Goal: Task Accomplishment & Management: Manage account settings

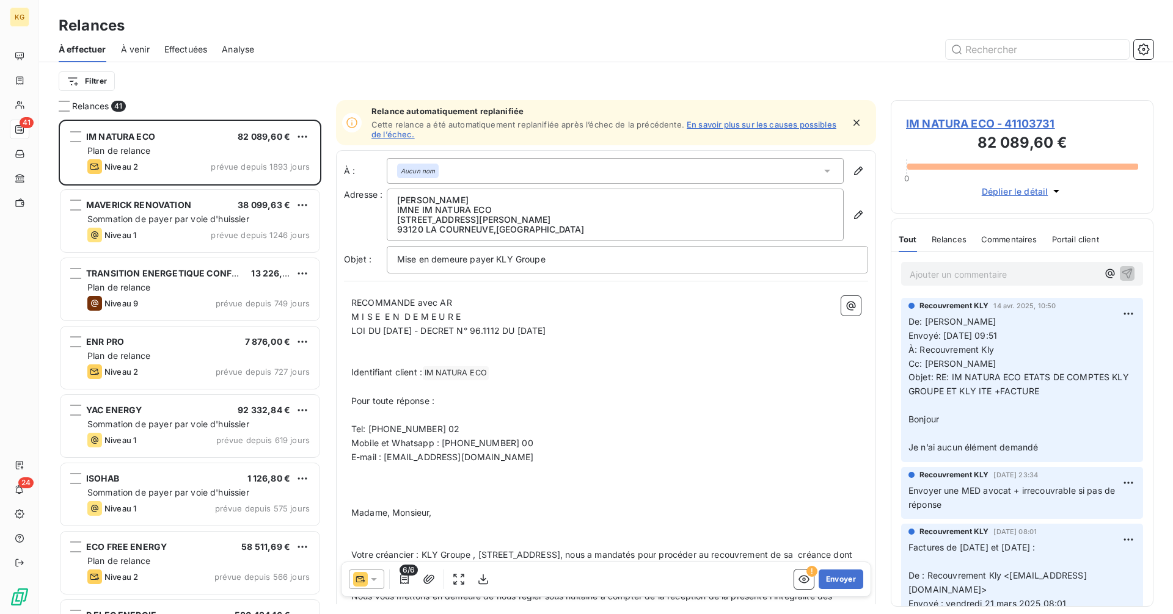
scroll to position [485, 253]
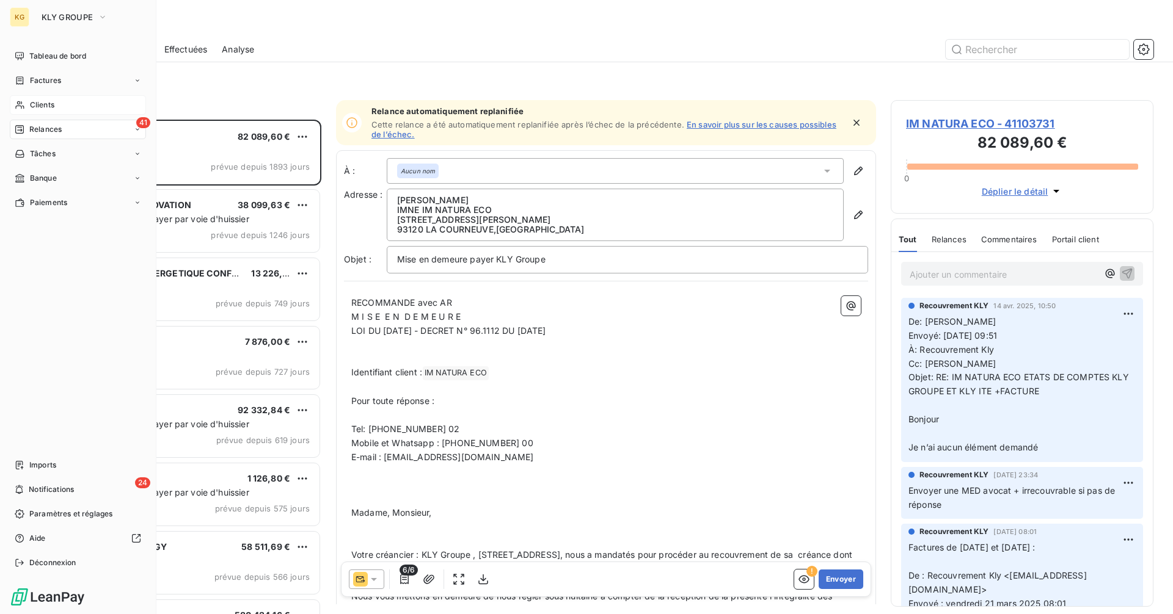
click at [32, 103] on span "Clients" at bounding box center [42, 105] width 24 height 11
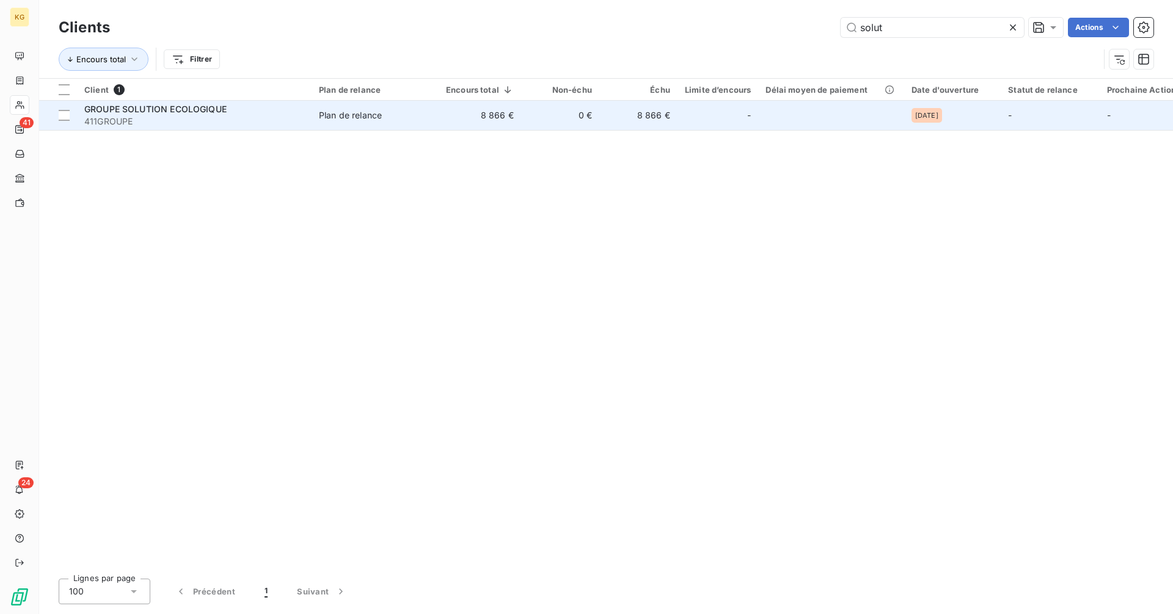
click at [355, 118] on div "Plan de relance" at bounding box center [350, 115] width 63 height 12
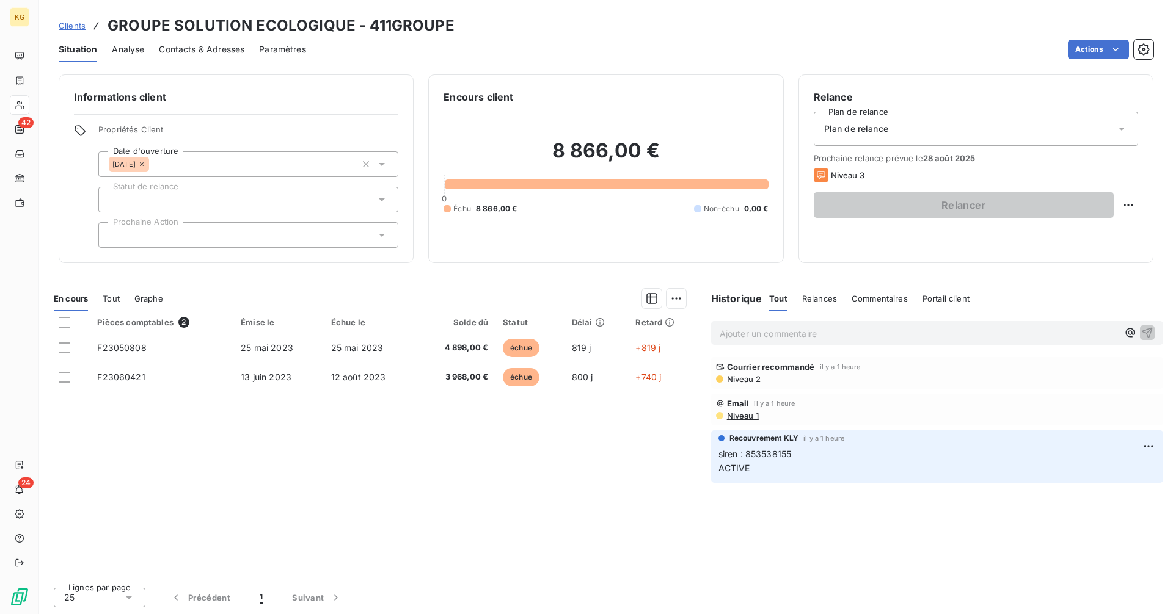
click at [78, 27] on span "Clients" at bounding box center [72, 26] width 27 height 10
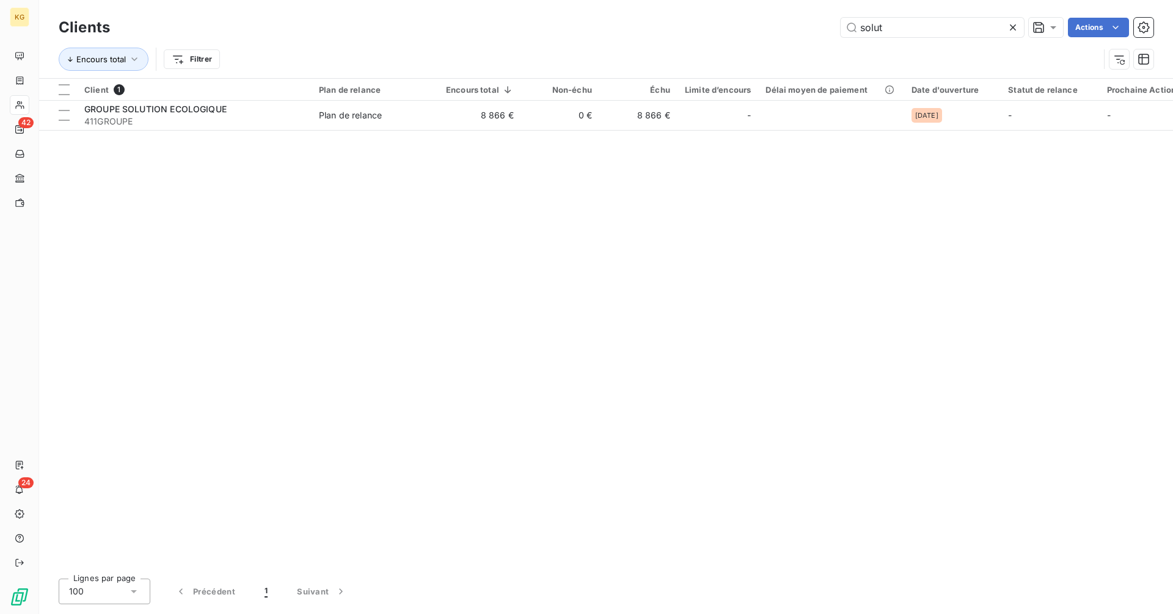
drag, startPoint x: 849, startPoint y: 30, endPoint x: 758, endPoint y: 30, distance: 91.0
click at [758, 30] on div "solut Actions" at bounding box center [639, 28] width 1028 height 20
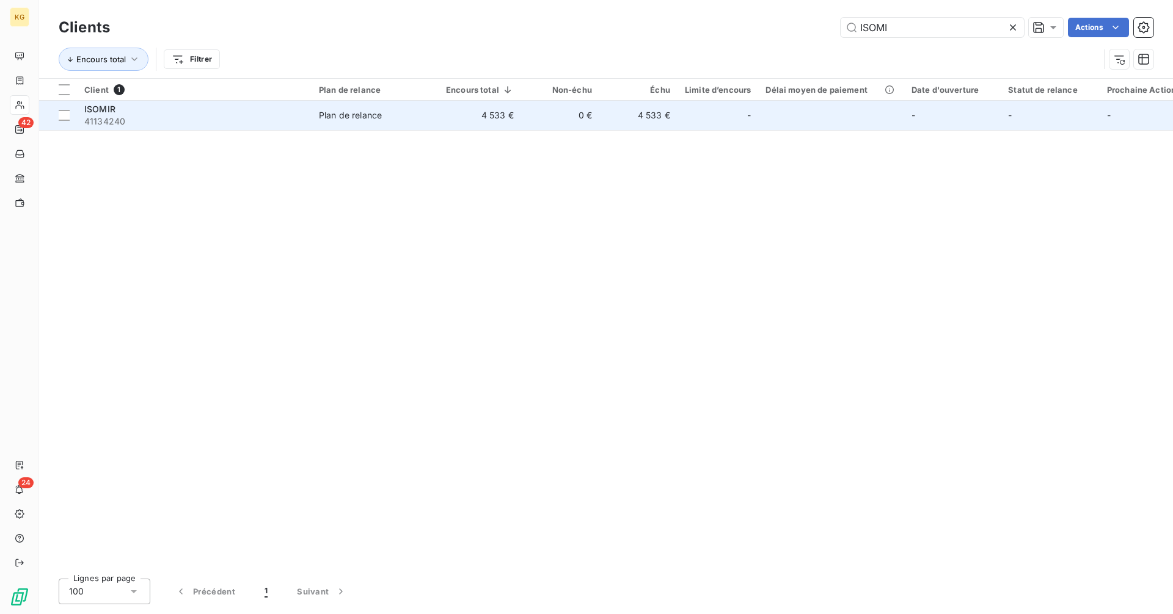
type input "ISOMI"
click at [576, 123] on td "0 €" at bounding box center [560, 115] width 78 height 29
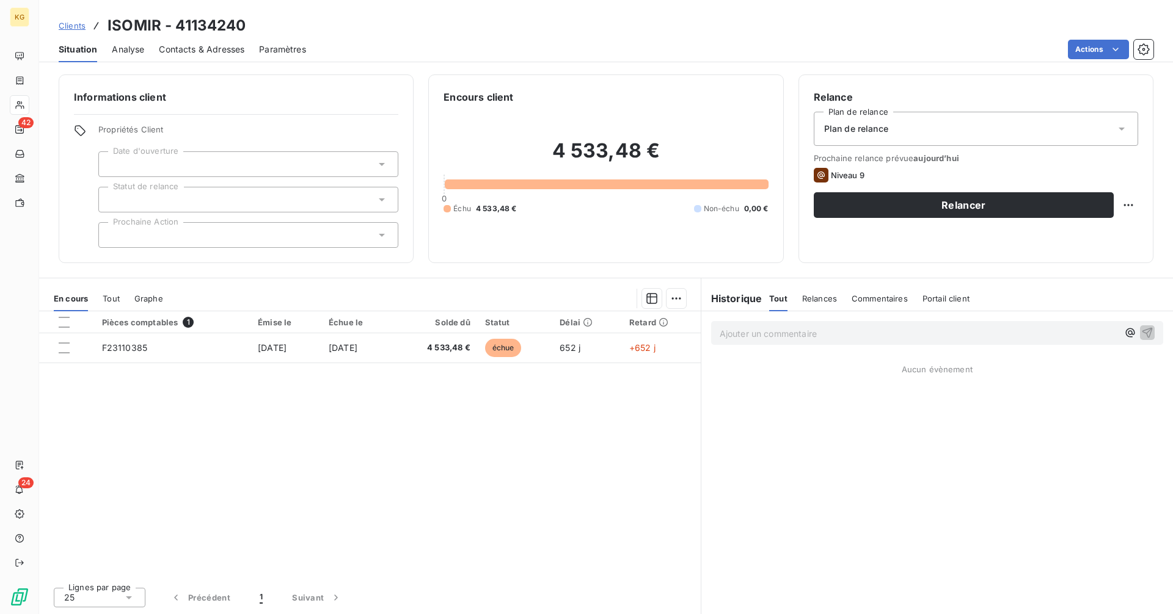
click at [225, 165] on div at bounding box center [248, 164] width 300 height 26
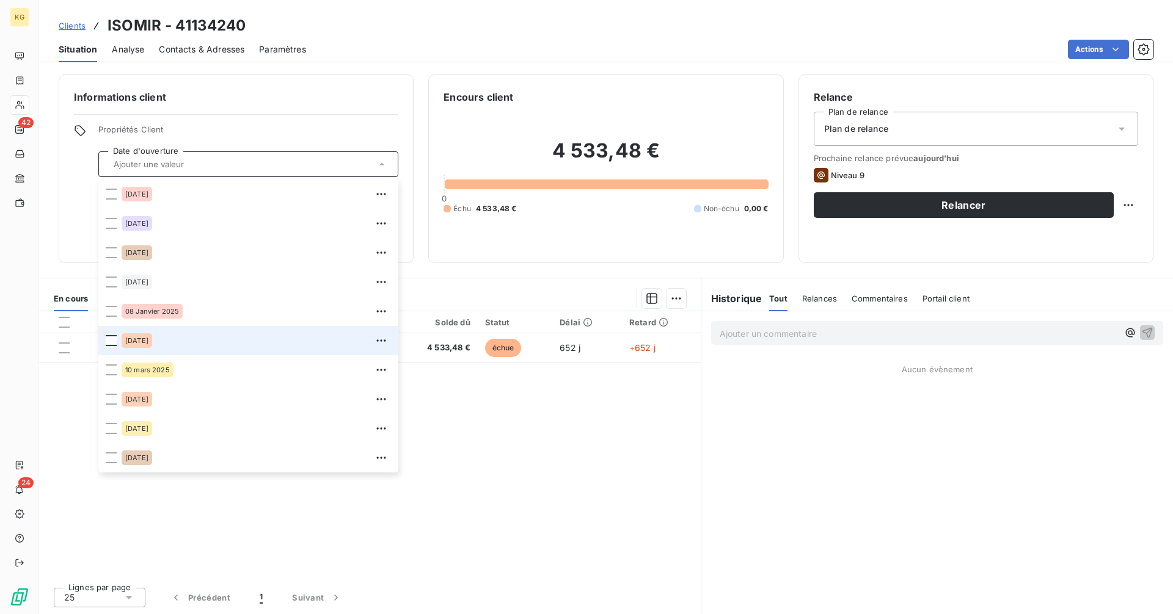
click at [112, 344] on div at bounding box center [111, 340] width 11 height 11
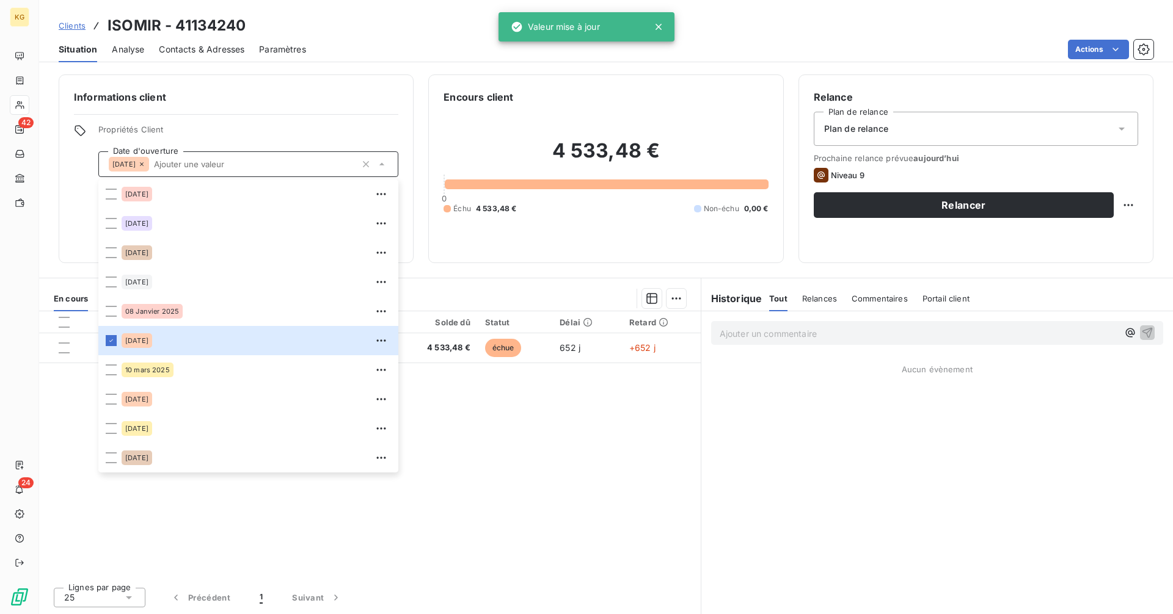
click at [313, 115] on div "Informations client Propriétés Client Date d'ouverture [DATE] [DATE] [DATE] [DA…" at bounding box center [236, 169] width 355 height 189
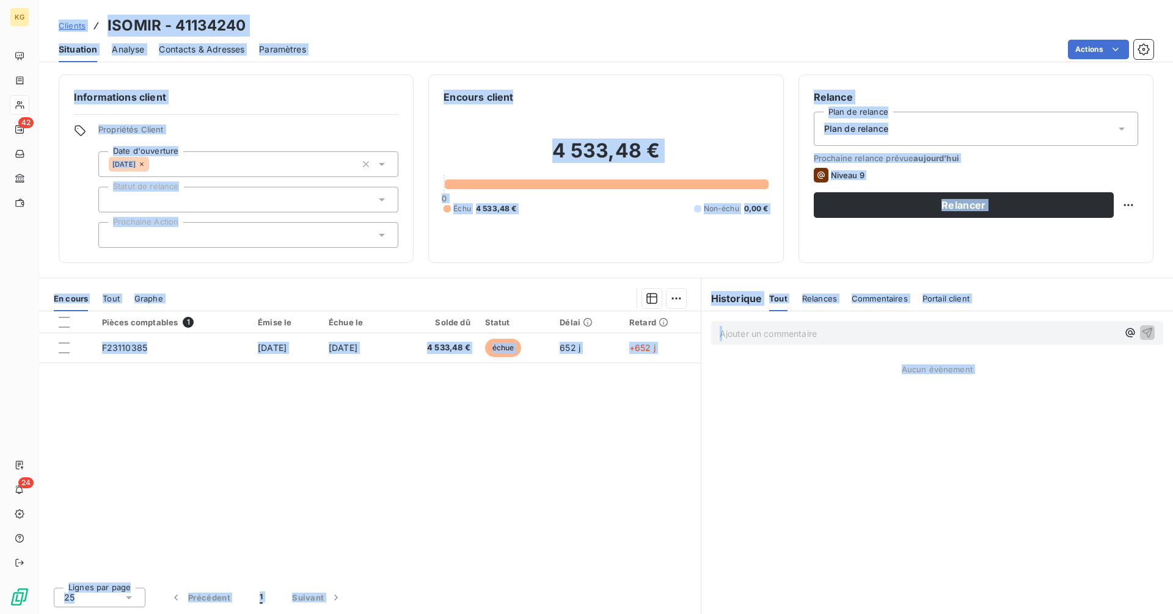
click at [785, 333] on p "Ajouter un commentaire ﻿" at bounding box center [918, 333] width 398 height 15
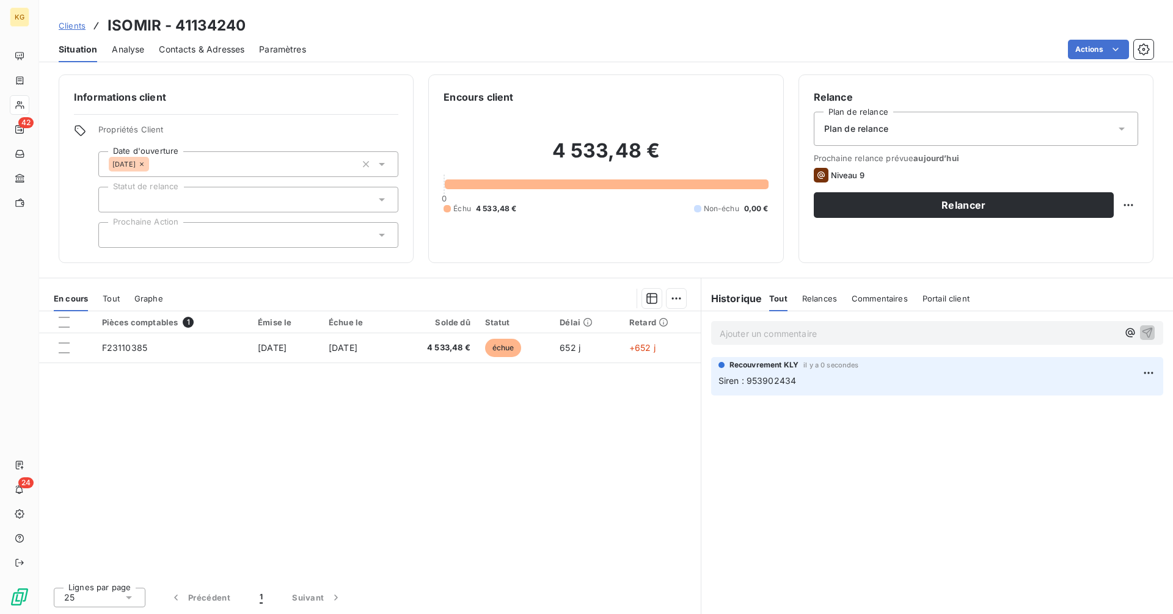
click at [812, 375] on p "Siren : 953902434" at bounding box center [936, 381] width 437 height 14
click at [1151, 371] on html "KG 42 24 Clients ISOMIR - 41134240 Situation Analyse Contacts & Adresses Paramè…" at bounding box center [586, 307] width 1173 height 614
click at [1102, 401] on div "Editer" at bounding box center [1119, 400] width 68 height 20
click at [214, 48] on span "Contacts & Adresses" at bounding box center [201, 49] width 85 height 12
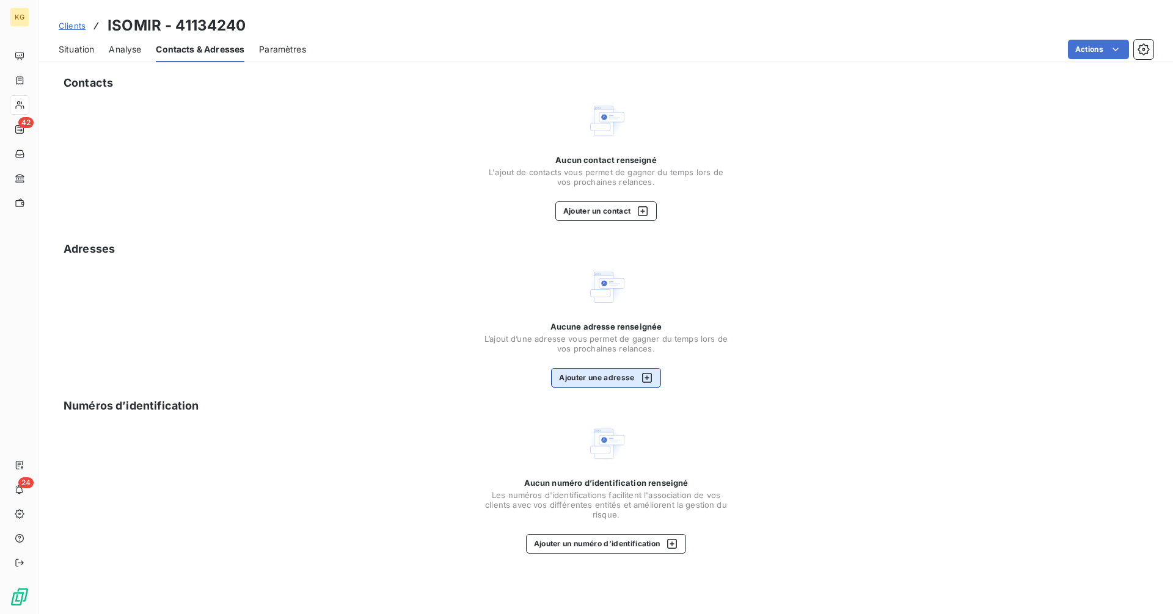
click at [611, 376] on button "Ajouter une adresse" at bounding box center [605, 378] width 109 height 20
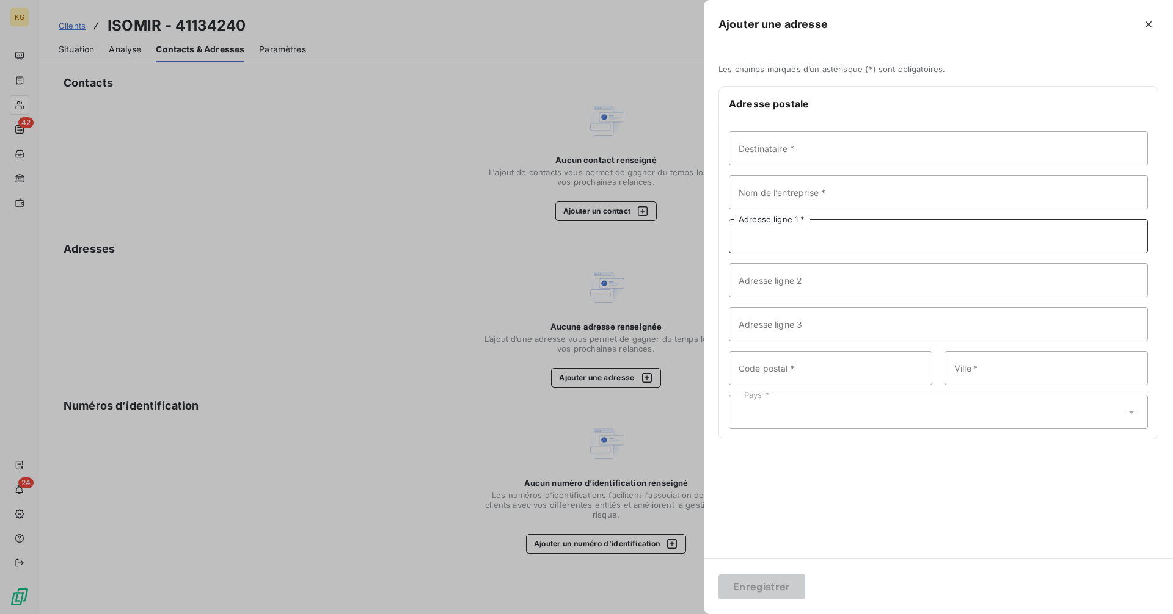
click at [770, 235] on input "Adresse ligne 1 *" at bounding box center [938, 236] width 419 height 34
paste input "[STREET_ADDRESS]"
click at [836, 238] on input "[STREET_ADDRESS]" at bounding box center [938, 236] width 419 height 34
type input "[STREET_ADDRESS]"
click at [786, 361] on input "Code postal *" at bounding box center [830, 368] width 203 height 34
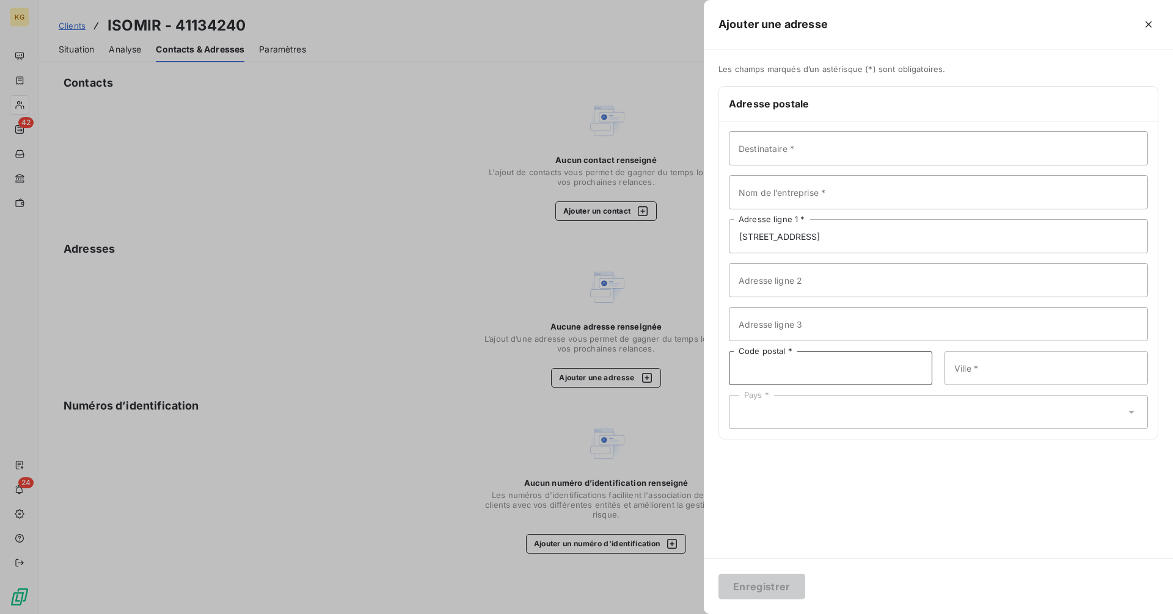
paste input "91260 JUVISY-SUR-ORGE"
click at [766, 371] on input "91260 JUVISY-SUR-ORGE" at bounding box center [830, 368] width 203 height 34
type input "91260"
click at [1005, 367] on input "Ville *" at bounding box center [1045, 368] width 203 height 34
paste input "JUVISY-SUR-ORGE"
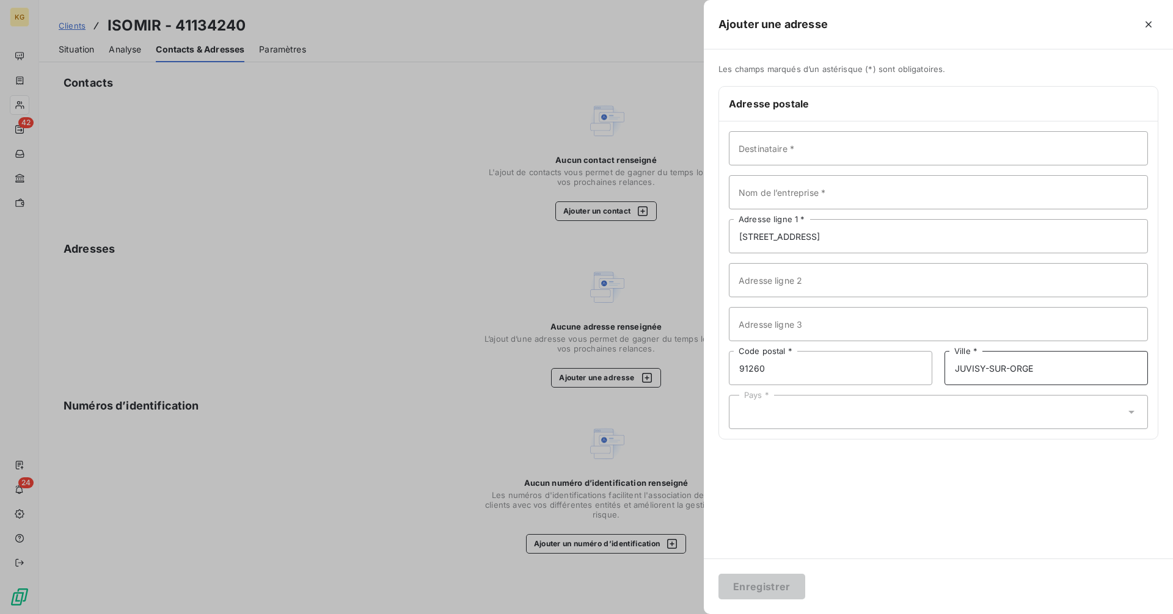
type input "JUVISY-SUR-ORGE"
click at [818, 405] on div "Pays *" at bounding box center [938, 412] width 419 height 34
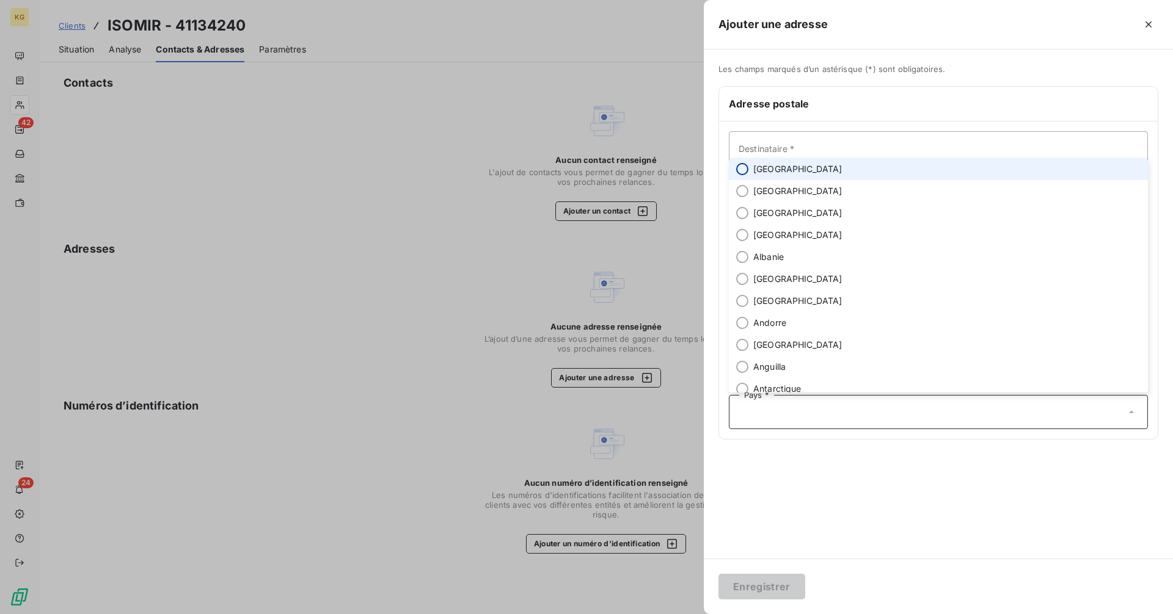
click at [744, 168] on input "radio" at bounding box center [742, 169] width 12 height 12
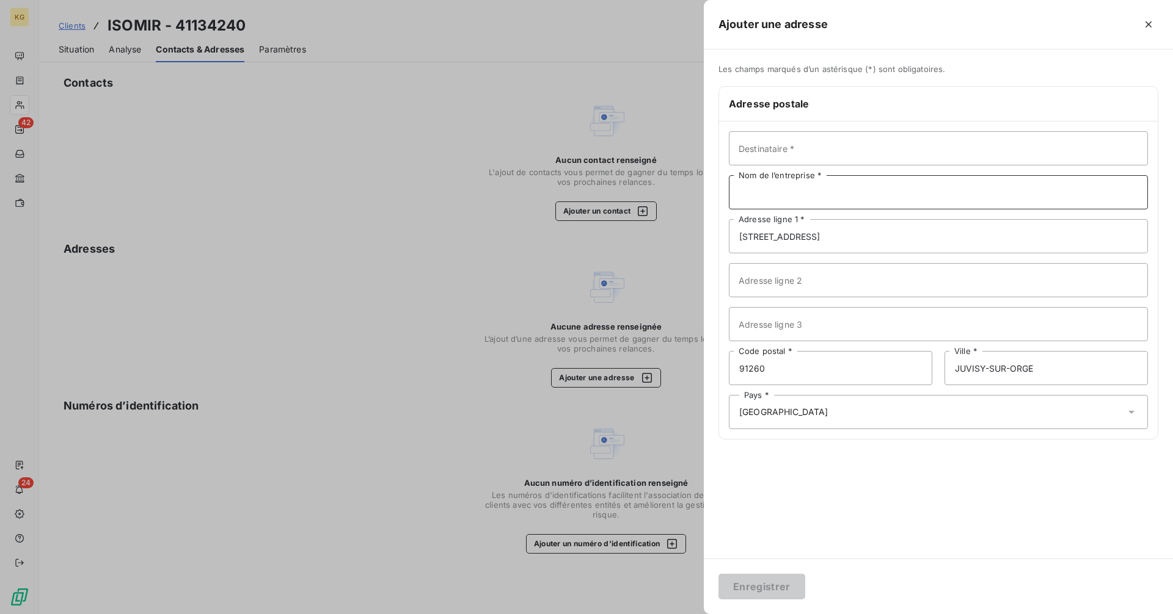
click at [831, 192] on input "Nom de l’entreprise *" at bounding box center [938, 192] width 419 height 34
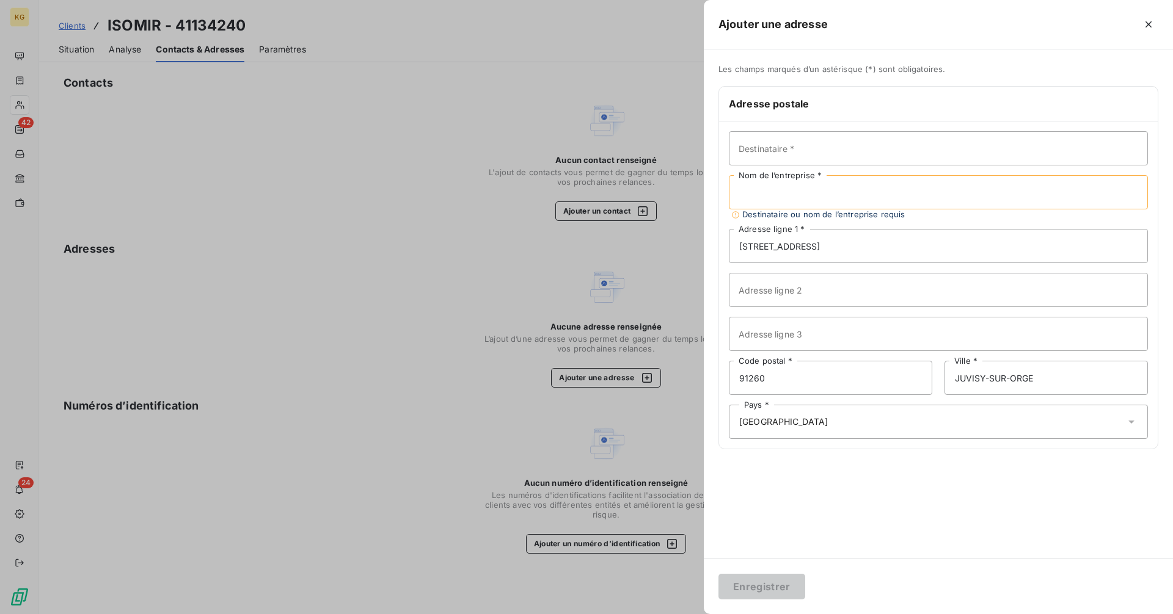
paste input "ISOMIR"
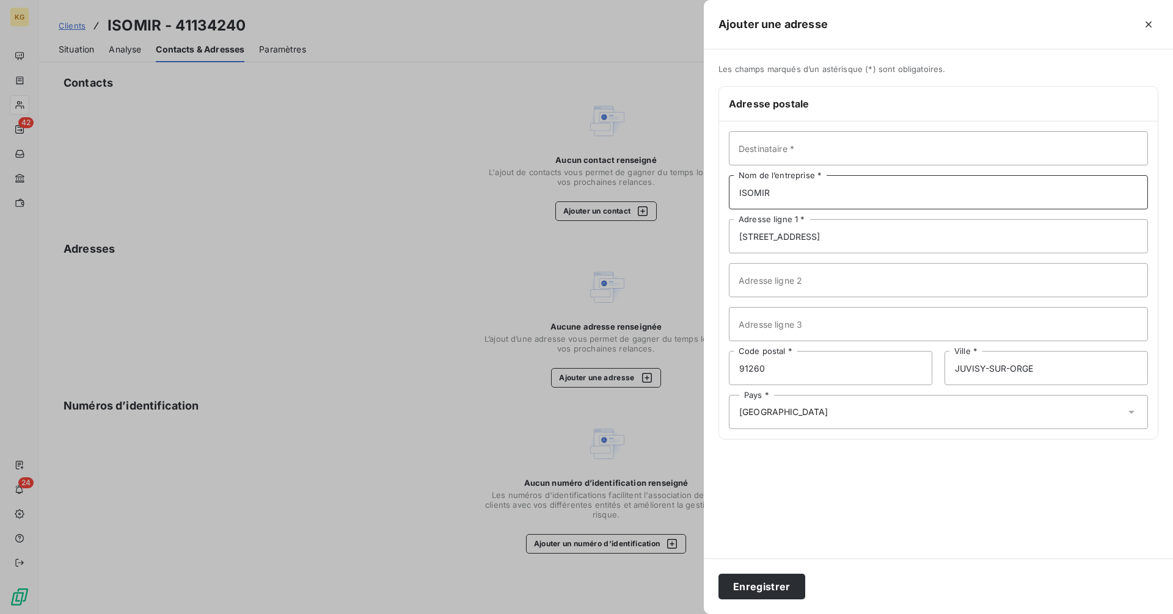
type input "ISOMIR"
click at [795, 155] on input "Destinataire *" at bounding box center [938, 148] width 419 height 34
paste input "Gondiu Evghenii"
click at [757, 146] on input "Gondiu Evghenii" at bounding box center [938, 148] width 419 height 34
type input "Gondiu Evghenii"
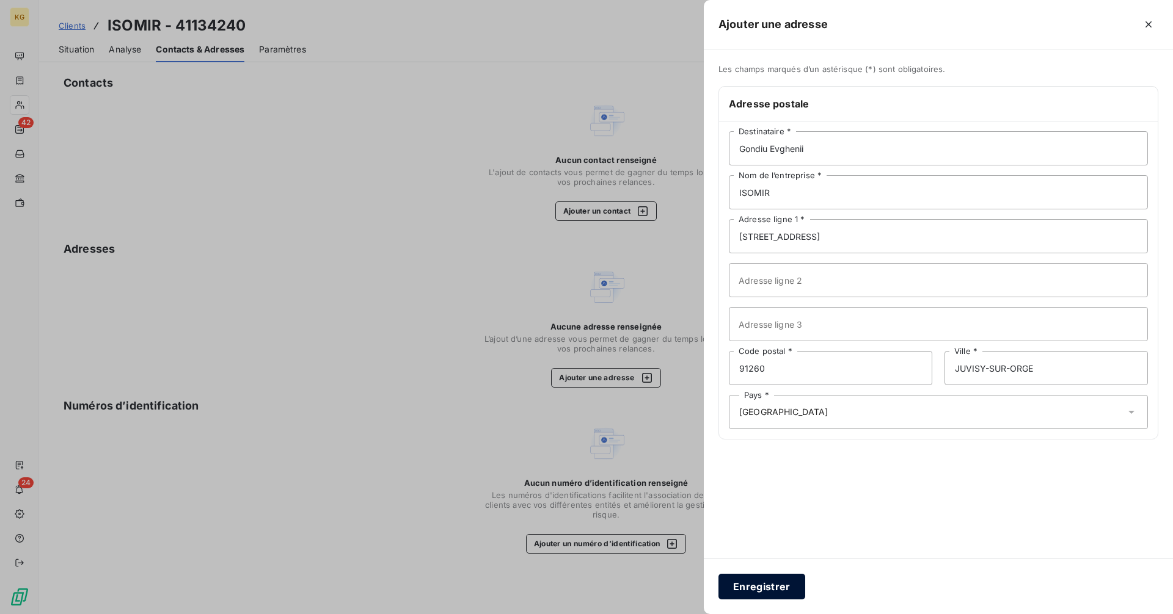
click at [777, 589] on button "Enregistrer" at bounding box center [761, 587] width 87 height 26
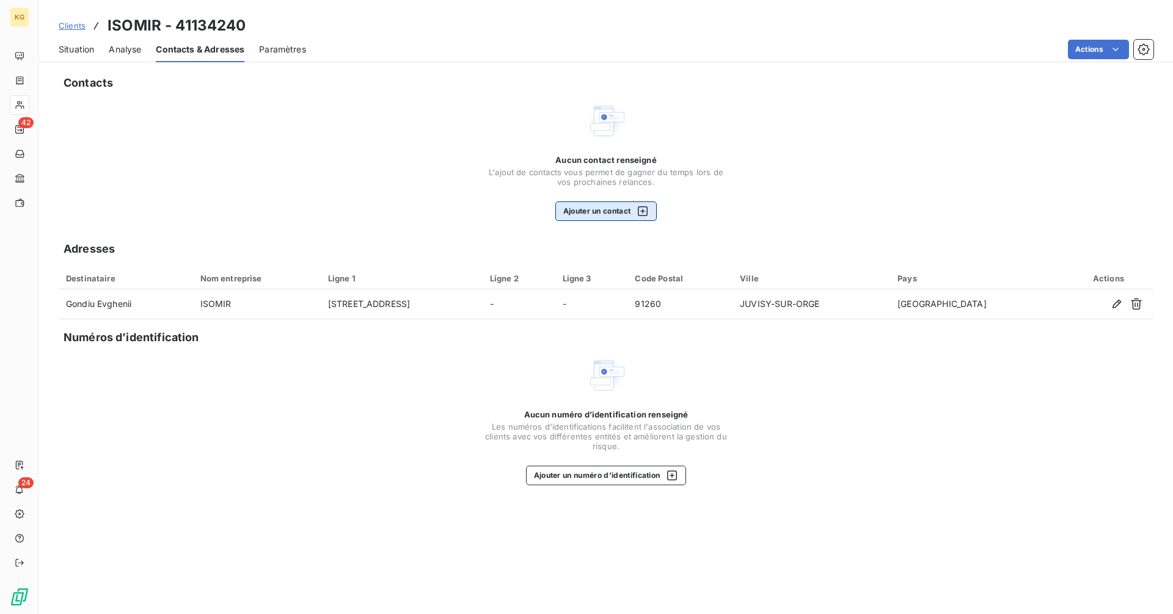
click at [627, 211] on button "Ajouter un contact" at bounding box center [606, 212] width 102 height 20
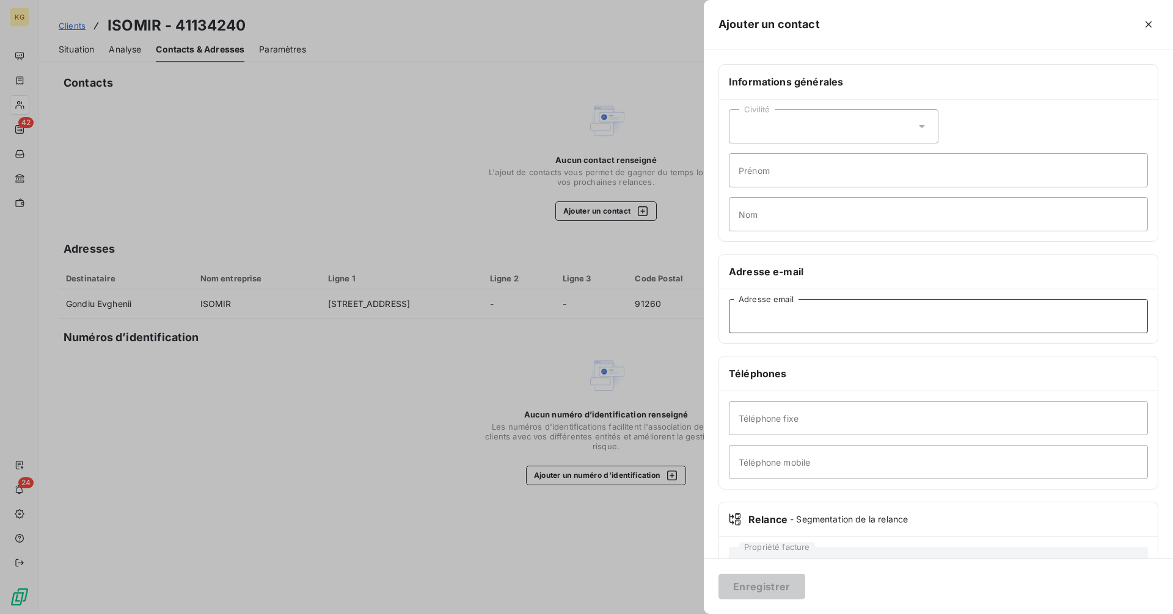
click at [778, 317] on input "Adresse email" at bounding box center [938, 316] width 419 height 34
paste input "[EMAIL_ADDRESS][DOMAIN_NAME]"
type input "[EMAIL_ADDRESS][DOMAIN_NAME]"
click at [773, 589] on button "Enregistrer" at bounding box center [761, 587] width 87 height 26
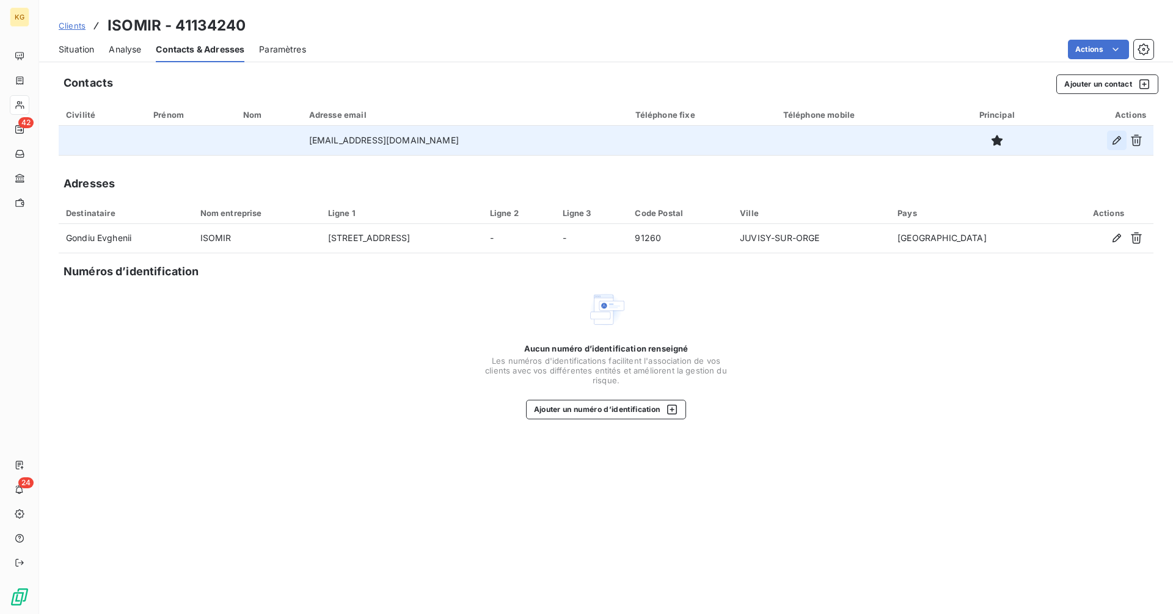
click at [1116, 140] on icon "button" at bounding box center [1116, 140] width 12 height 12
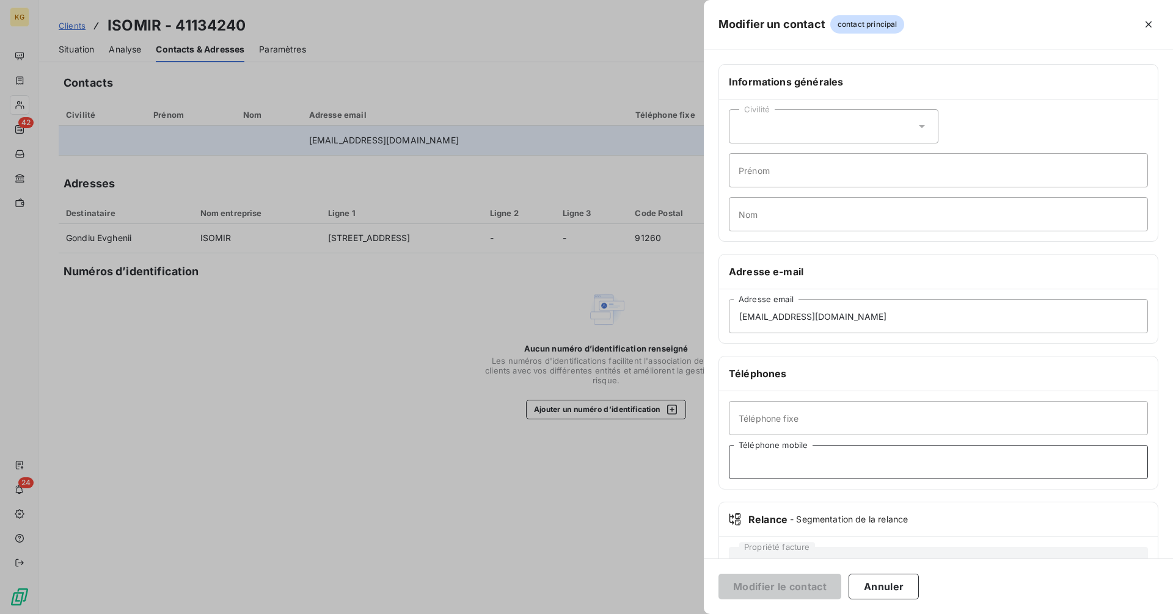
click at [799, 460] on input "Téléphone mobile" at bounding box center [938, 462] width 419 height 34
paste input "0758906693"
type input "0758906693"
click at [793, 583] on button "Modifier le contact" at bounding box center [779, 587] width 123 height 26
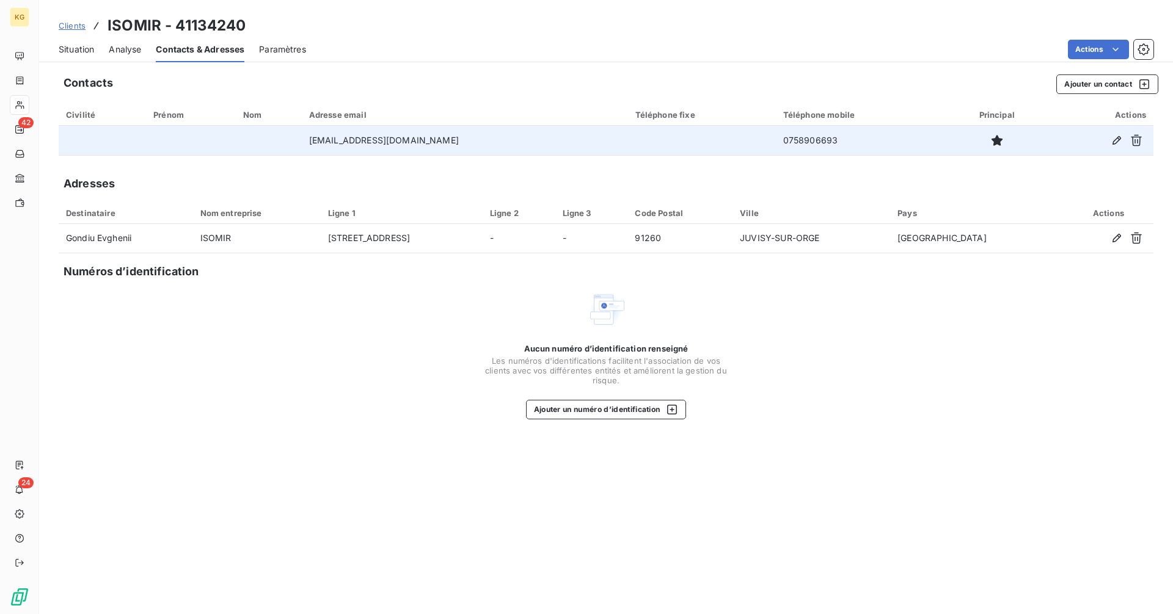
click at [81, 53] on span "Situation" at bounding box center [76, 49] width 35 height 12
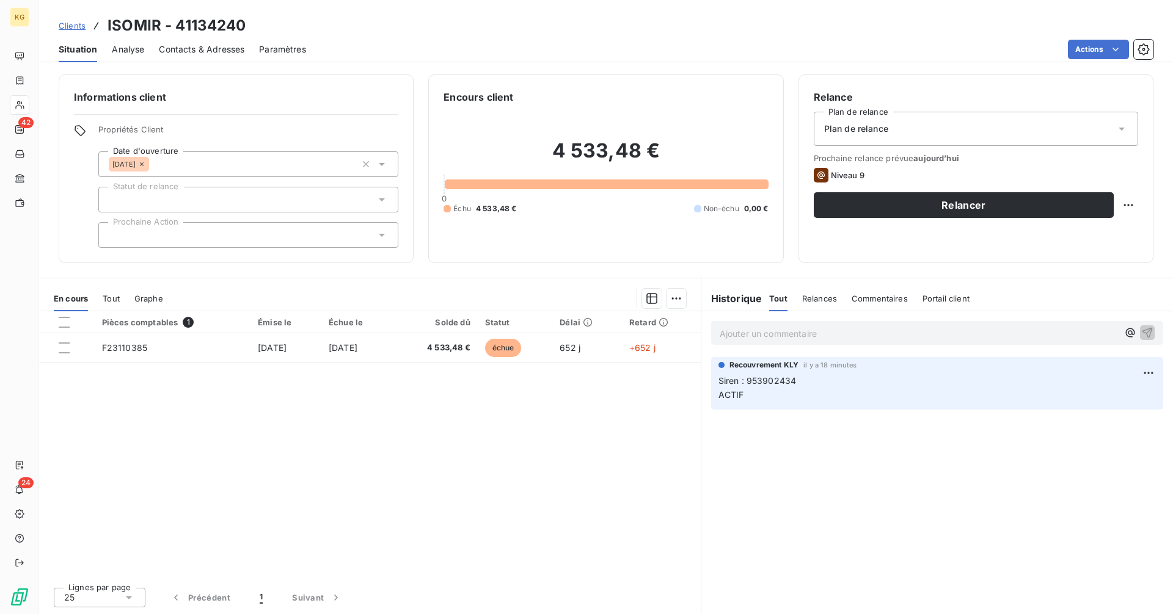
click at [208, 49] on span "Contacts & Adresses" at bounding box center [201, 49] width 85 height 12
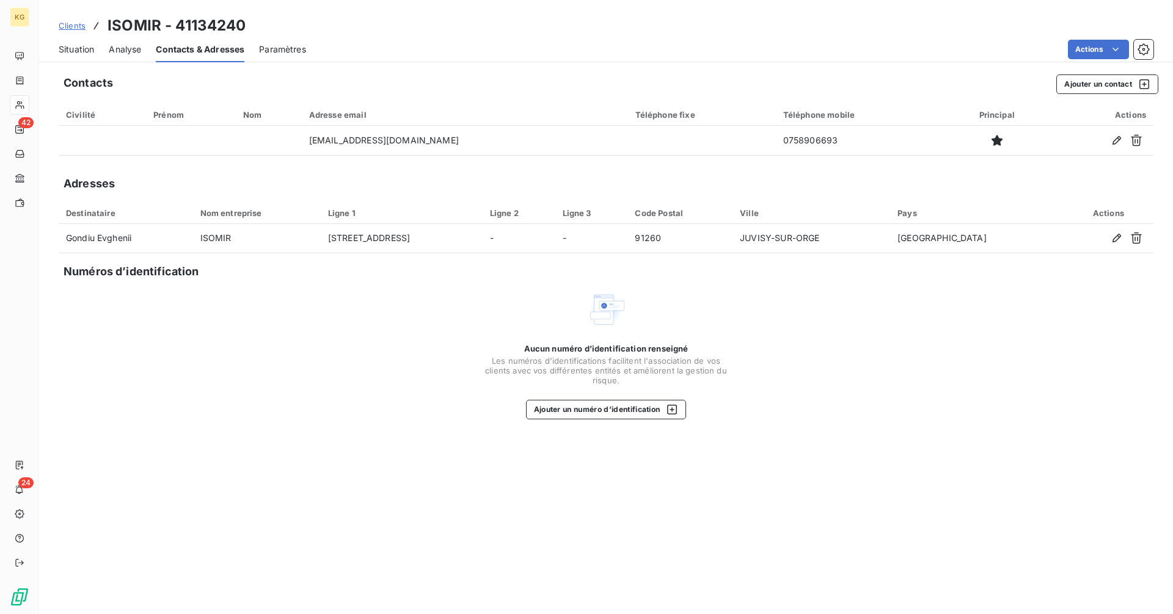
click at [79, 57] on div "Situation" at bounding box center [76, 50] width 35 height 26
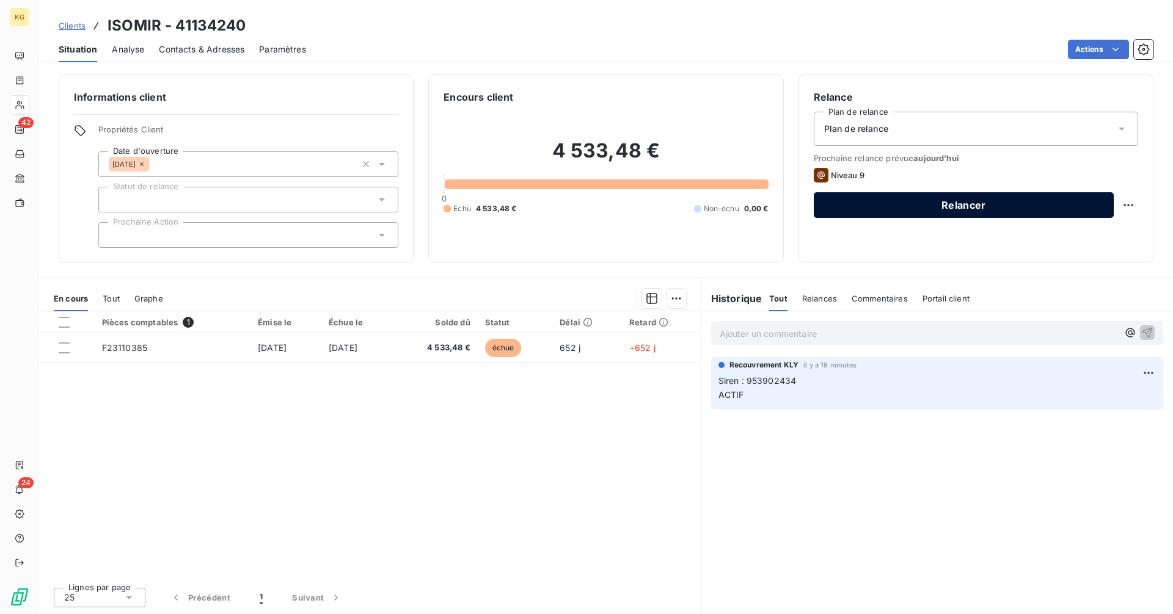
click at [918, 202] on button "Relancer" at bounding box center [963, 205] width 300 height 26
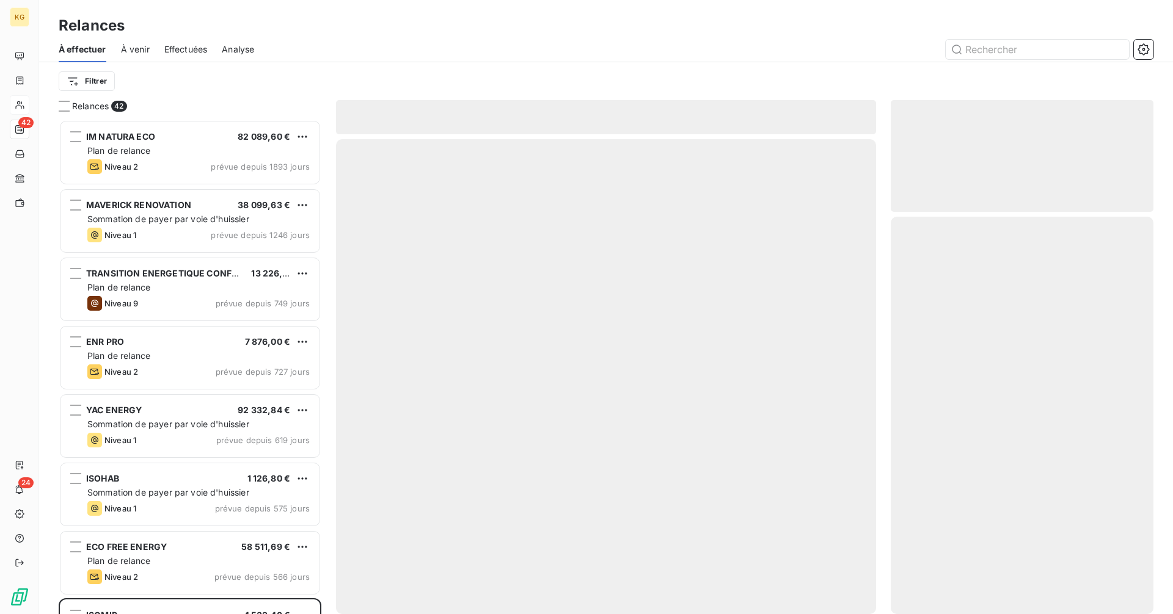
scroll to position [485, 253]
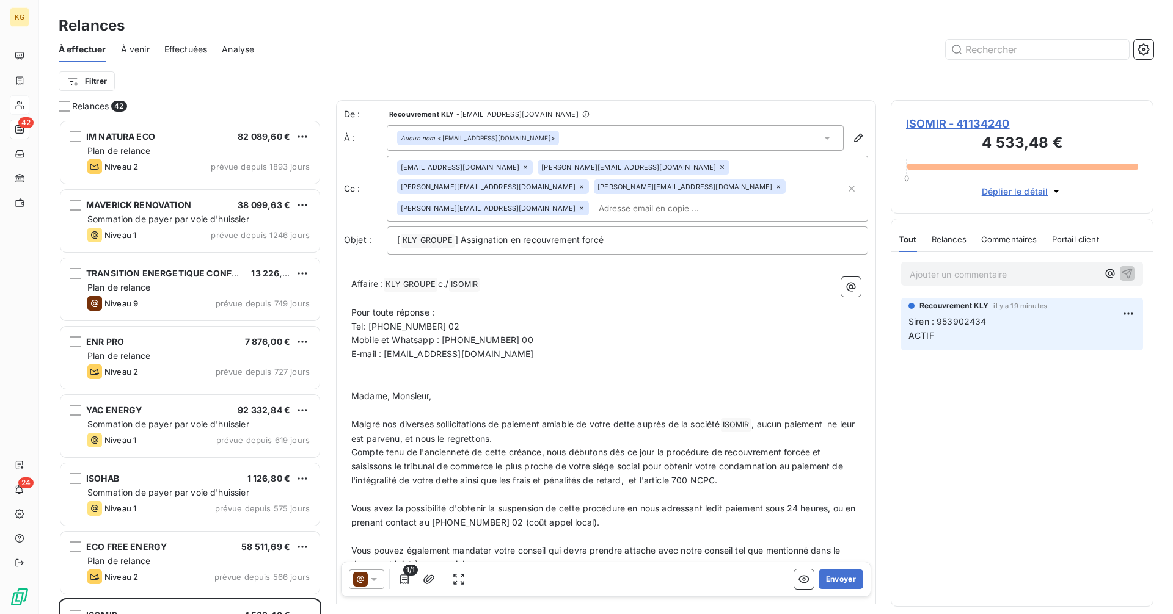
click at [369, 573] on icon at bounding box center [374, 579] width 12 height 12
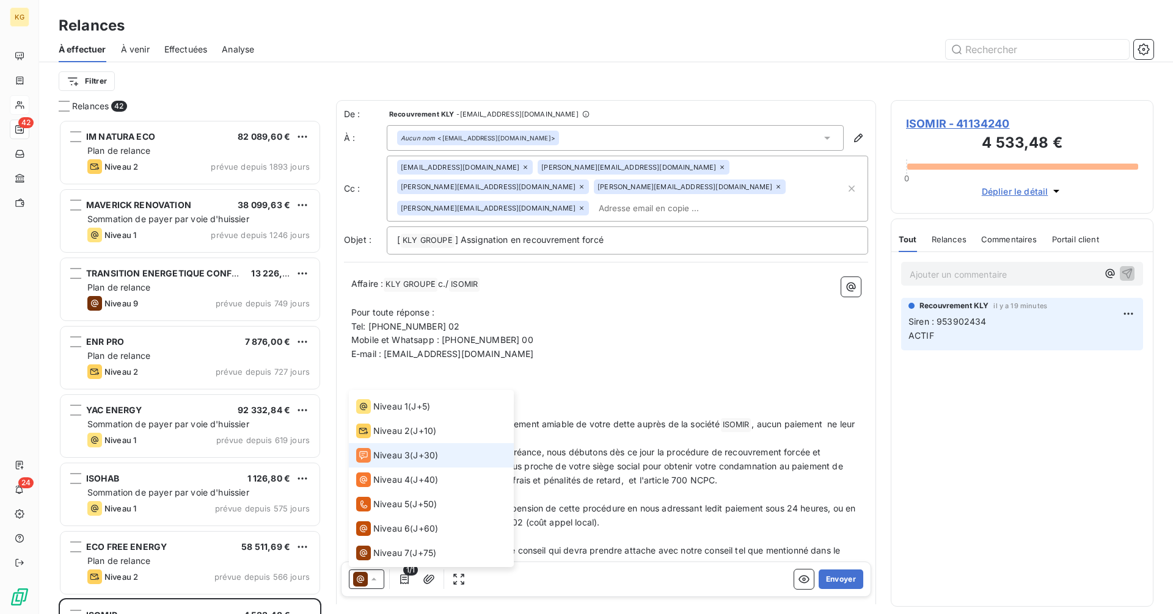
scroll to position [0, 0]
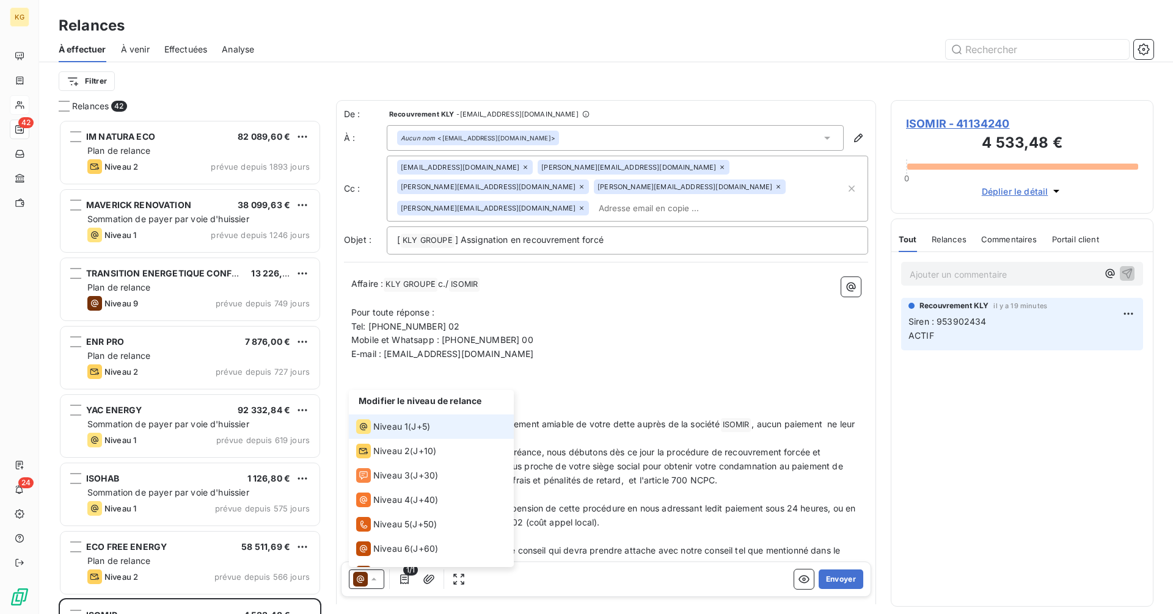
click at [388, 421] on span "Niveau 1" at bounding box center [390, 427] width 35 height 12
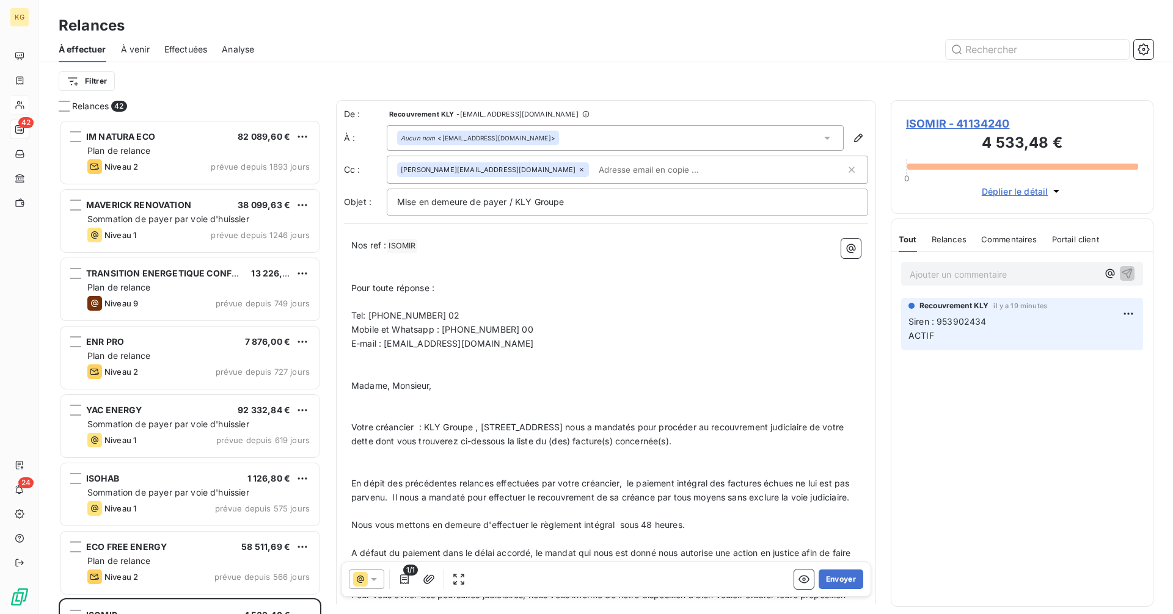
click at [578, 167] on icon at bounding box center [581, 169] width 7 height 7
paste input "[PERSON_NAME][EMAIL_ADDRESS][DOMAIN_NAME]"
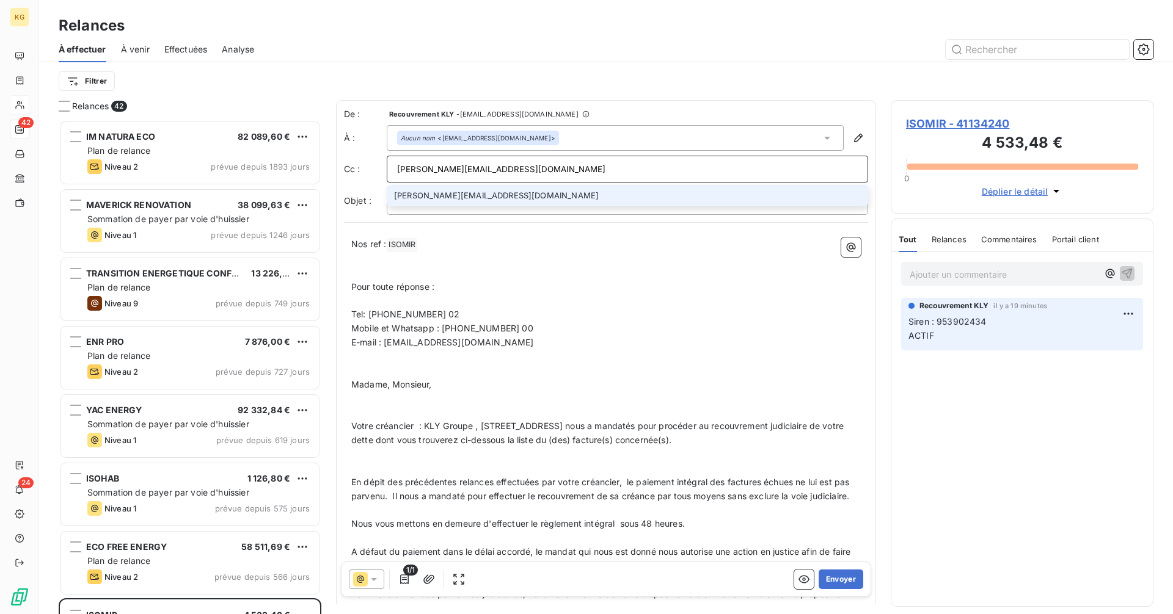
type input "[PERSON_NAME][EMAIL_ADDRESS][DOMAIN_NAME]"
click at [497, 197] on li "[PERSON_NAME][EMAIL_ADDRESS][DOMAIN_NAME]" at bounding box center [627, 195] width 481 height 21
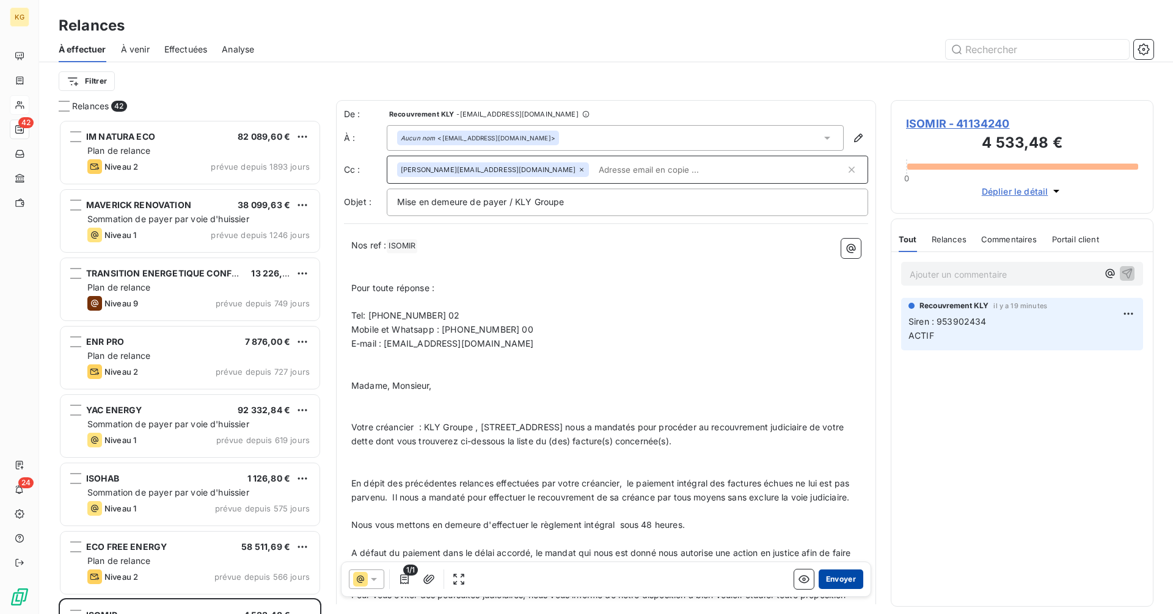
click at [842, 581] on button "Envoyer" at bounding box center [840, 580] width 45 height 20
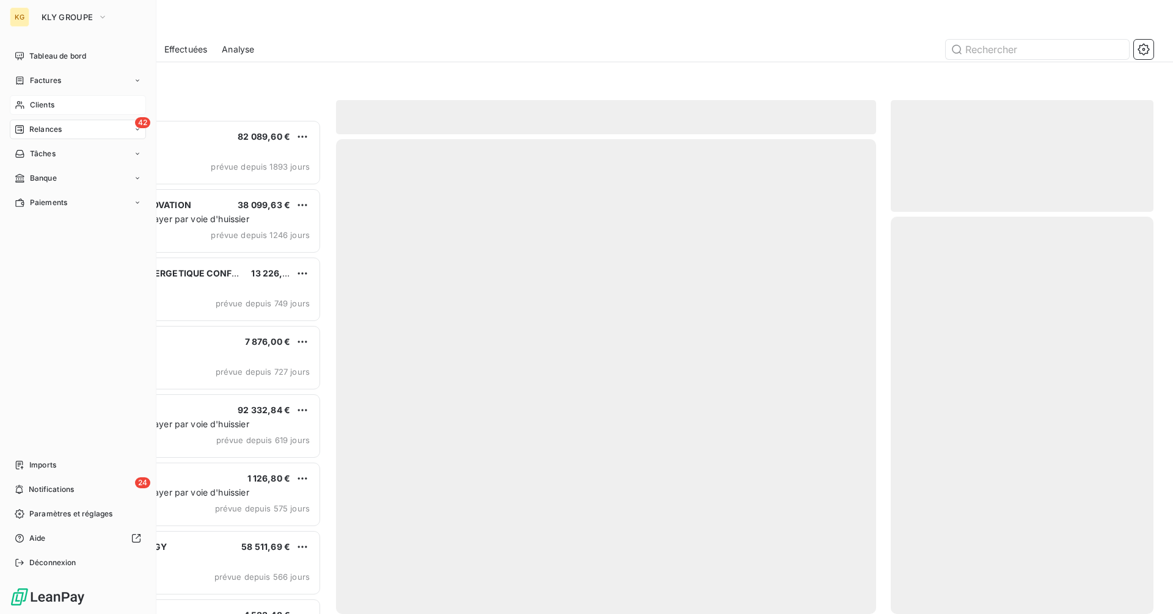
drag, startPoint x: 38, startPoint y: 98, endPoint x: 57, endPoint y: 100, distance: 19.0
click at [39, 98] on div "Clients" at bounding box center [78, 105] width 136 height 20
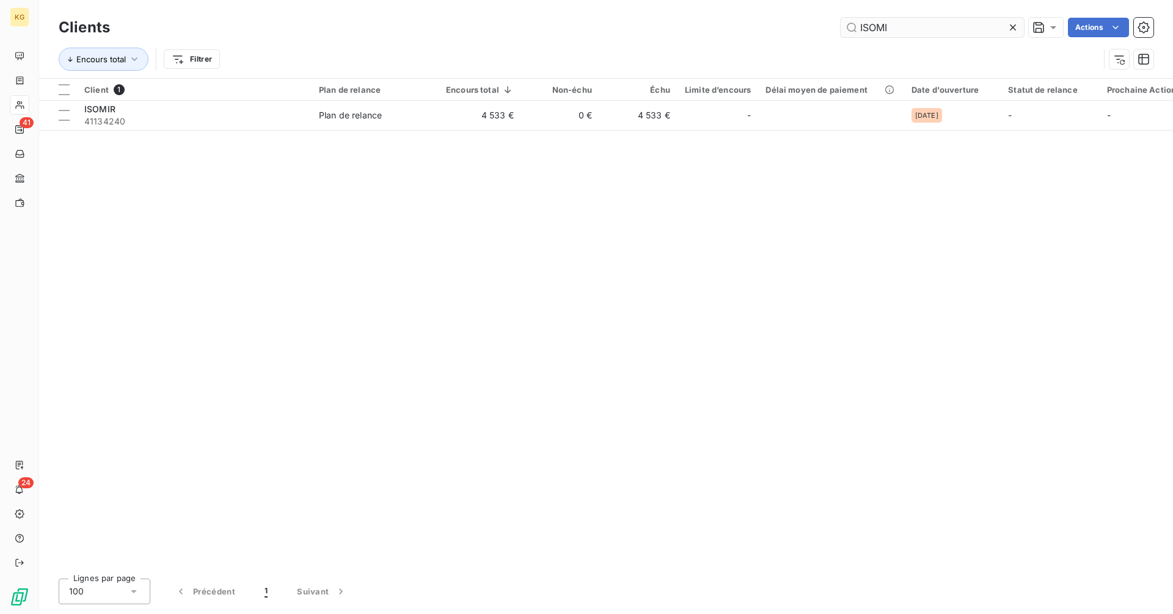
click at [925, 27] on input "ISOMI" at bounding box center [931, 28] width 183 height 20
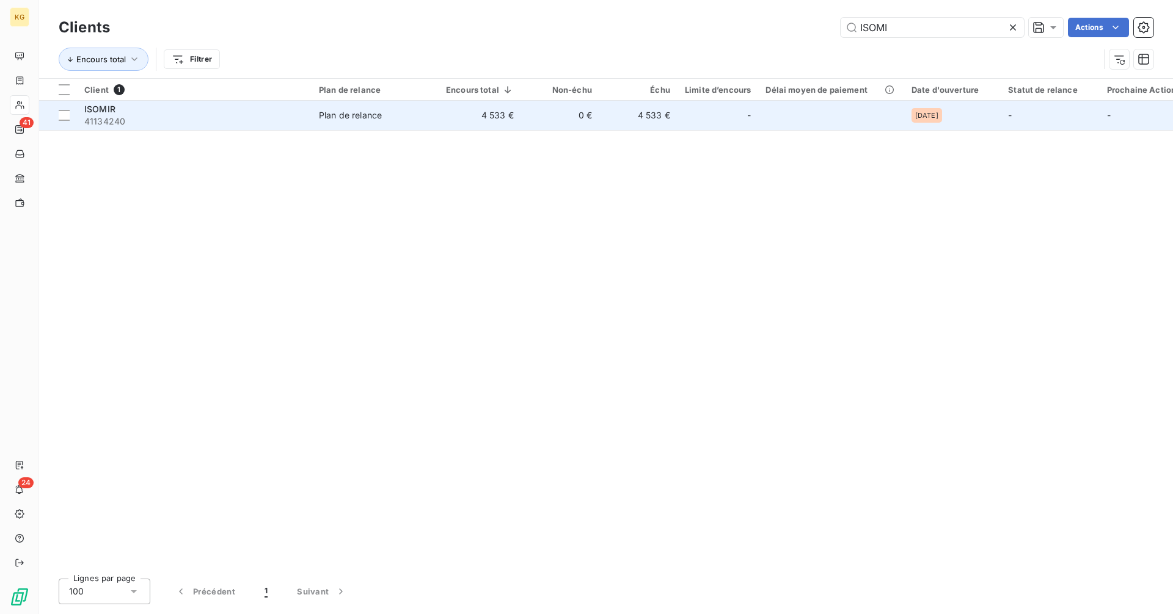
click at [569, 125] on td "0 €" at bounding box center [560, 115] width 78 height 29
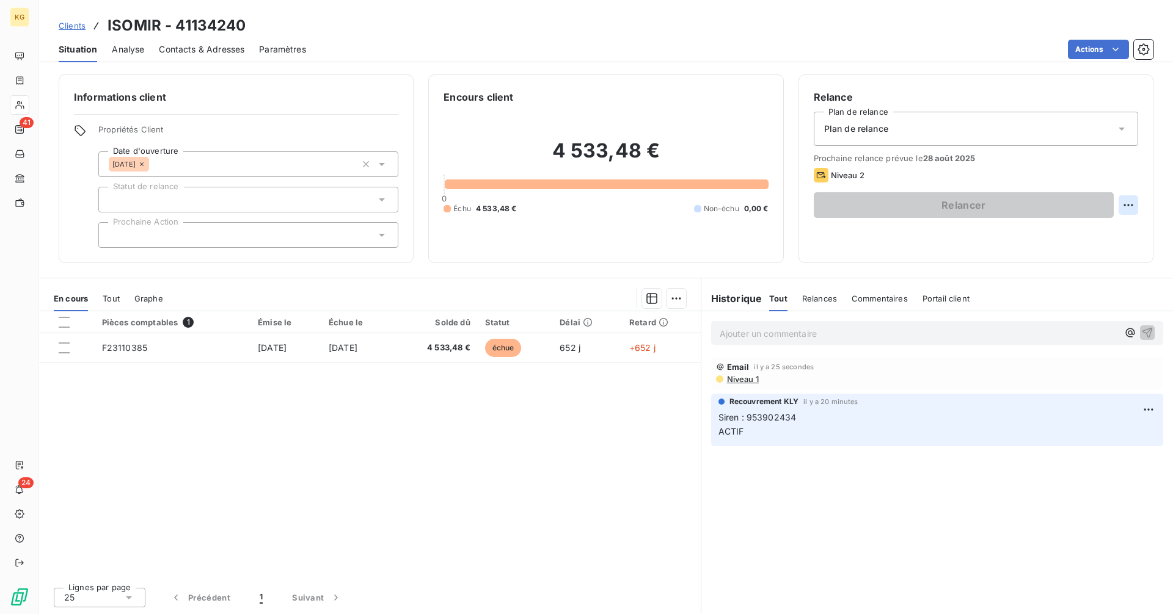
click at [1125, 202] on html "KG 41 24 Clients ISOMIR - 41134240 Situation Analyse Contacts & Adresses Paramè…" at bounding box center [586, 307] width 1173 height 614
click at [1074, 228] on div "Replanifier cette action" at bounding box center [1077, 232] width 109 height 20
select select "7"
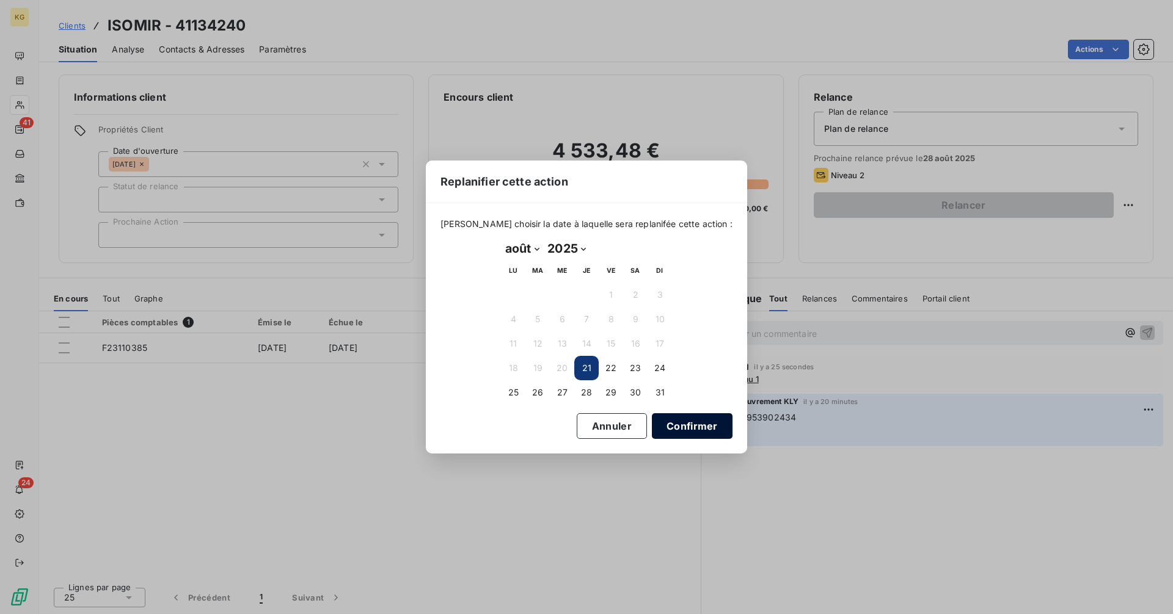
click at [666, 428] on button "Confirmer" at bounding box center [692, 426] width 81 height 26
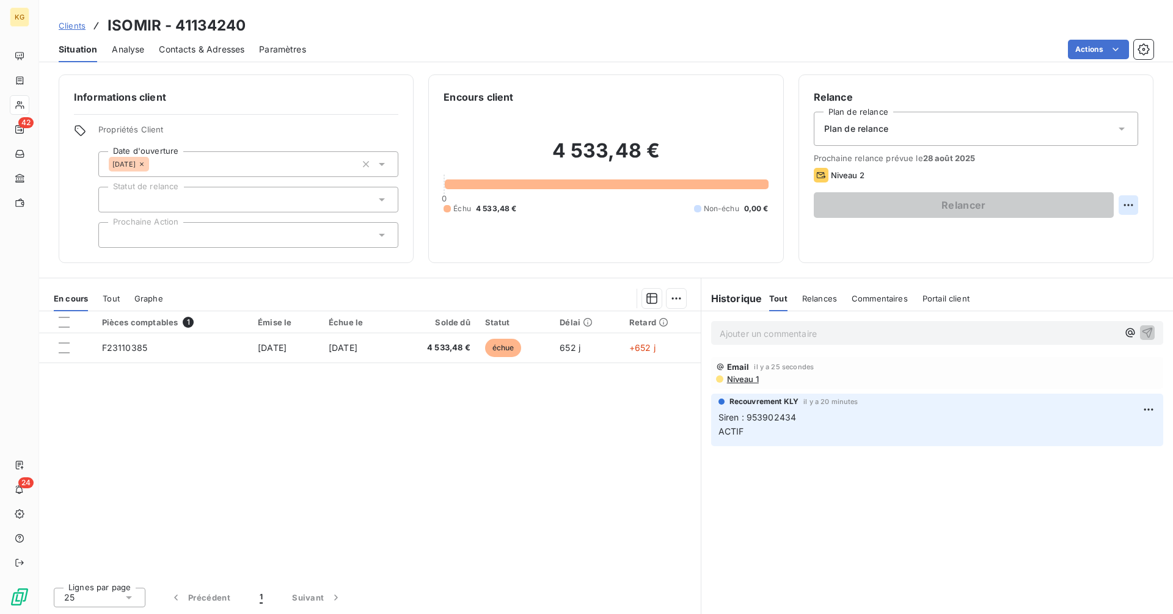
click at [1127, 203] on html "KG 42 24 Clients ISOMIR - 41134240 Situation Analyse Contacts & Adresses Paramè…" at bounding box center [586, 307] width 1173 height 614
click at [1097, 227] on div "Replanifier cette action" at bounding box center [1077, 232] width 109 height 20
select select "7"
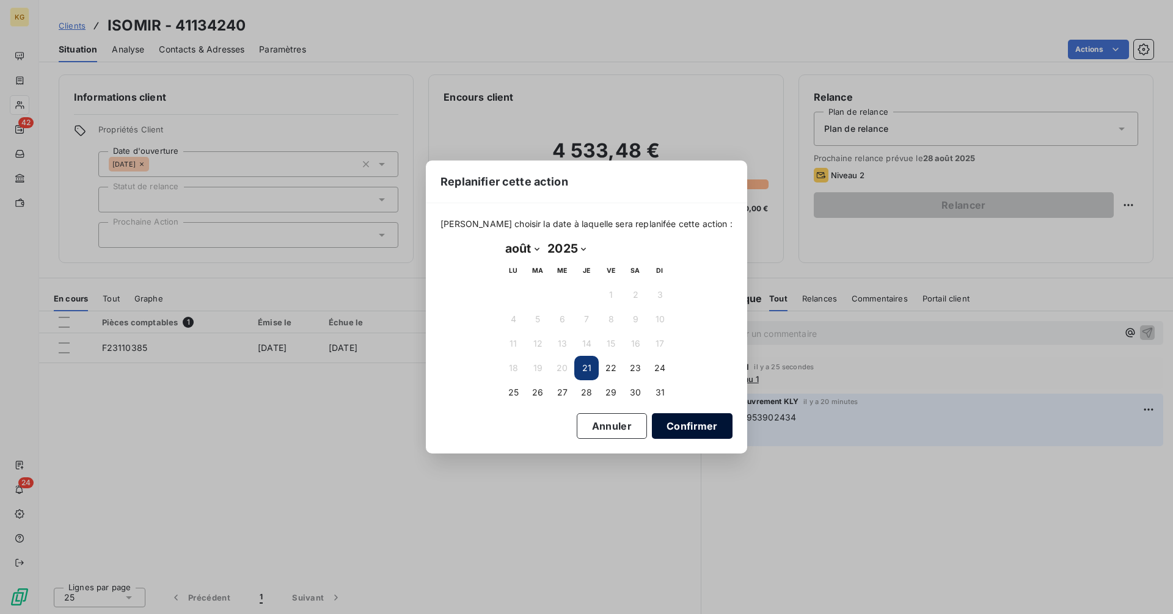
click at [699, 427] on button "Confirmer" at bounding box center [692, 426] width 81 height 26
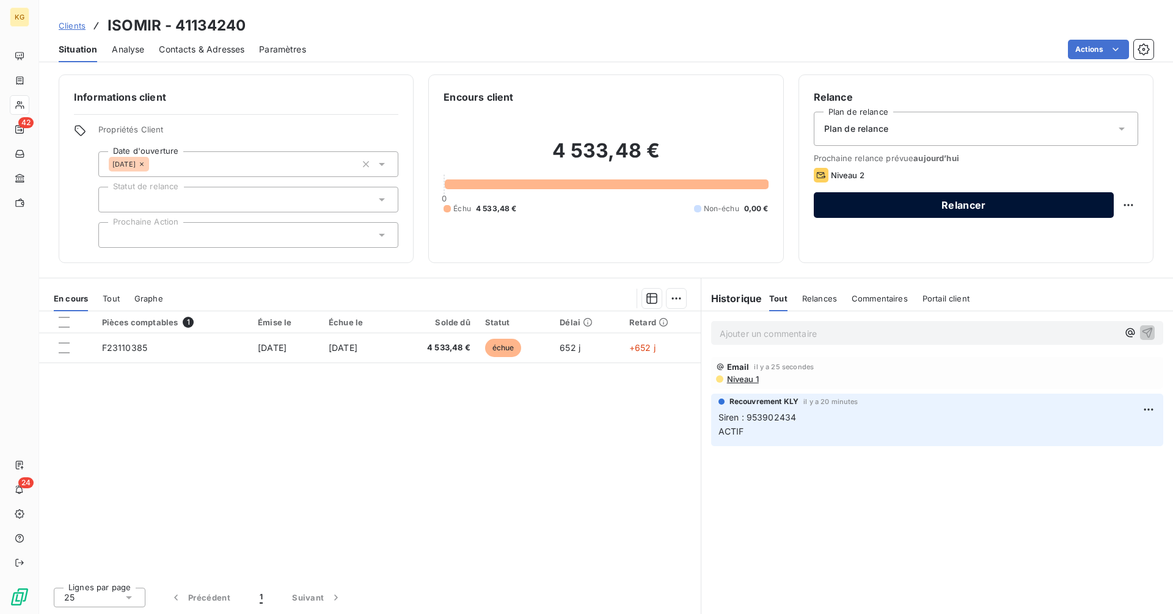
click at [929, 209] on button "Relancer" at bounding box center [963, 205] width 300 height 26
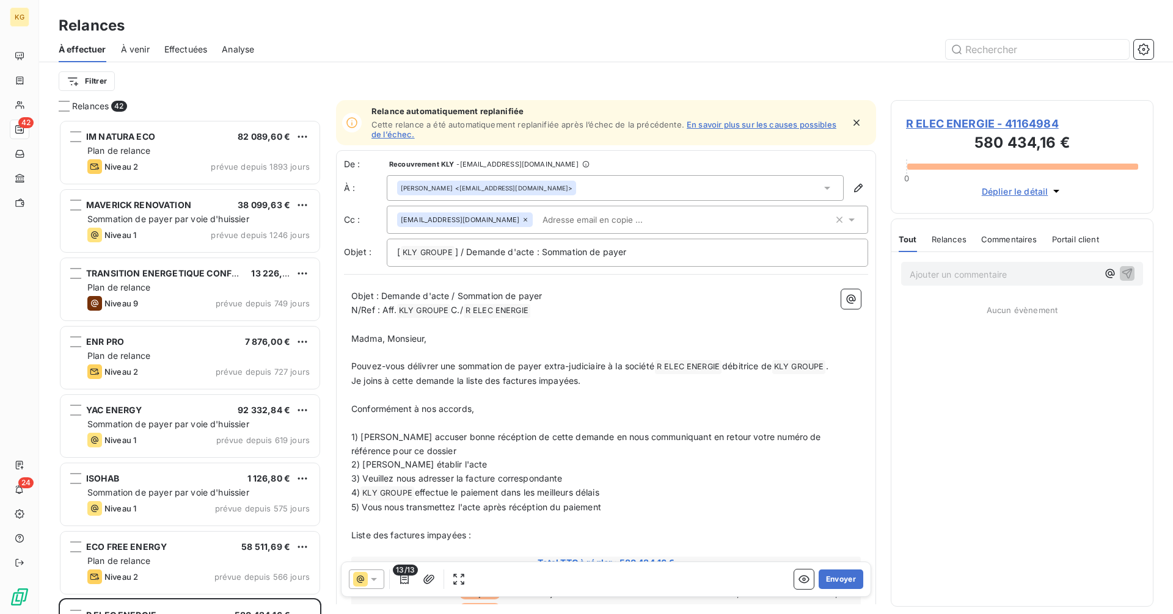
scroll to position [485, 253]
click at [369, 581] on icon at bounding box center [374, 579] width 12 height 12
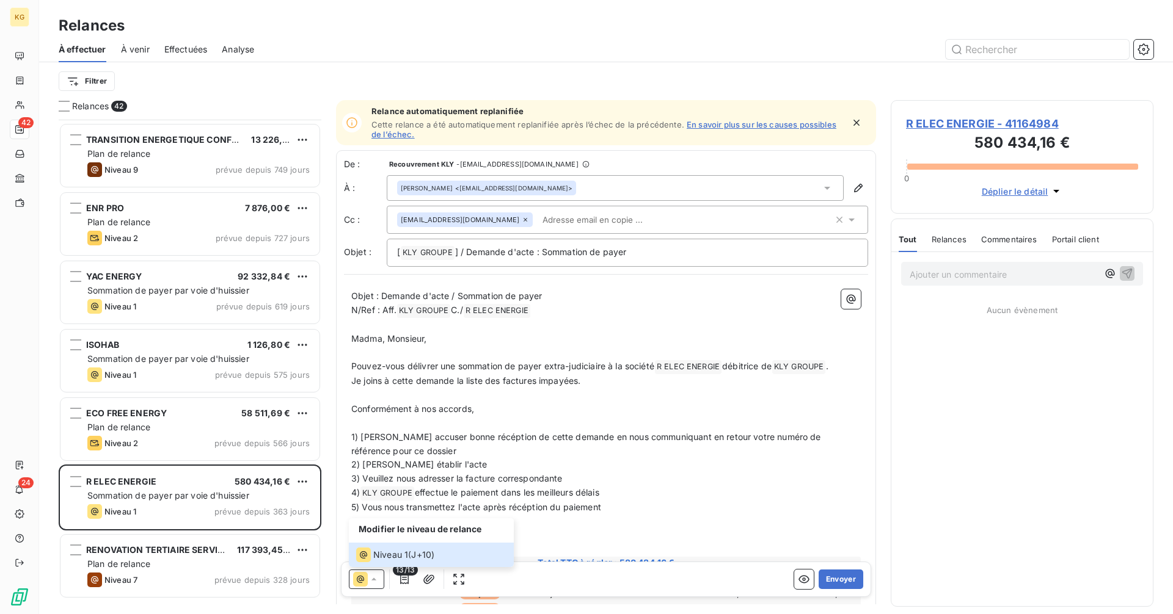
scroll to position [0, 0]
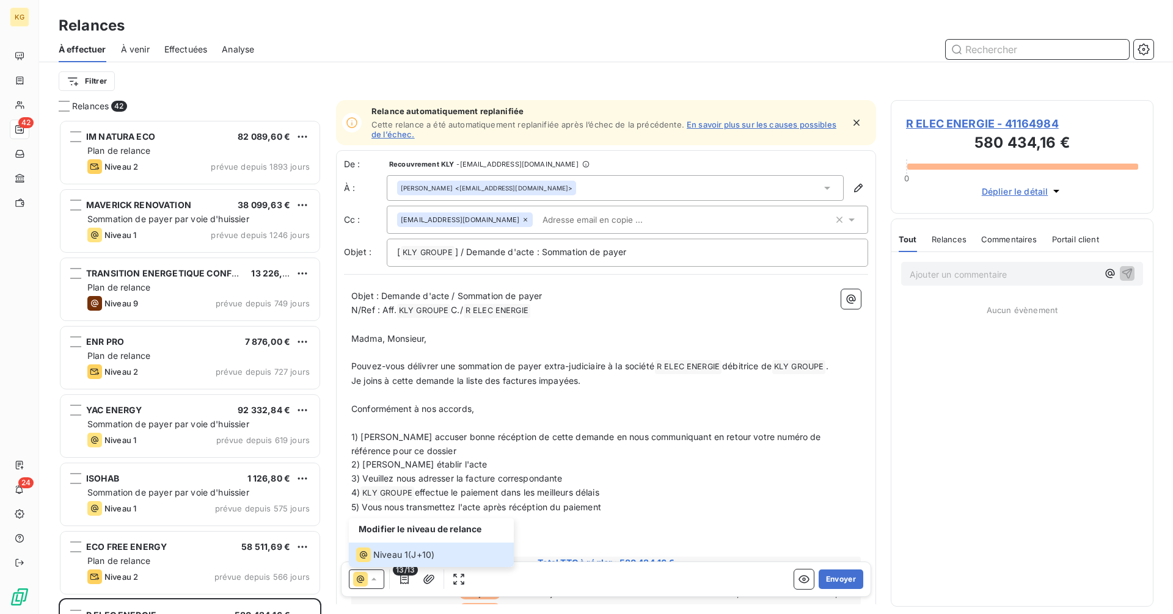
click at [1037, 49] on input "text" at bounding box center [1036, 50] width 183 height 20
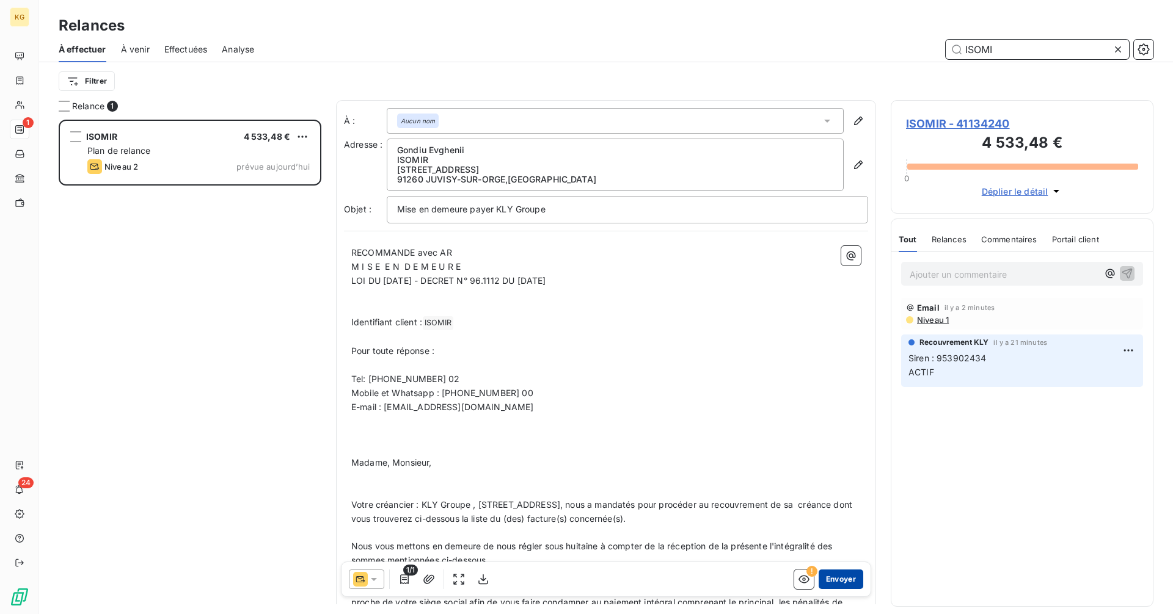
type input "ISOMI"
click at [831, 573] on button "Envoyer" at bounding box center [840, 580] width 45 height 20
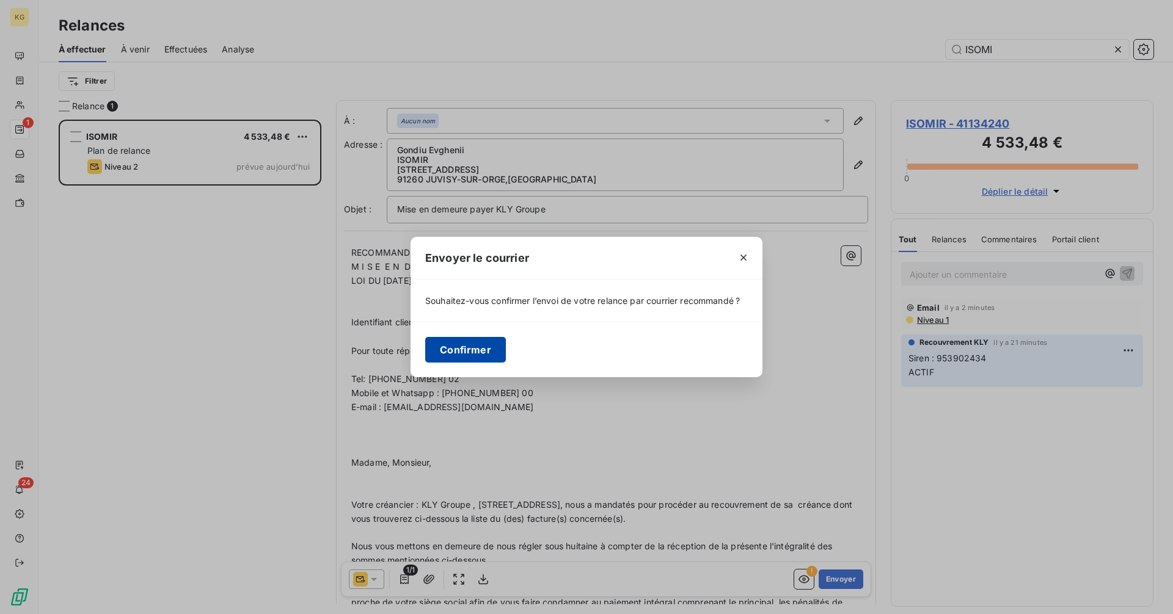
click at [465, 354] on button "Confirmer" at bounding box center [465, 350] width 81 height 26
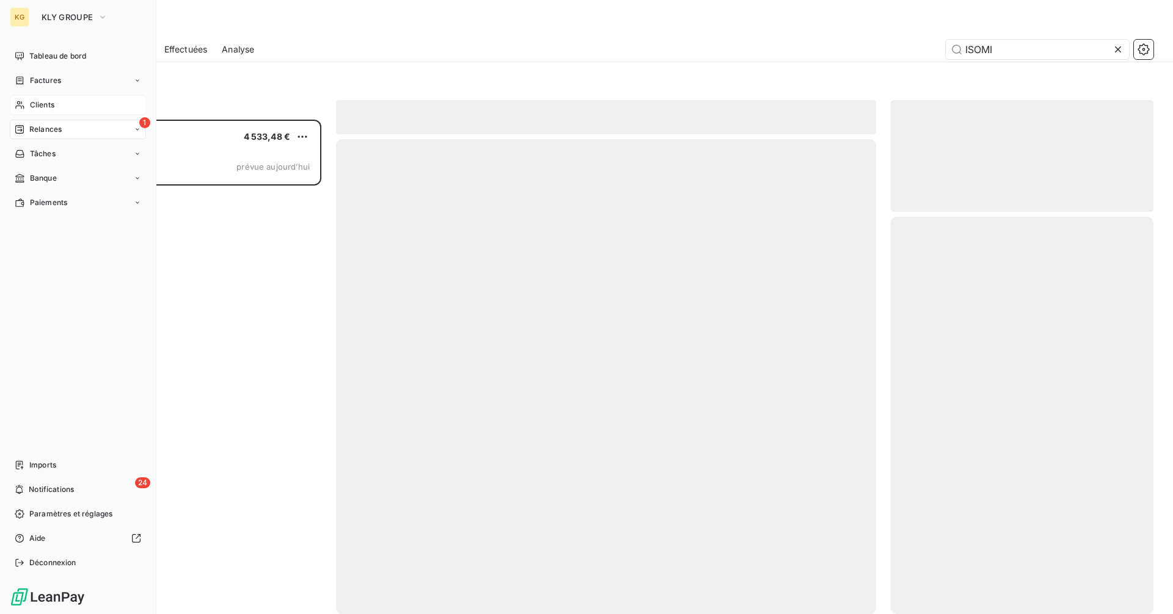
click at [40, 103] on span "Clients" at bounding box center [42, 105] width 24 height 11
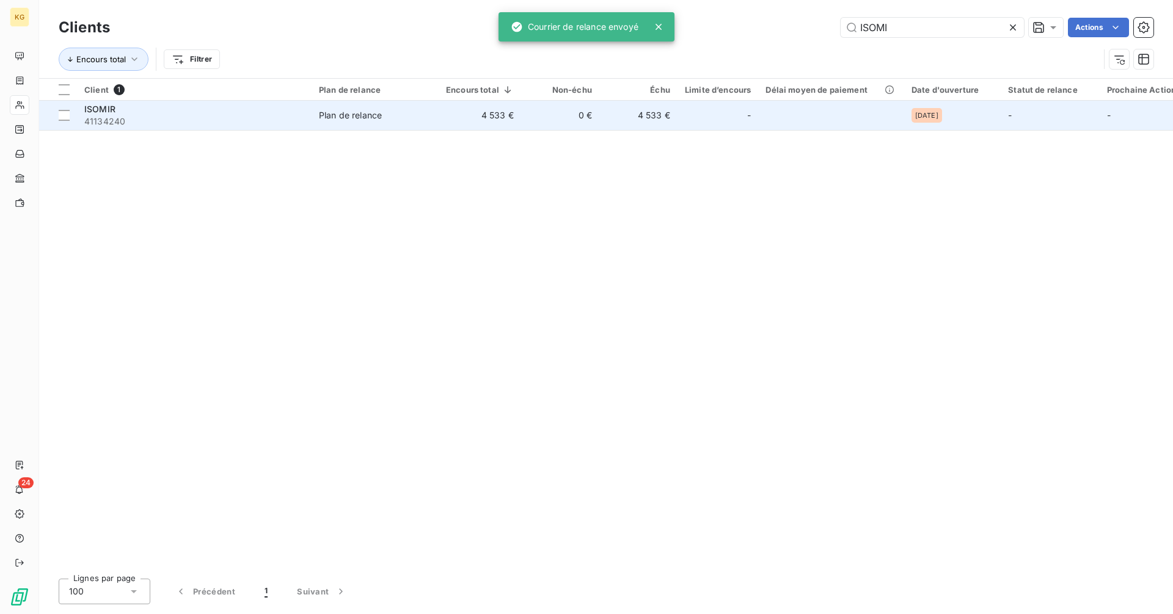
click at [606, 115] on td "4 533 €" at bounding box center [638, 115] width 78 height 29
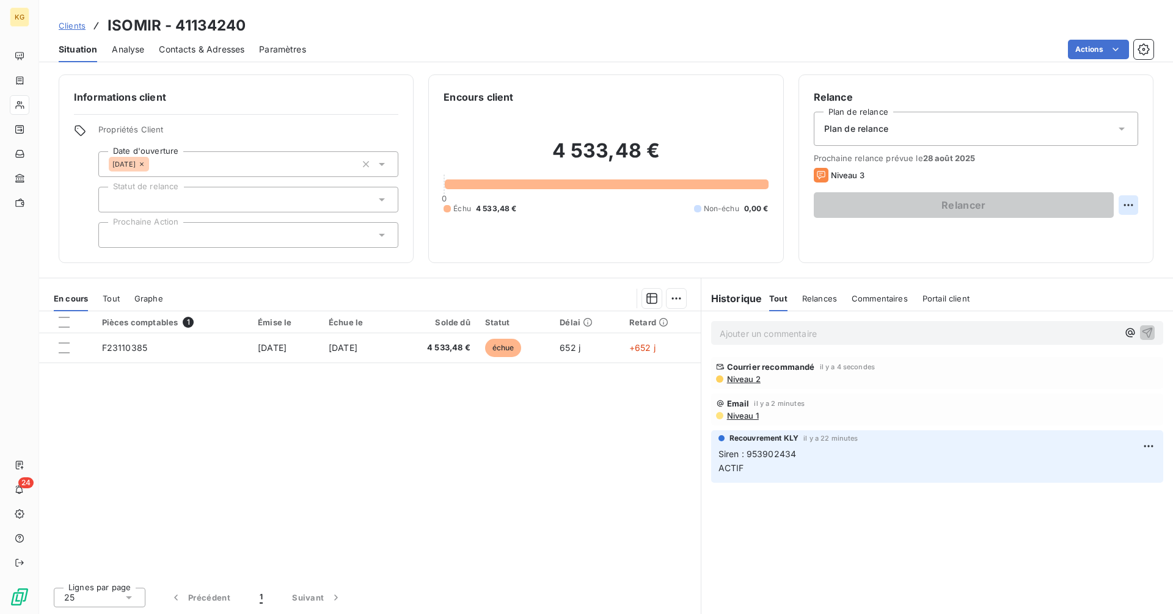
click at [1132, 200] on html "KG 24 Clients ISOMIR - 41134240 Situation Analyse Contacts & Adresses Paramètre…" at bounding box center [586, 307] width 1173 height 614
click at [1096, 237] on div "Replanifier cette action" at bounding box center [1077, 232] width 109 height 20
select select "7"
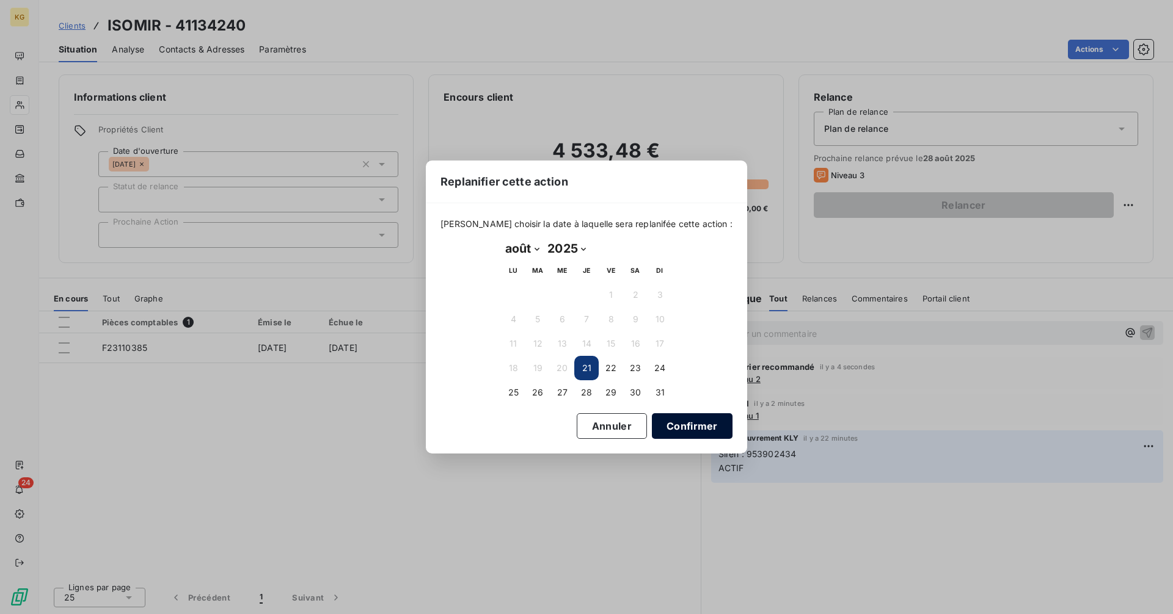
click at [670, 423] on button "Confirmer" at bounding box center [692, 426] width 81 height 26
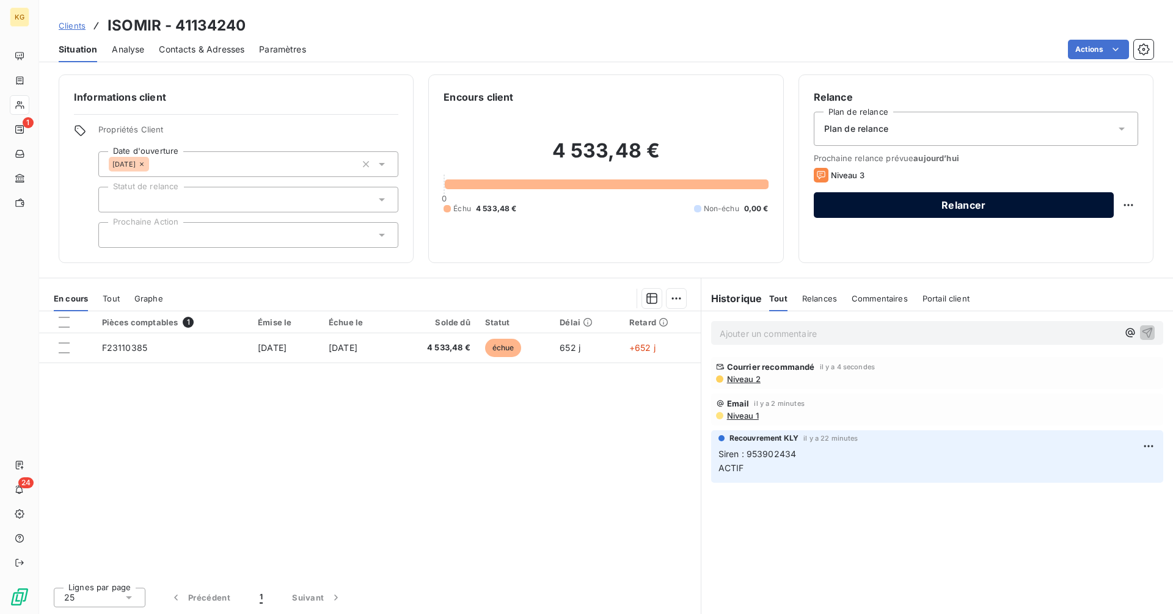
click at [978, 205] on button "Relancer" at bounding box center [963, 205] width 300 height 26
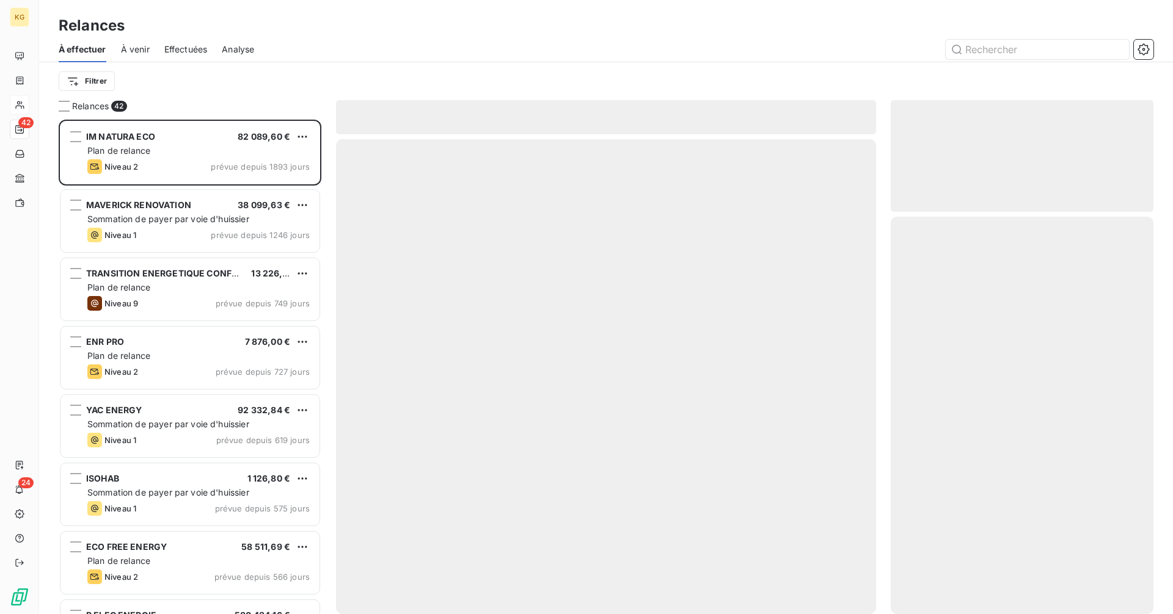
scroll to position [485, 253]
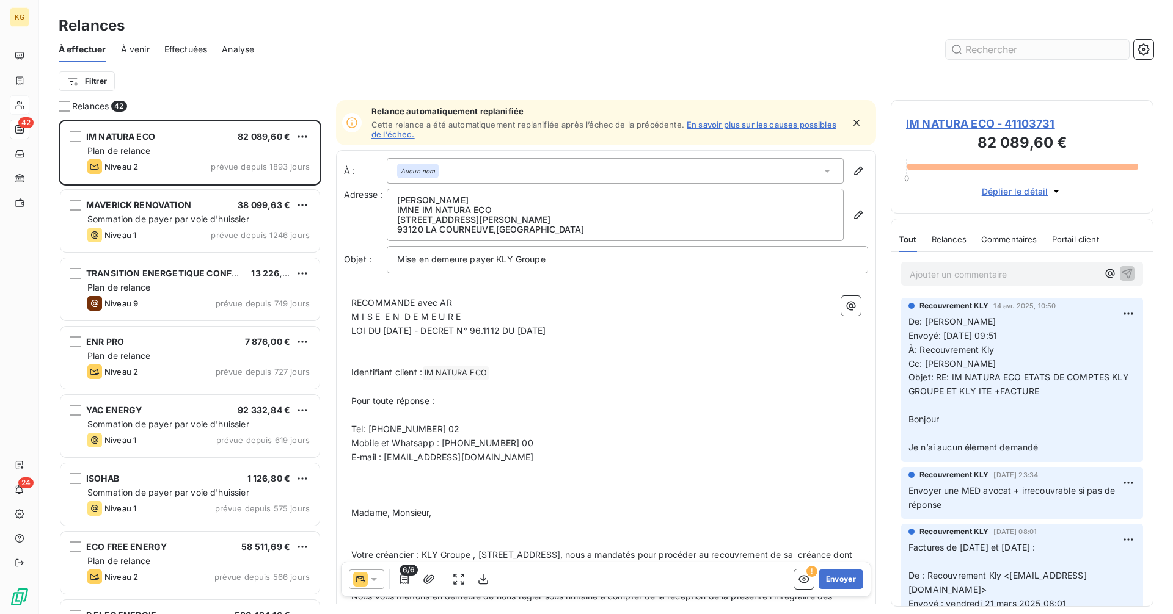
click at [971, 52] on input "text" at bounding box center [1036, 50] width 183 height 20
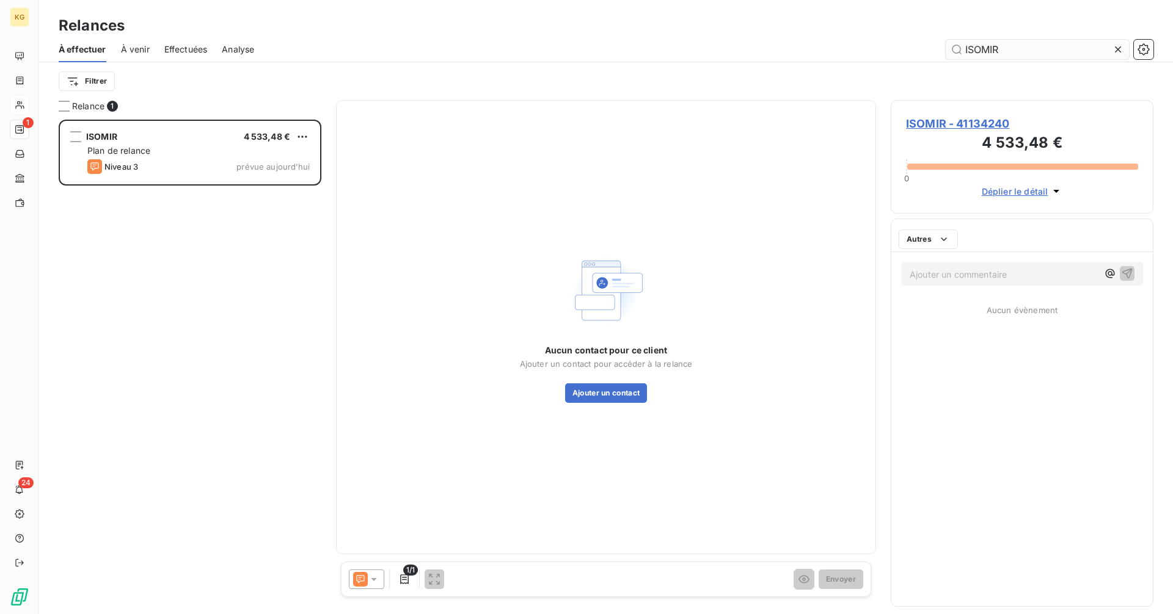
type input "ISOMIR"
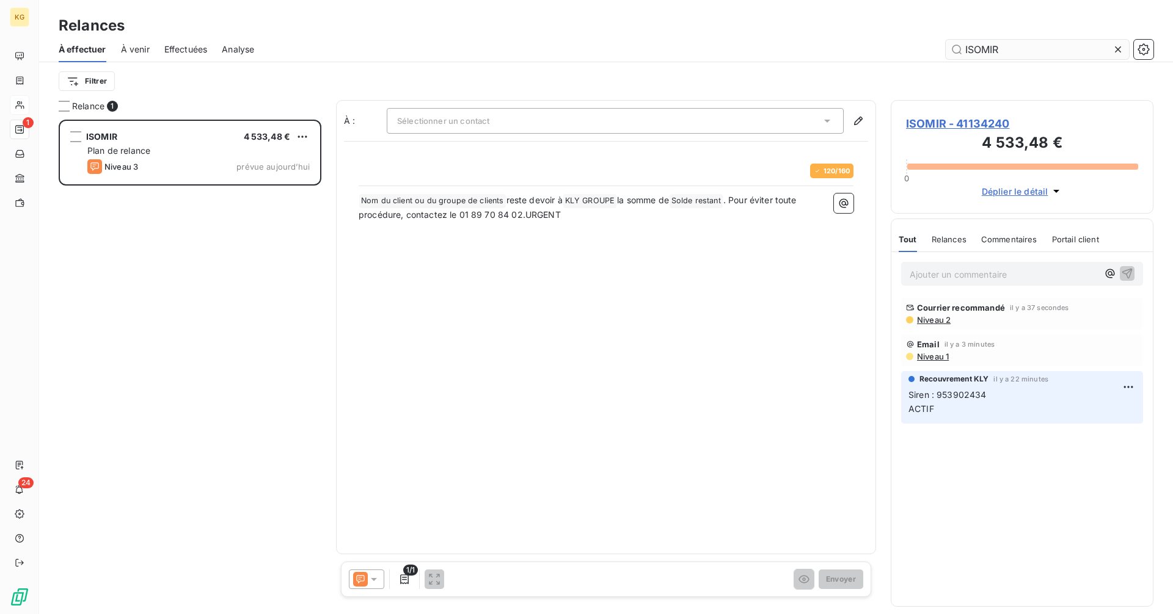
scroll to position [485, 253]
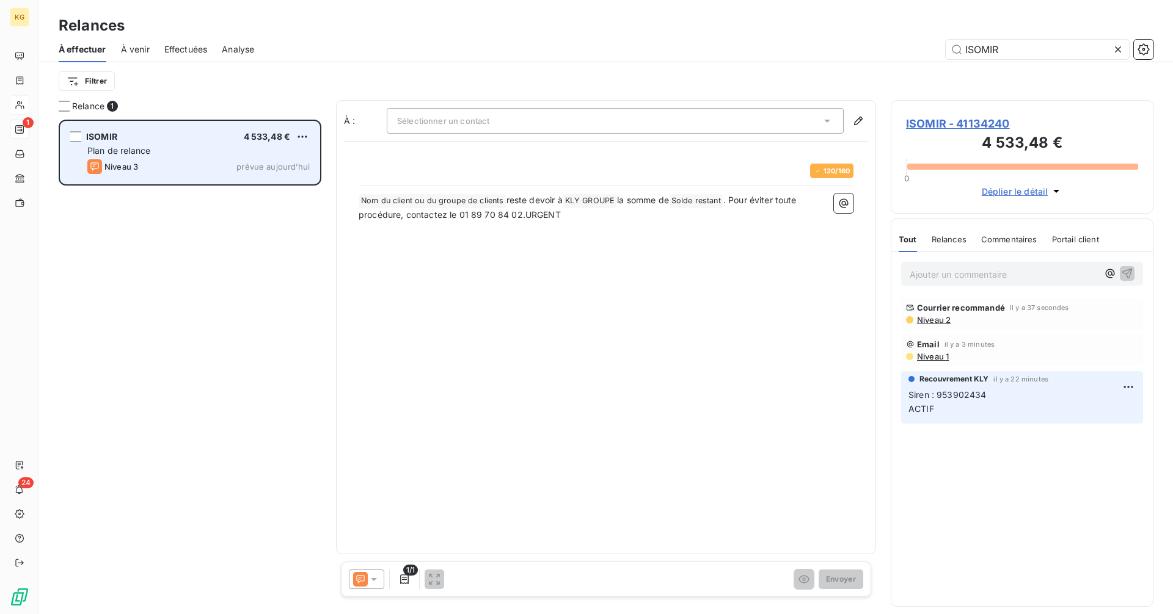
click at [208, 155] on div "Plan de relance" at bounding box center [198, 151] width 222 height 12
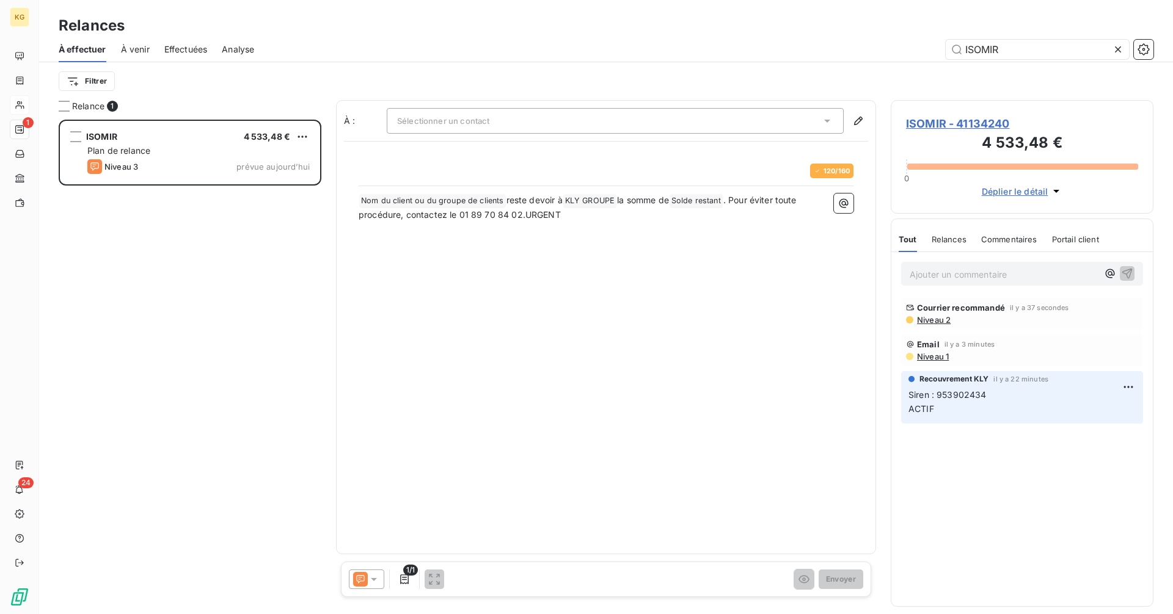
click at [575, 127] on div "Sélectionner un contact" at bounding box center [615, 121] width 457 height 26
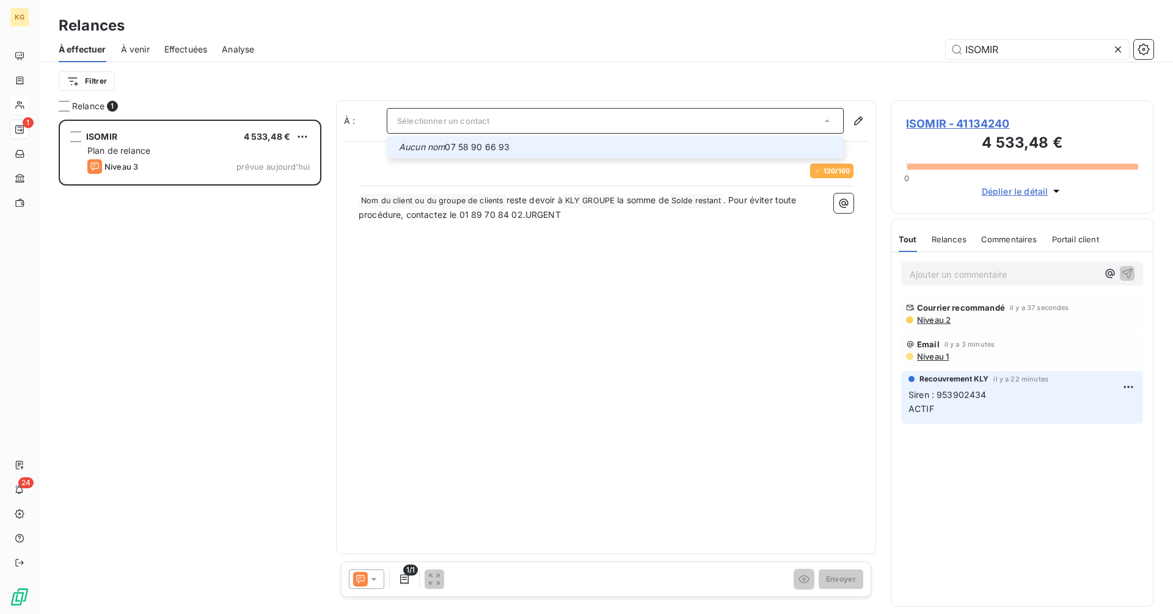
click at [550, 151] on span "Aucun nom 07 58 90 66 93" at bounding box center [617, 147] width 437 height 12
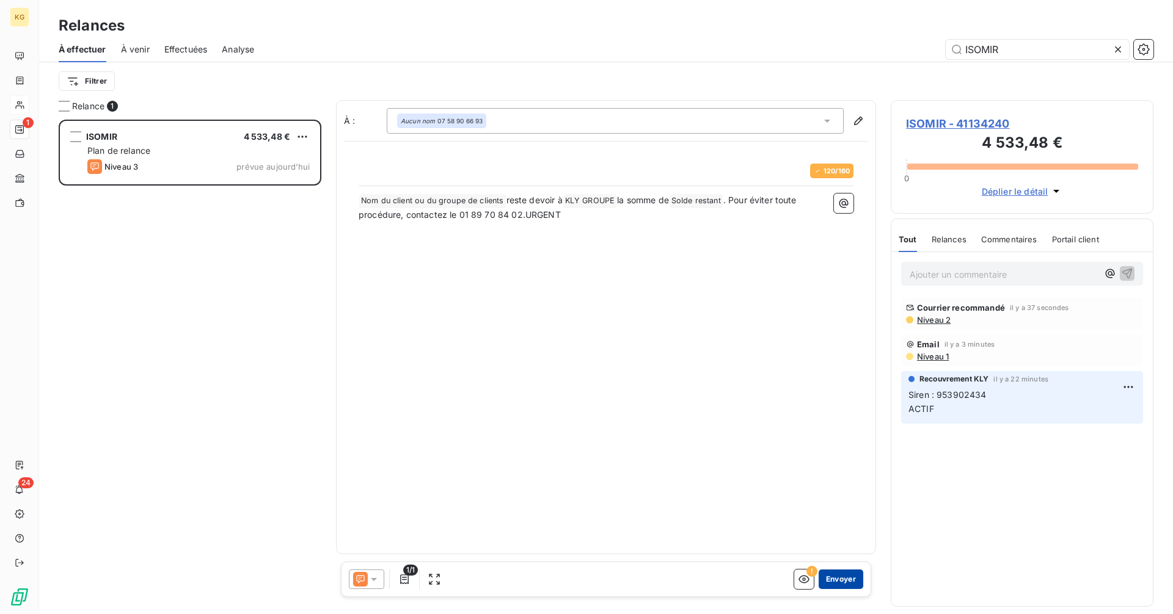
click at [846, 579] on button "Envoyer" at bounding box center [840, 580] width 45 height 20
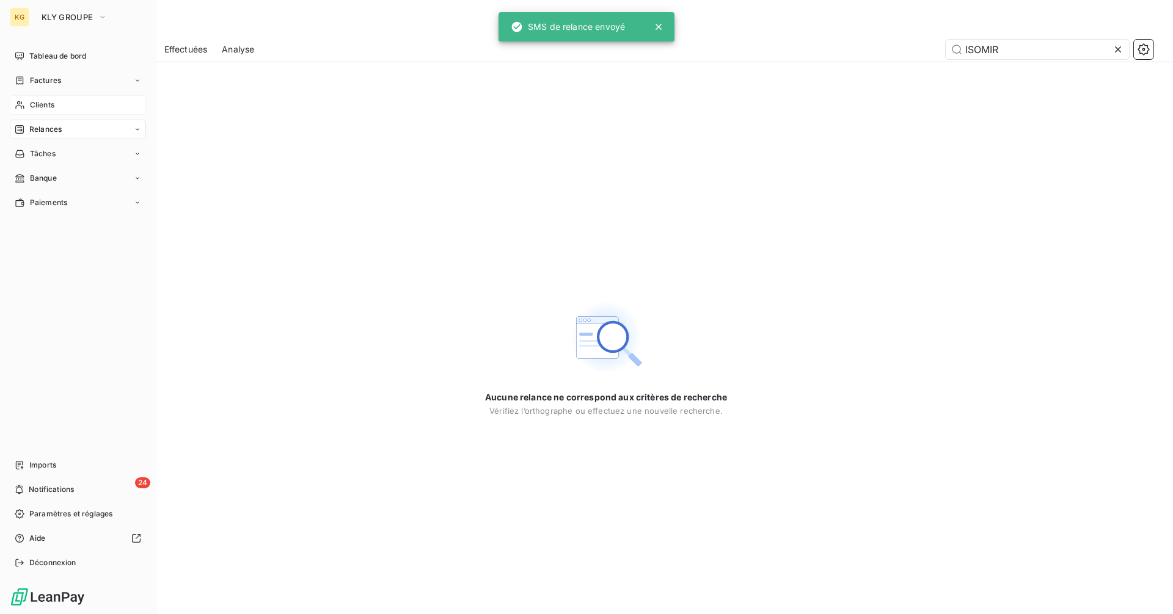
click at [41, 104] on span "Clients" at bounding box center [42, 105] width 24 height 11
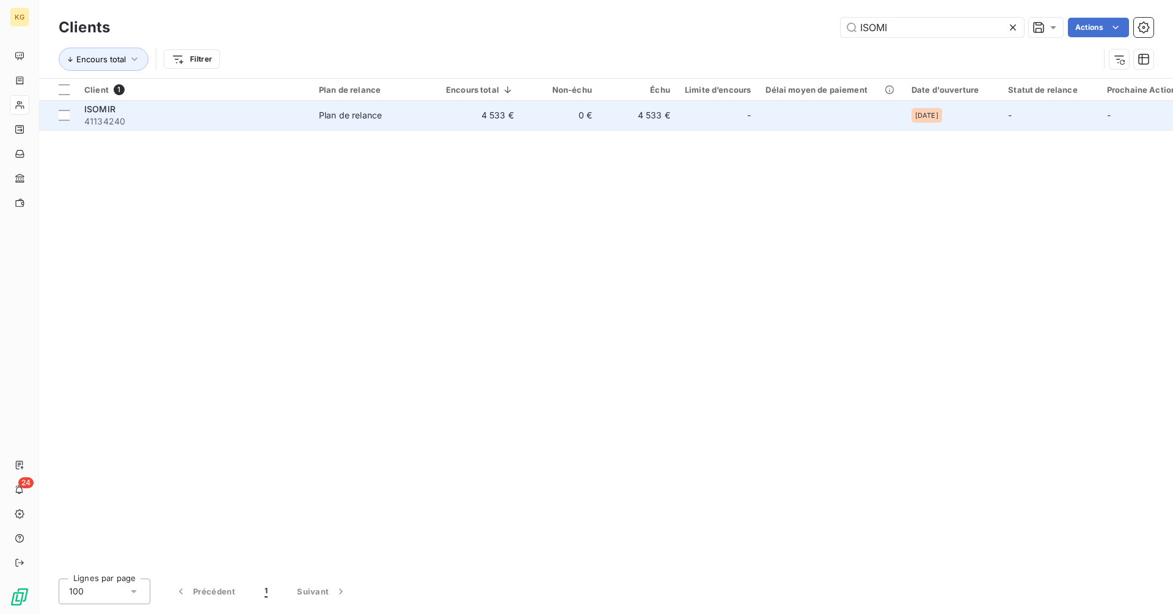
click at [585, 120] on td "0 €" at bounding box center [560, 115] width 78 height 29
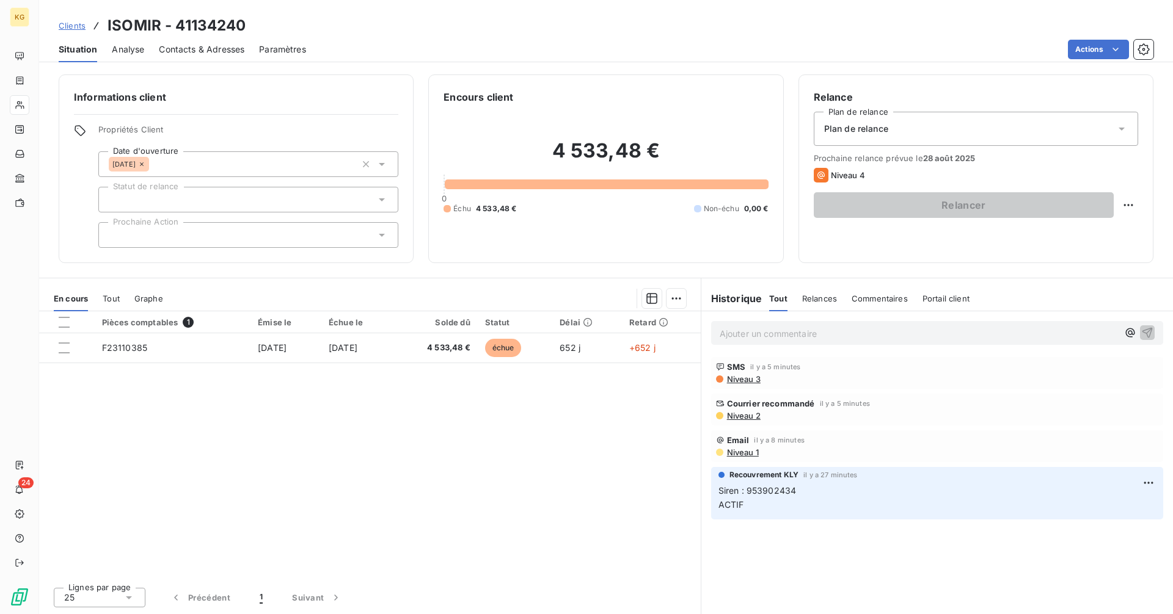
click at [66, 24] on span "Clients" at bounding box center [72, 26] width 27 height 10
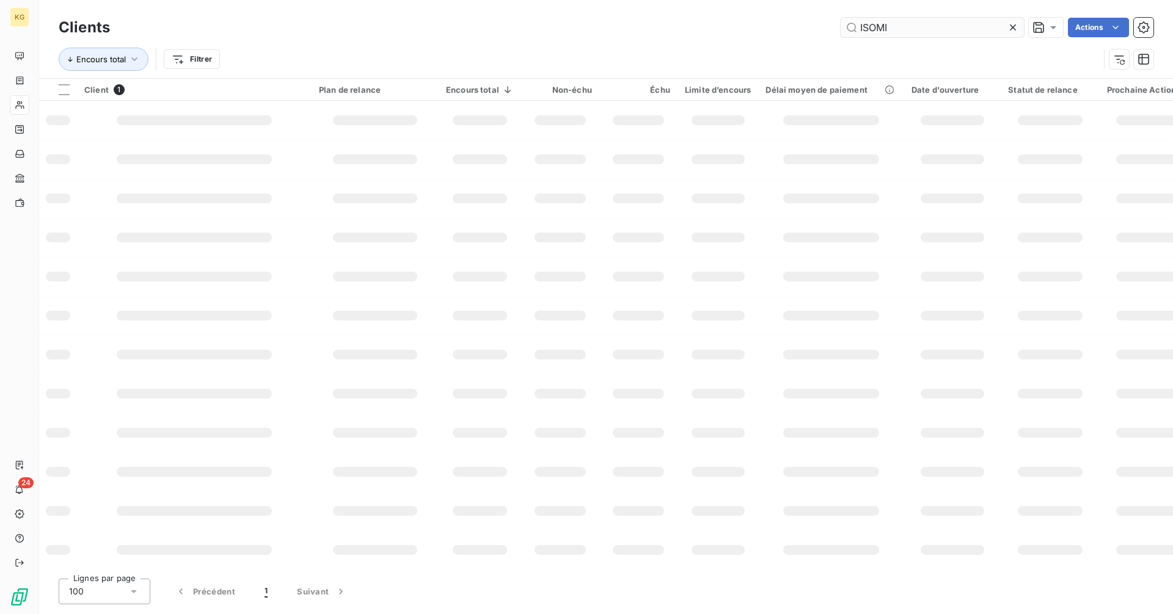
click at [944, 26] on input "ISOMI" at bounding box center [931, 28] width 183 height 20
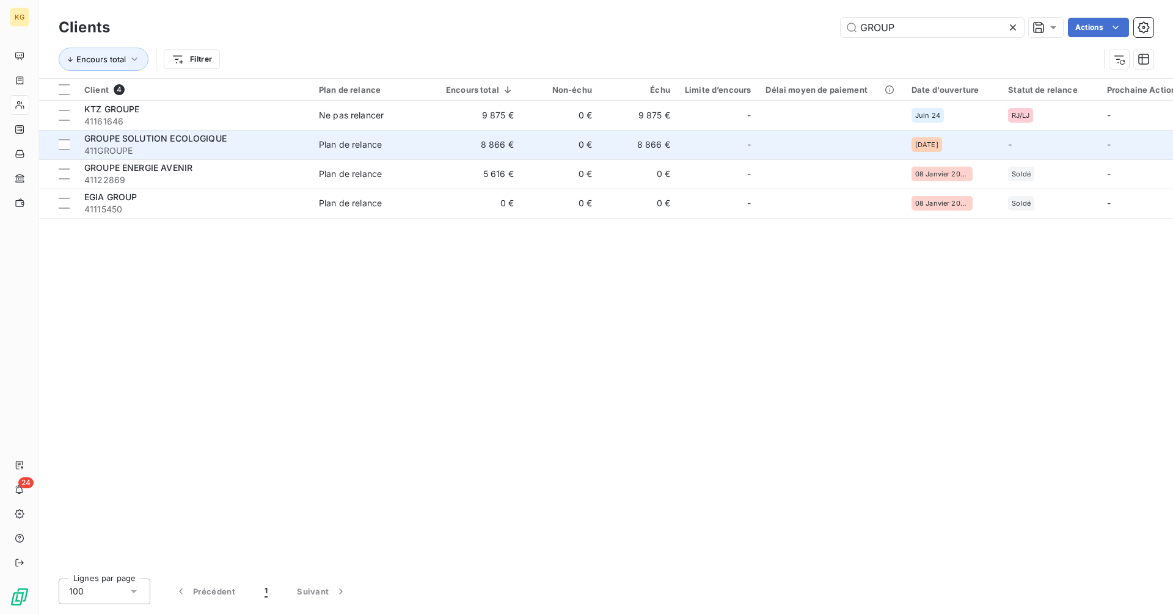
type input "GROUP"
click at [354, 156] on td "Plan de relance" at bounding box center [374, 144] width 127 height 29
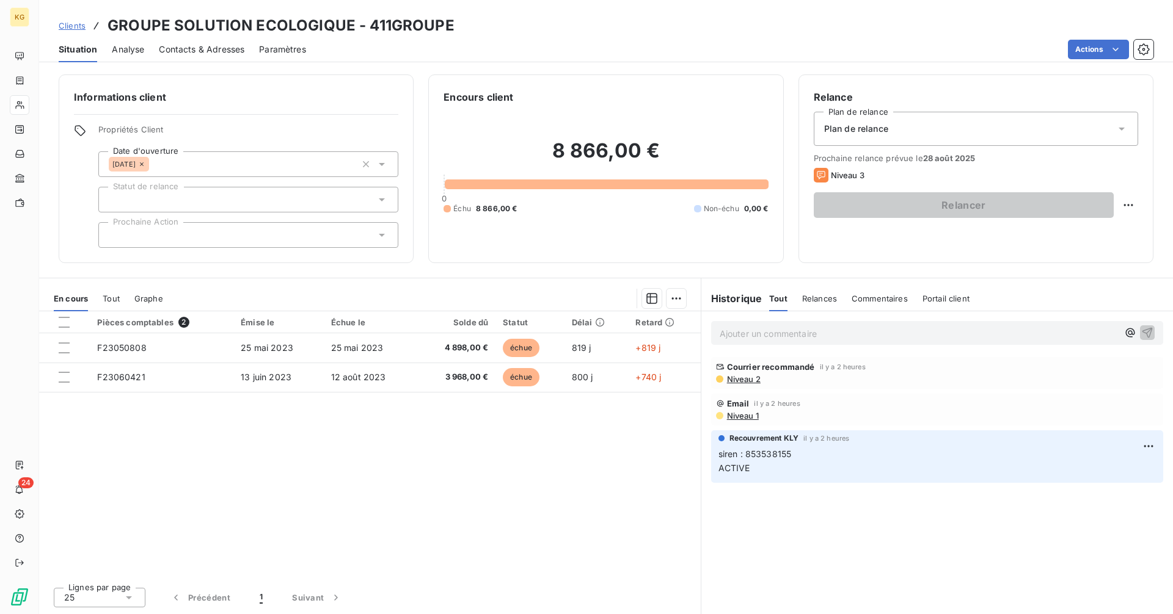
click at [747, 457] on span "siren : 853538155 ACTIVE" at bounding box center [754, 461] width 73 height 24
drag, startPoint x: 752, startPoint y: 456, endPoint x: 788, endPoint y: 456, distance: 36.6
click at [788, 456] on span "siren : 853538155 ACTIVE" at bounding box center [754, 461] width 73 height 24
copy span "853538155"
click at [80, 23] on span "Clients" at bounding box center [72, 26] width 27 height 10
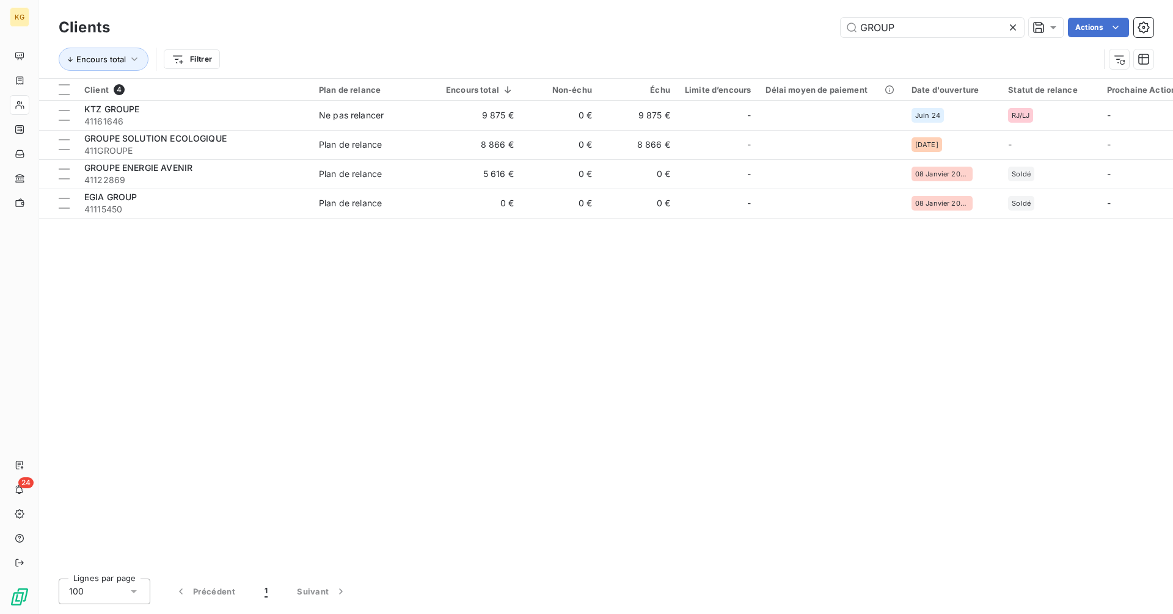
click at [1011, 29] on icon at bounding box center [1012, 27] width 12 height 12
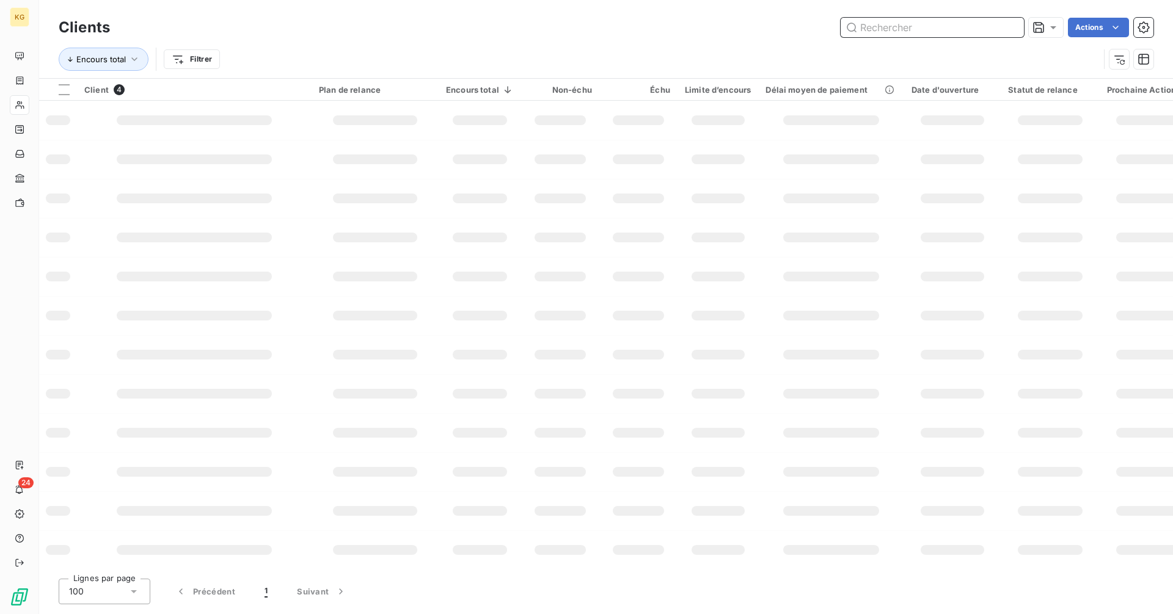
click at [955, 29] on input "text" at bounding box center [931, 28] width 183 height 20
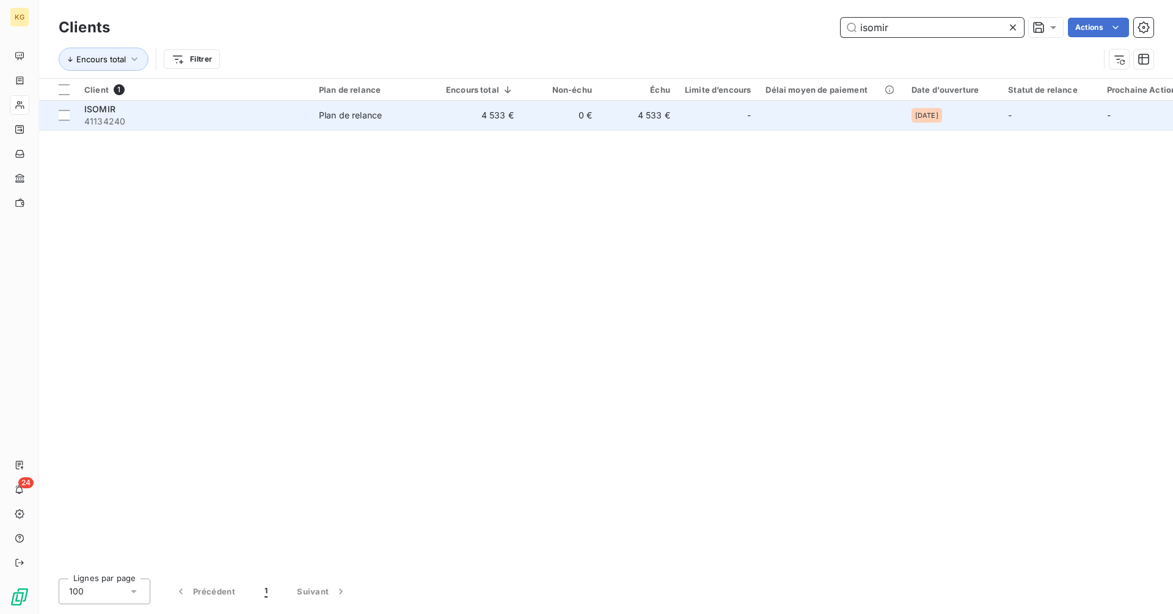
type input "isomir"
click at [367, 124] on td "Plan de relance" at bounding box center [374, 115] width 127 height 29
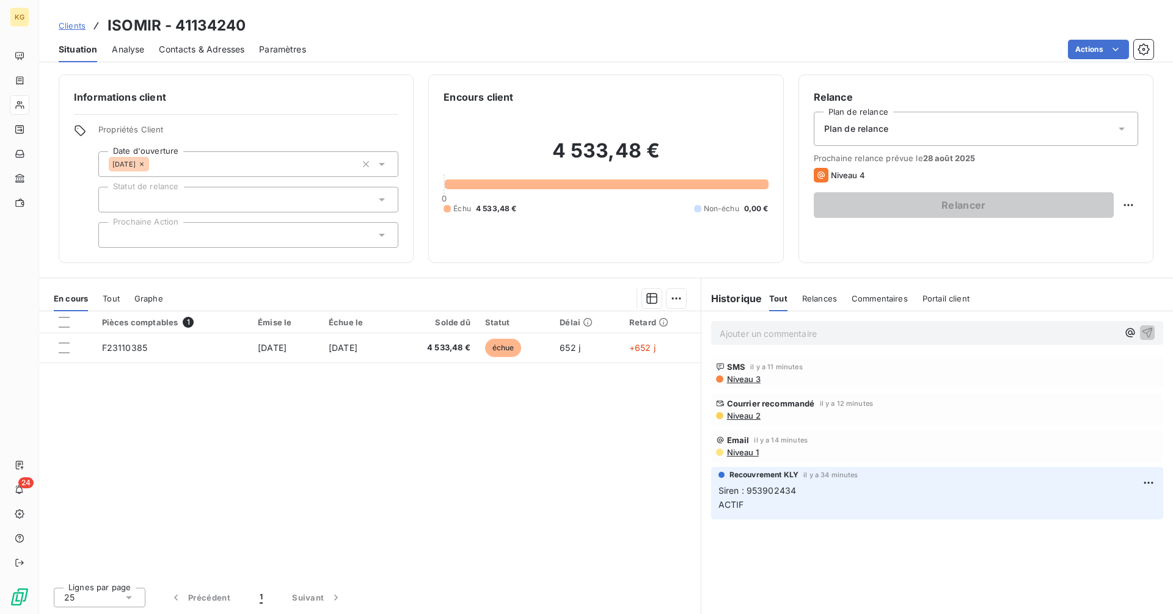
click at [574, 150] on h2 "4 533,48 €" at bounding box center [605, 157] width 324 height 37
click at [573, 150] on h2 "4 533,48 €" at bounding box center [605, 157] width 324 height 37
copy h2 "4 533,48 €"
click at [773, 491] on span "Siren : 953902434 ACTIF" at bounding box center [757, 497] width 78 height 24
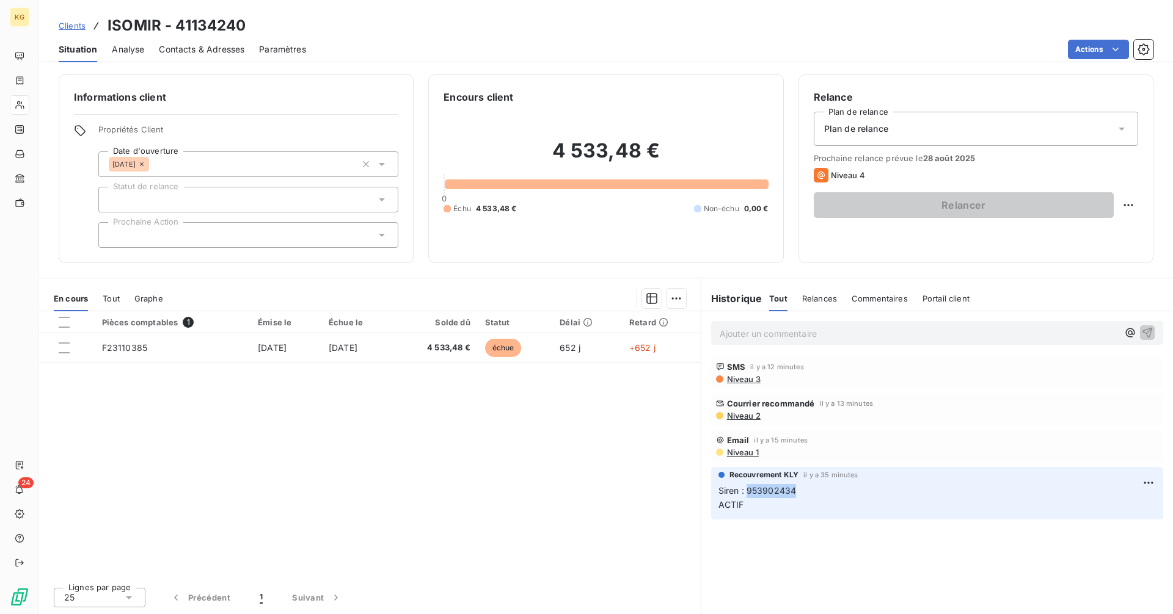
click at [773, 491] on span "Siren : 953902434 ACTIF" at bounding box center [757, 497] width 78 height 24
copy span "953902434"
click at [76, 26] on span "Clients" at bounding box center [72, 26] width 27 height 10
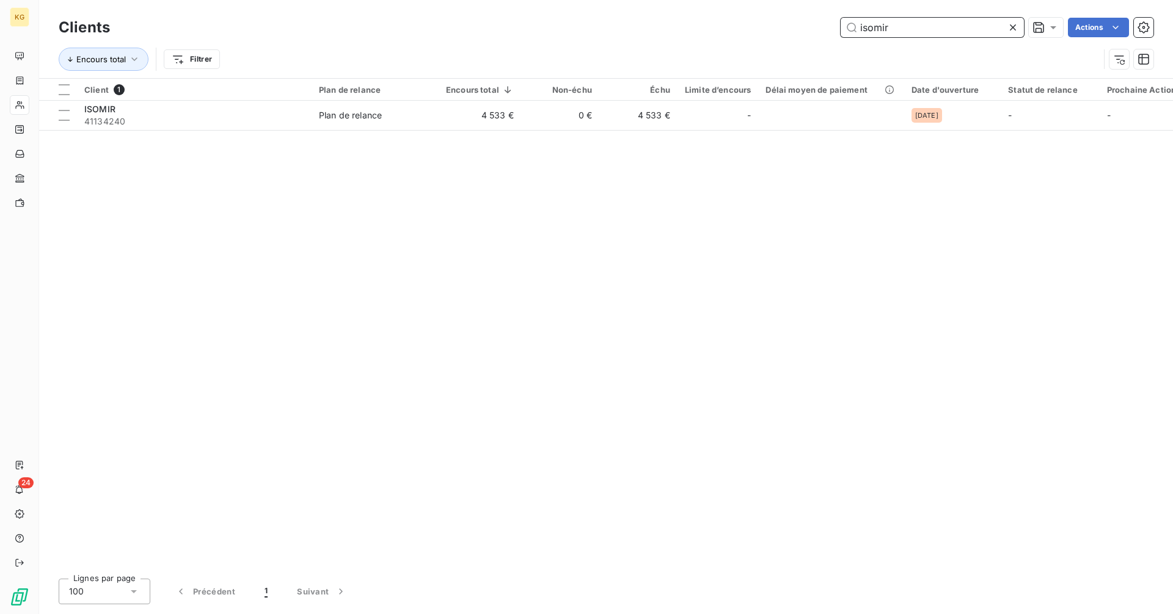
click at [889, 29] on input "isomir" at bounding box center [931, 28] width 183 height 20
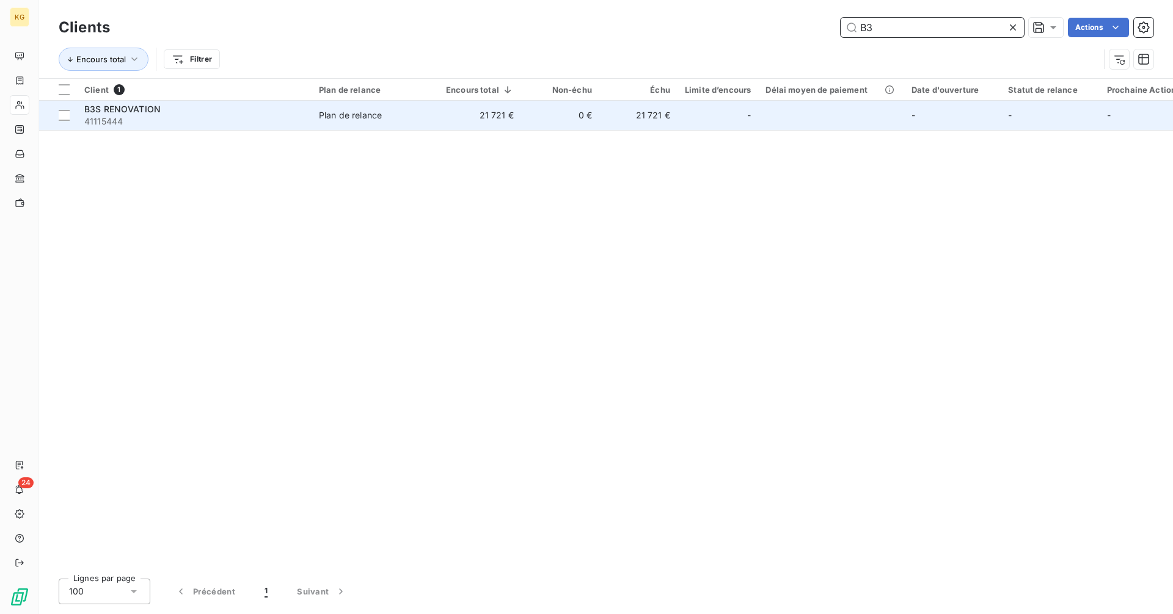
type input "B3"
click at [642, 111] on td "21 721 €" at bounding box center [638, 115] width 78 height 29
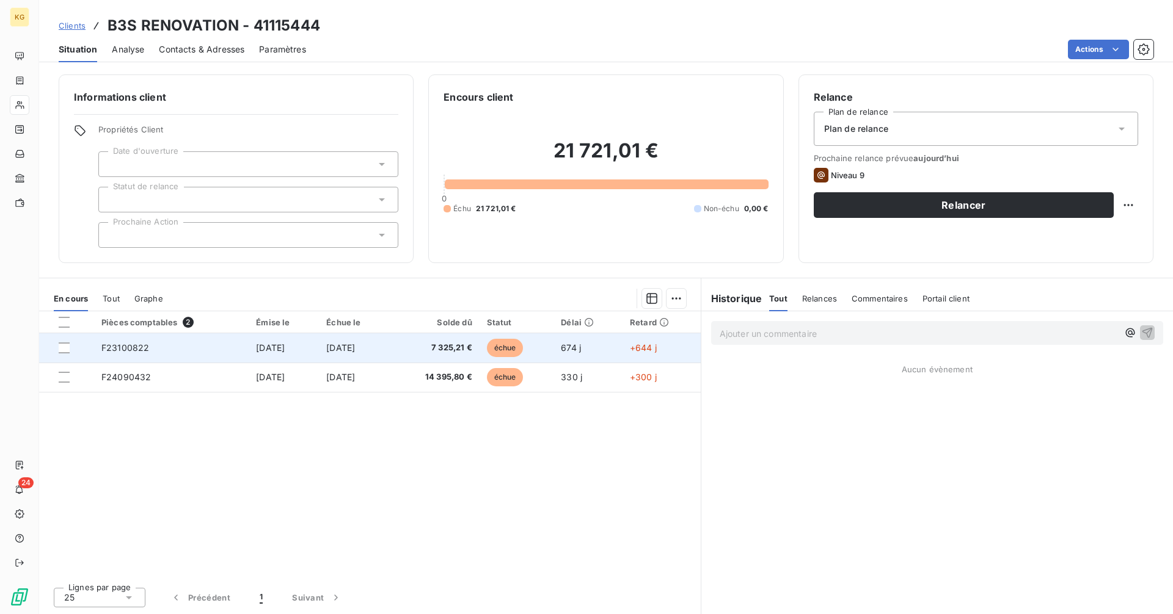
click at [390, 354] on td "[DATE]" at bounding box center [354, 347] width 71 height 29
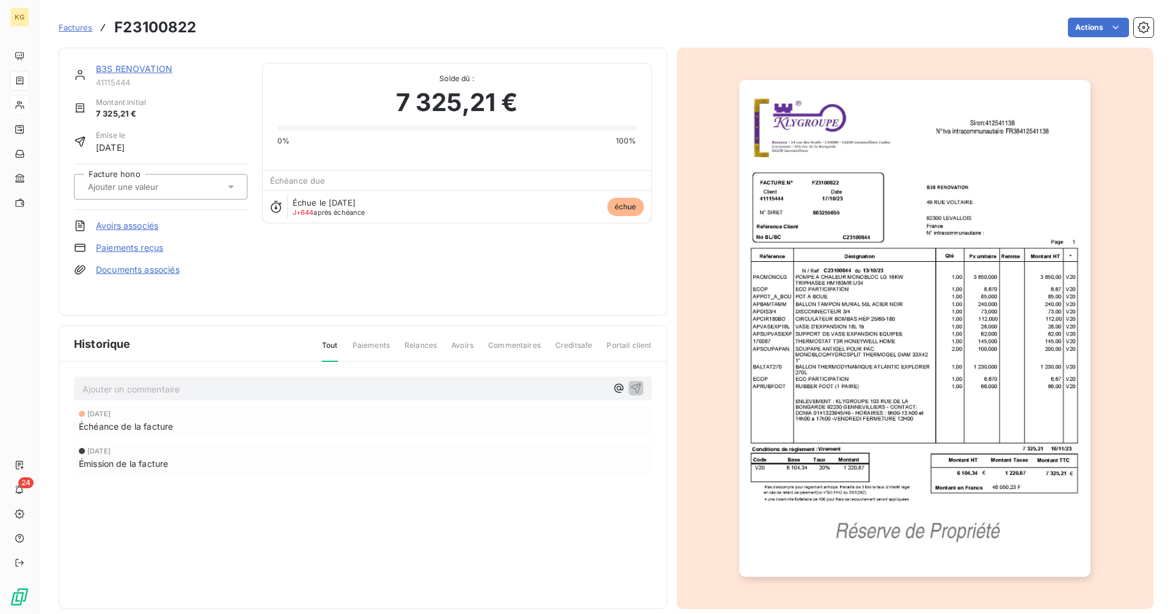
click at [154, 249] on link "Paiements reçus" at bounding box center [129, 248] width 67 height 12
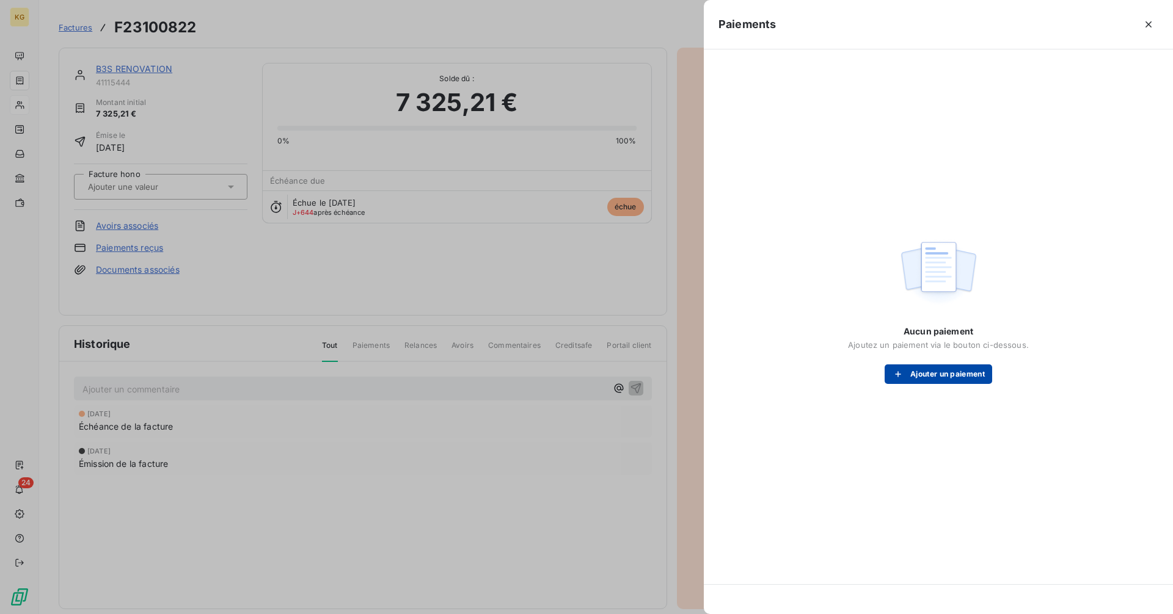
click at [943, 369] on button "Ajouter un paiement" at bounding box center [937, 375] width 107 height 20
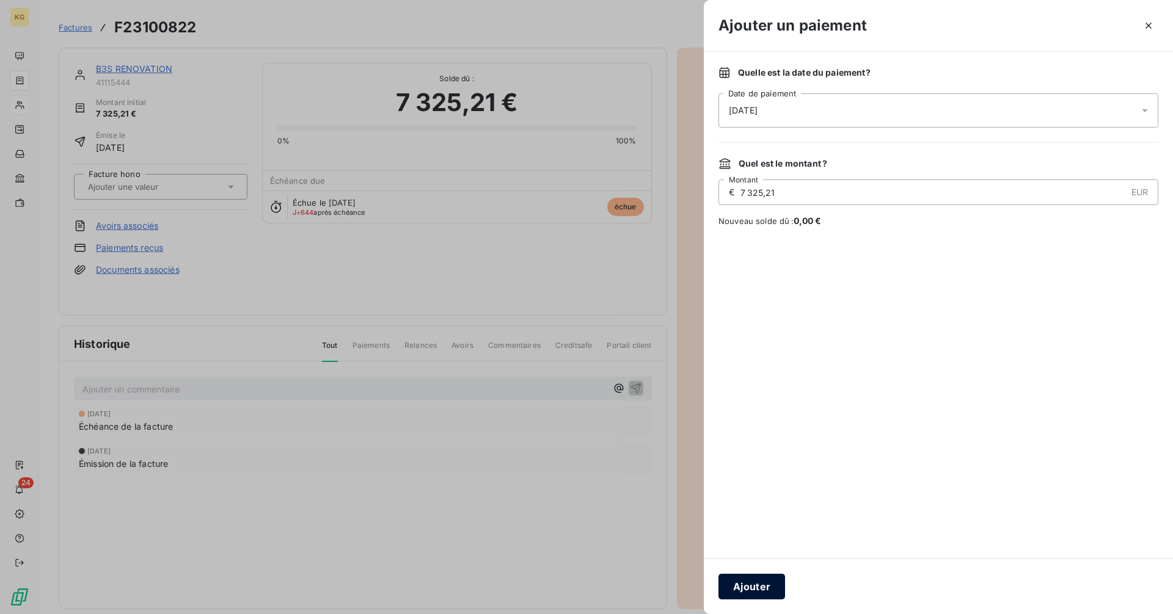
click at [768, 589] on button "Ajouter" at bounding box center [751, 587] width 67 height 26
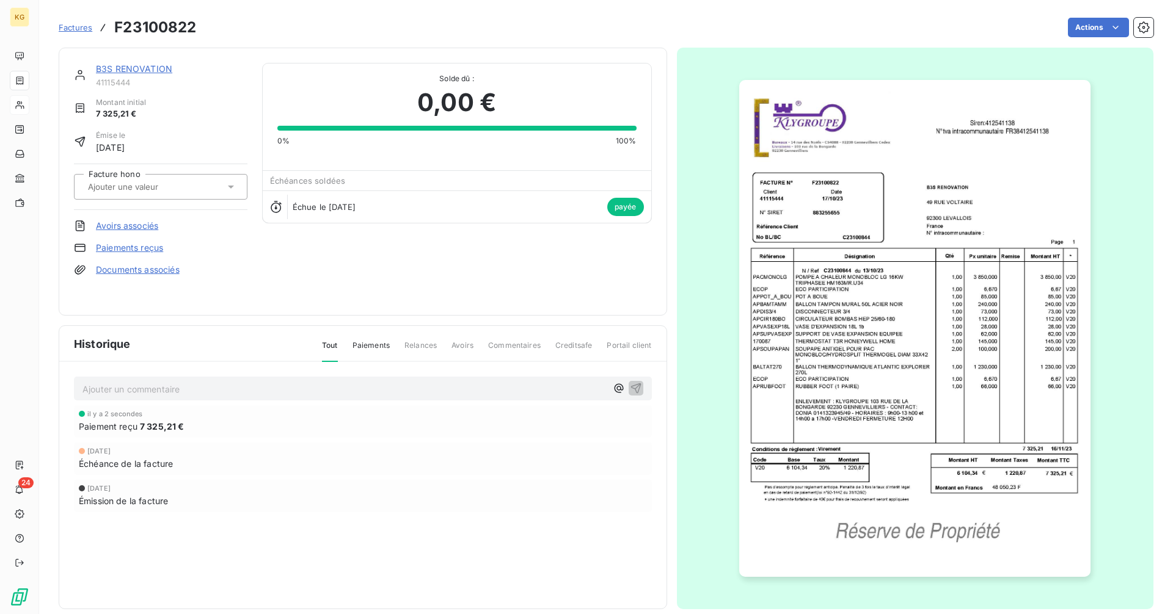
click at [145, 69] on link "B3S RENOVATION" at bounding box center [134, 69] width 76 height 10
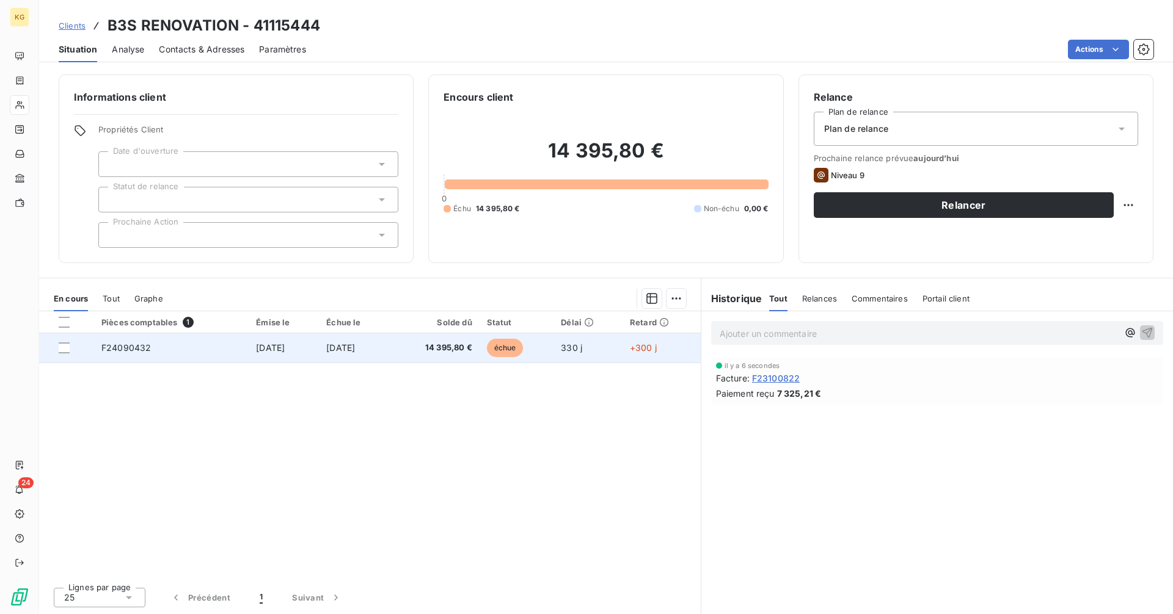
click at [300, 351] on td "[DATE]" at bounding box center [284, 347] width 70 height 29
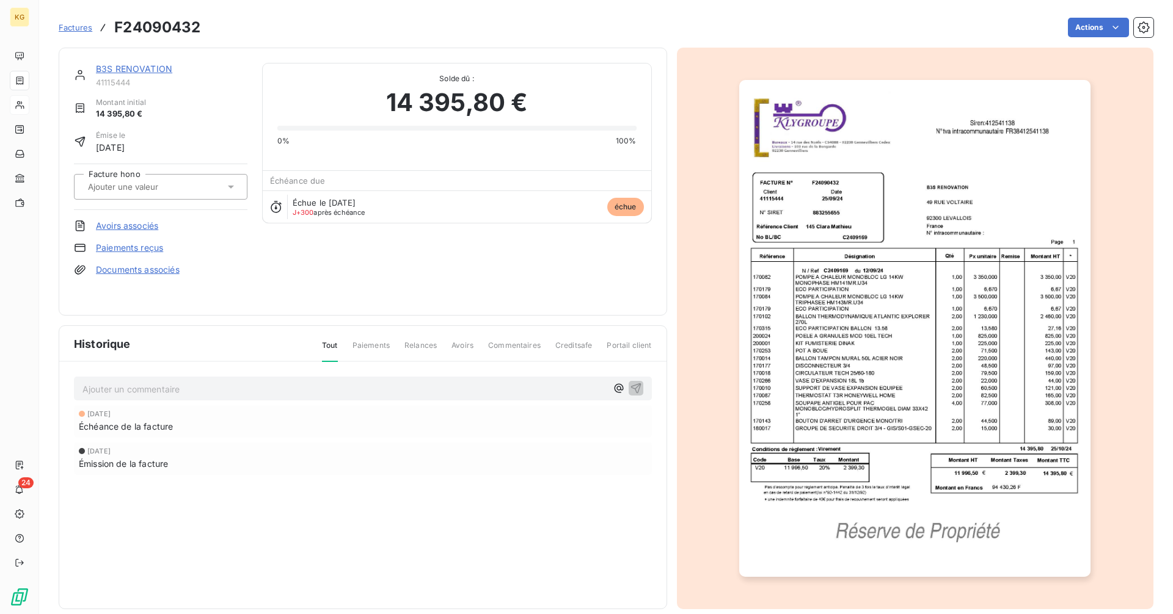
click at [154, 245] on link "Paiements reçus" at bounding box center [129, 248] width 67 height 12
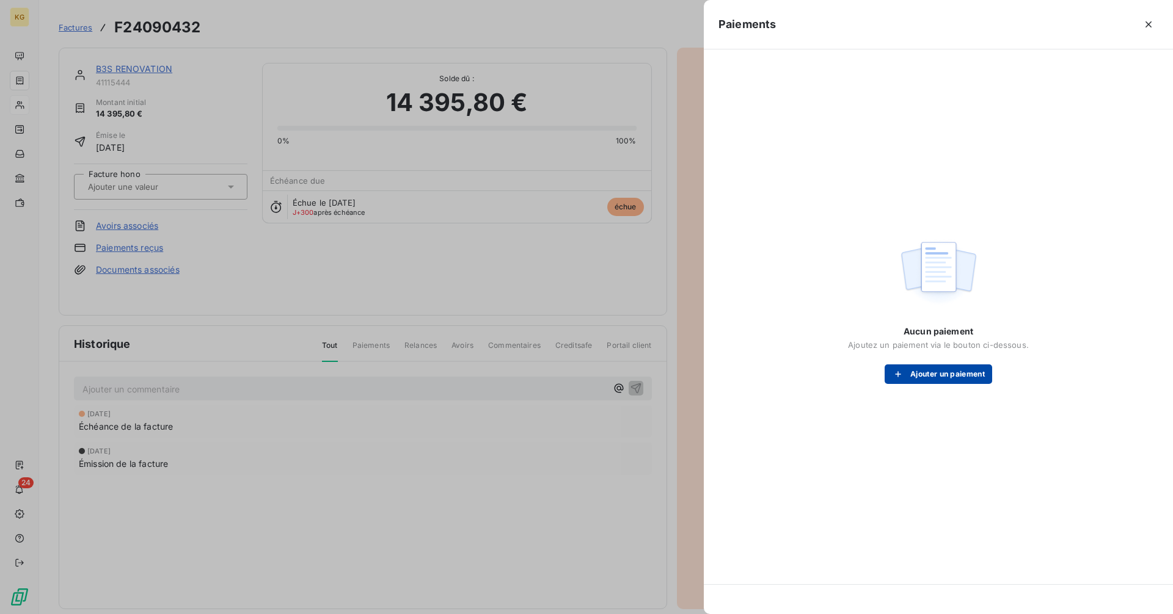
click at [970, 370] on button "Ajouter un paiement" at bounding box center [937, 375] width 107 height 20
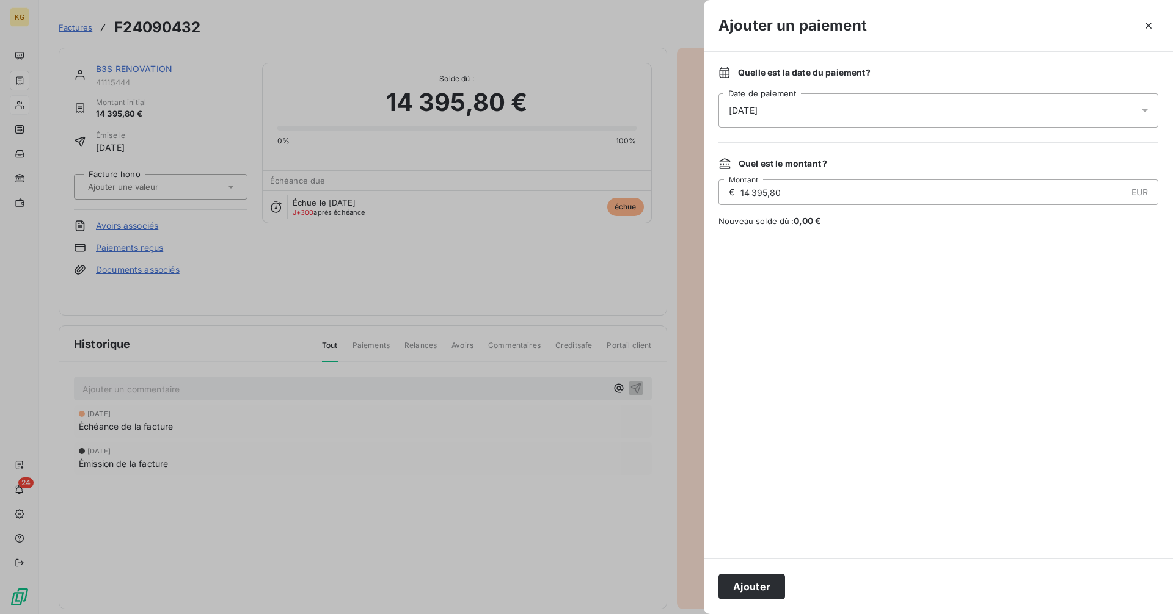
click at [802, 192] on input "14 395,80" at bounding box center [932, 192] width 387 height 24
click at [823, 224] on span "783,88 €" at bounding box center [812, 221] width 38 height 10
drag, startPoint x: 823, startPoint y: 224, endPoint x: 797, endPoint y: 227, distance: 25.8
click at [797, 227] on span "Nouveau solde dû : 783,88 €" at bounding box center [938, 221] width 440 height 12
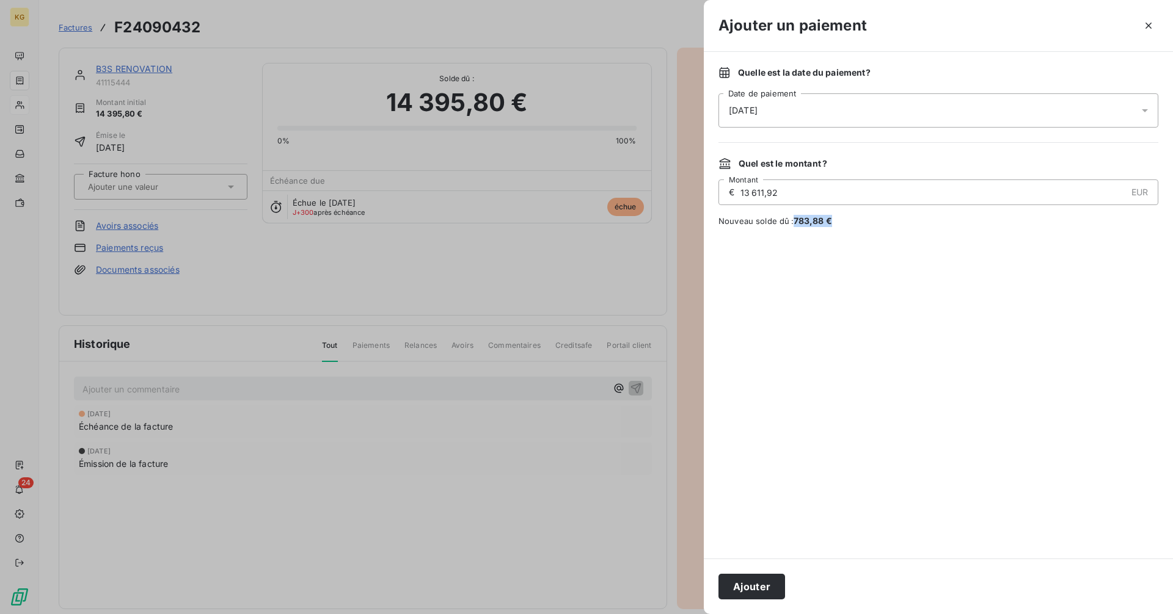
copy span "783,88 €"
click at [808, 190] on input "13 611,92" at bounding box center [932, 192] width 387 height 24
paste input "783,88"
type input "783,88"
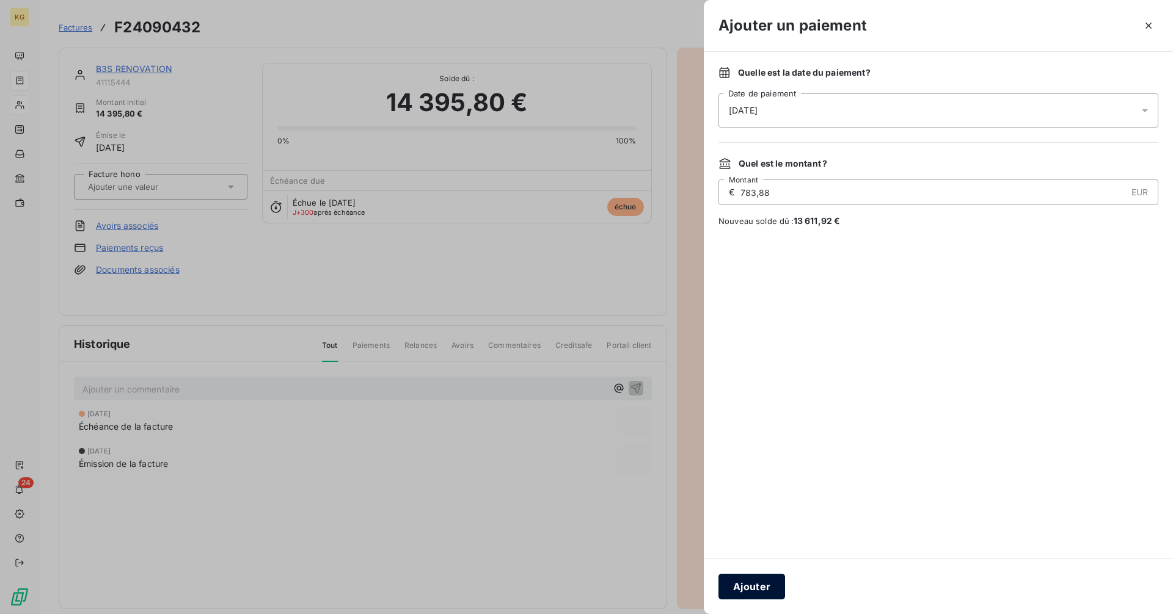
click at [758, 586] on button "Ajouter" at bounding box center [751, 587] width 67 height 26
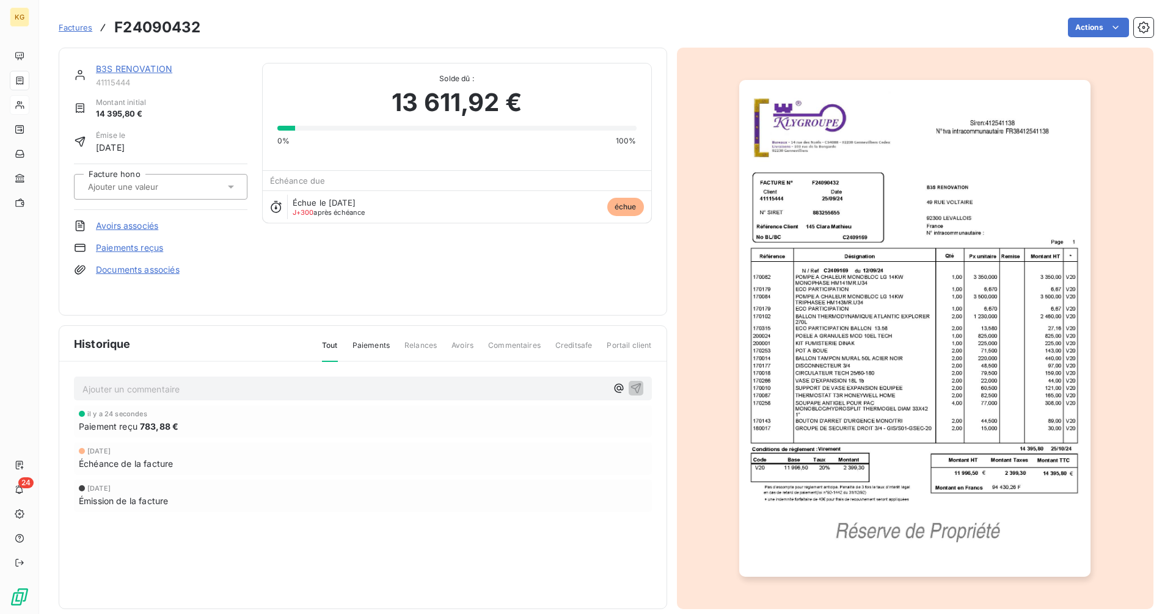
click at [158, 67] on link "B3S RENOVATION" at bounding box center [134, 69] width 76 height 10
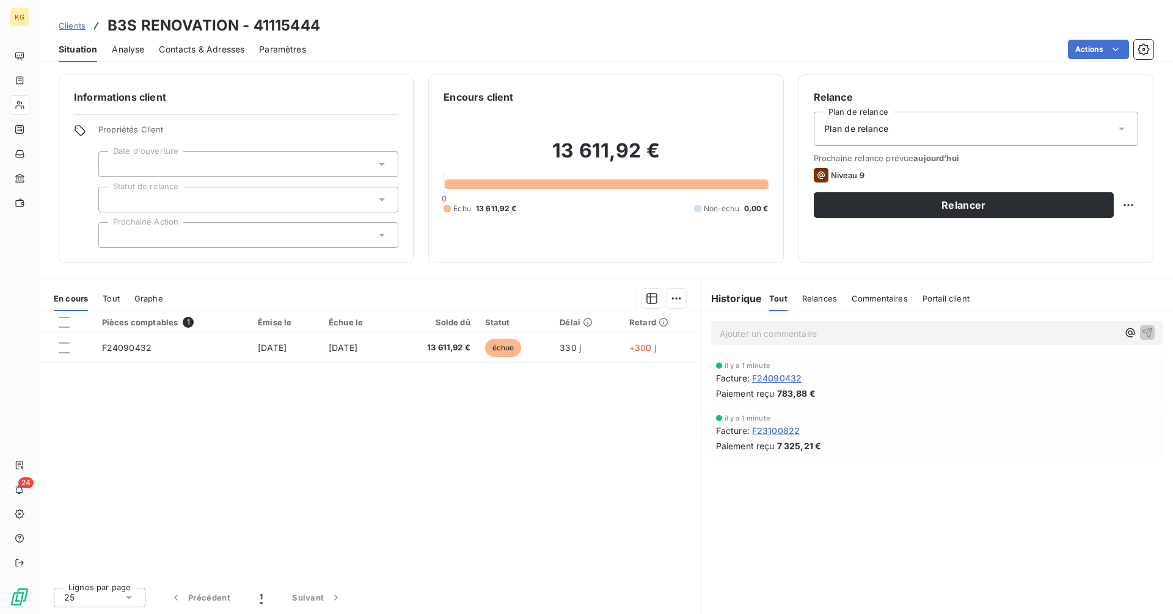
click at [267, 172] on div at bounding box center [248, 164] width 300 height 26
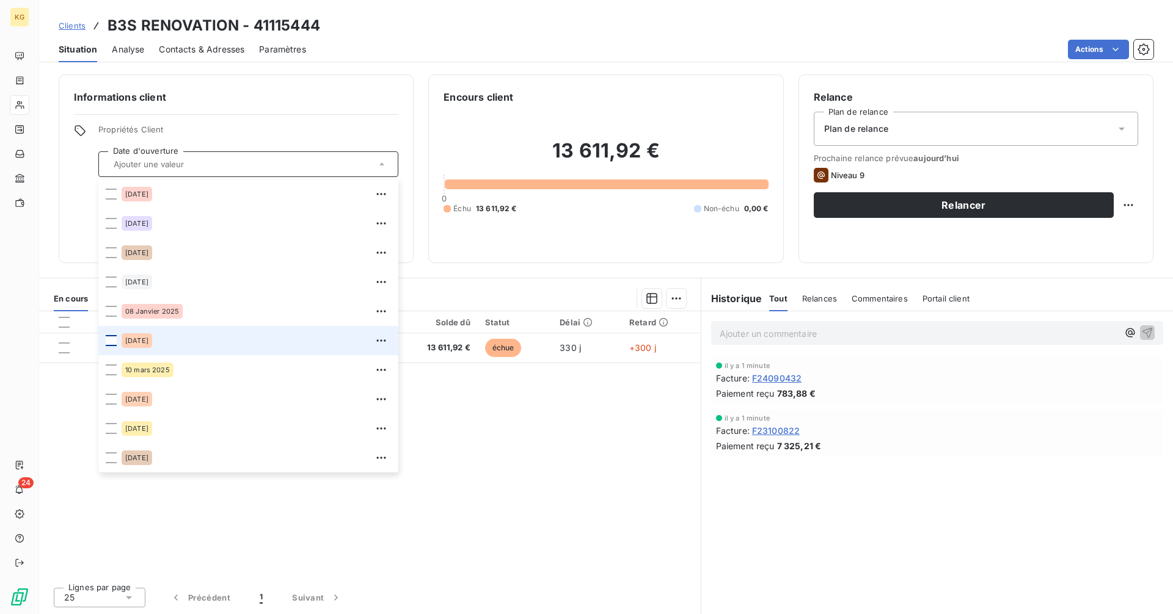
click at [110, 343] on div at bounding box center [111, 340] width 11 height 11
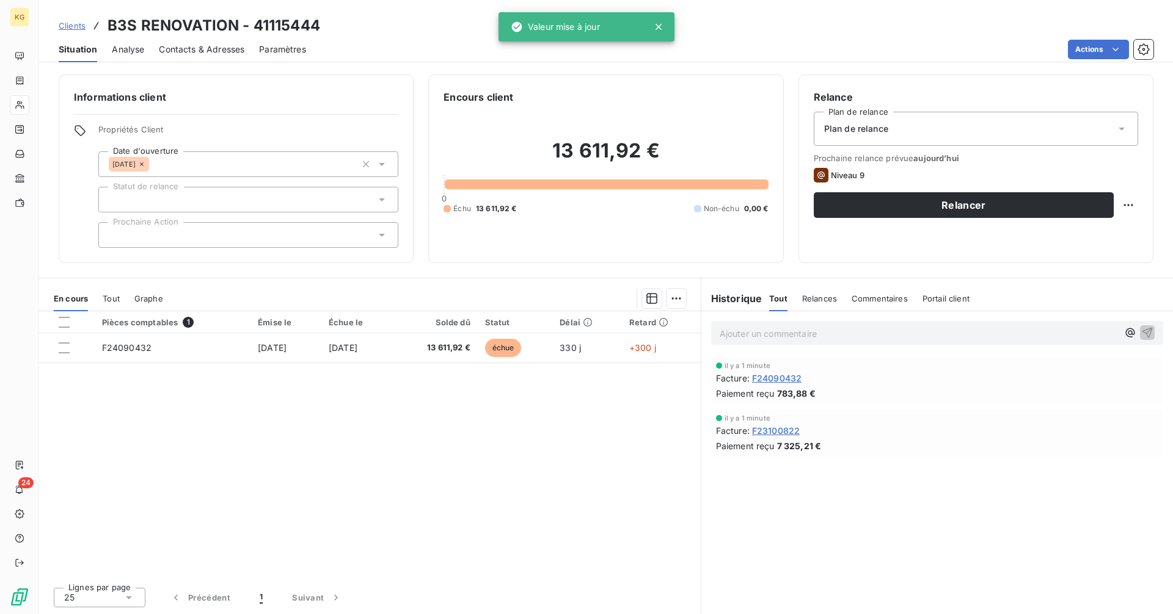
click at [272, 133] on span "Propriétés Client" at bounding box center [248, 133] width 300 height 17
click at [205, 48] on span "Contacts & Adresses" at bounding box center [201, 49] width 85 height 12
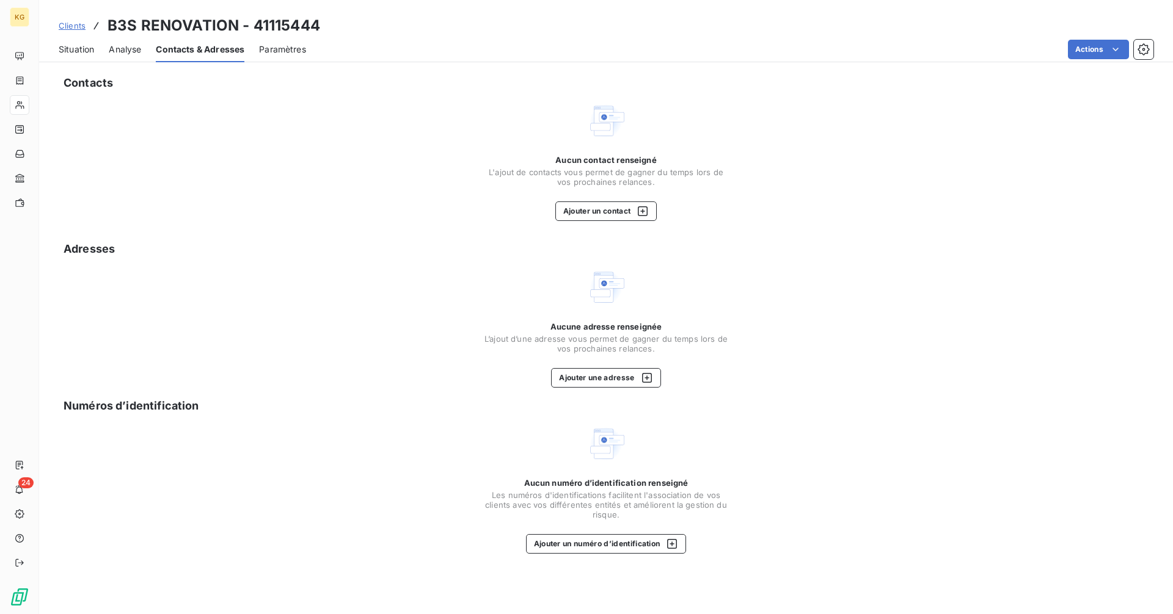
click at [594, 365] on div "Aucune adresse renseignée L’ajout d’une adresse vous permet de gagner du temps …" at bounding box center [606, 355] width 244 height 66
click at [594, 374] on button "Ajouter une adresse" at bounding box center [605, 378] width 109 height 20
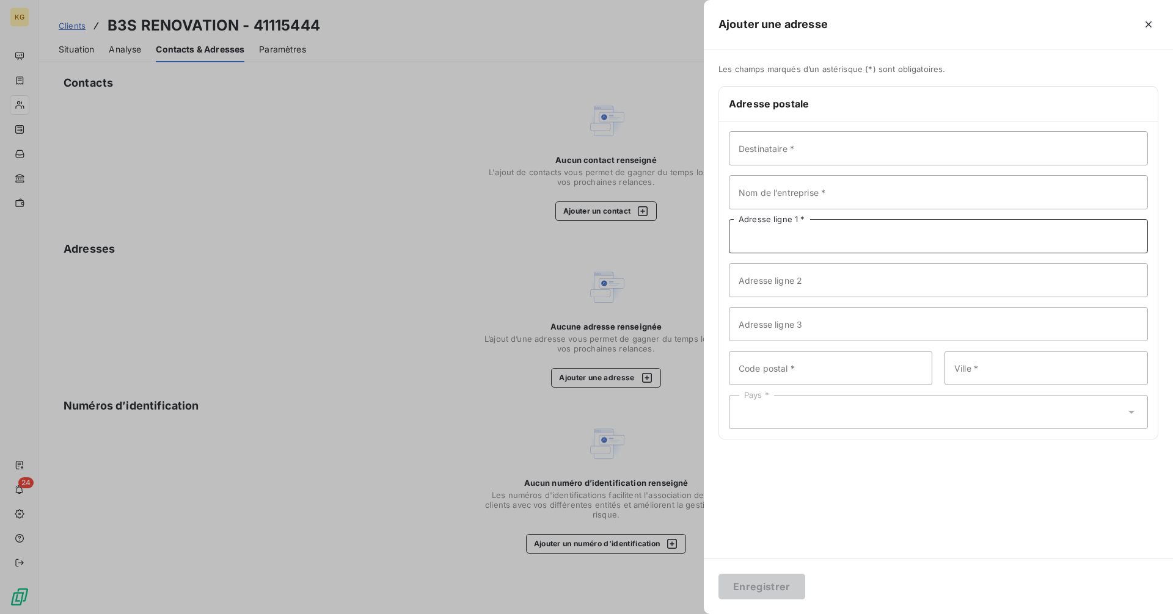
click at [788, 236] on input "Adresse ligne 1 *" at bounding box center [938, 236] width 419 height 34
paste input "[STREET_ADDRESS]"
click at [816, 239] on input "[STREET_ADDRESS]" at bounding box center [938, 236] width 419 height 34
type input "[STREET_ADDRESS]"
click at [749, 370] on input "Code postal *" at bounding box center [830, 368] width 203 height 34
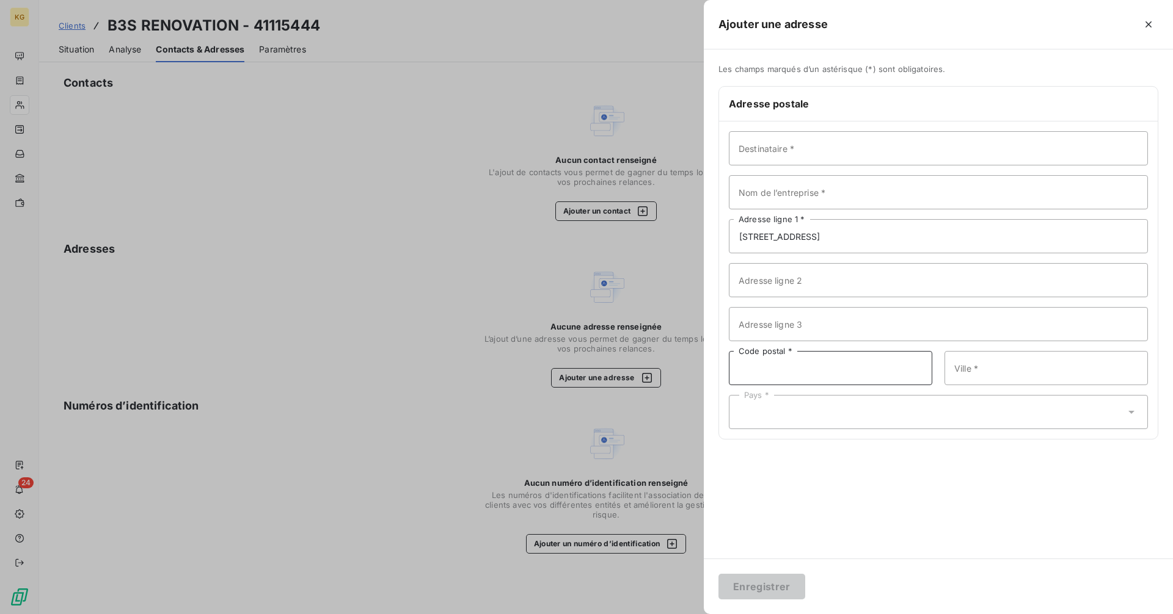
paste input "92300 LEVALLOIS-PERRET"
click at [768, 370] on input "92300 LEVALLOIS-PERRET" at bounding box center [830, 368] width 203 height 34
type input "92300"
click at [1008, 373] on input "Ville *" at bounding box center [1045, 368] width 203 height 34
paste input "LEVALLOIS-PERRET"
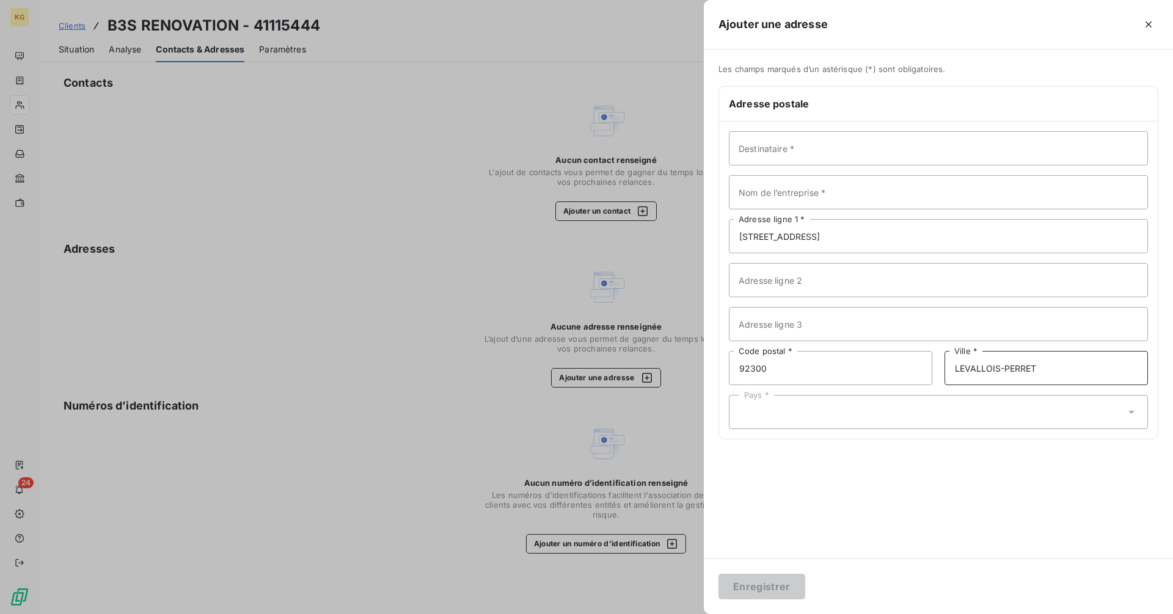
type input "LEVALLOIS-PERRET"
click at [826, 415] on div "Pays *" at bounding box center [938, 412] width 419 height 34
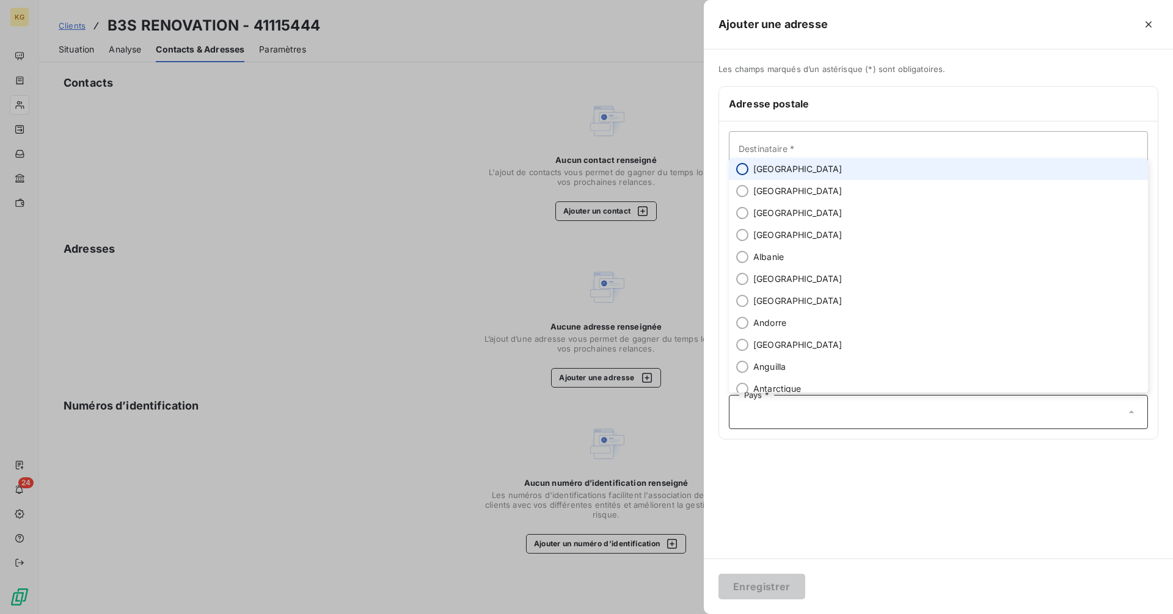
click at [744, 171] on input "radio" at bounding box center [742, 169] width 12 height 12
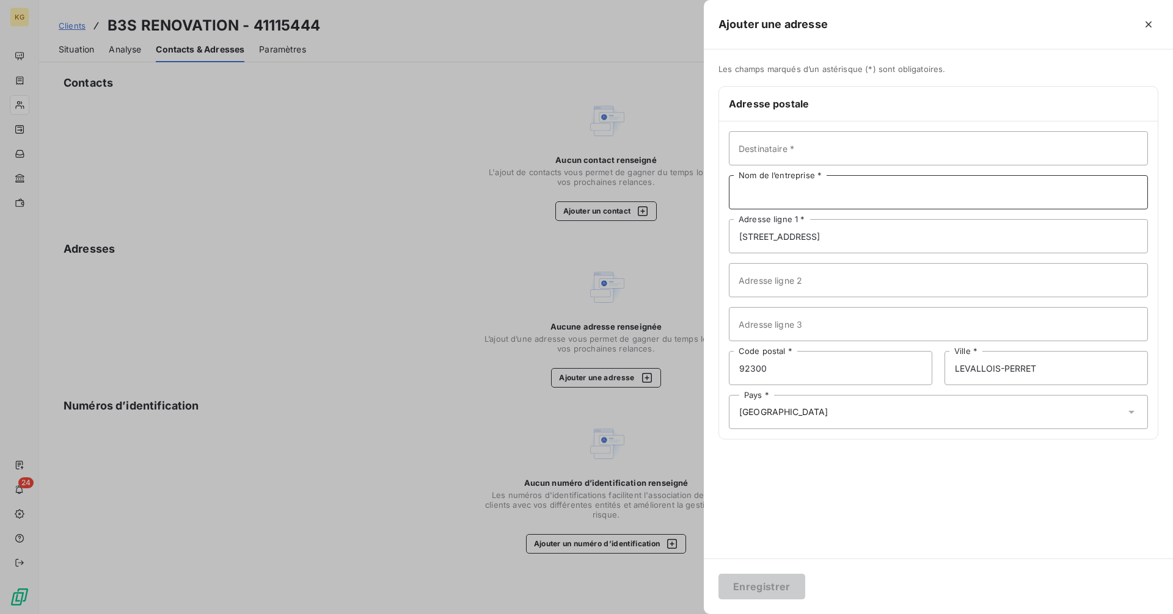
click at [785, 192] on input "Nom de l’entreprise *" at bounding box center [938, 192] width 419 height 34
paste input "B3S RENOVATION"
type input "B3S RENOVATION"
click at [797, 151] on input "Destinataire *" at bounding box center [938, 148] width 419 height 34
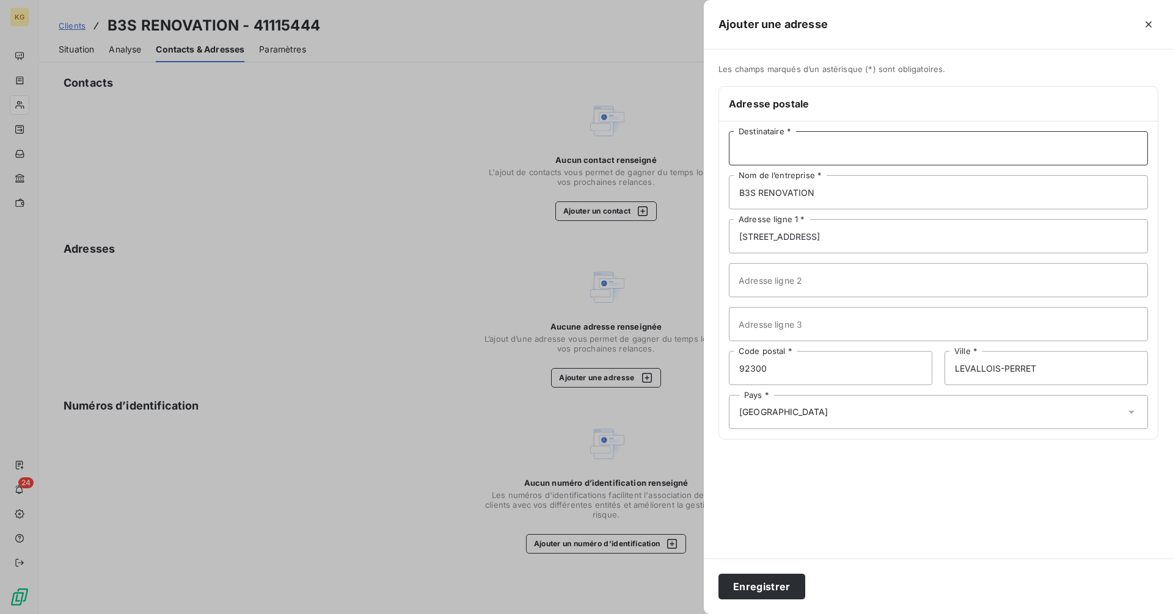
paste input "[PERSON_NAME]"
click at [757, 155] on input "[PERSON_NAME]" at bounding box center [938, 148] width 419 height 34
type input "[PERSON_NAME]"
click at [764, 584] on button "Enregistrer" at bounding box center [761, 587] width 87 height 26
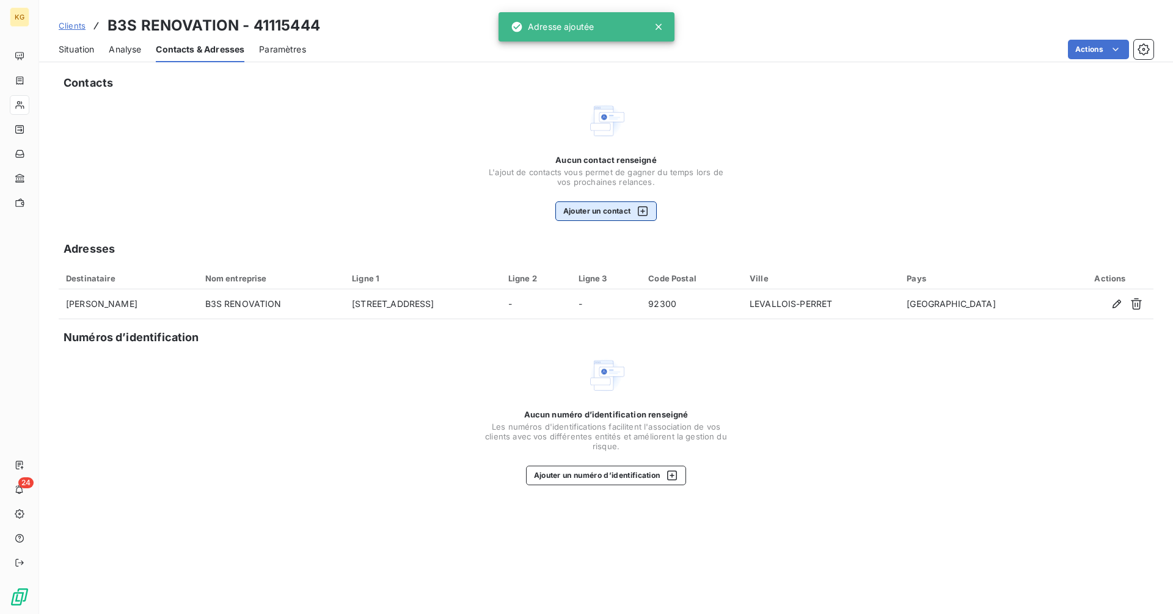
click at [599, 214] on button "Ajouter un contact" at bounding box center [606, 212] width 102 height 20
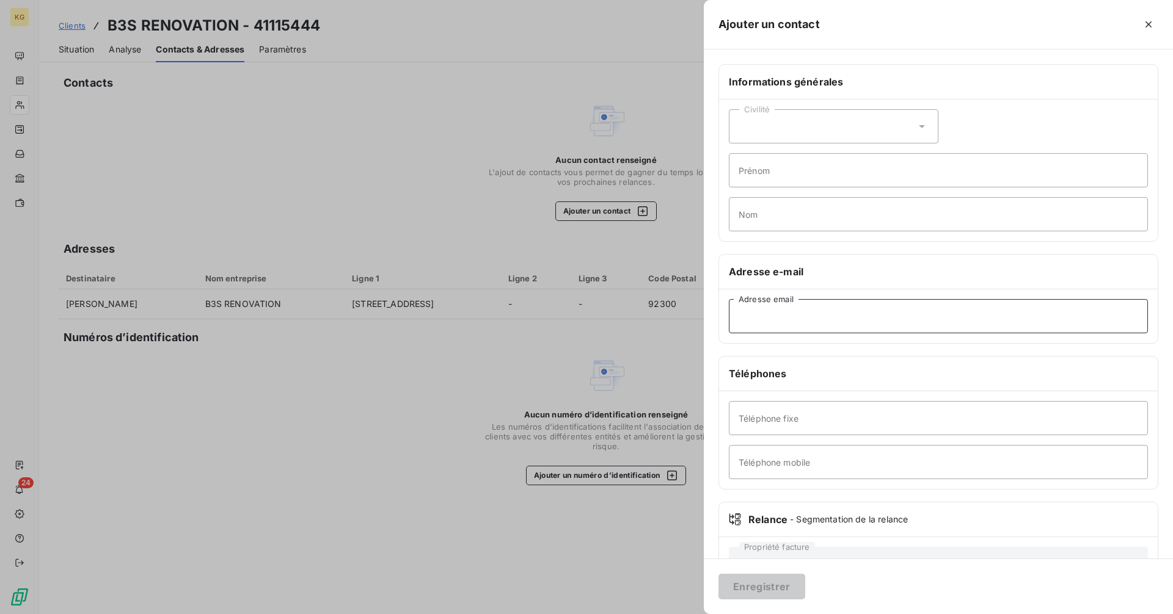
click at [755, 314] on input "Adresse email" at bounding box center [938, 316] width 419 height 34
type input "C"
type input "[EMAIL_ADDRESS][DOMAIN_NAME]"
click at [787, 466] on input "Téléphone mobile" at bounding box center [938, 462] width 419 height 34
type input "0613926749"
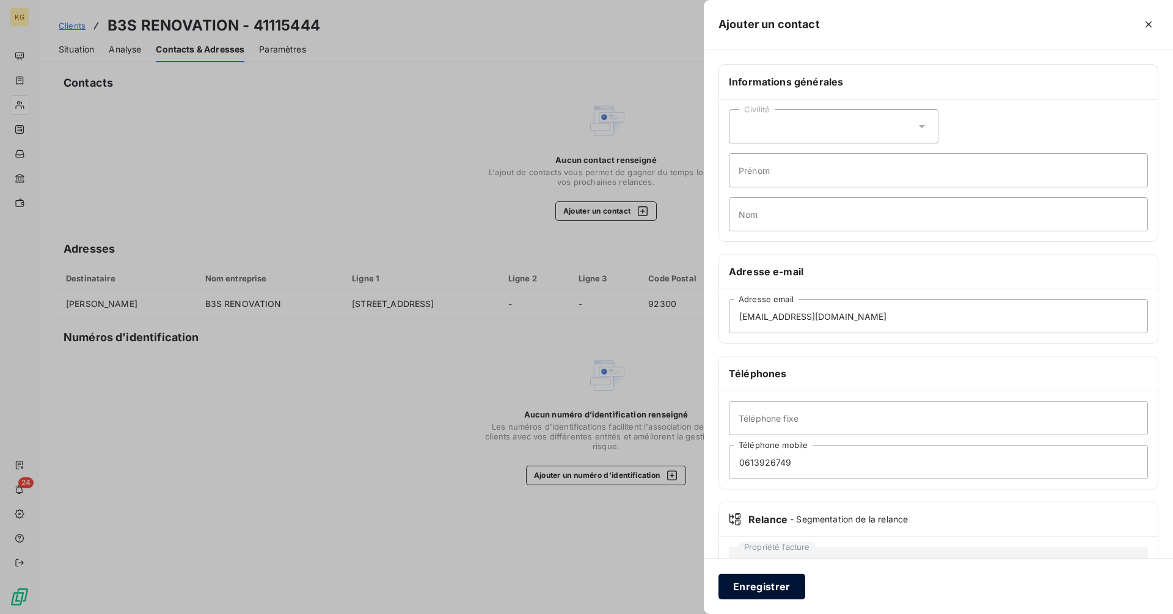
click at [773, 581] on button "Enregistrer" at bounding box center [761, 587] width 87 height 26
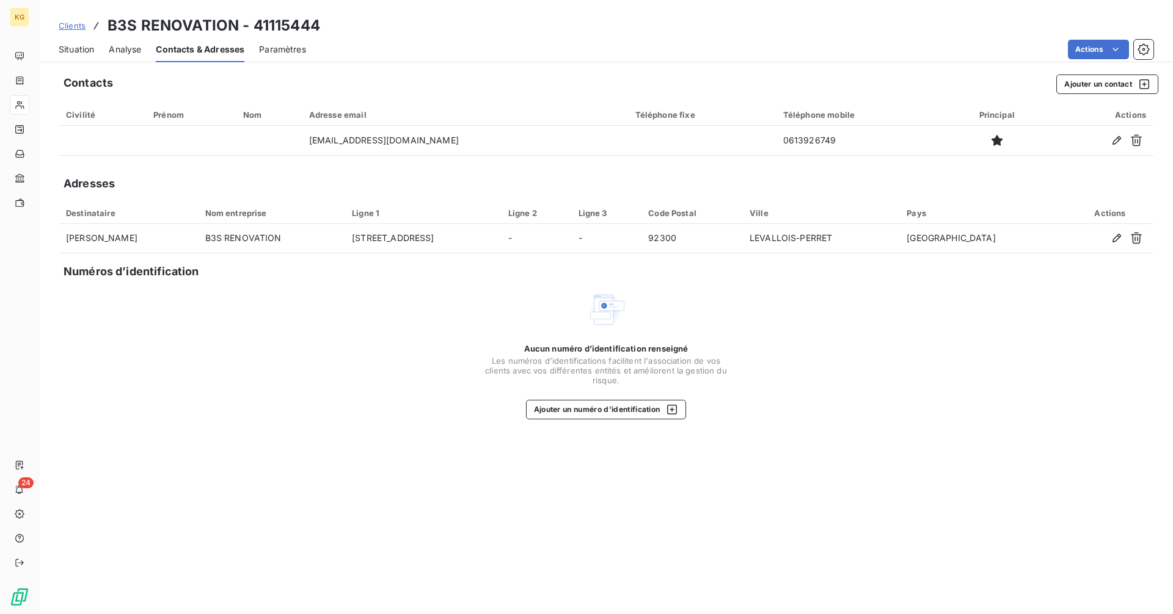
click at [82, 49] on span "Situation" at bounding box center [76, 49] width 35 height 12
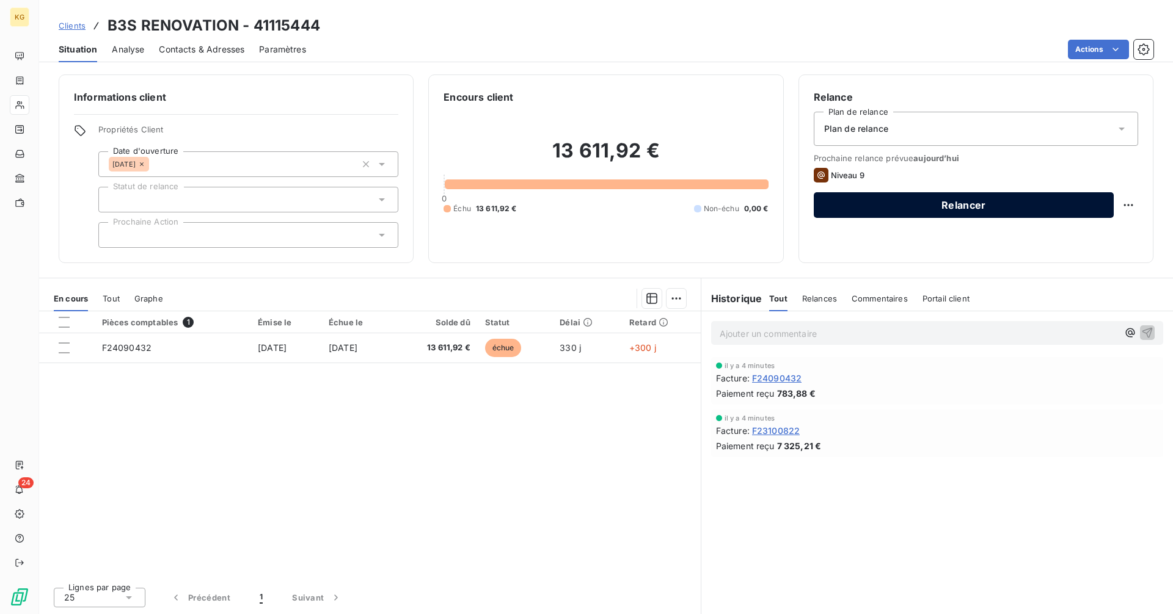
click at [1030, 205] on button "Relancer" at bounding box center [963, 205] width 300 height 26
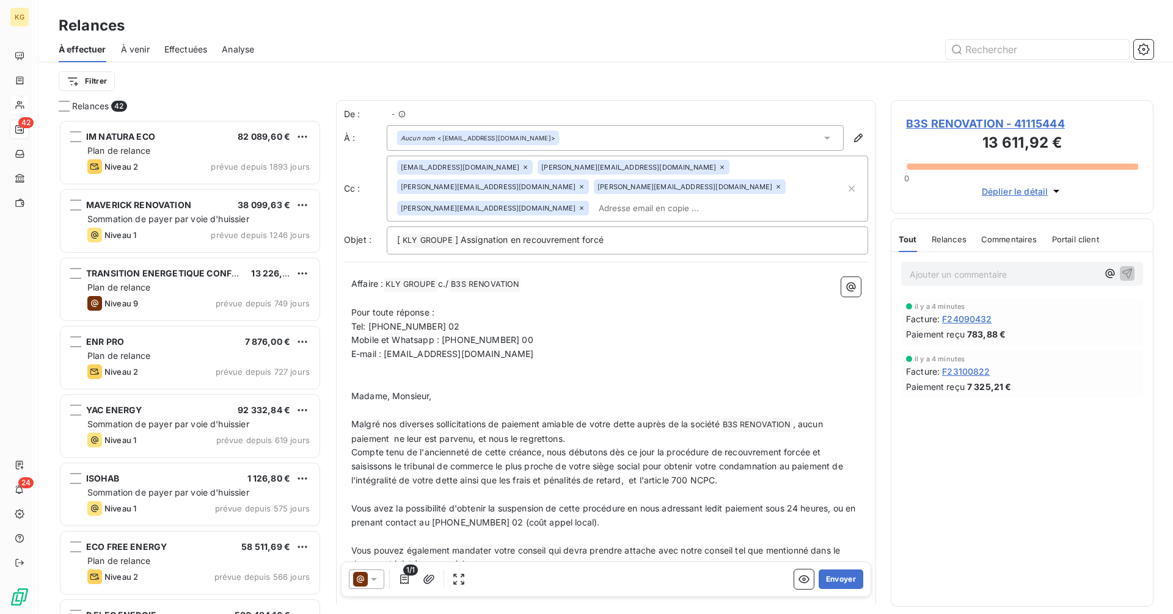
scroll to position [485, 253]
click at [363, 581] on icon at bounding box center [360, 579] width 15 height 15
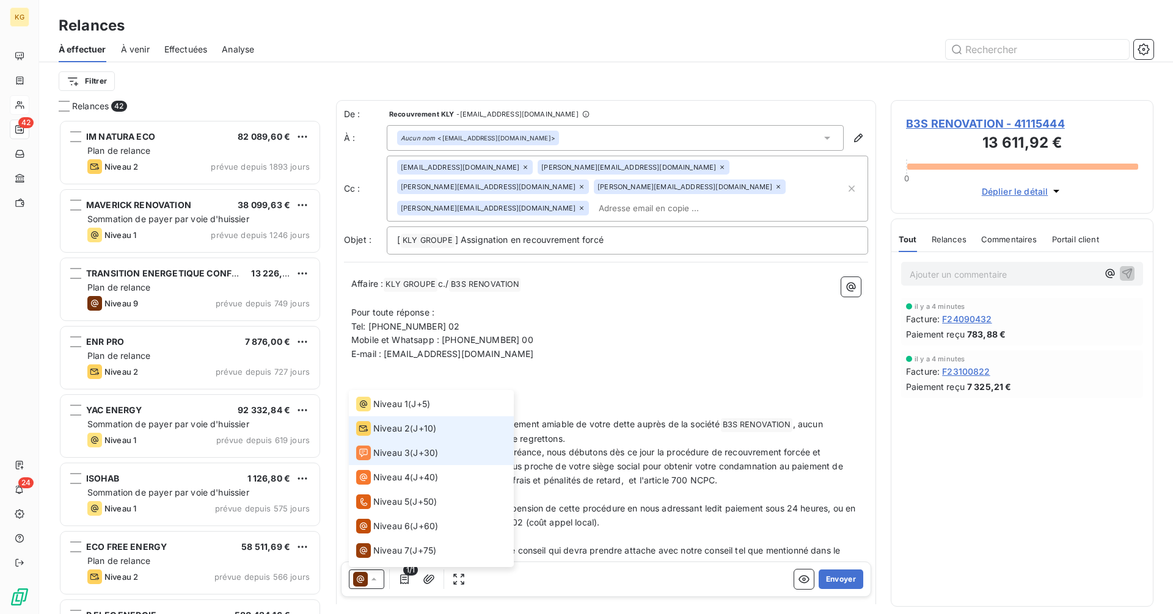
scroll to position [0, 0]
click at [400, 431] on span "Niveau 1" at bounding box center [390, 427] width 35 height 12
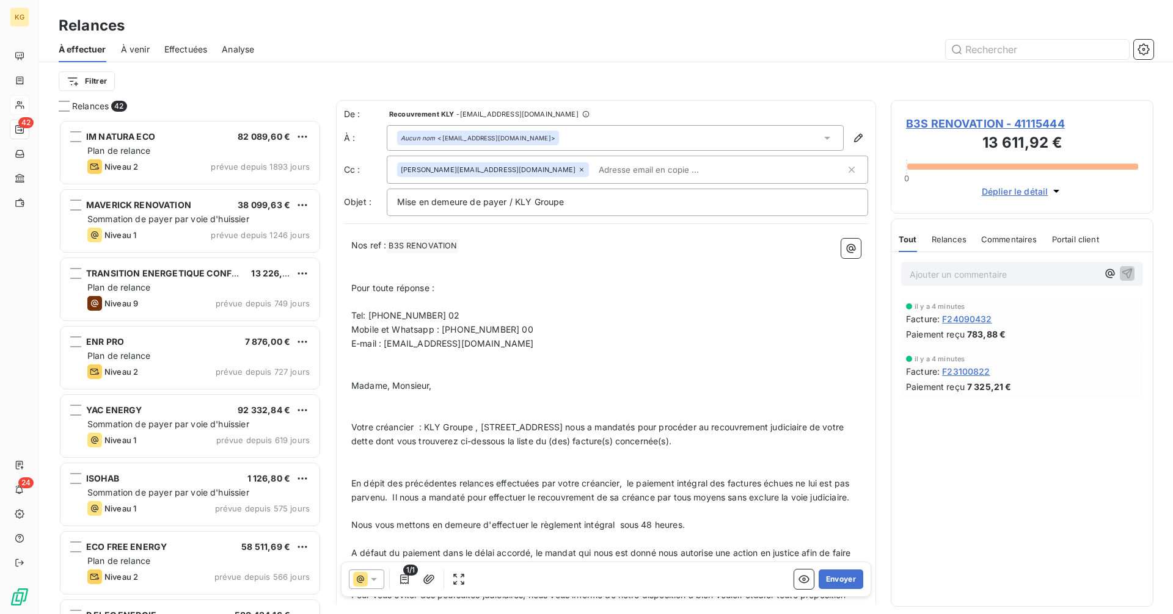
click at [578, 169] on icon at bounding box center [581, 169] width 7 height 7
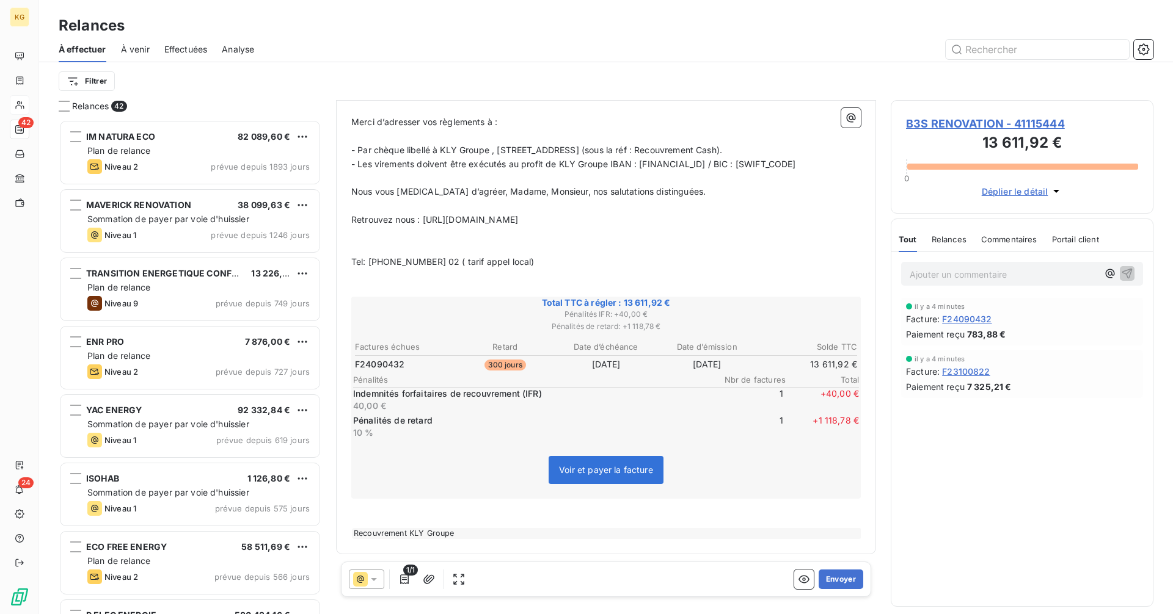
scroll to position [598, 0]
click at [842, 576] on button "Envoyer" at bounding box center [840, 580] width 45 height 20
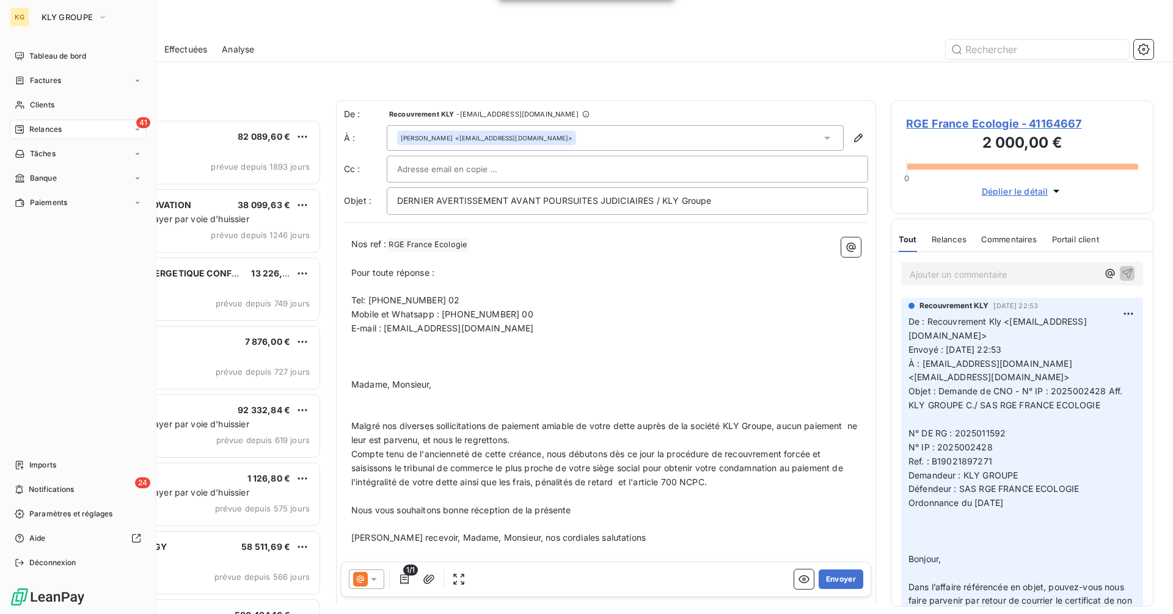
drag, startPoint x: 42, startPoint y: 104, endPoint x: 149, endPoint y: 114, distance: 107.3
click at [43, 104] on span "Clients" at bounding box center [42, 105] width 24 height 11
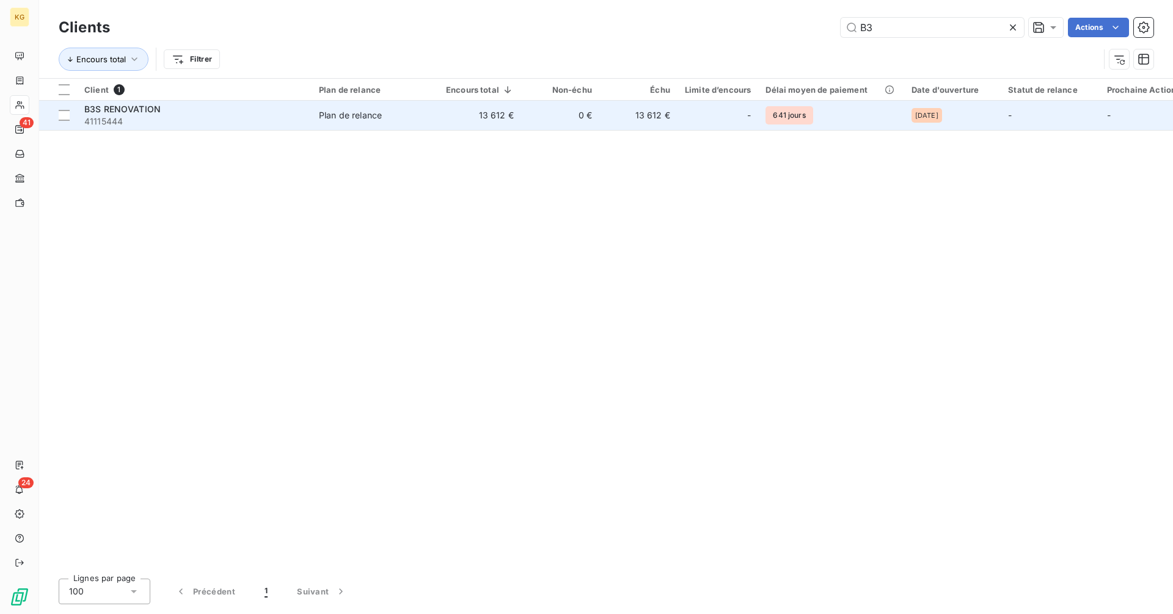
click at [660, 117] on td "13 612 €" at bounding box center [638, 115] width 78 height 29
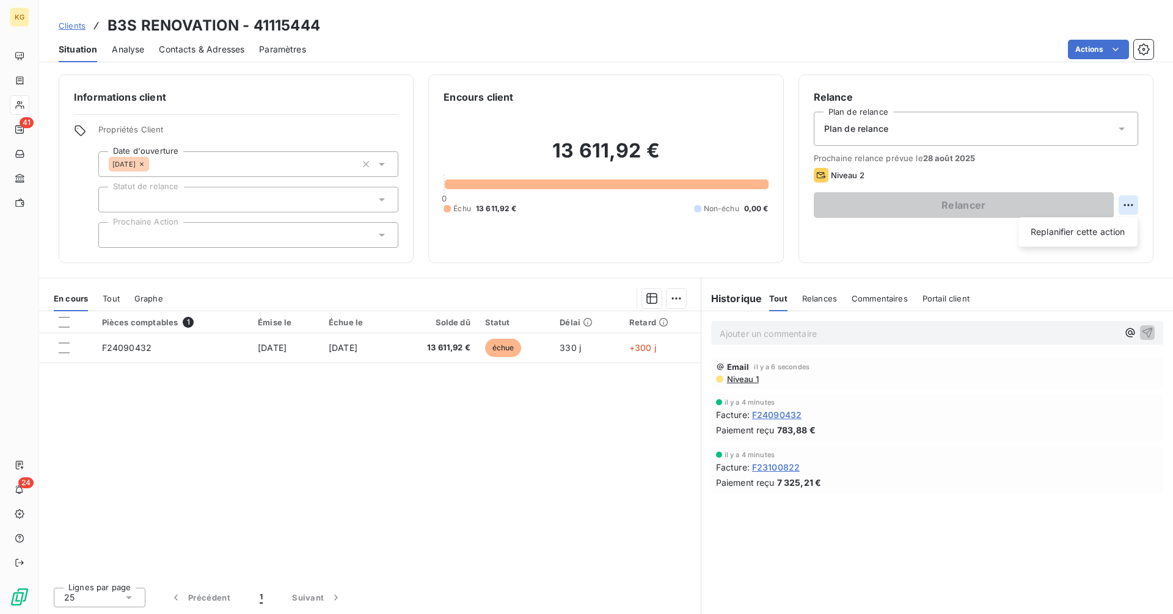
click at [1132, 206] on html "KG 41 24 Clients B3S RENOVATION - 41115444 Situation Analyse Contacts & Adresse…" at bounding box center [586, 307] width 1173 height 614
click at [1108, 230] on div "Replanifier cette action" at bounding box center [1077, 232] width 109 height 20
select select "7"
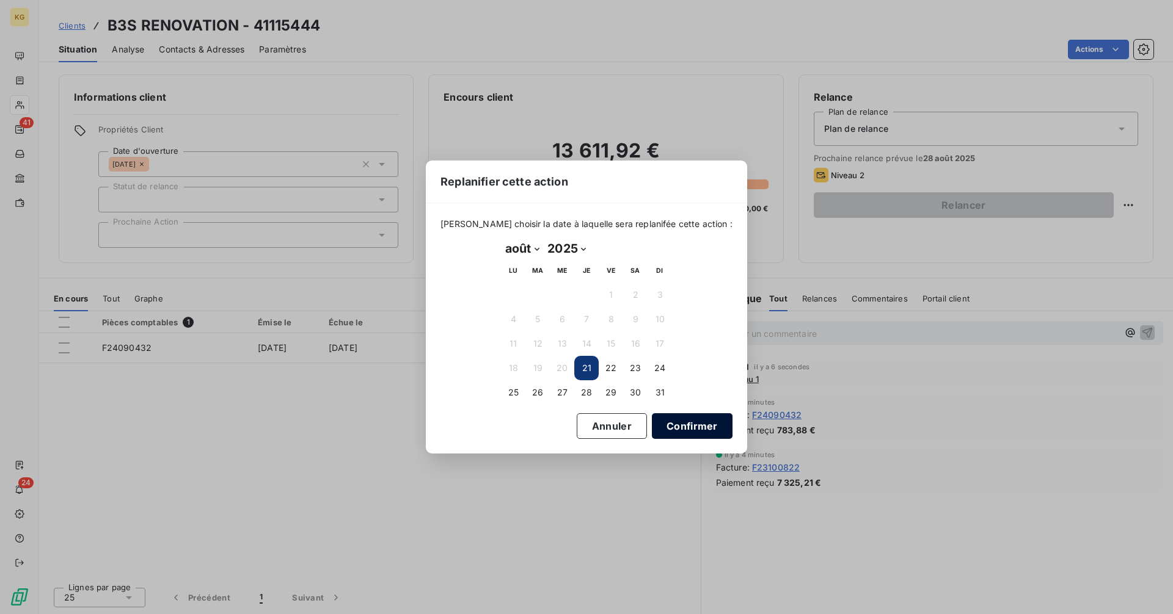
click at [675, 430] on button "Confirmer" at bounding box center [692, 426] width 81 height 26
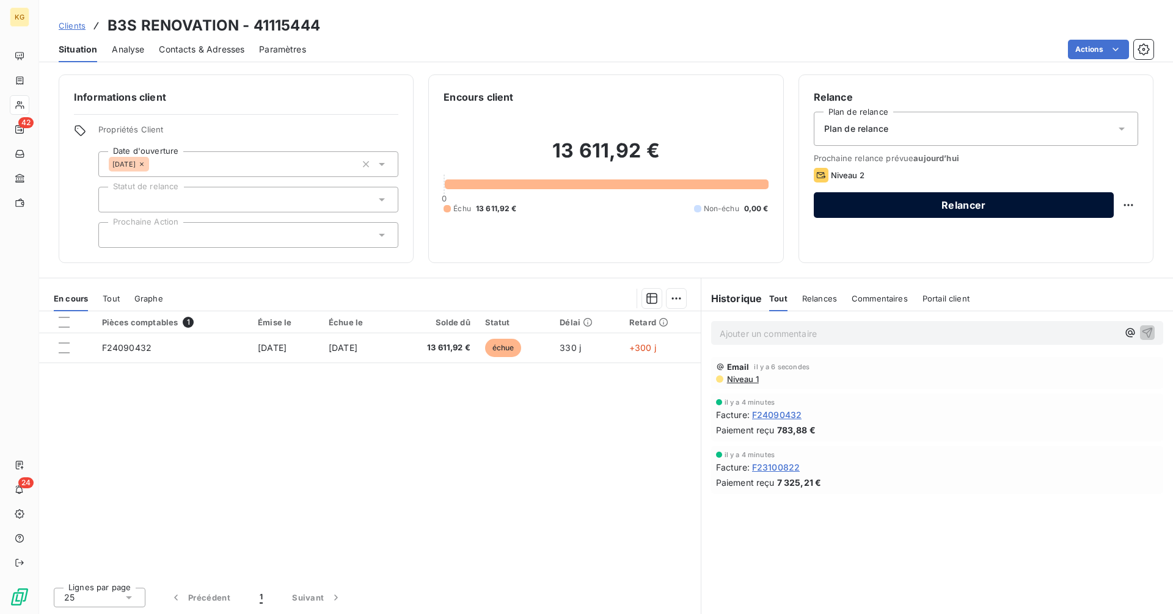
click at [912, 206] on button "Relancer" at bounding box center [963, 205] width 300 height 26
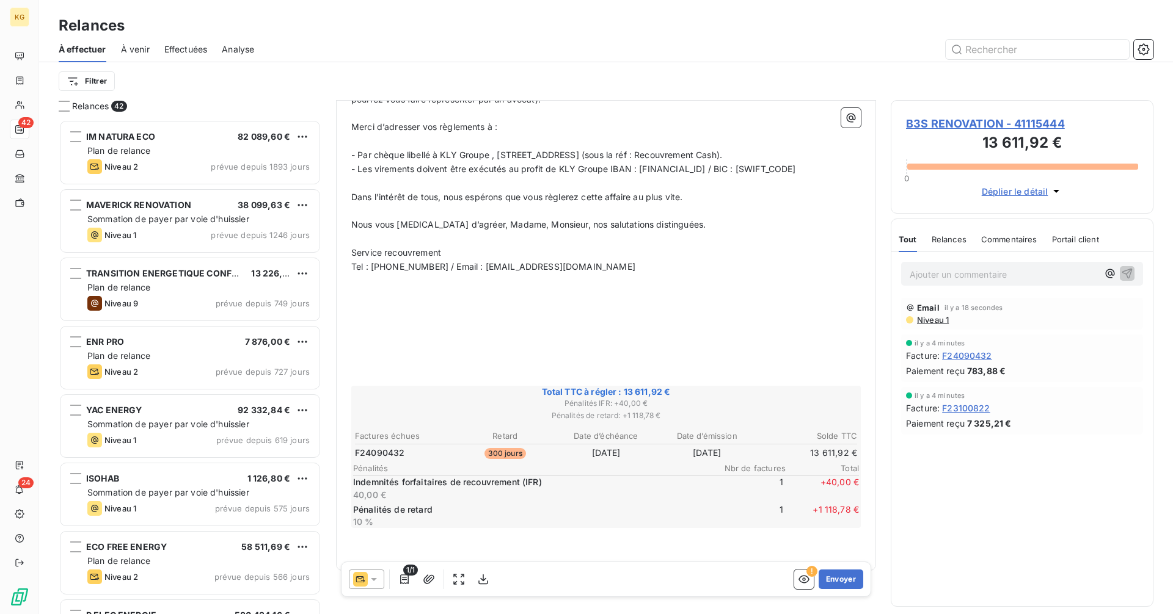
scroll to position [560, 0]
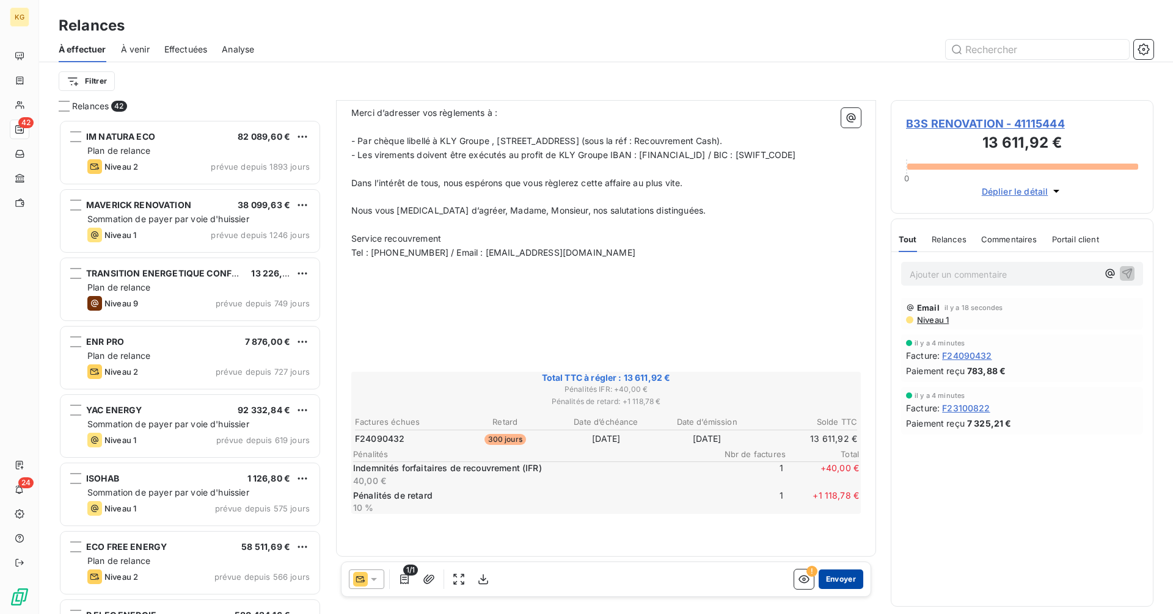
click at [842, 580] on button "Envoyer" at bounding box center [840, 580] width 45 height 20
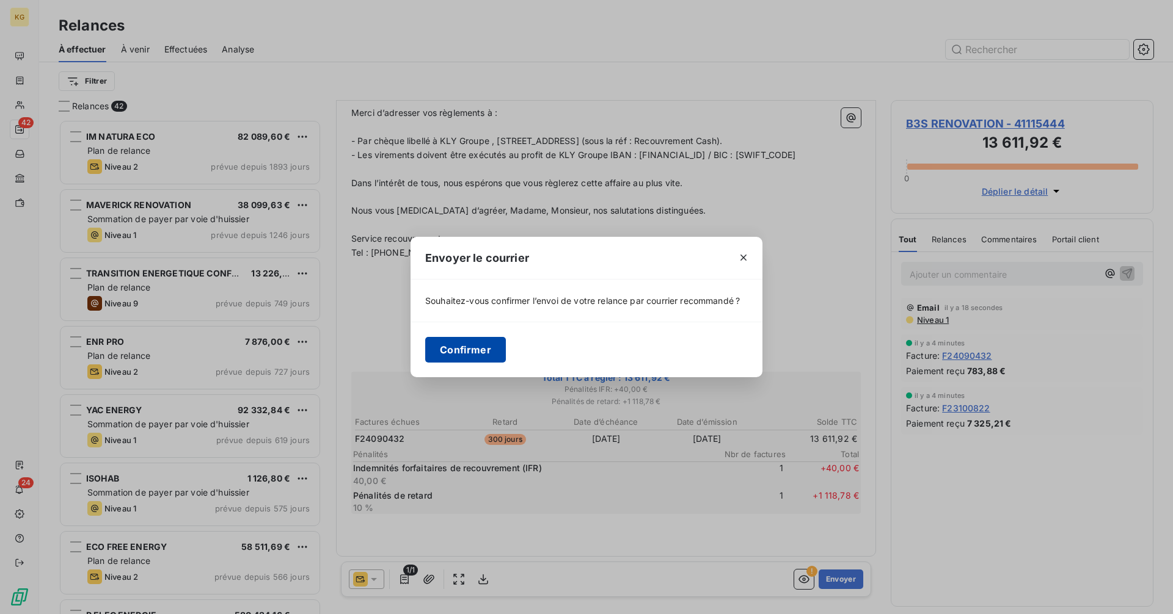
click at [442, 347] on button "Confirmer" at bounding box center [465, 350] width 81 height 26
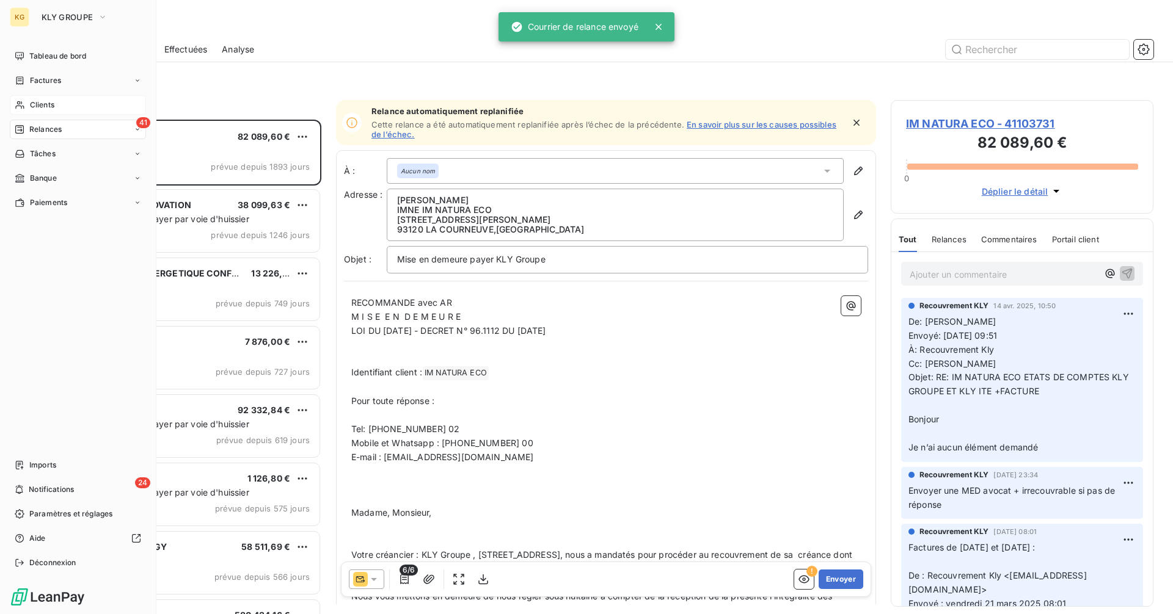
click at [43, 102] on span "Clients" at bounding box center [42, 105] width 24 height 11
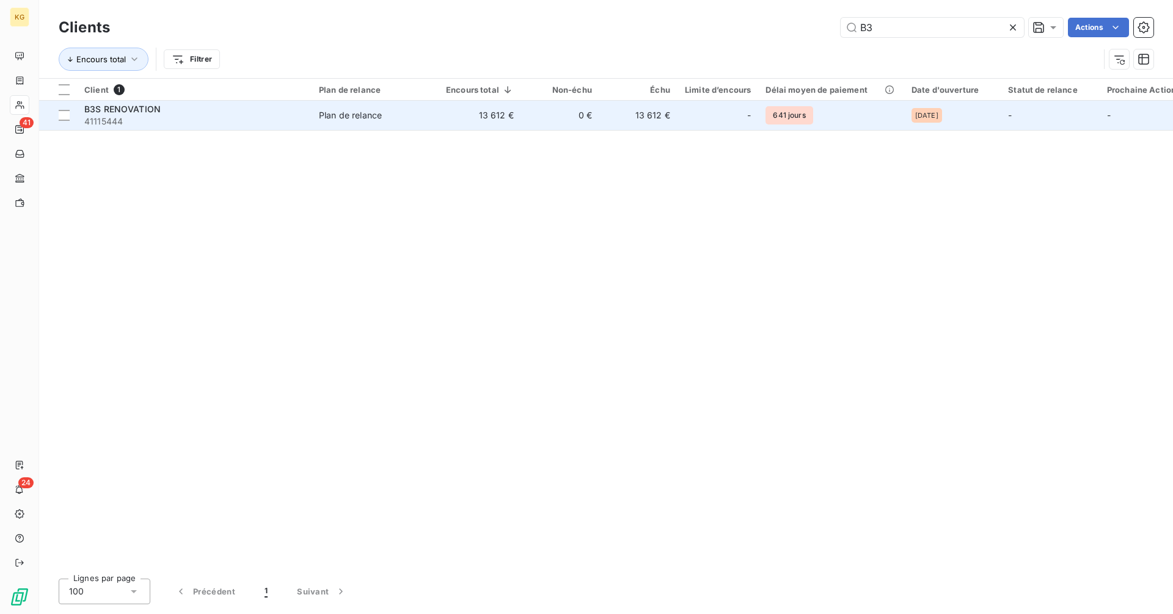
click at [719, 118] on div "-" at bounding box center [718, 116] width 66 height 20
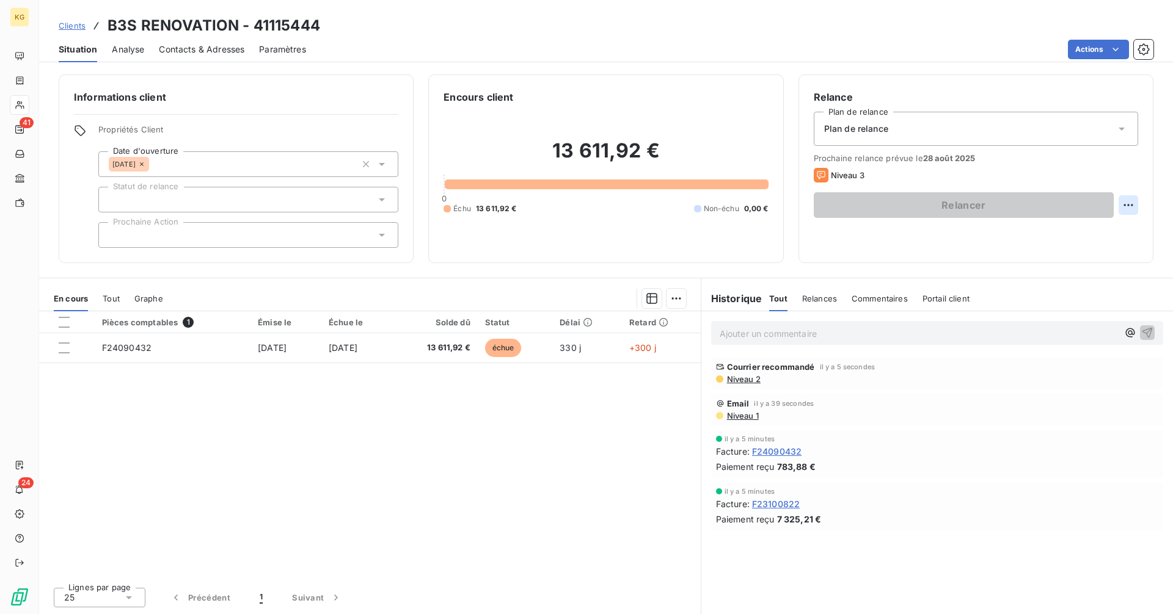
click at [1128, 204] on html "KG 41 24 Clients B3S RENOVATION - 41115444 Situation Analyse Contacts & Adresse…" at bounding box center [586, 307] width 1173 height 614
click at [1110, 229] on div "Replanifier cette action" at bounding box center [1077, 232] width 109 height 20
select select "7"
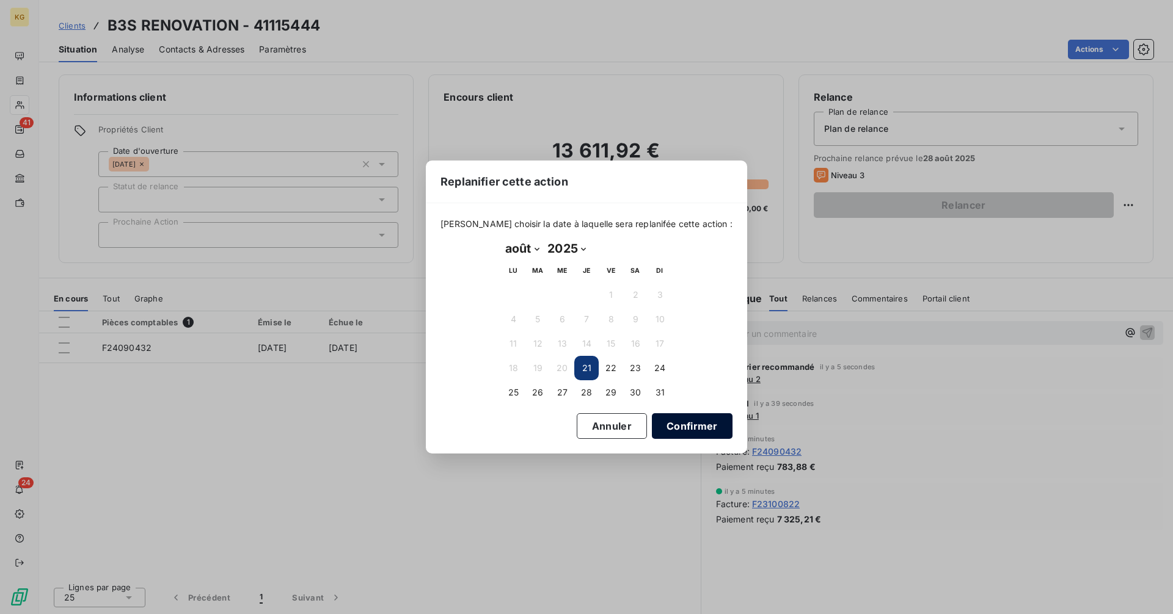
click at [690, 432] on button "Confirmer" at bounding box center [692, 426] width 81 height 26
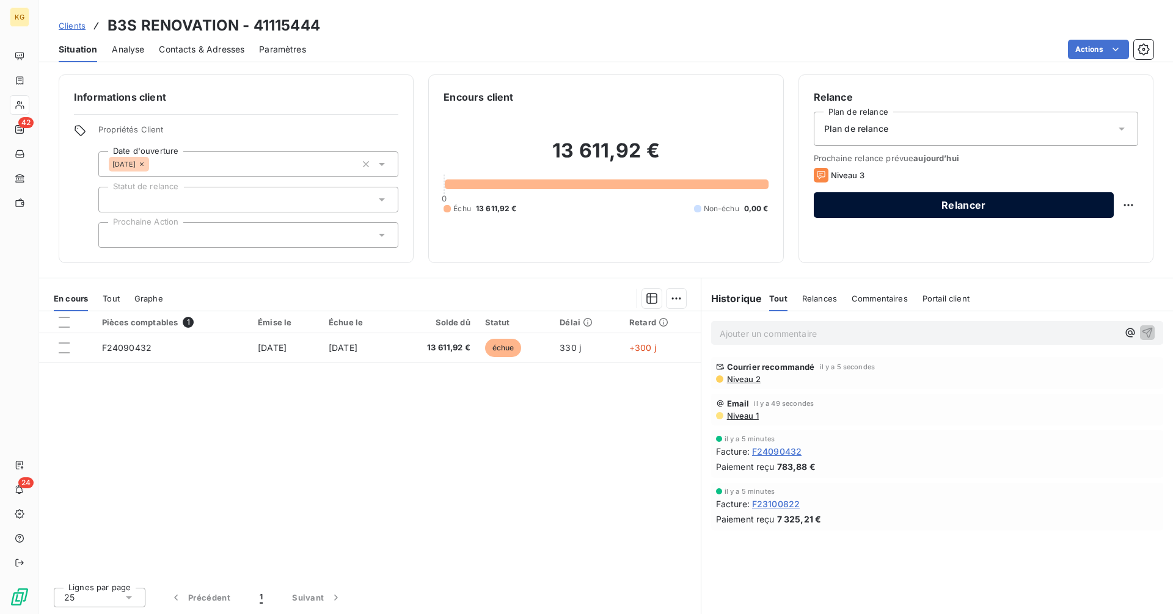
click at [893, 207] on button "Relancer" at bounding box center [963, 205] width 300 height 26
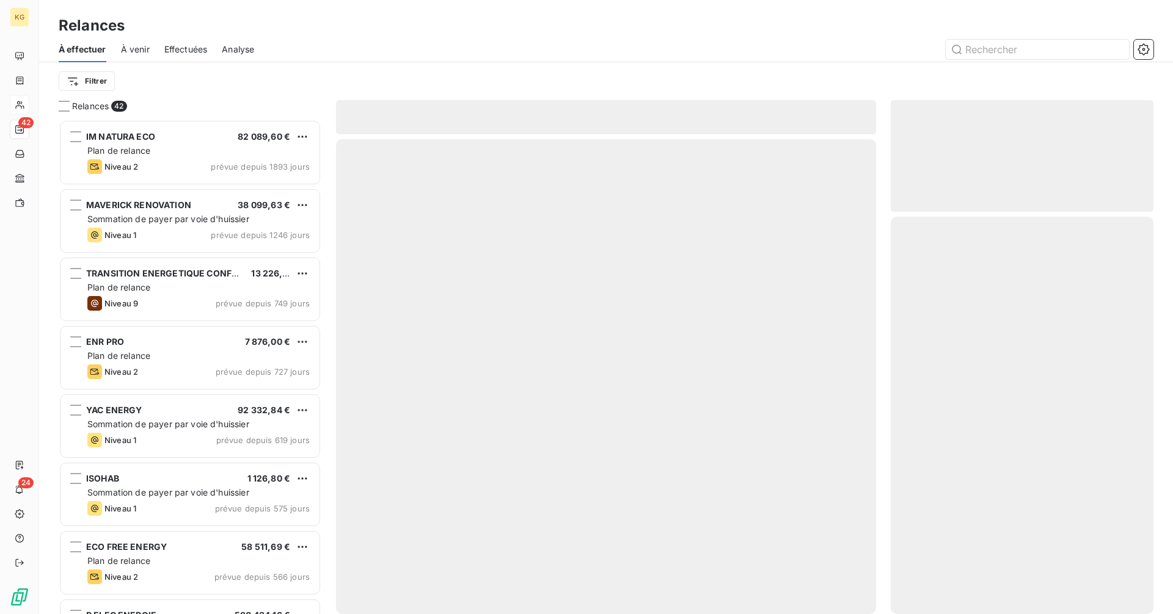
scroll to position [485, 253]
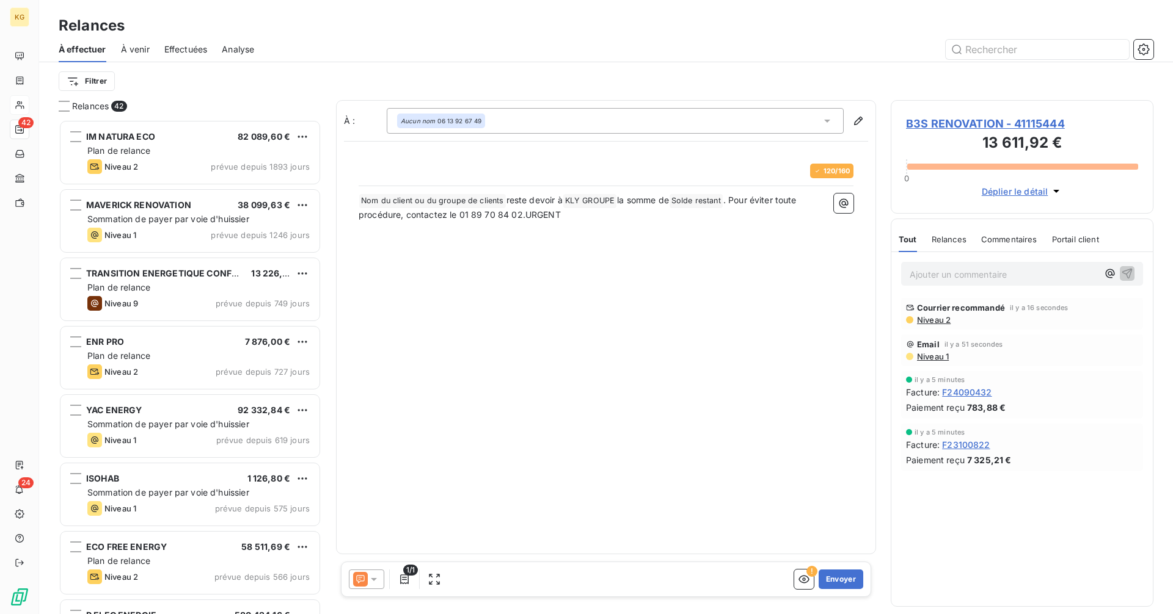
click at [380, 584] on div at bounding box center [366, 580] width 35 height 20
click at [372, 576] on icon at bounding box center [374, 579] width 12 height 12
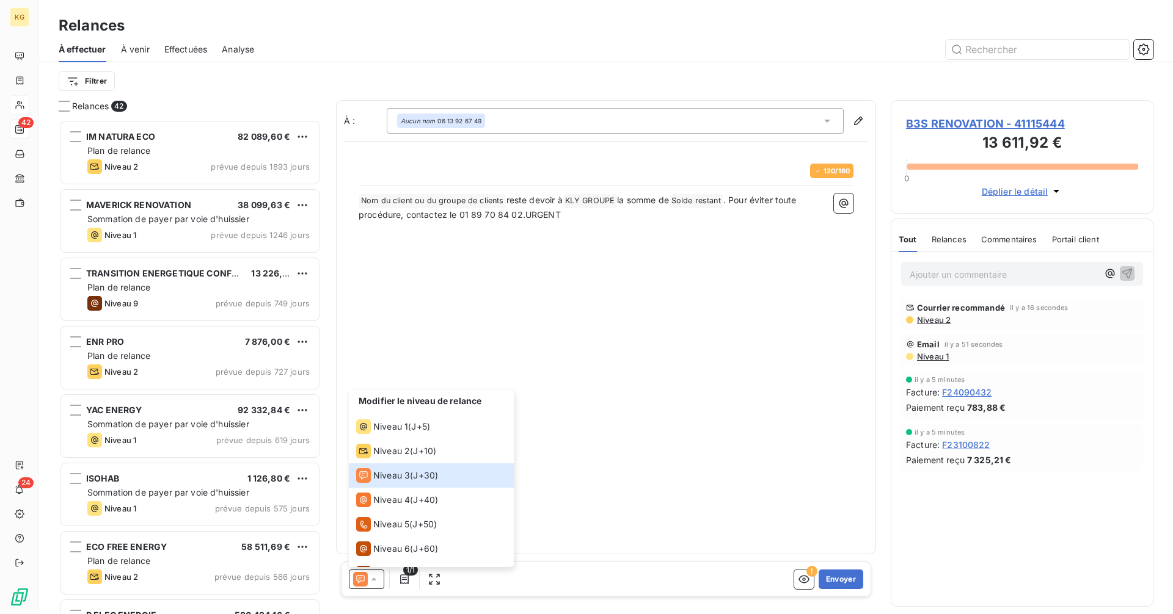
click at [628, 426] on div "À : Aucun nom 06 13 92 67 49 120 / 160 ﻿ Nom du client ou du groupe de clients …" at bounding box center [606, 327] width 540 height 454
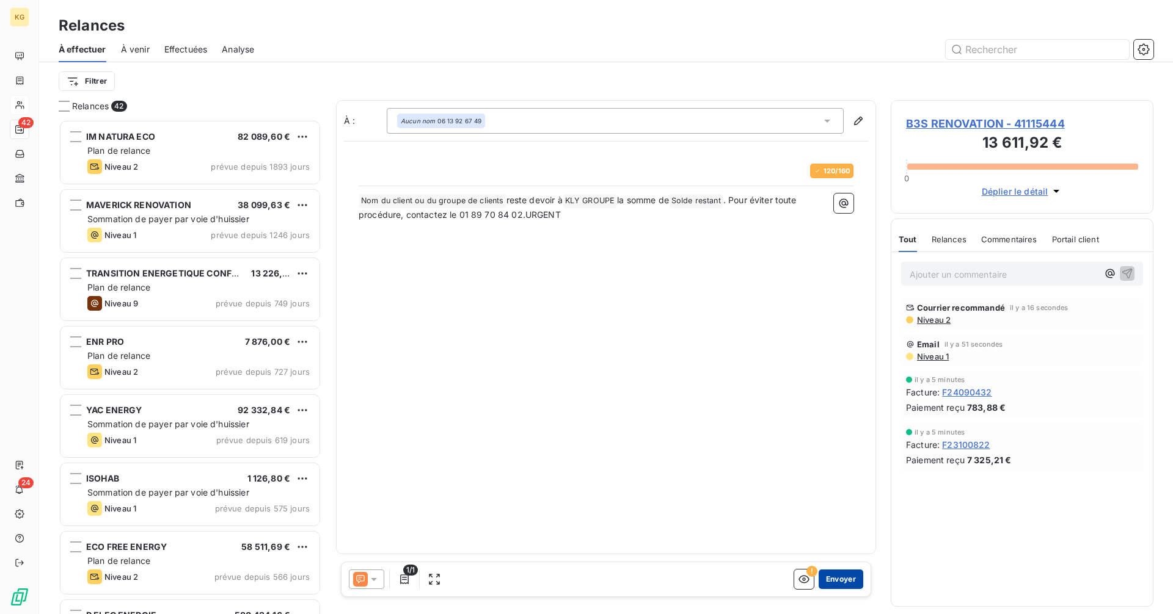
click at [839, 581] on button "Envoyer" at bounding box center [840, 580] width 45 height 20
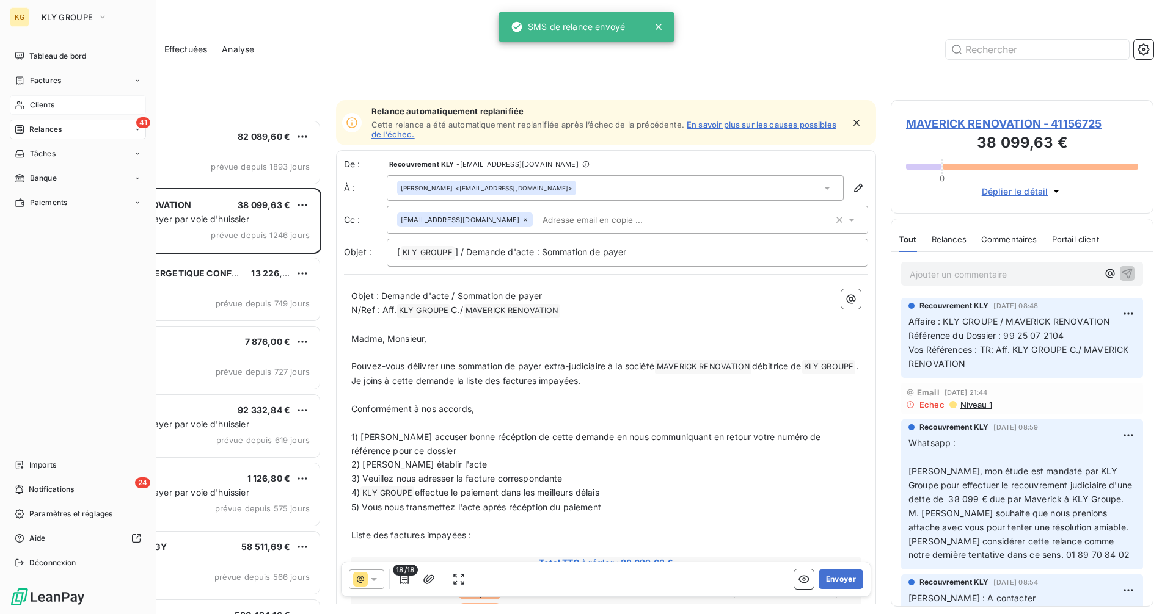
click at [28, 106] on div "Clients" at bounding box center [78, 105] width 136 height 20
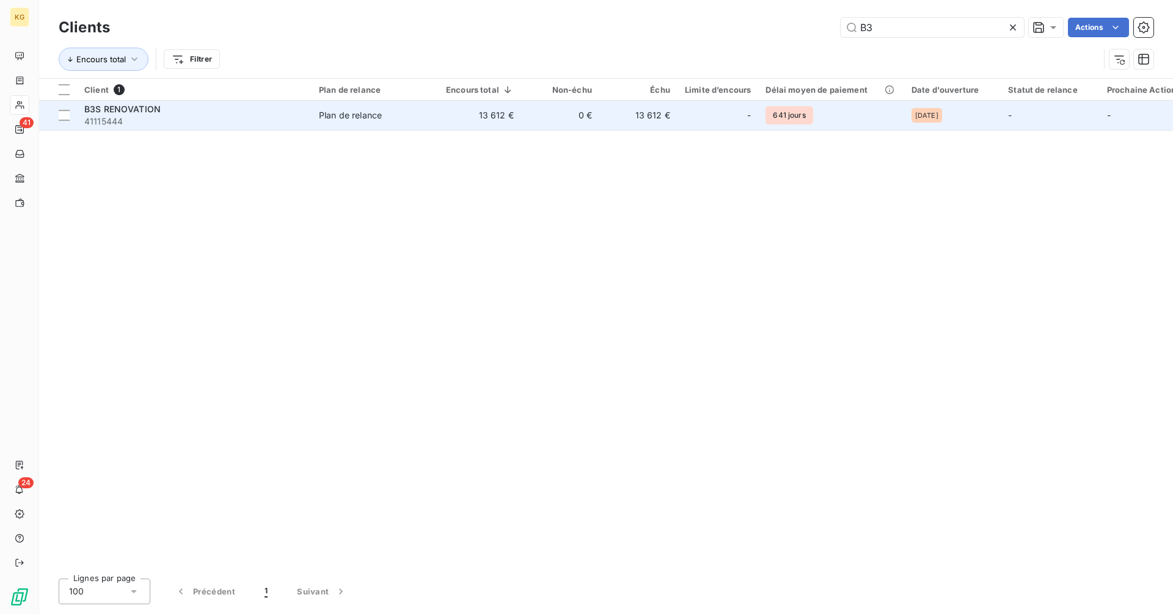
click at [384, 116] on span "Plan de relance" at bounding box center [375, 115] width 112 height 12
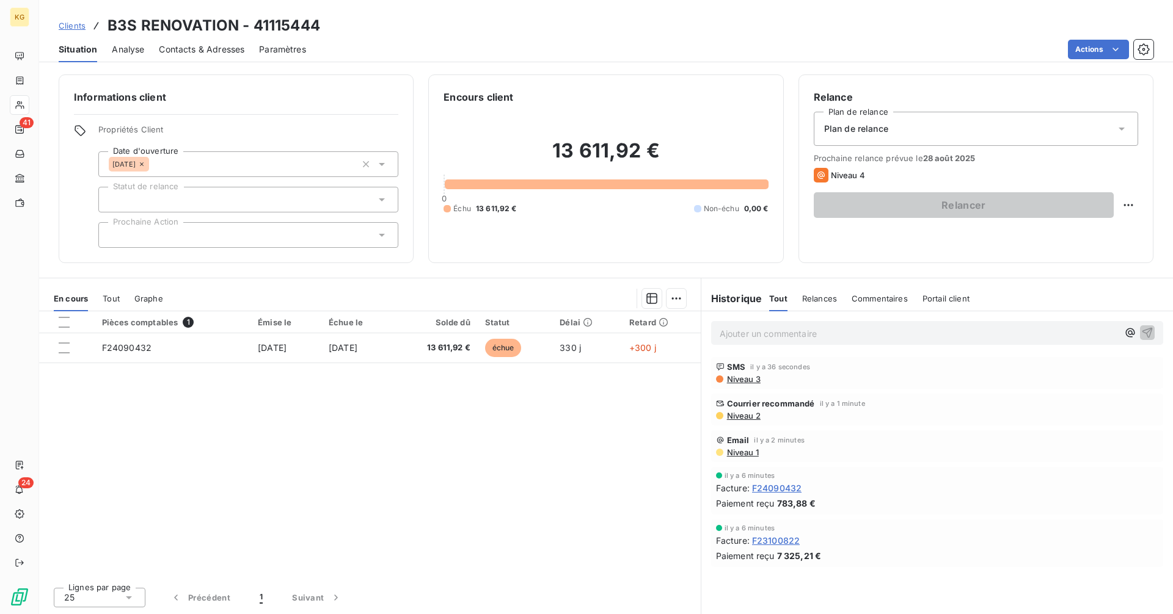
click at [765, 333] on p "Ajouter un commentaire ﻿" at bounding box center [918, 333] width 398 height 15
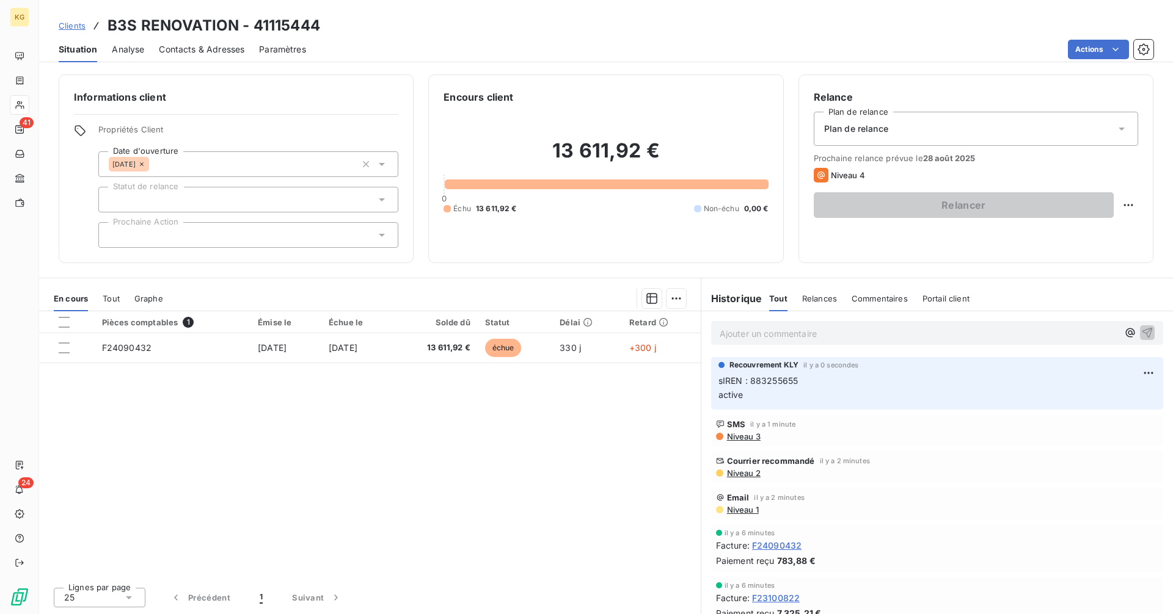
click at [747, 333] on p "Ajouter un commentaire ﻿" at bounding box center [918, 333] width 398 height 15
click at [196, 207] on div at bounding box center [248, 200] width 300 height 26
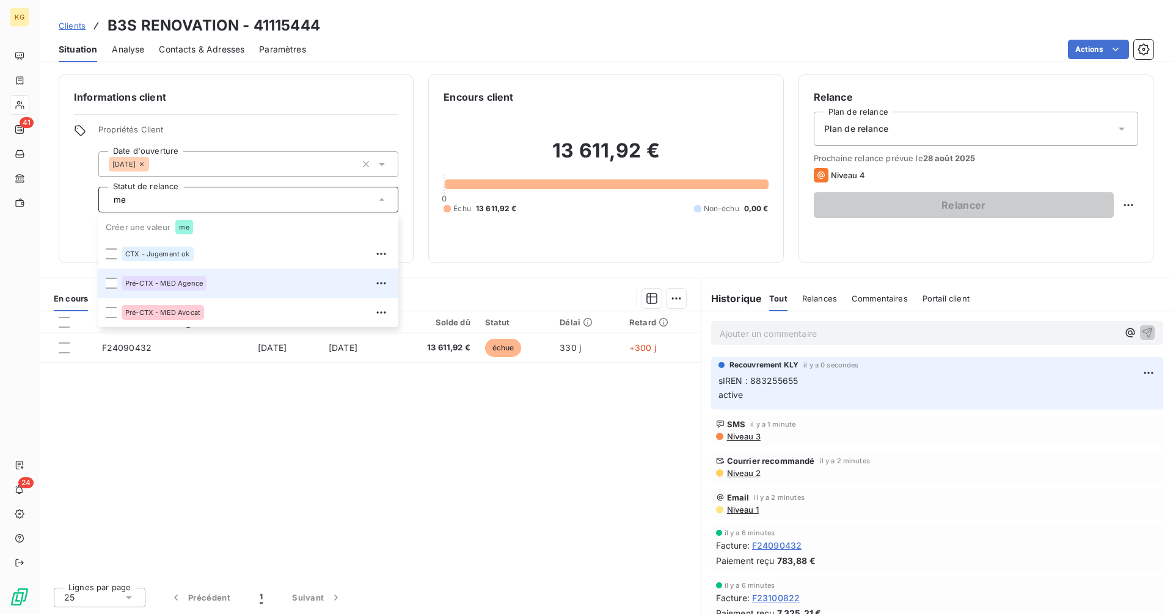
click at [194, 285] on span "Pré-CTX - MED Agence" at bounding box center [164, 283] width 78 height 7
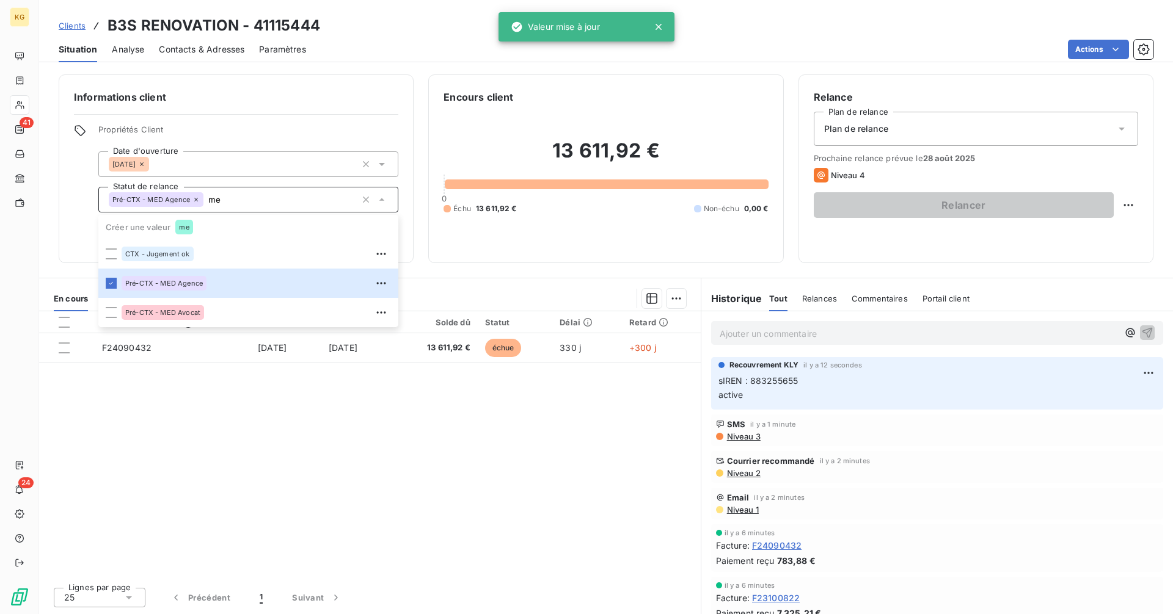
type input "me"
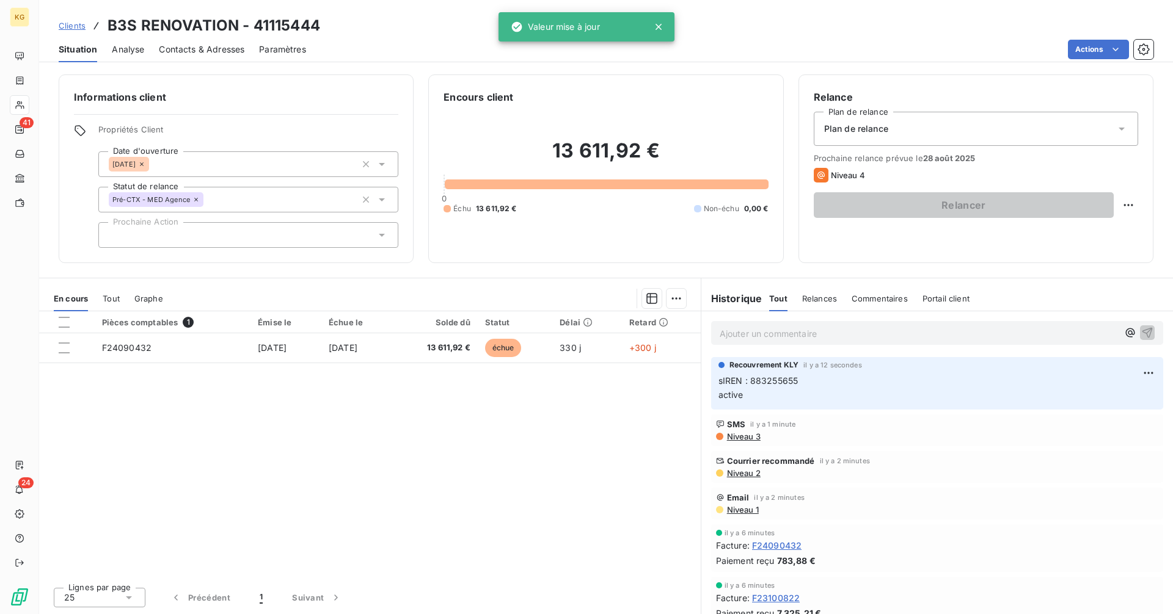
click at [787, 332] on p "Ajouter un commentaire ﻿" at bounding box center [918, 333] width 398 height 15
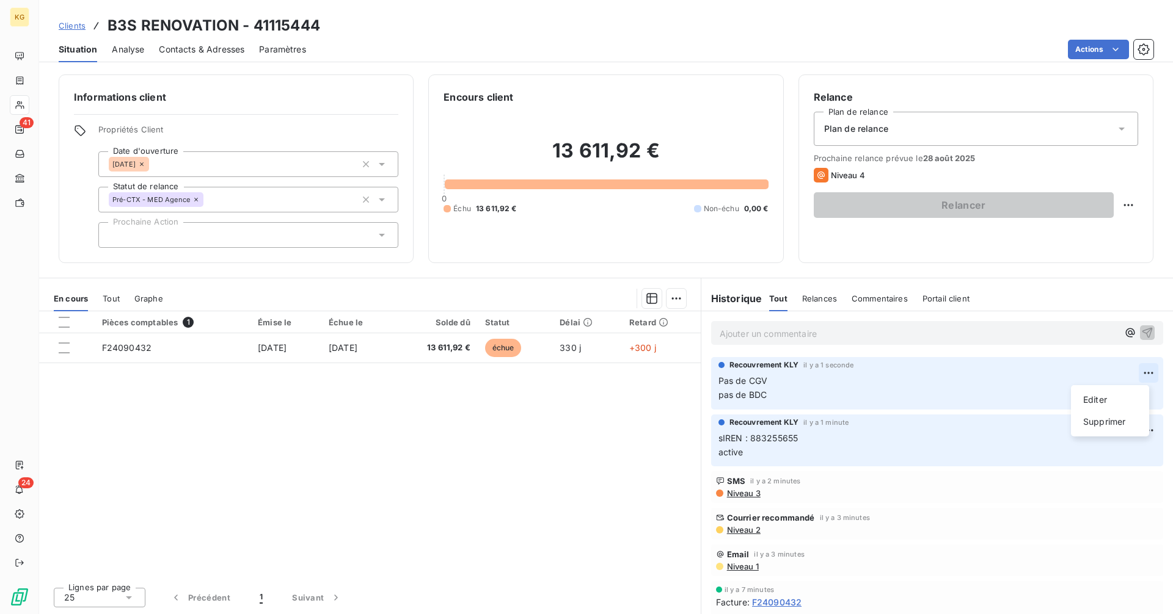
click at [1143, 374] on html "KG 41 24 Clients B3S RENOVATION - 41115444 Situation Analyse Contacts & Adresse…" at bounding box center [586, 307] width 1173 height 614
click at [1102, 399] on div "Editer" at bounding box center [1109, 400] width 68 height 20
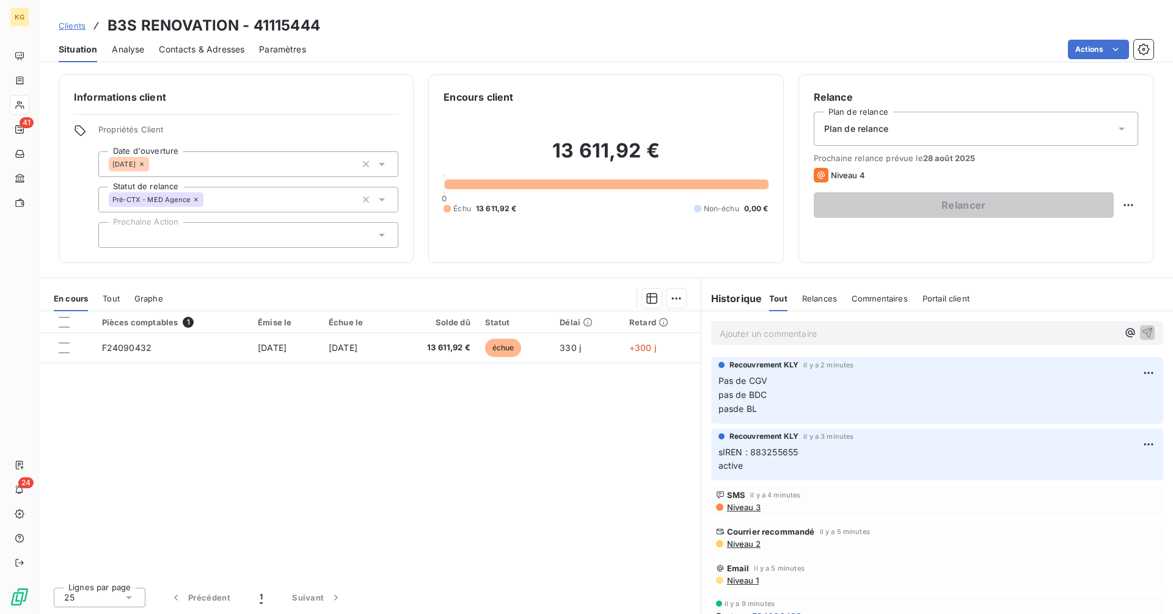
click at [826, 333] on p "Ajouter un commentaire ﻿" at bounding box center [918, 333] width 398 height 15
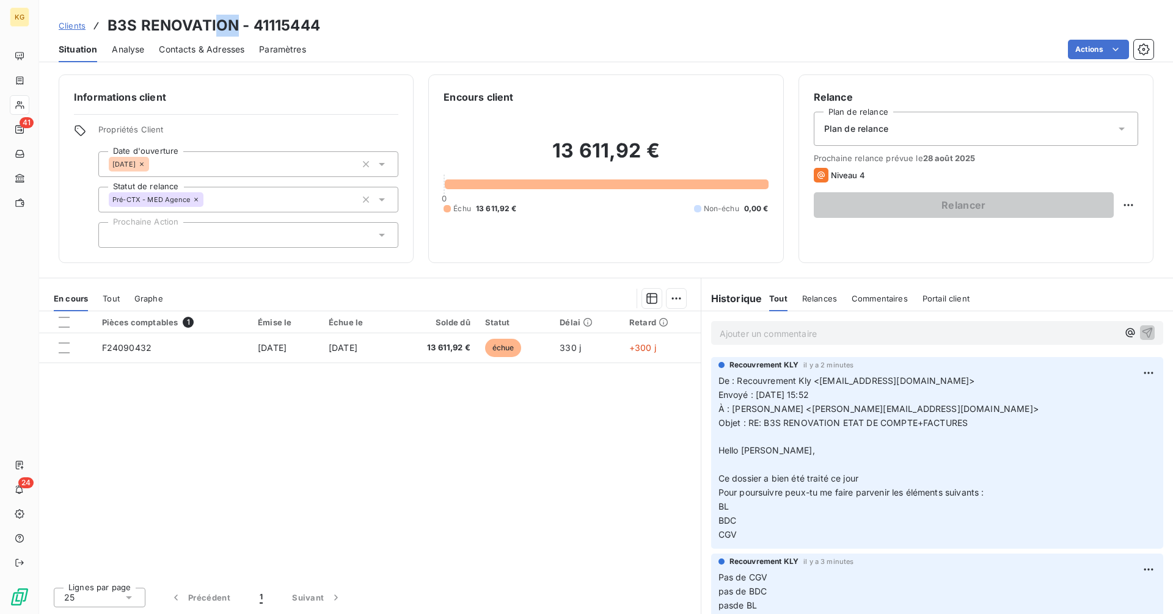
drag, startPoint x: 235, startPoint y: 26, endPoint x: 183, endPoint y: 27, distance: 51.9
click at [206, 27] on h3 "B3S RENOVATION - 41115444" at bounding box center [213, 26] width 213 height 22
drag, startPoint x: 183, startPoint y: 27, endPoint x: 148, endPoint y: 29, distance: 34.8
click at [165, 29] on h3 "B3S RENOVATION - 41115444" at bounding box center [213, 26] width 213 height 22
drag, startPoint x: 148, startPoint y: 29, endPoint x: 99, endPoint y: 31, distance: 49.5
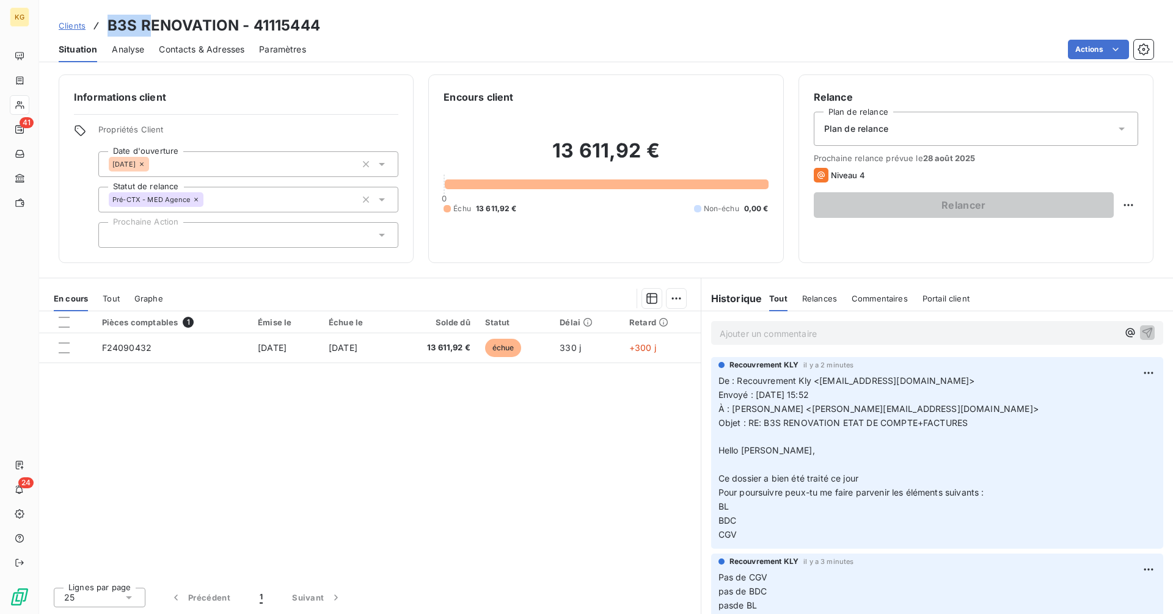
click at [99, 31] on div "Clients B3S RENOVATION - 41115444" at bounding box center [189, 26] width 261 height 22
click at [99, 31] on icon at bounding box center [96, 26] width 12 height 12
click at [104, 27] on div "Clients B3S RENOVATION - 41115444" at bounding box center [189, 26] width 261 height 22
click at [110, 23] on h3 "B3S RENOVATION - 41115444" at bounding box center [213, 26] width 213 height 22
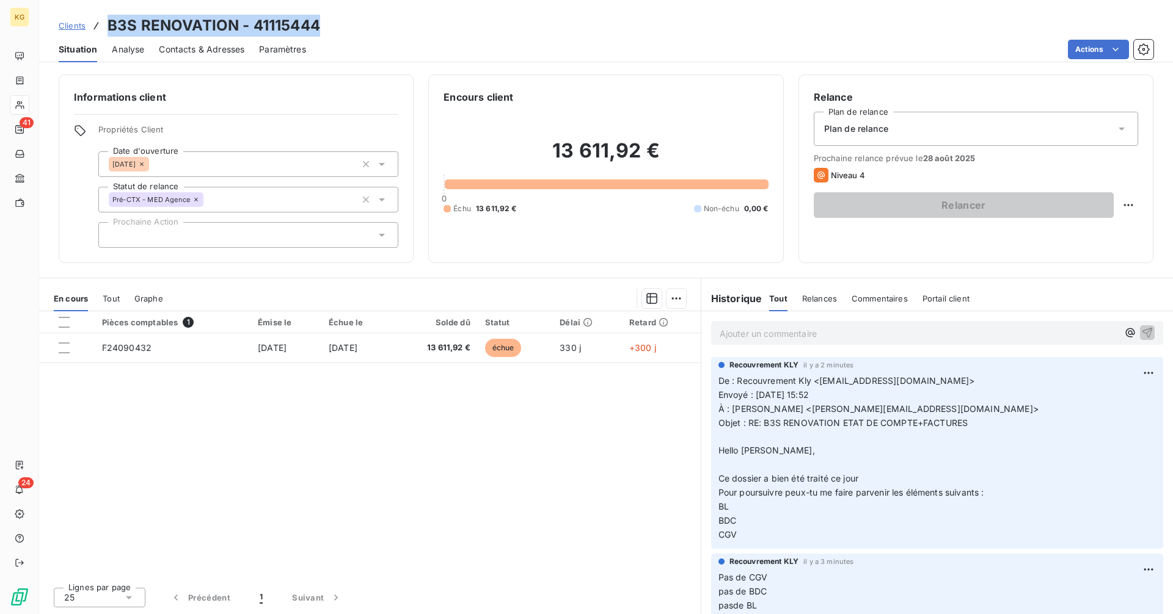
click at [110, 23] on h3 "B3S RENOVATION - 41115444" at bounding box center [213, 26] width 213 height 22
click at [248, 21] on h3 "B3S RENOVATION - 41115444" at bounding box center [213, 26] width 213 height 22
click at [235, 26] on h3 "B3S RENOVATION - 41115444" at bounding box center [213, 26] width 213 height 22
click at [234, 26] on h3 "B3S RENOVATION - 41115444" at bounding box center [213, 26] width 213 height 22
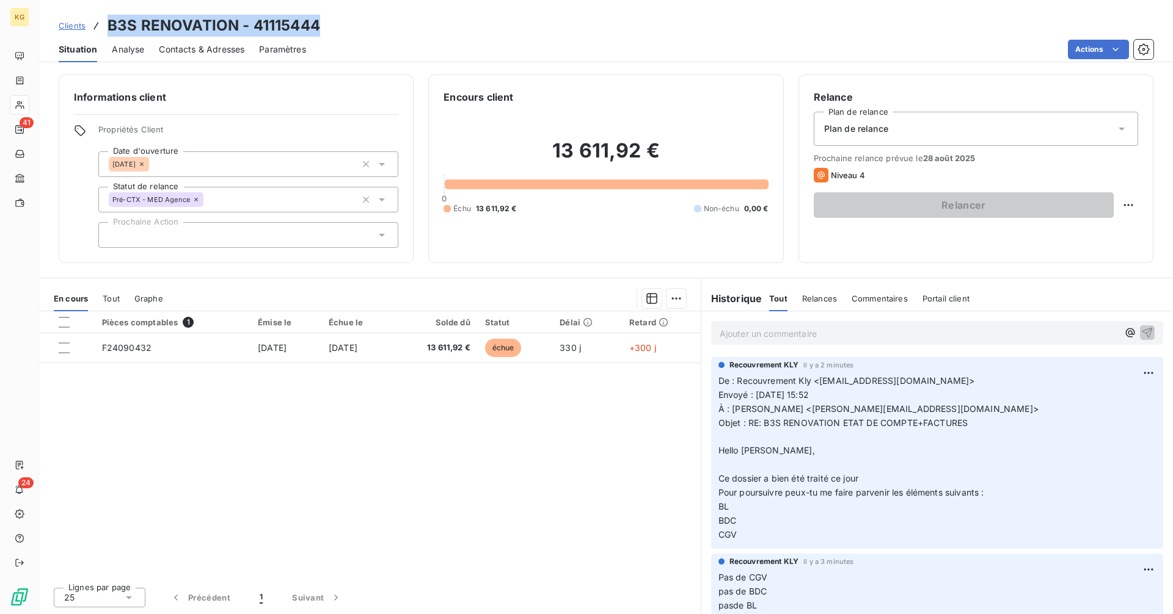
click at [234, 26] on h3 "B3S RENOVATION - 41115444" at bounding box center [213, 26] width 213 height 22
click at [236, 24] on h3 "B3S RENOVATION - 41115444" at bounding box center [213, 26] width 213 height 22
click at [189, 25] on h3 "B3S RENOVATION - 41115444" at bounding box center [213, 26] width 213 height 22
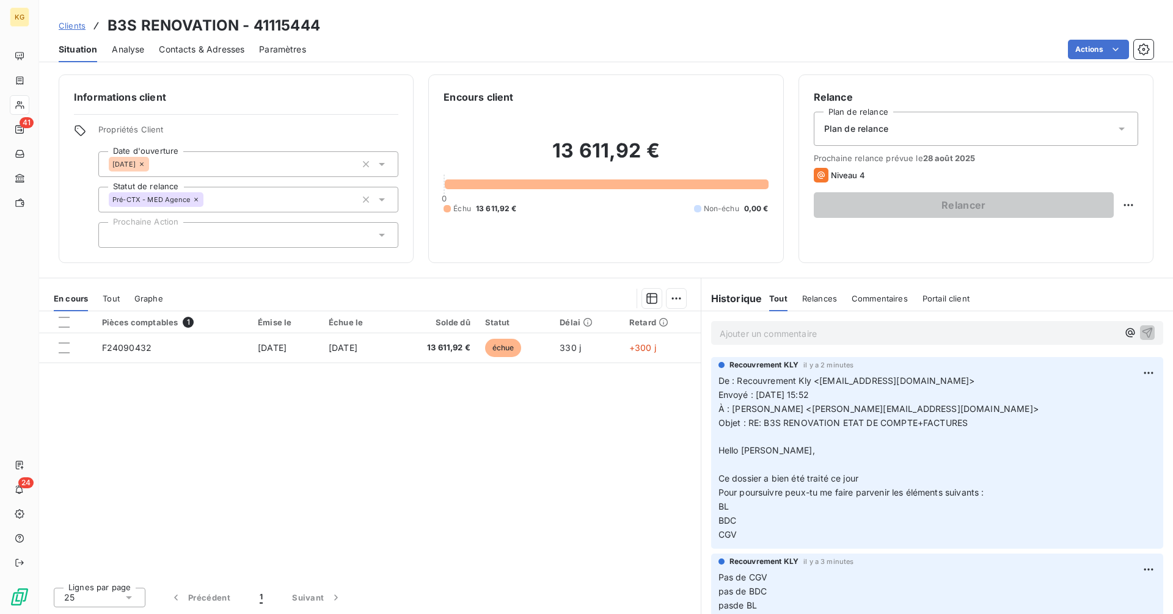
click at [123, 26] on h3 "B3S RENOVATION - 41115444" at bounding box center [213, 26] width 213 height 22
copy h3 "B3S RENOVATION - 41115444"
click at [565, 163] on h2 "13 611,92 €" at bounding box center [605, 157] width 324 height 37
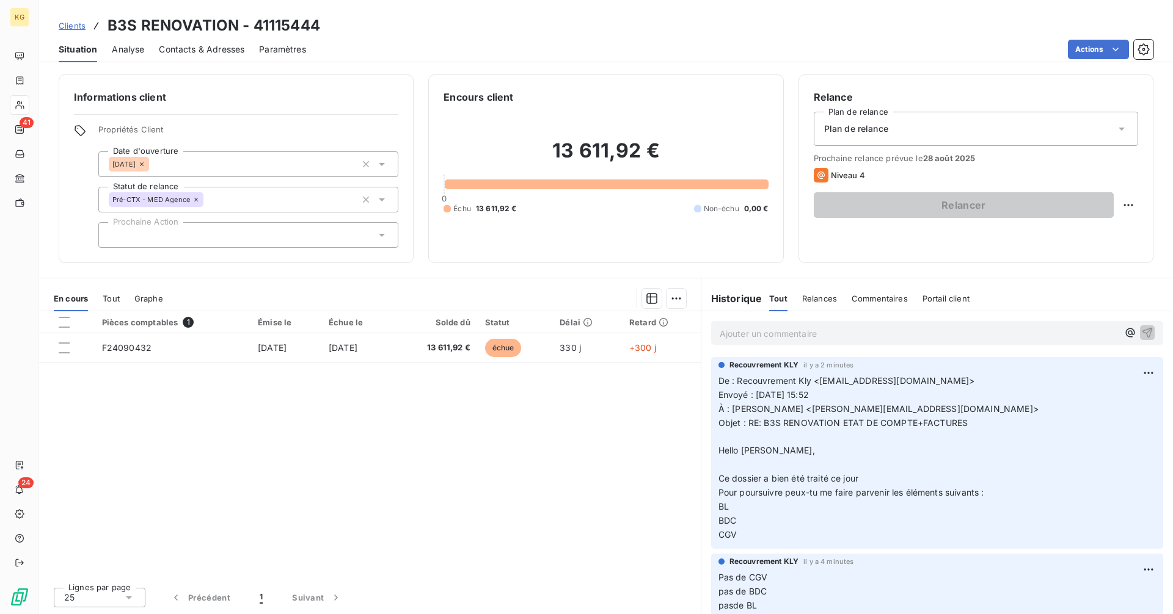
click at [565, 161] on h2 "13 611,92 €" at bounding box center [605, 157] width 324 height 37
click at [565, 159] on h2 "13 611,92 €" at bounding box center [605, 157] width 324 height 37
click at [565, 158] on h2 "13 611,92 €" at bounding box center [605, 157] width 324 height 37
click at [565, 157] on h2 "13 611,92 €" at bounding box center [605, 157] width 324 height 37
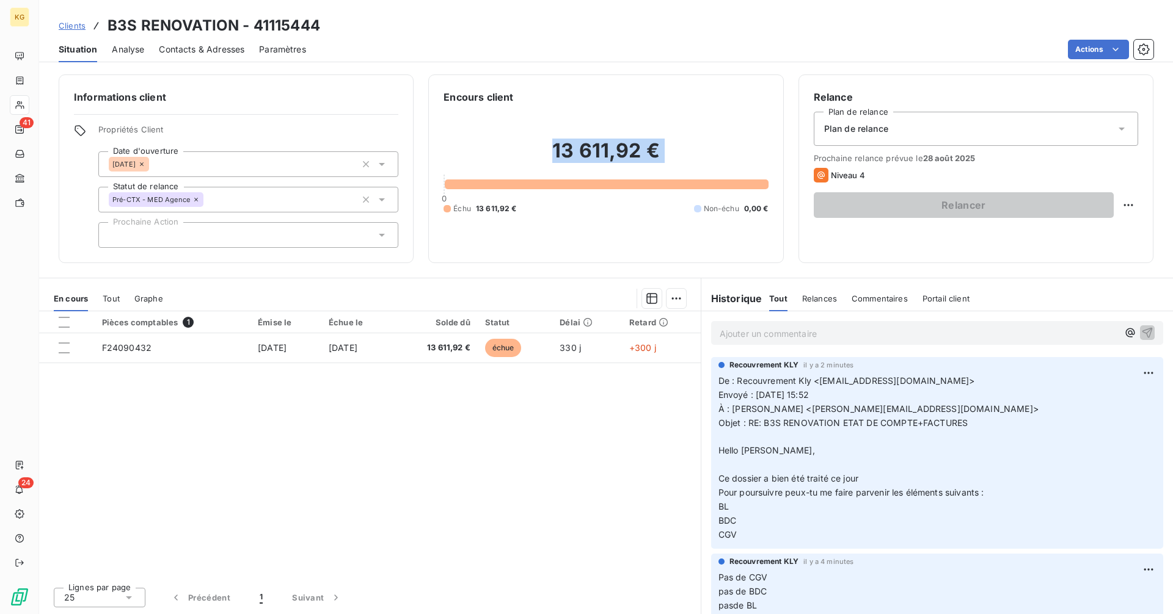
click at [564, 156] on h2 "13 611,92 €" at bounding box center [605, 157] width 324 height 37
click at [564, 155] on h2 "13 611,92 €" at bounding box center [605, 157] width 324 height 37
click at [563, 155] on h2 "13 611,92 €" at bounding box center [605, 157] width 324 height 37
click at [562, 155] on h2 "13 611,92 €" at bounding box center [605, 157] width 324 height 37
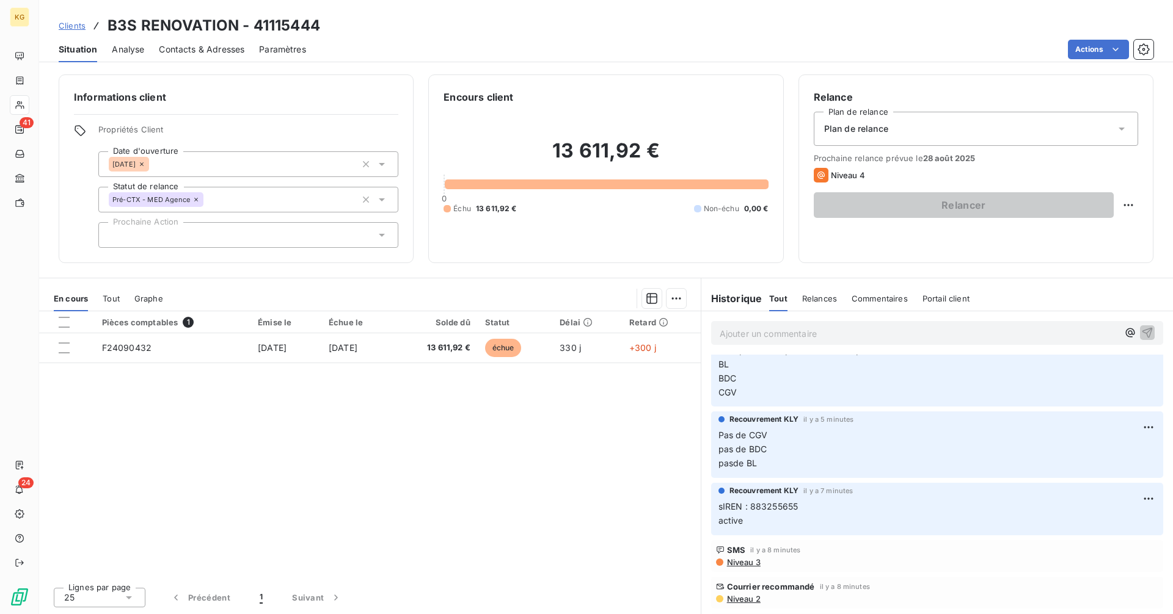
scroll to position [281, 0]
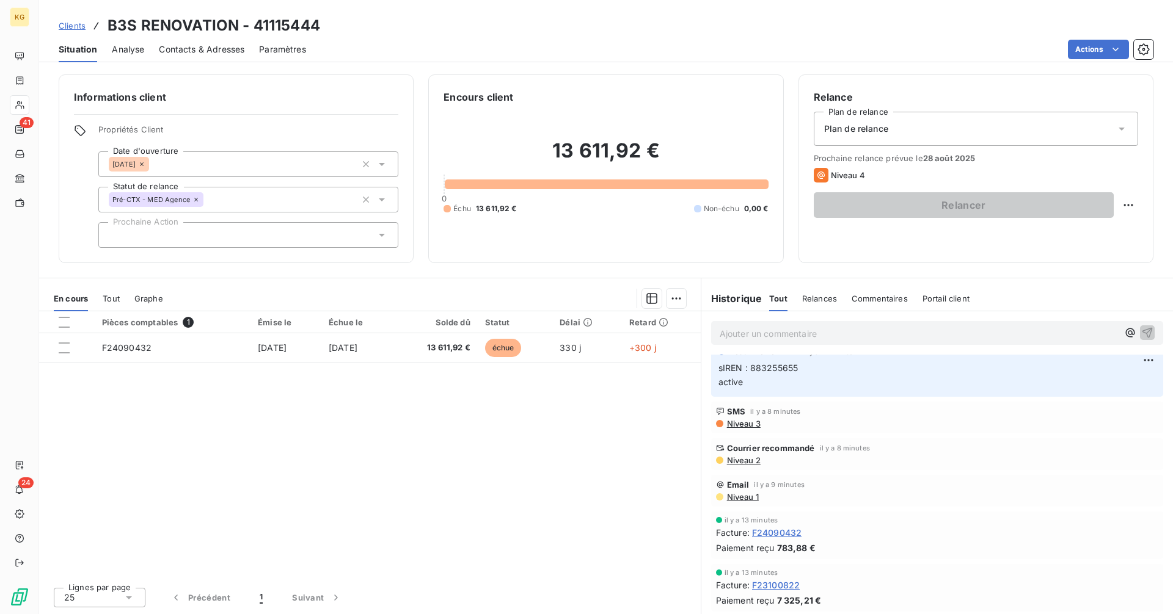
click at [775, 370] on span "sIREN : 883255655 active" at bounding box center [758, 375] width 80 height 24
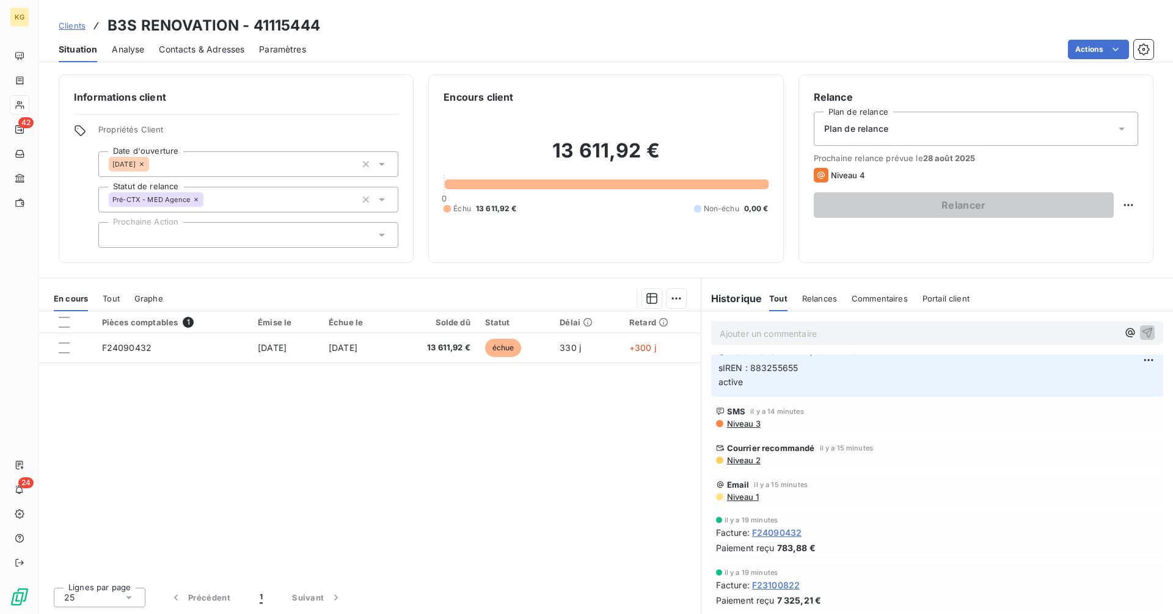
click at [71, 29] on span "Clients" at bounding box center [72, 26] width 27 height 10
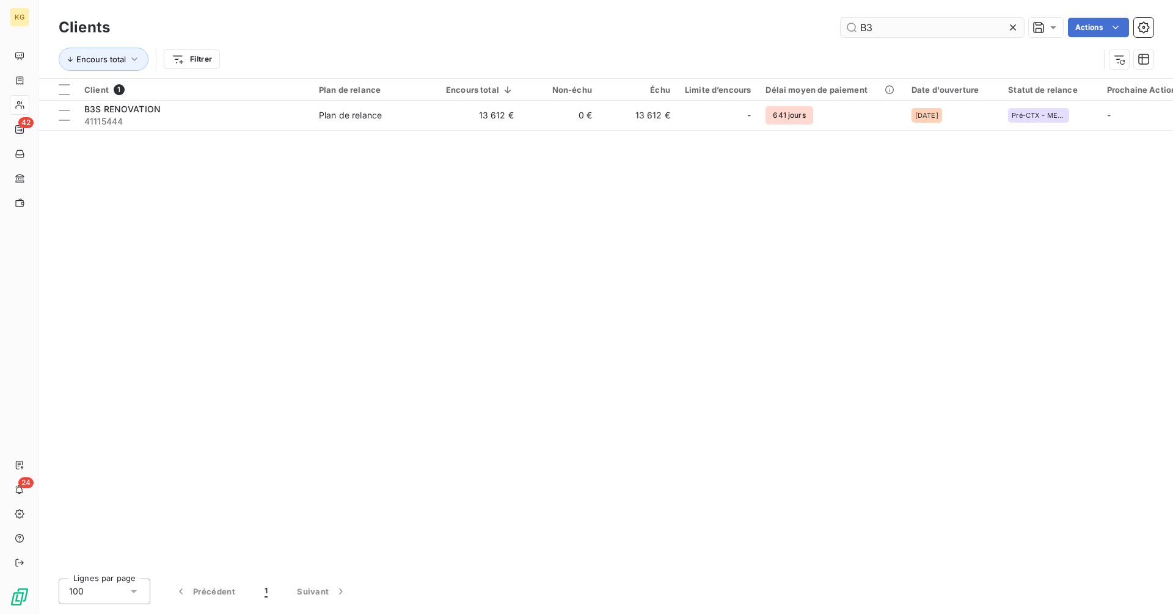
click at [882, 29] on input "B3" at bounding box center [931, 28] width 183 height 20
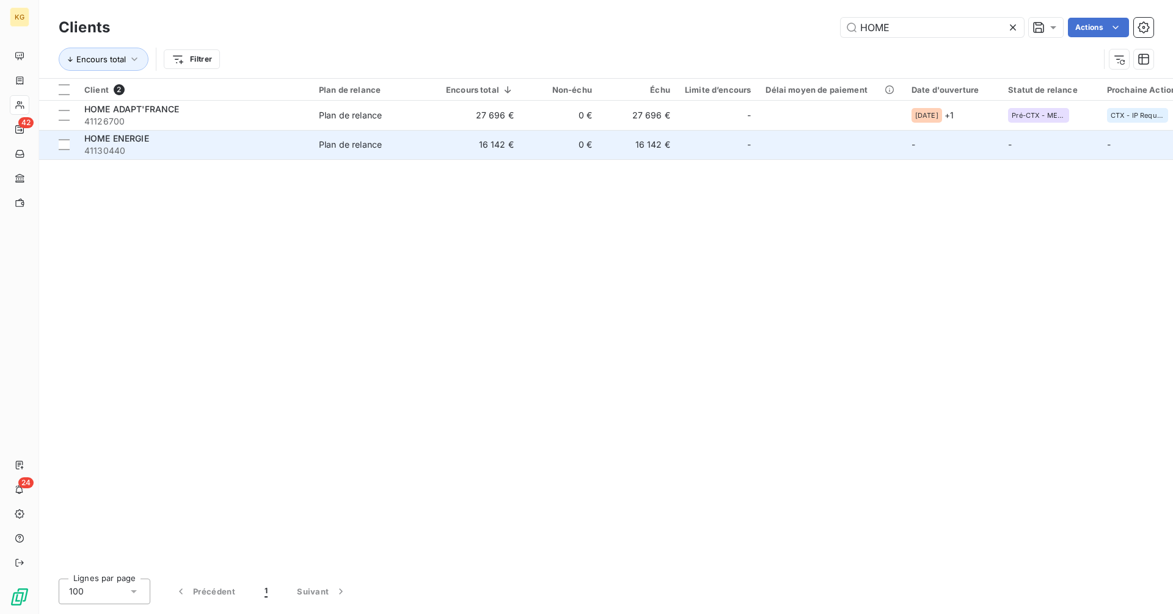
type input "HOME"
click at [267, 150] on span "41130440" at bounding box center [194, 151] width 220 height 12
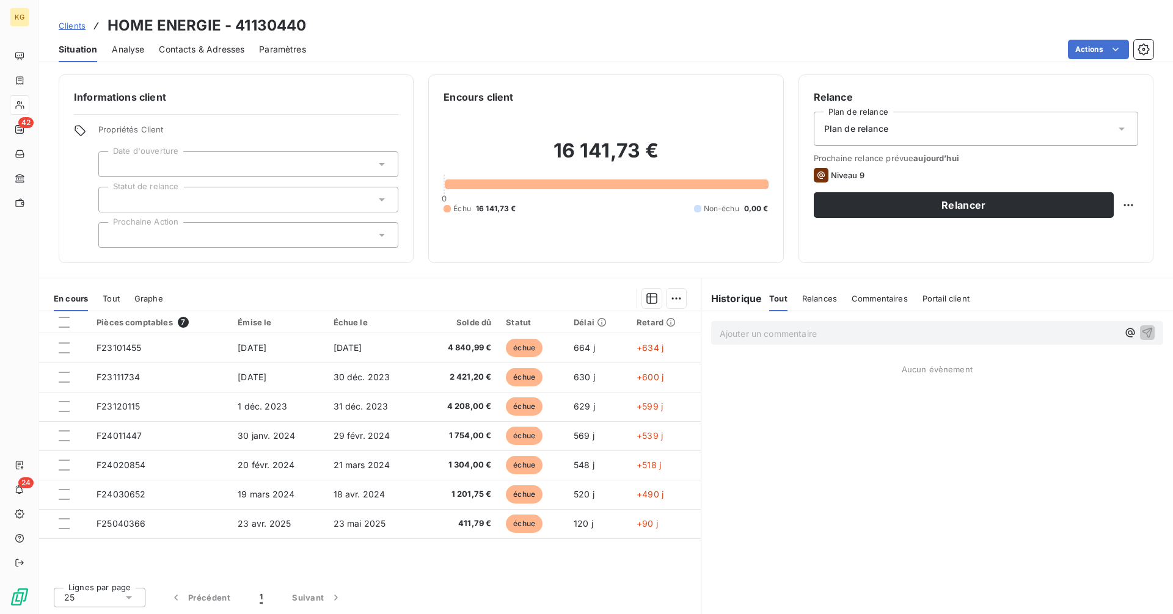
click at [184, 169] on div at bounding box center [248, 164] width 300 height 26
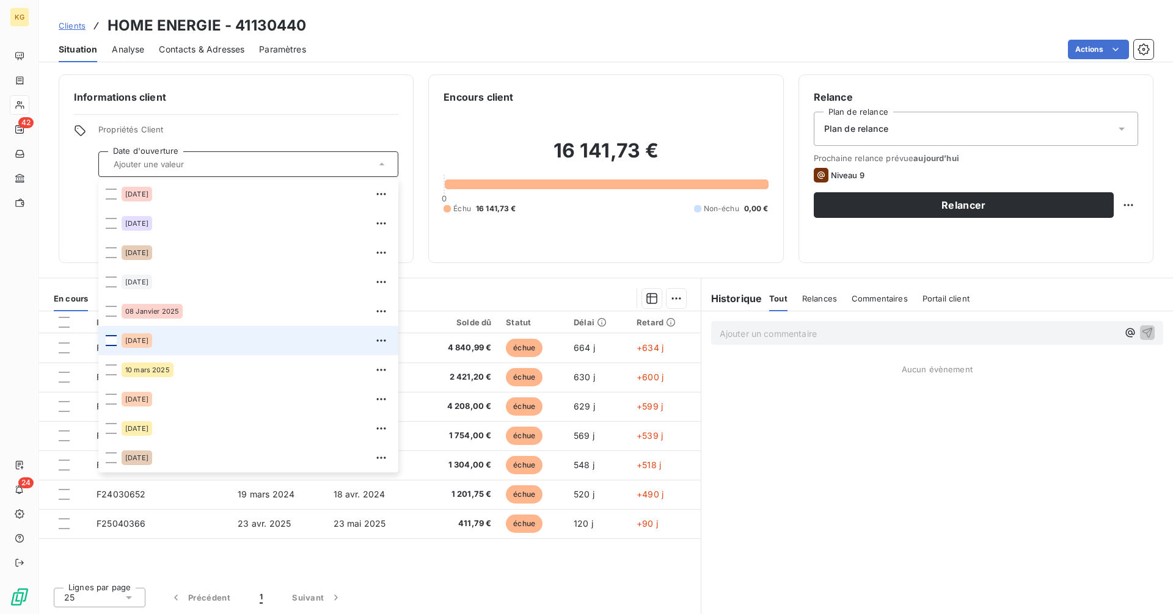
click at [111, 341] on div at bounding box center [111, 340] width 11 height 11
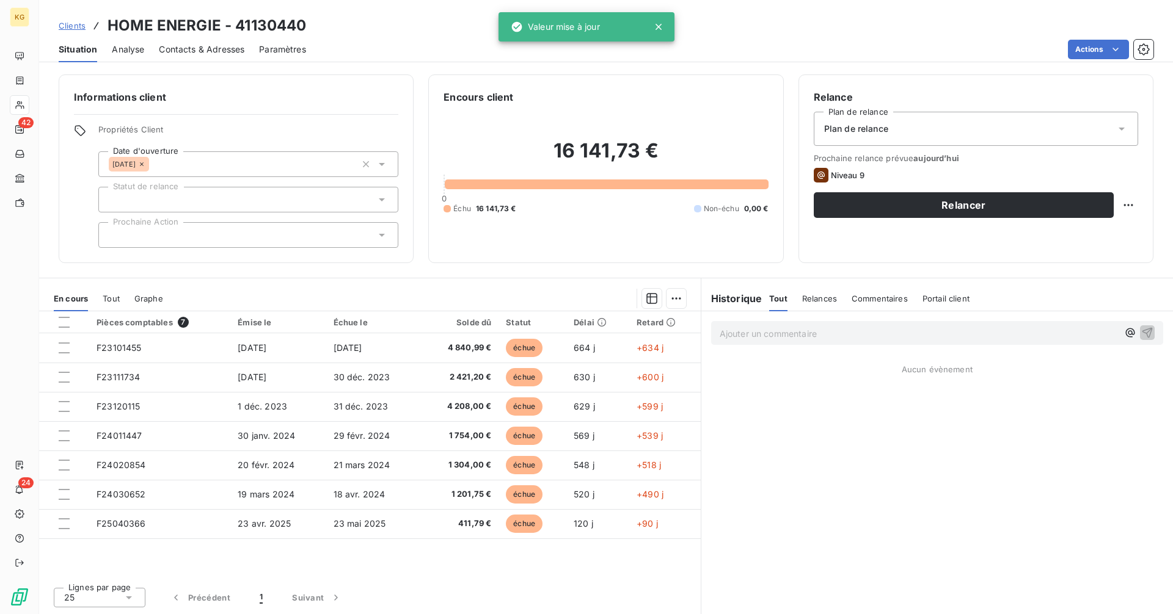
click at [46, 219] on div "Informations client Propriétés Client Date d'ouverture [DATE] Statut de relance…" at bounding box center [605, 169] width 1133 height 189
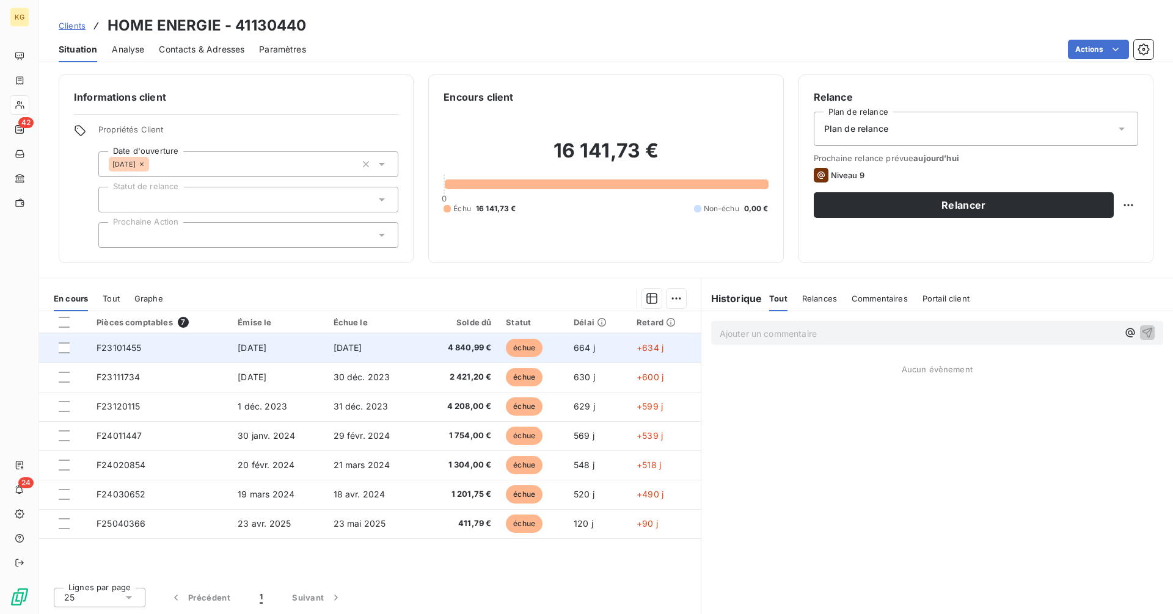
click at [438, 352] on span "4 840,99 €" at bounding box center [459, 348] width 64 height 12
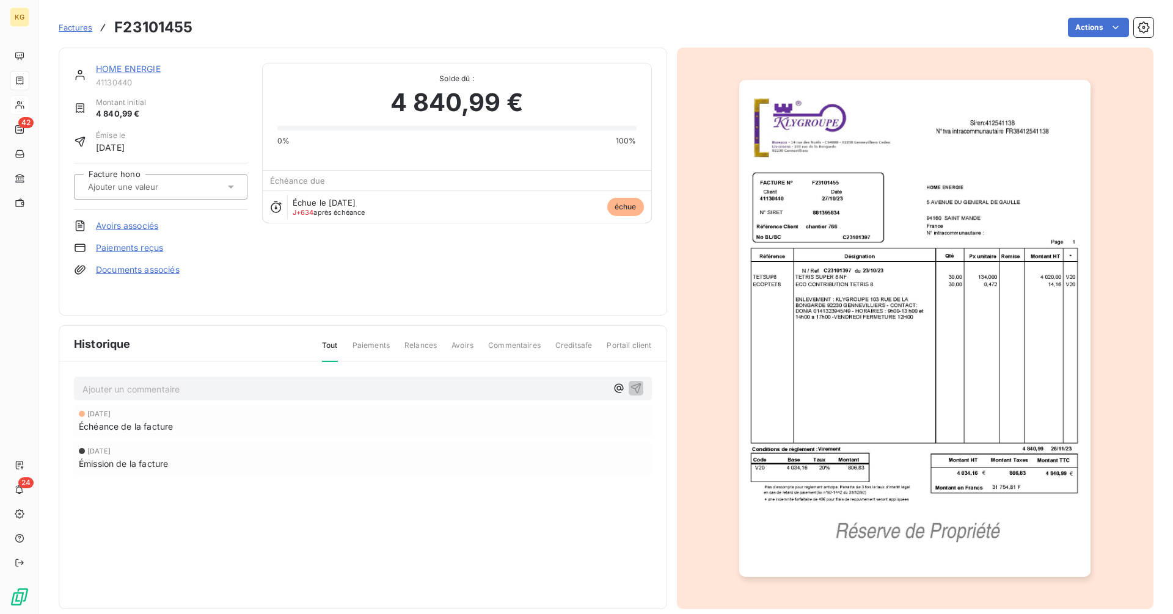
click at [147, 251] on link "Paiements reçus" at bounding box center [129, 248] width 67 height 12
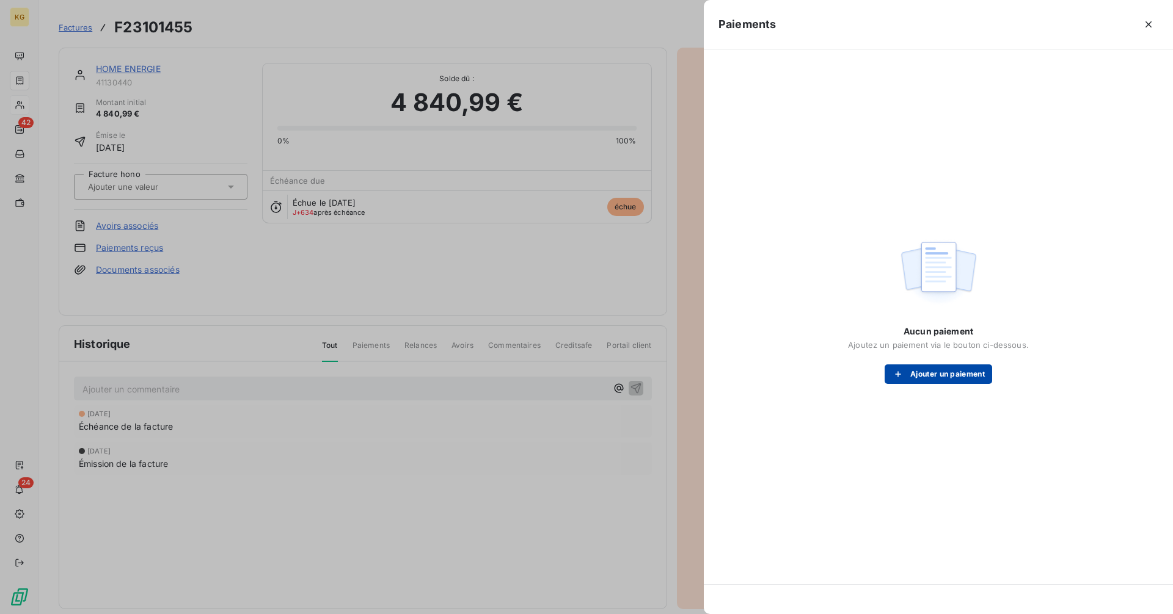
click at [940, 380] on button "Ajouter un paiement" at bounding box center [937, 375] width 107 height 20
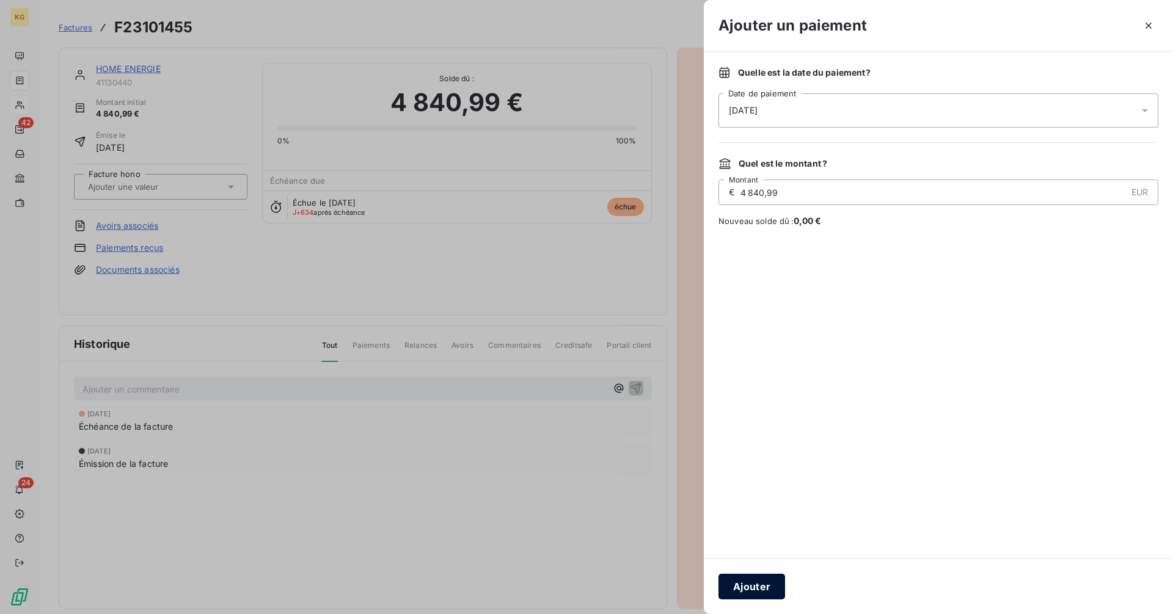
click at [775, 582] on button "Ajouter" at bounding box center [751, 587] width 67 height 26
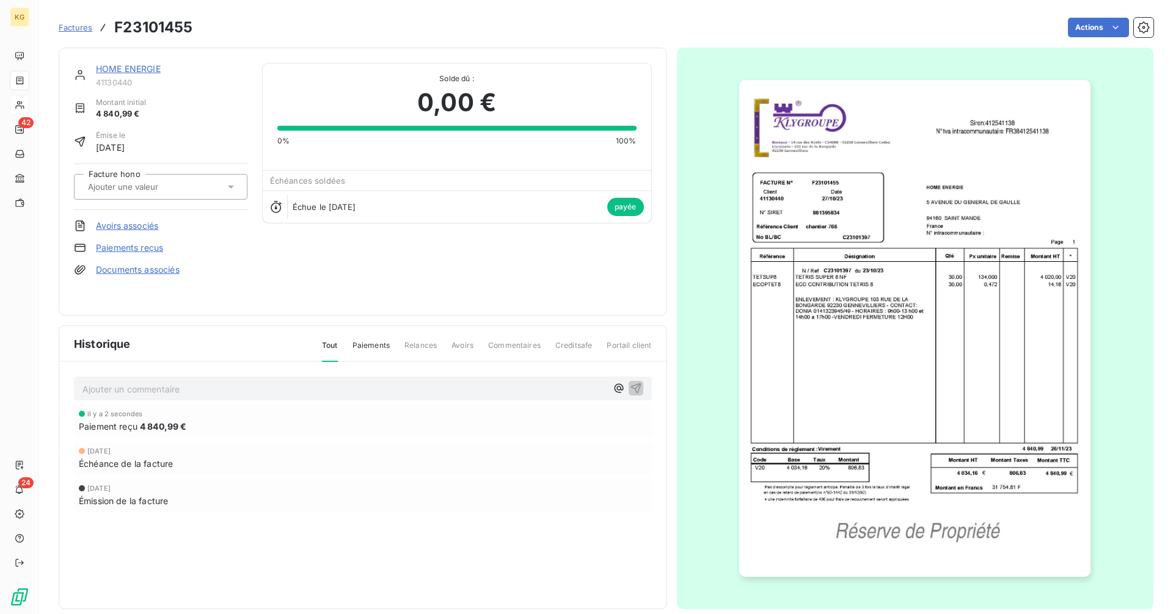
click at [146, 71] on link "HOME ENERGIE" at bounding box center [128, 69] width 65 height 10
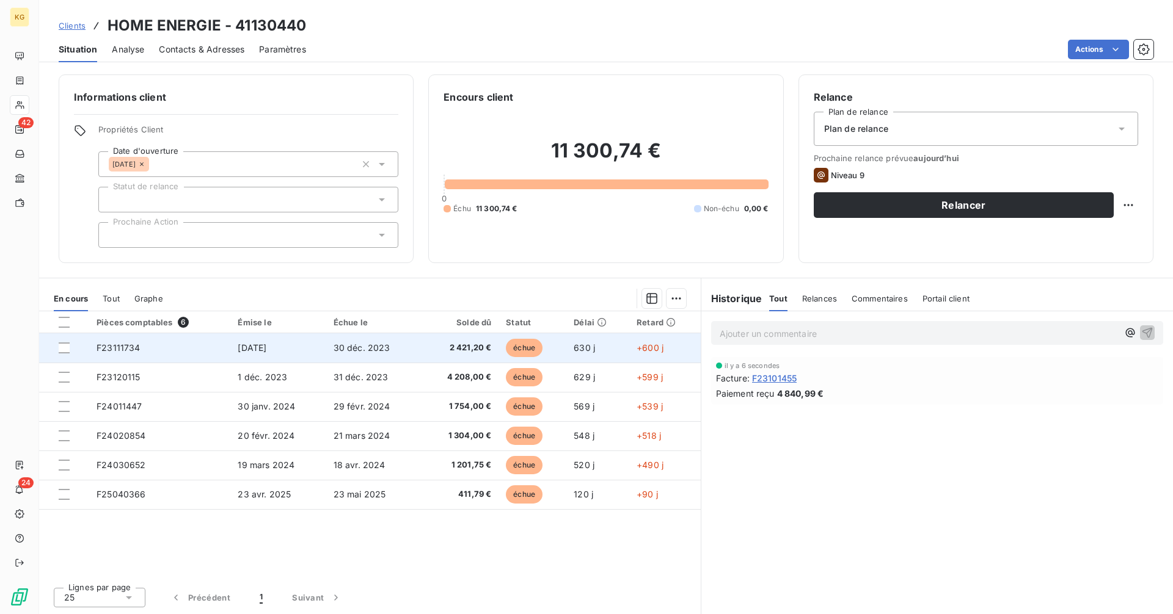
click at [457, 346] on span "2 421,20 €" at bounding box center [460, 348] width 64 height 12
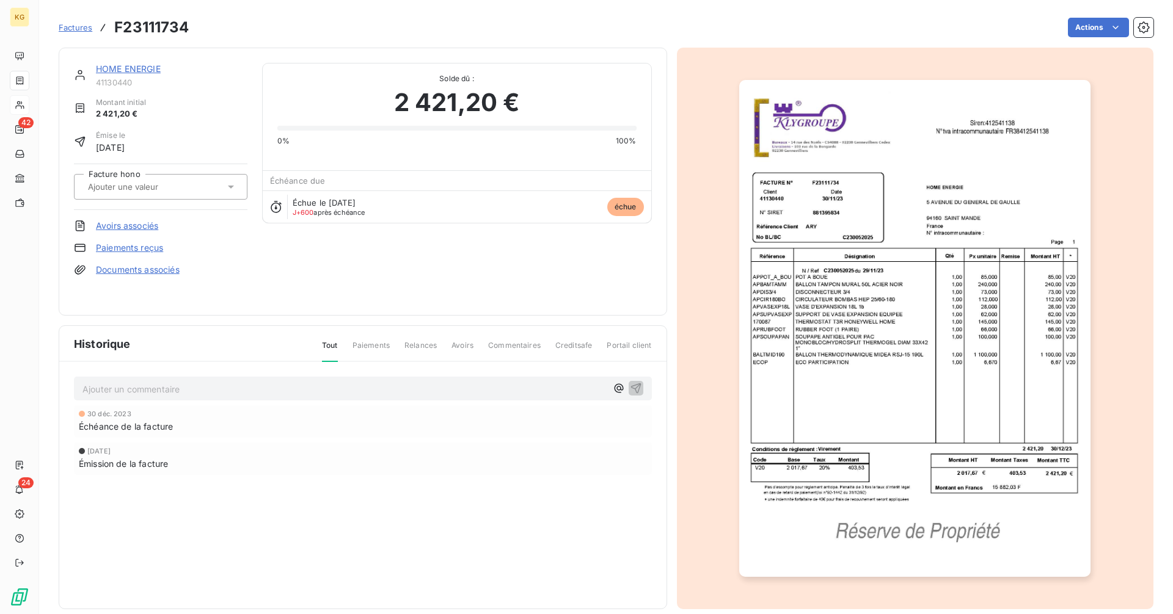
click at [144, 247] on link "Paiements reçus" at bounding box center [129, 248] width 67 height 12
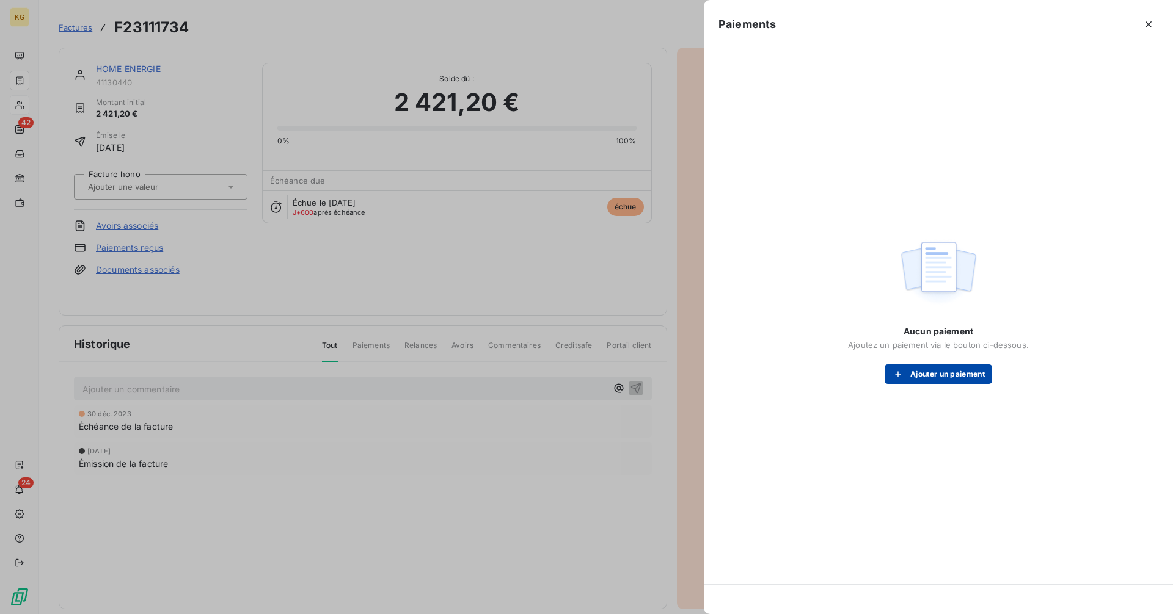
click at [926, 368] on button "Ajouter un paiement" at bounding box center [937, 375] width 107 height 20
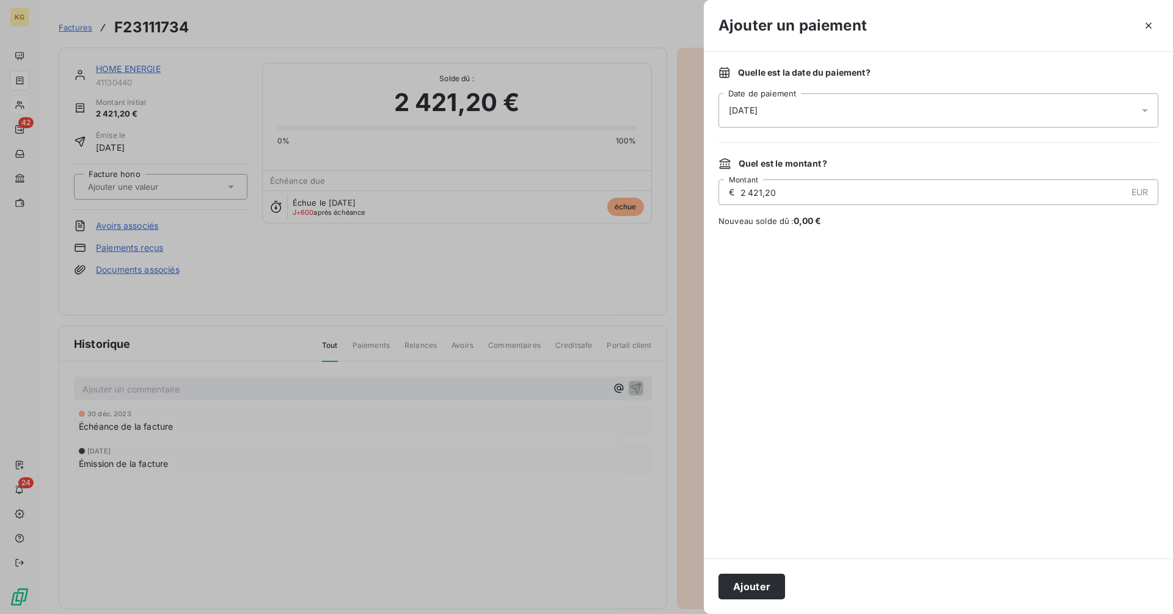
click at [816, 195] on input "2 421,20" at bounding box center [932, 192] width 387 height 24
click at [804, 223] on span "415,18 €" at bounding box center [810, 221] width 34 height 10
copy span "415,18"
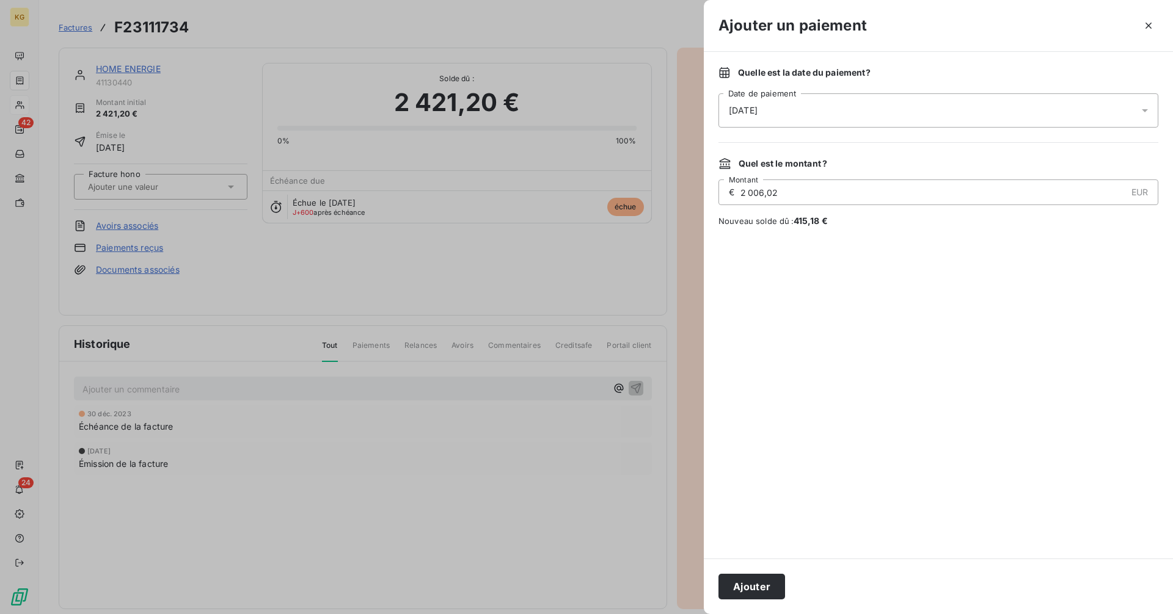
click at [804, 195] on input "2 006,02" at bounding box center [932, 192] width 387 height 24
paste input "415,18"
type input "415,18"
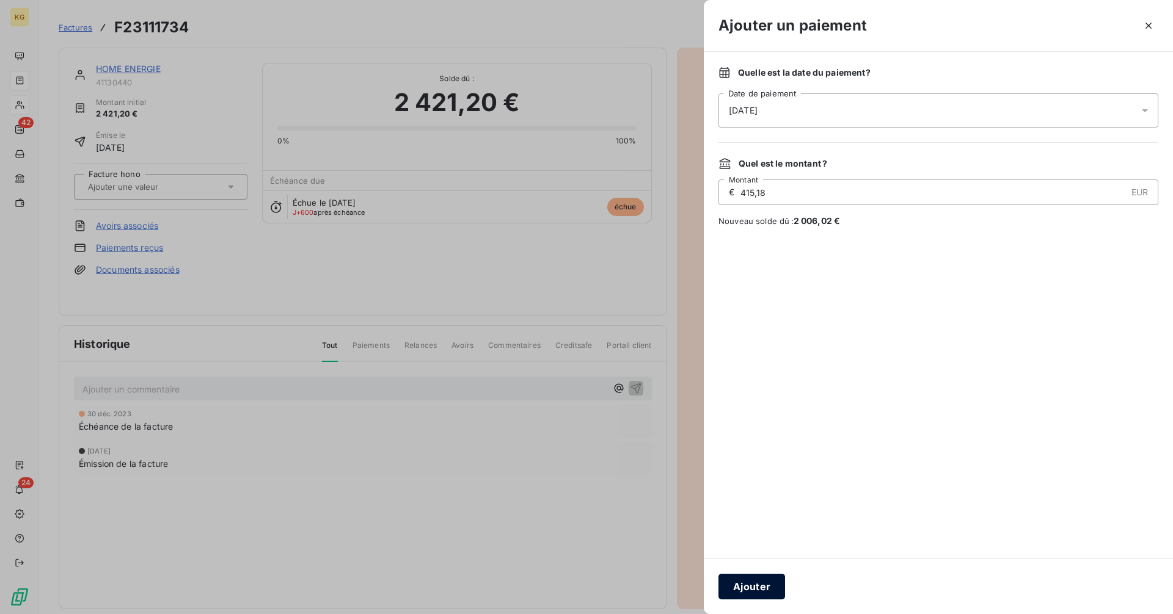
click at [766, 591] on button "Ajouter" at bounding box center [751, 587] width 67 height 26
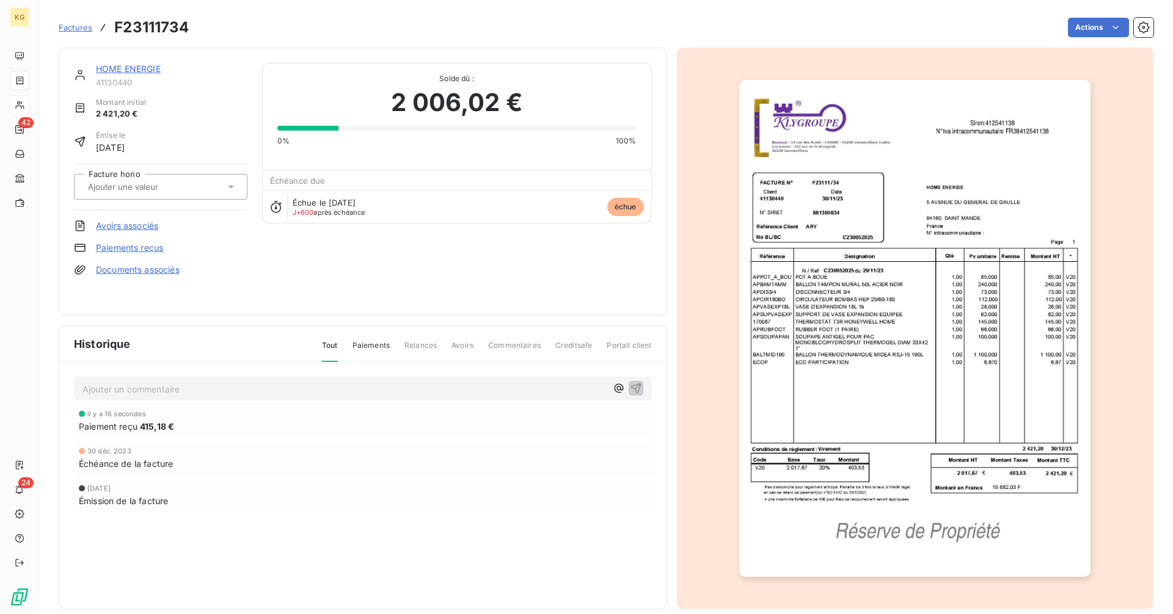
click at [147, 66] on link "HOME ENERGIE" at bounding box center [128, 69] width 65 height 10
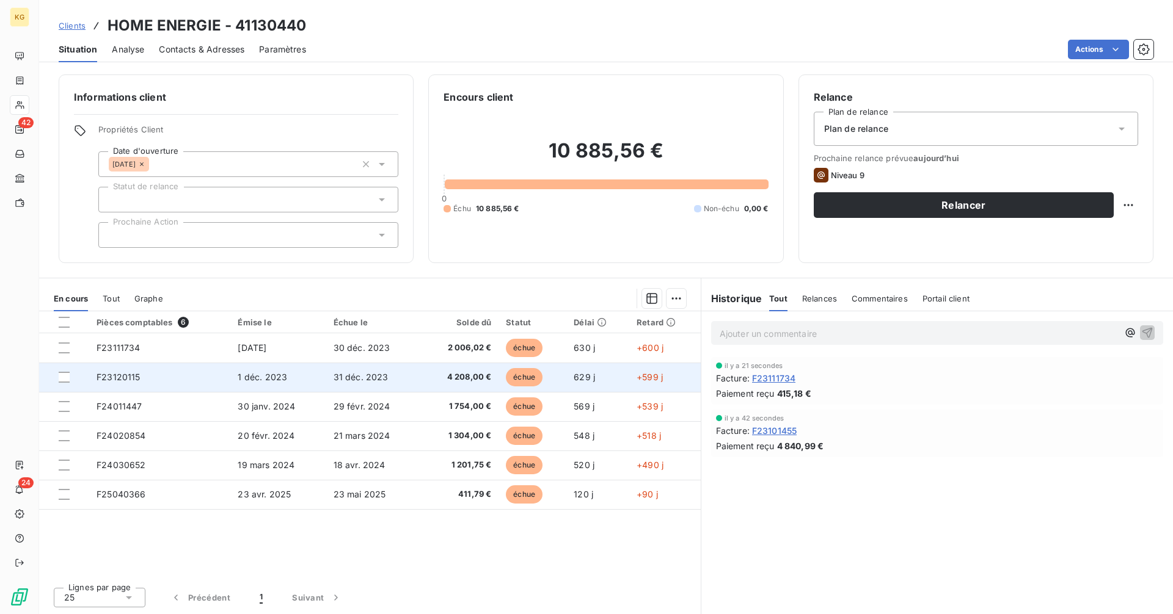
click at [484, 377] on span "4 208,00 €" at bounding box center [460, 377] width 64 height 12
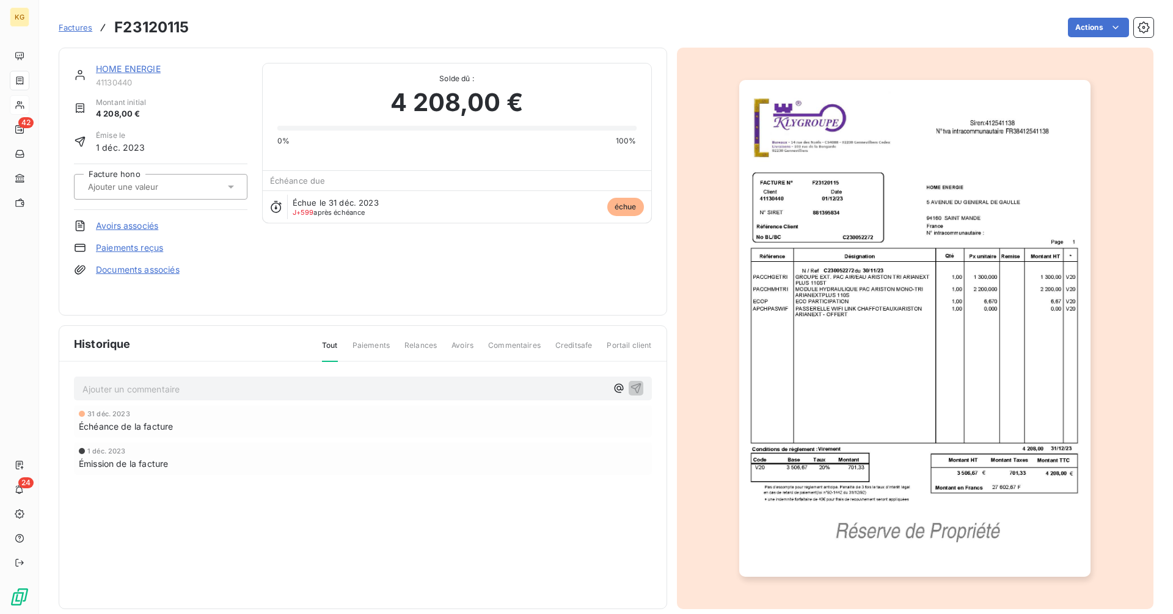
click at [139, 68] on link "HOME ENERGIE" at bounding box center [128, 69] width 65 height 10
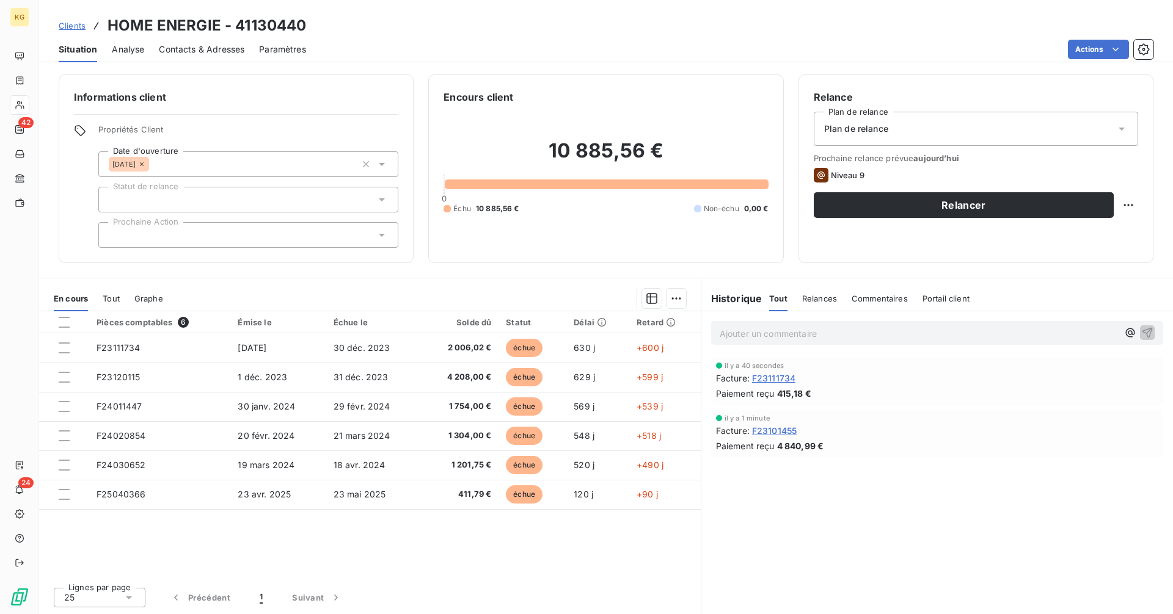
click at [823, 331] on p "Ajouter un commentaire ﻿" at bounding box center [918, 333] width 398 height 15
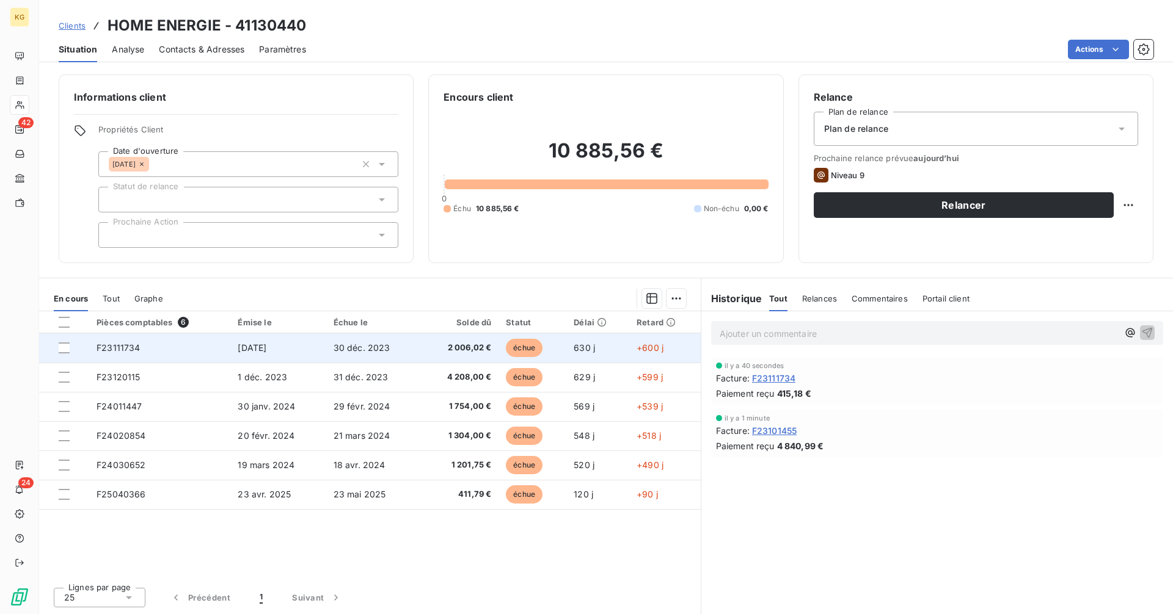
click at [444, 352] on span "2 006,02 €" at bounding box center [460, 348] width 64 height 12
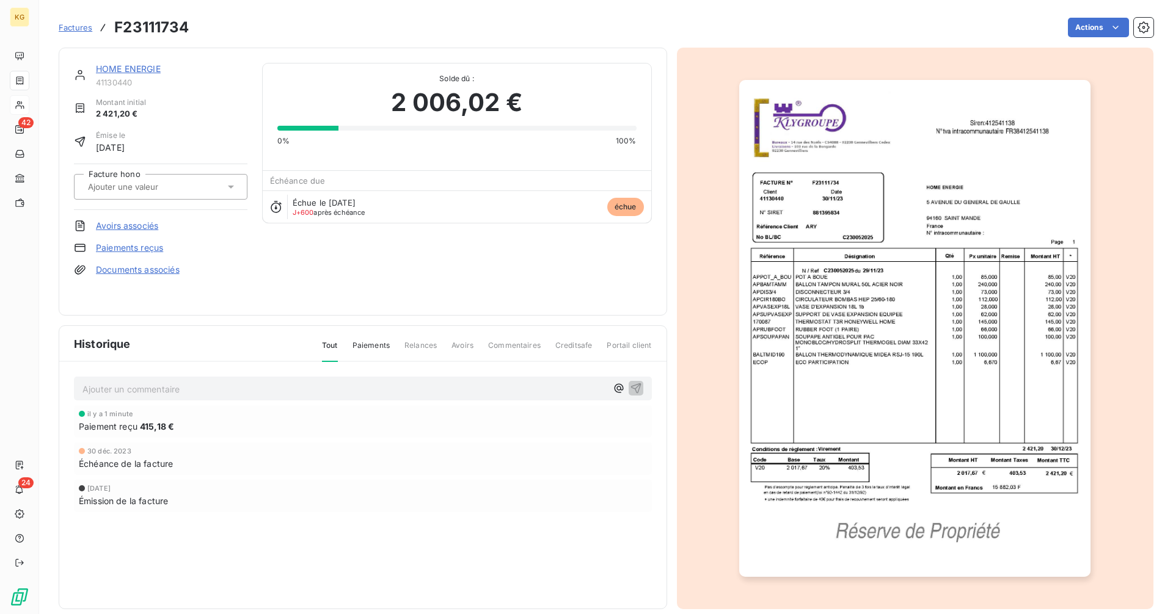
click at [156, 248] on link "Paiements reçus" at bounding box center [129, 248] width 67 height 12
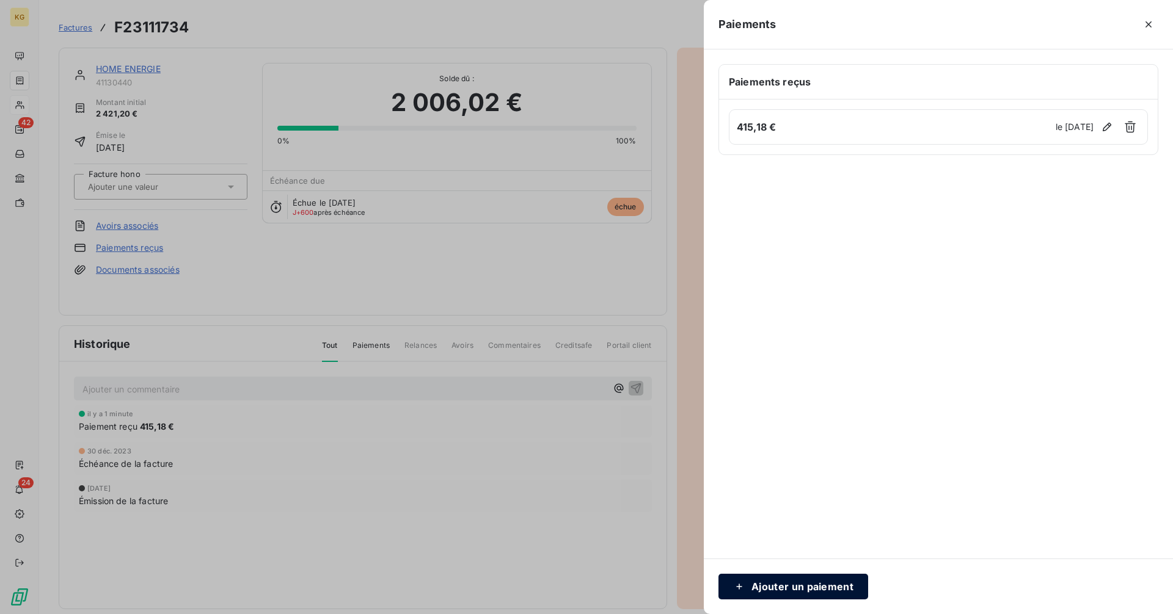
click at [776, 587] on button "Ajouter un paiement" at bounding box center [793, 587] width 150 height 26
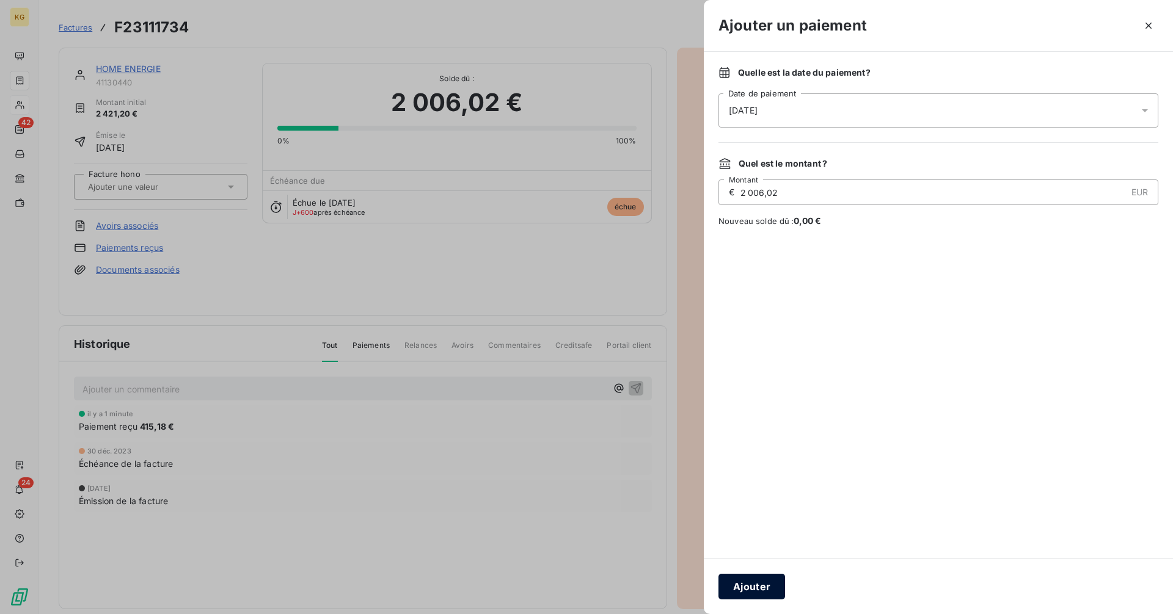
click at [765, 584] on button "Ajouter" at bounding box center [751, 587] width 67 height 26
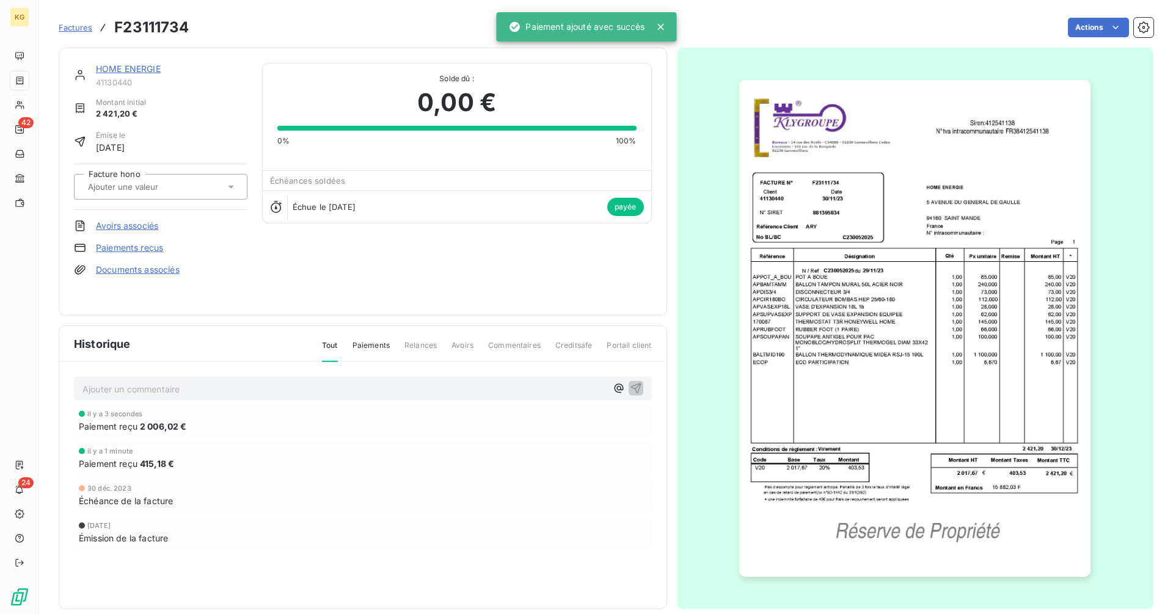
click at [765, 584] on button "button" at bounding box center [915, 328] width 366 height 533
click at [139, 71] on link "HOME ENERGIE" at bounding box center [128, 69] width 65 height 10
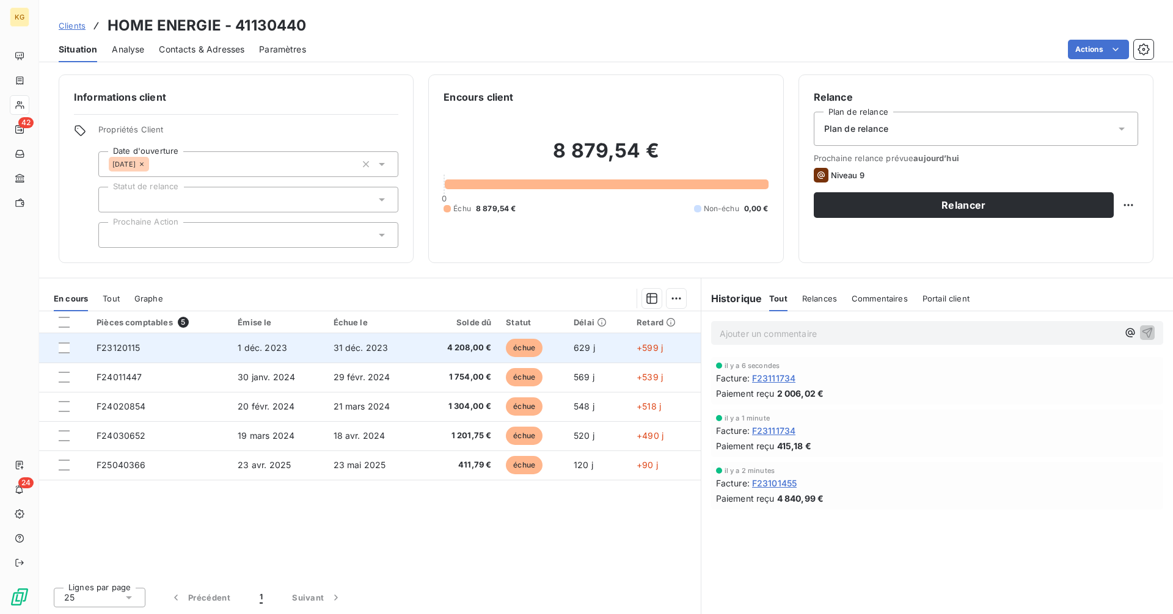
click at [457, 355] on td "4 208,00 €" at bounding box center [459, 347] width 78 height 29
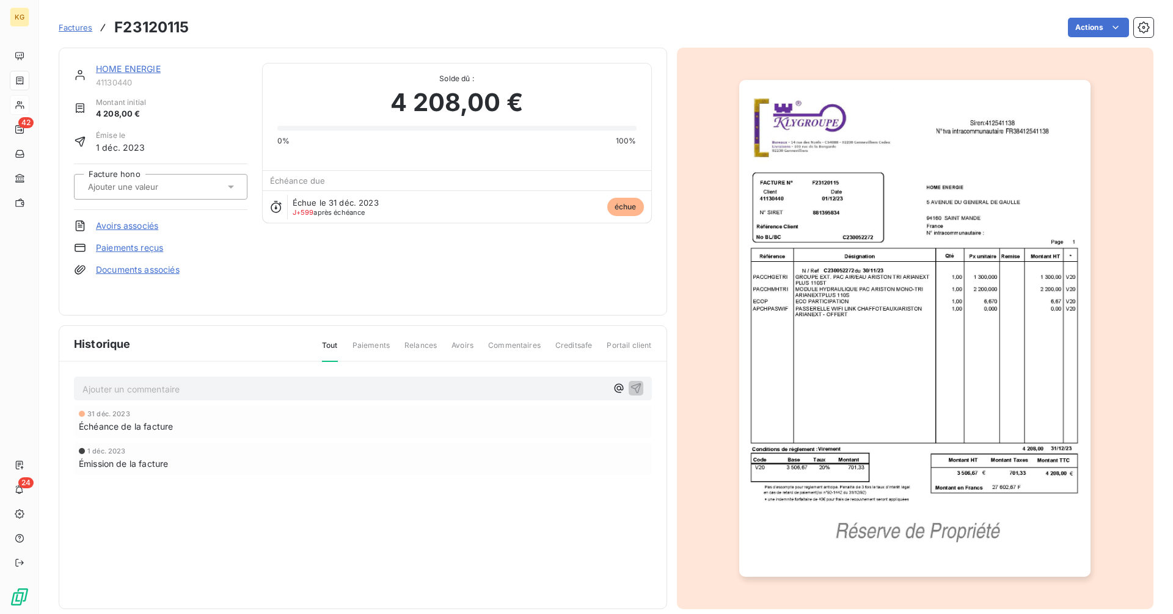
click at [147, 247] on link "Paiements reçus" at bounding box center [129, 248] width 67 height 12
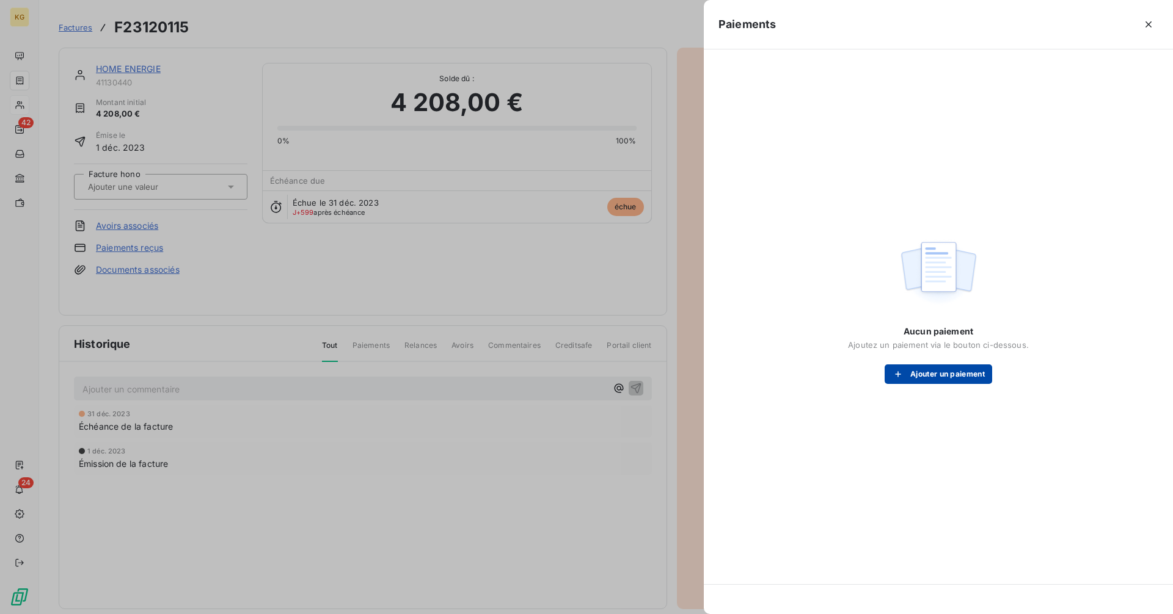
click at [919, 376] on button "Ajouter un paiement" at bounding box center [937, 375] width 107 height 20
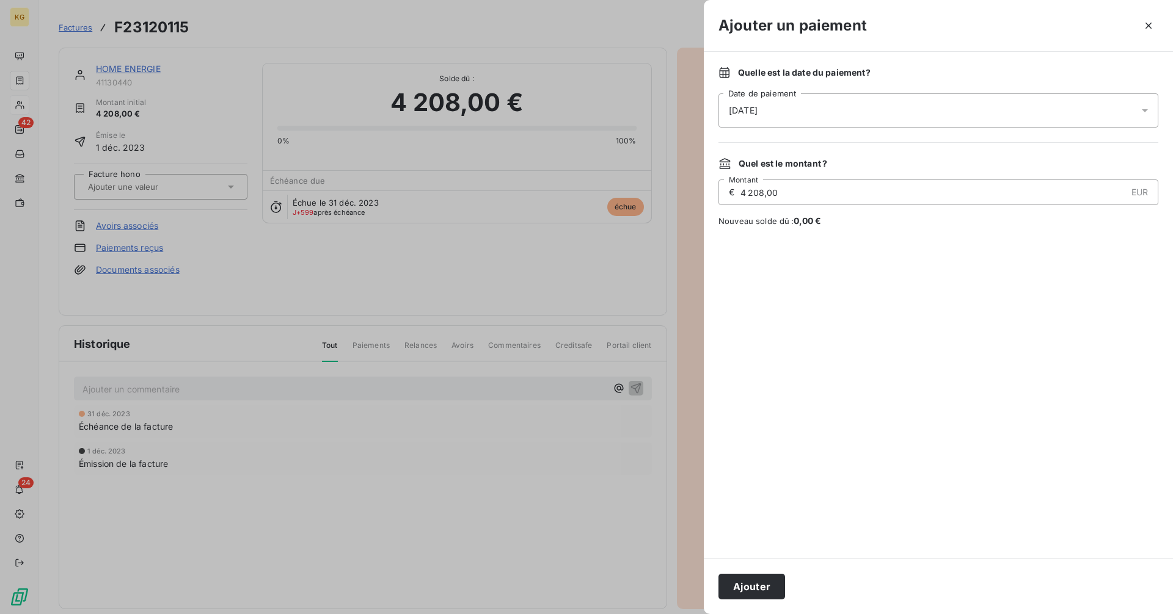
click at [816, 198] on input "4 208,00" at bounding box center [932, 192] width 387 height 24
click at [831, 224] on span "2 367,01 €" at bounding box center [814, 221] width 43 height 10
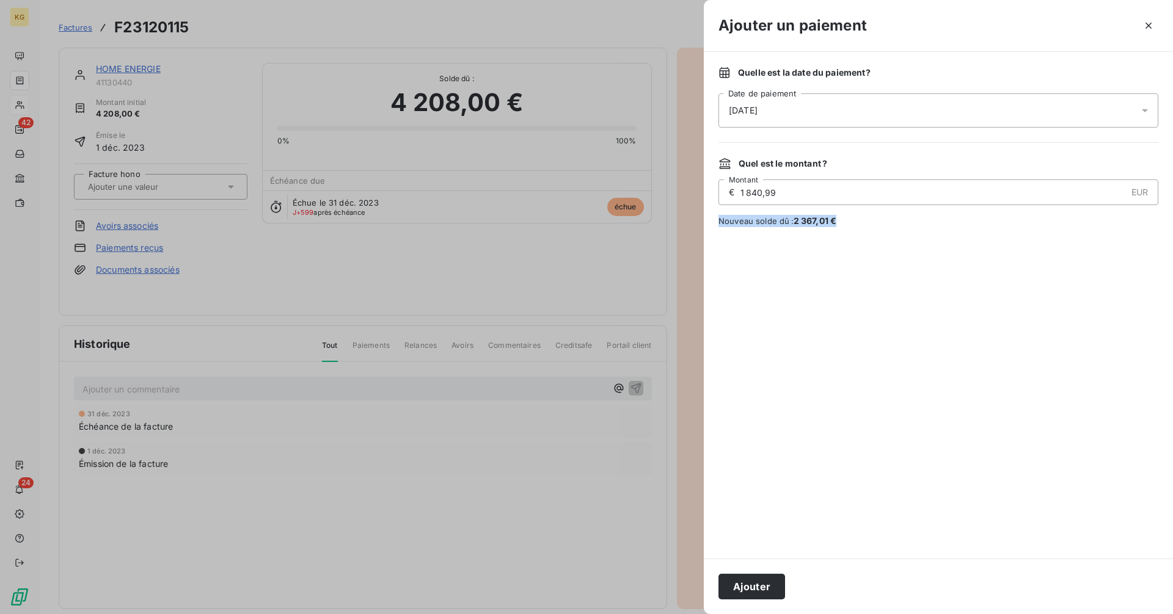
click at [812, 225] on span "2 367,01 €" at bounding box center [814, 221] width 43 height 10
click at [793, 223] on span "2 367,01 €" at bounding box center [814, 221] width 43 height 10
drag, startPoint x: 792, startPoint y: 221, endPoint x: 826, endPoint y: 224, distance: 33.7
click at [826, 224] on span "2 367,01 €" at bounding box center [814, 221] width 43 height 10
copy span "2 367,01"
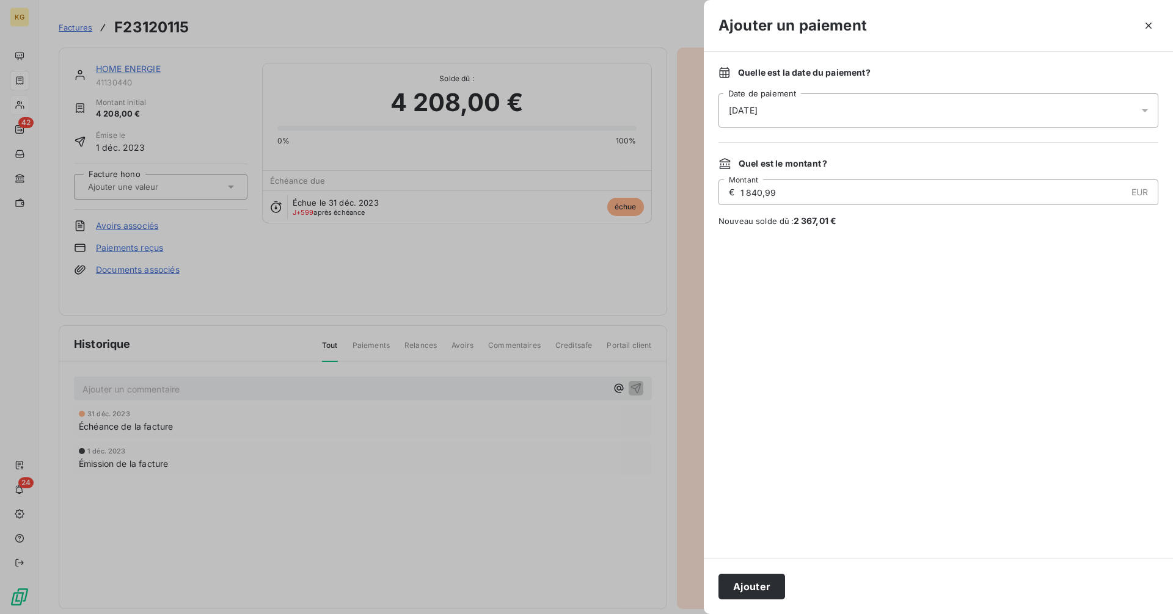
click at [812, 191] on input "1 840,99" at bounding box center [932, 192] width 387 height 24
paste input "2 367,01"
type input "2 367,01"
click at [762, 589] on button "Ajouter" at bounding box center [751, 587] width 67 height 26
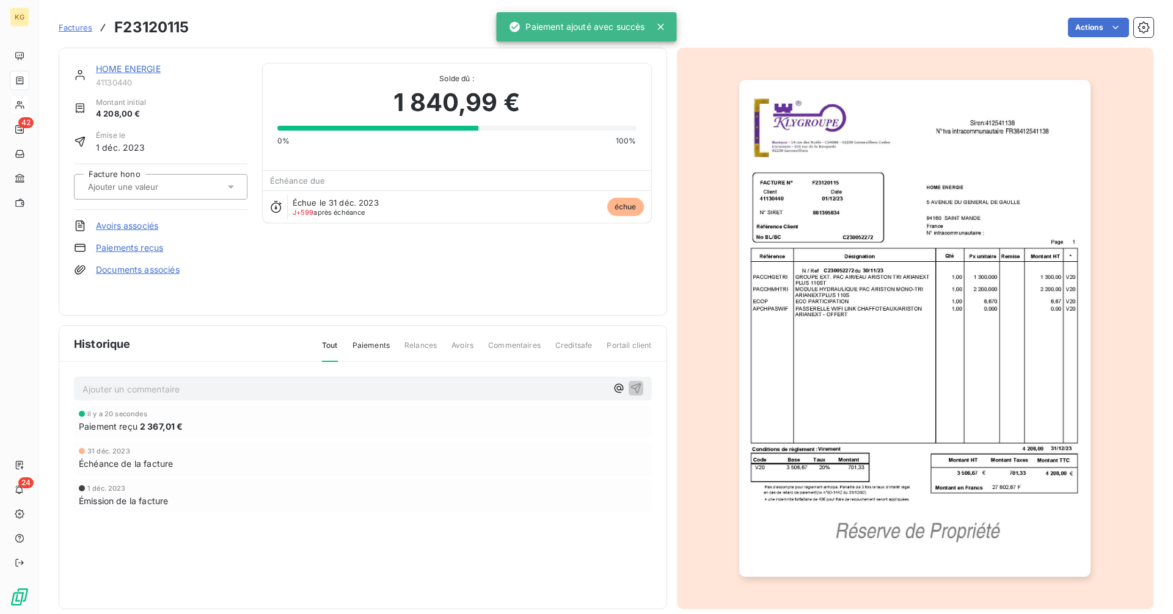
click at [129, 73] on link "HOME ENERGIE" at bounding box center [128, 69] width 65 height 10
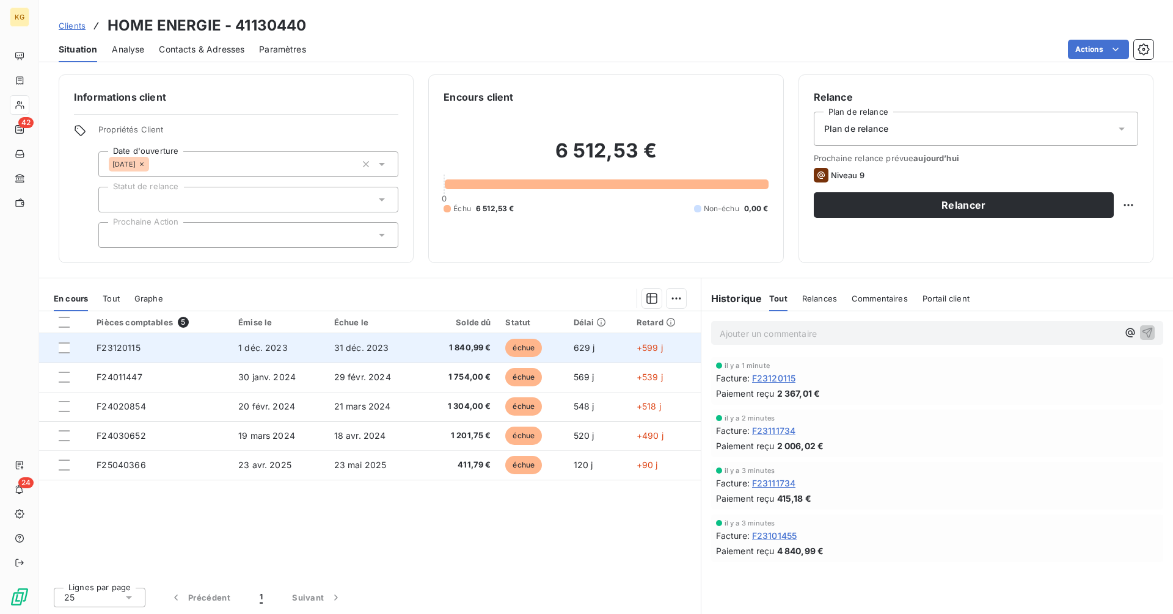
click at [418, 345] on td "31 déc. 2023" at bounding box center [374, 347] width 95 height 29
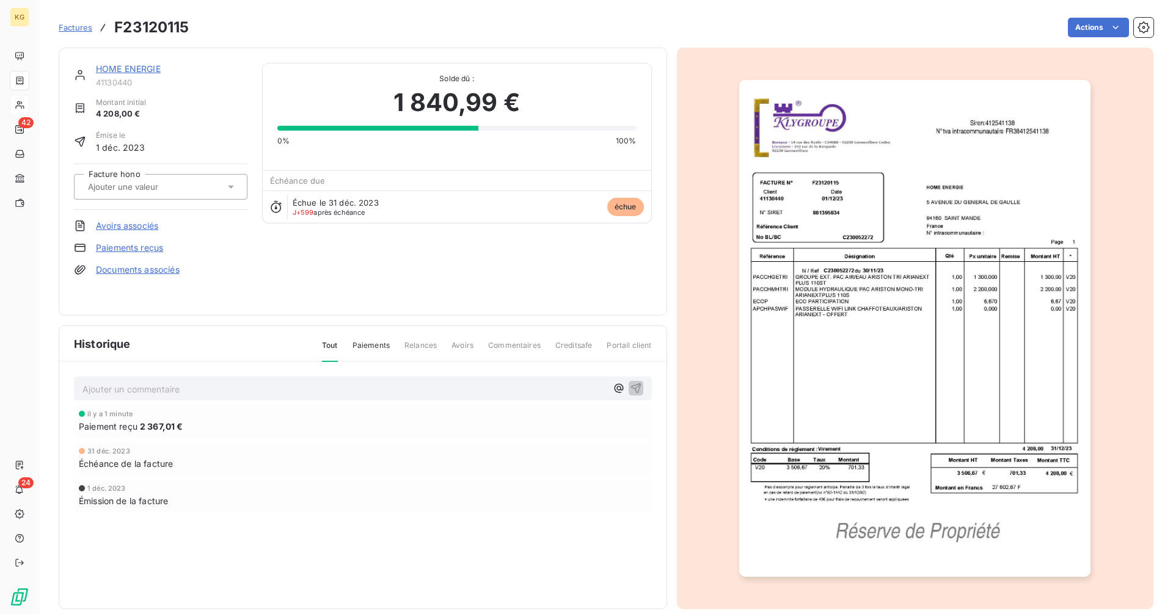
click at [150, 250] on link "Paiements reçus" at bounding box center [129, 248] width 67 height 12
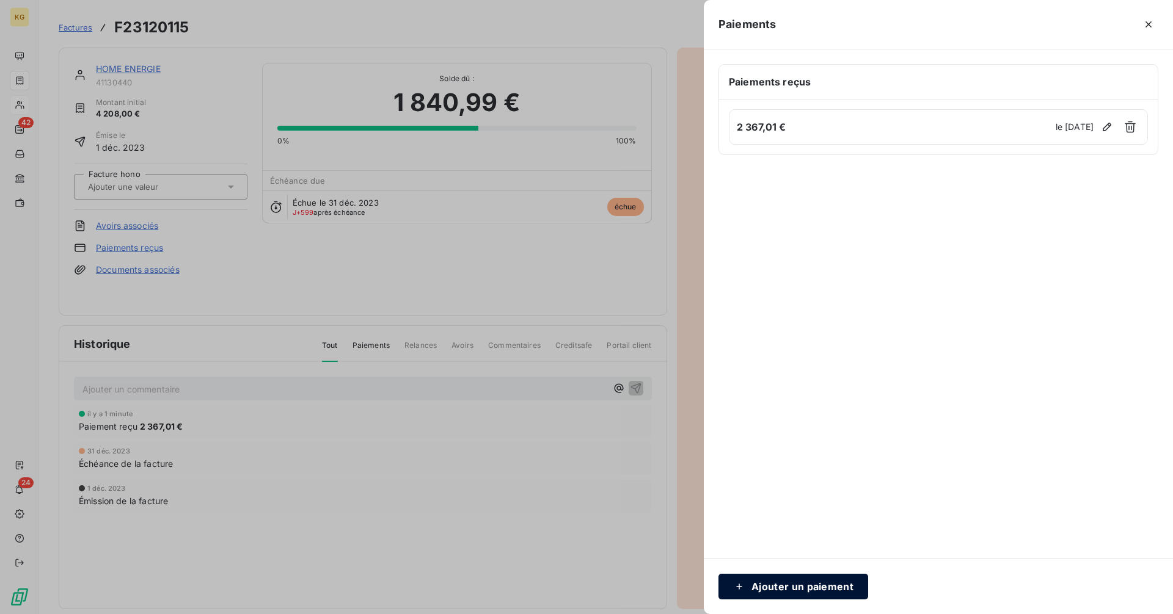
click at [773, 592] on button "Ajouter un paiement" at bounding box center [793, 587] width 150 height 26
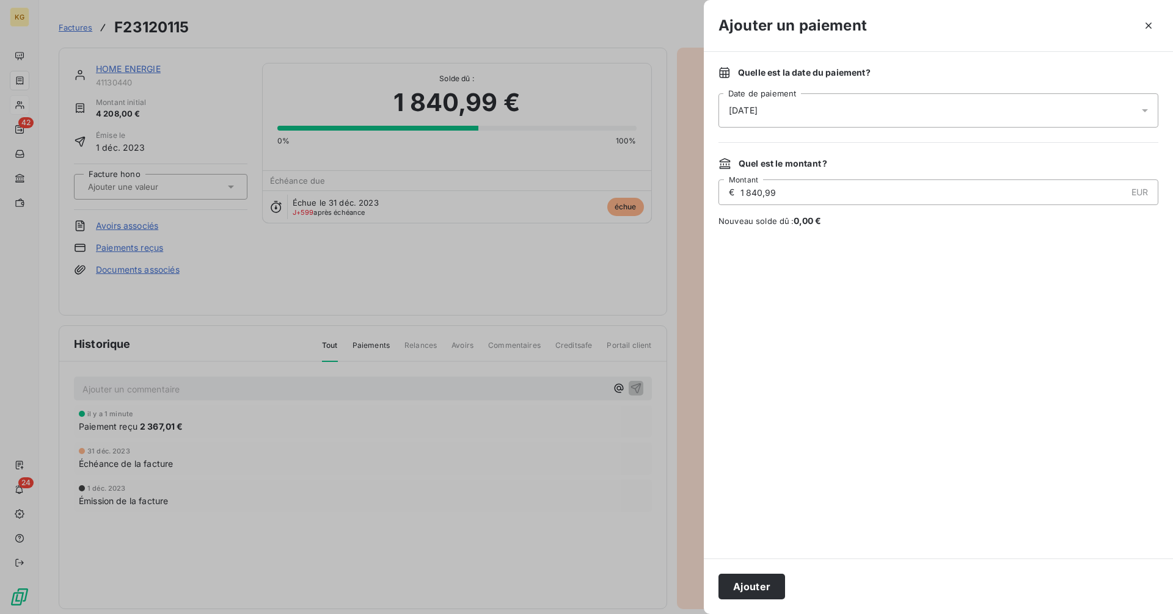
click at [800, 196] on input "1 840,99" at bounding box center [932, 192] width 387 height 24
type input "217,81"
click at [765, 583] on button "Ajouter" at bounding box center [751, 587] width 67 height 26
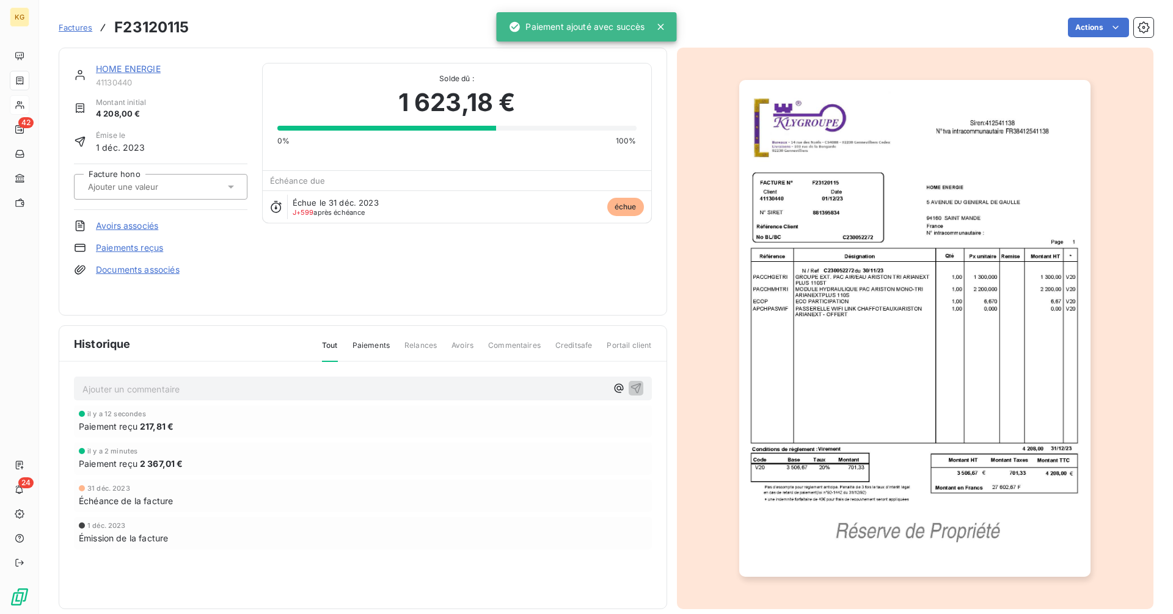
click at [145, 67] on link "HOME ENERGIE" at bounding box center [128, 69] width 65 height 10
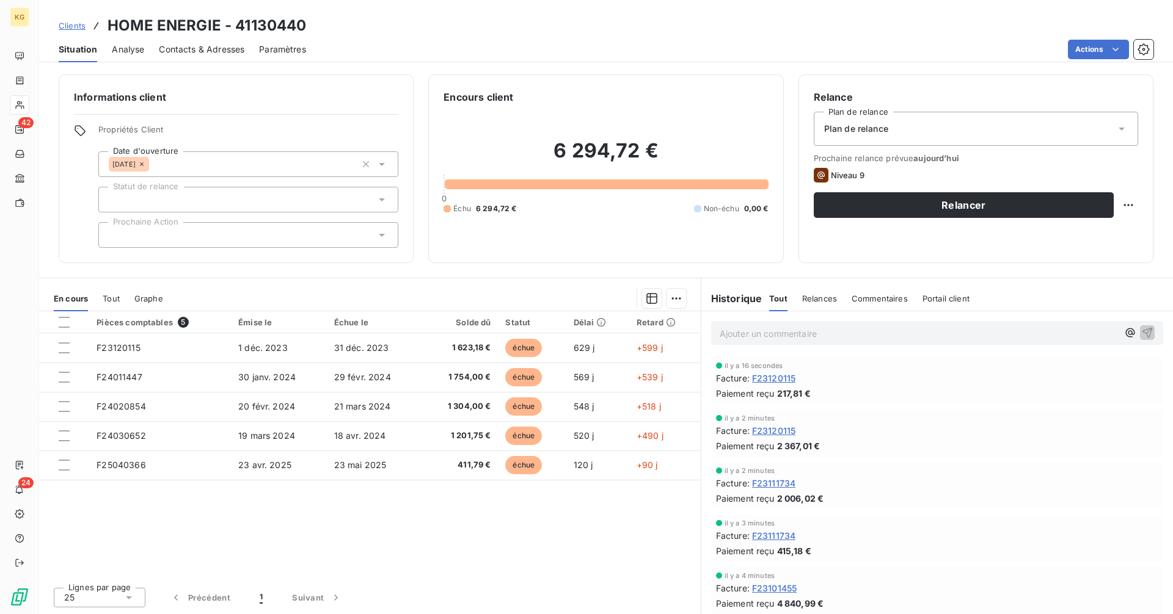
click at [180, 44] on span "Contacts & Adresses" at bounding box center [201, 49] width 85 height 12
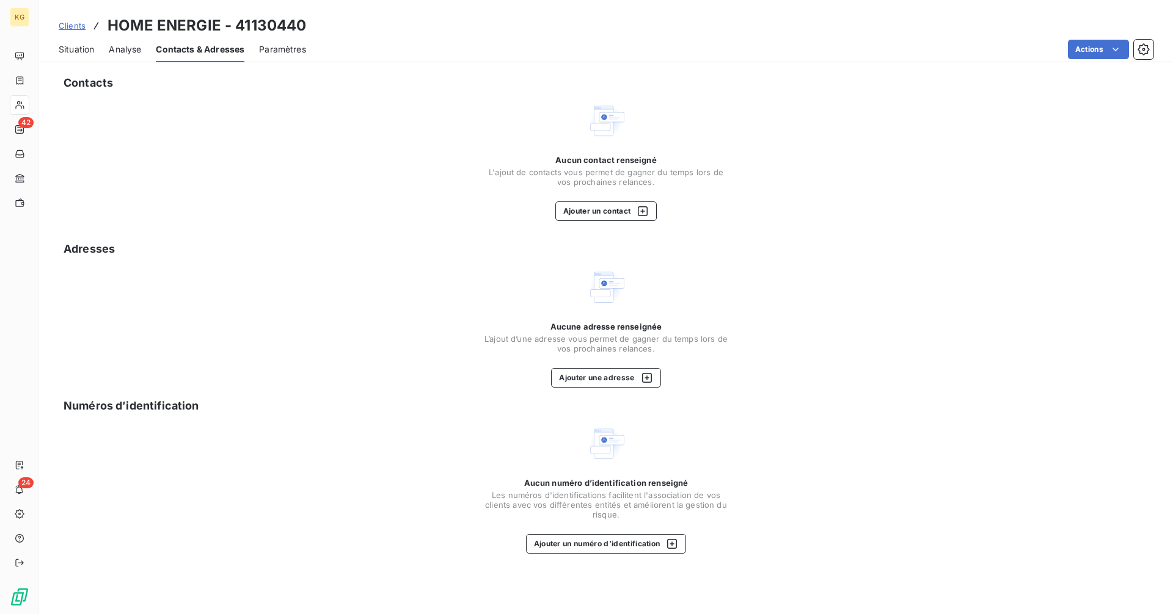
click at [79, 51] on span "Situation" at bounding box center [76, 49] width 35 height 12
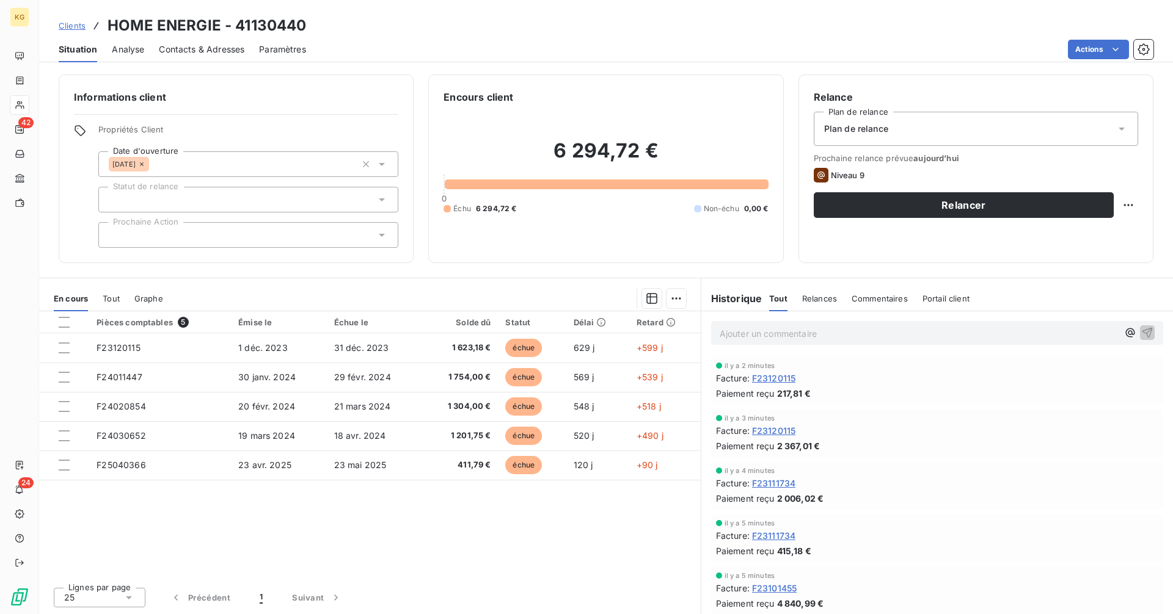
click at [826, 331] on p "Ajouter un commentaire ﻿" at bounding box center [918, 333] width 398 height 15
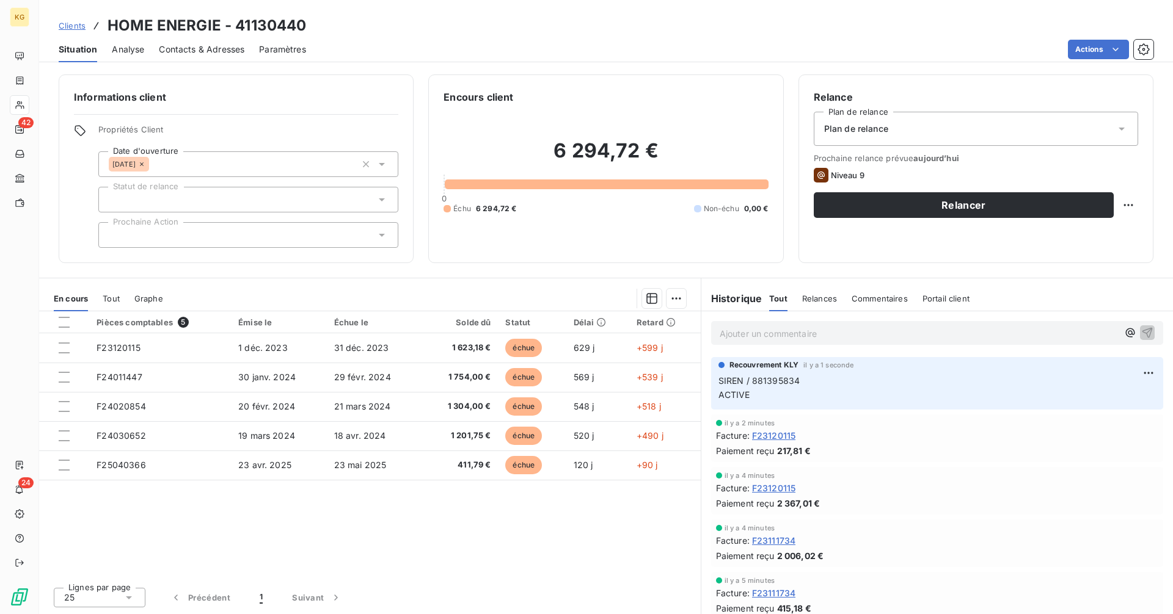
click at [235, 53] on span "Contacts & Adresses" at bounding box center [201, 49] width 85 height 12
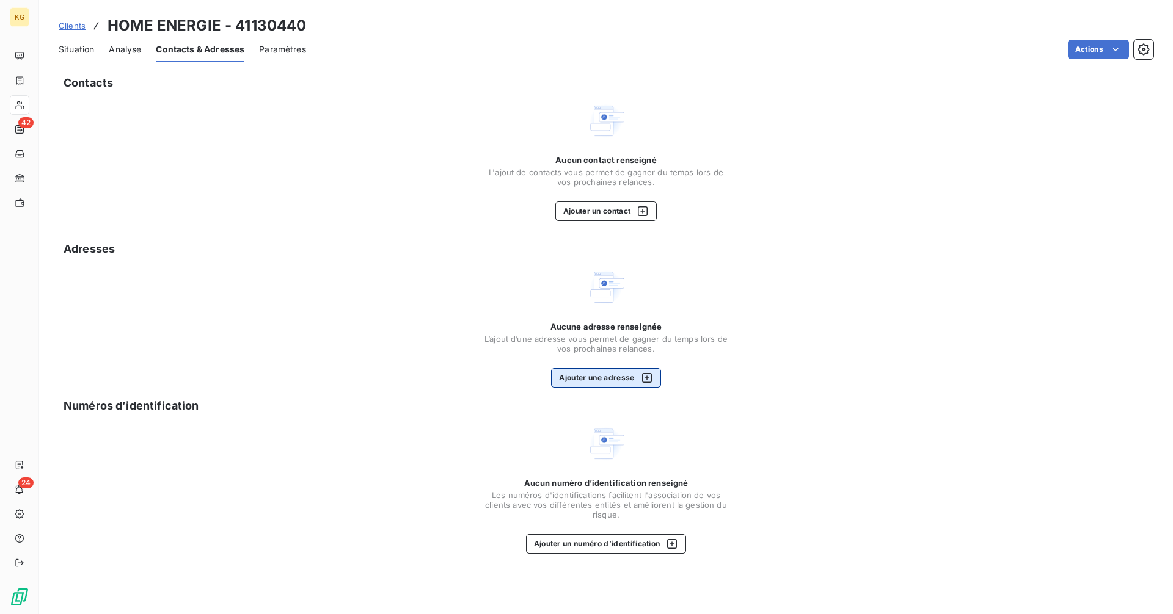
click at [626, 379] on button "Ajouter une adresse" at bounding box center [605, 378] width 109 height 20
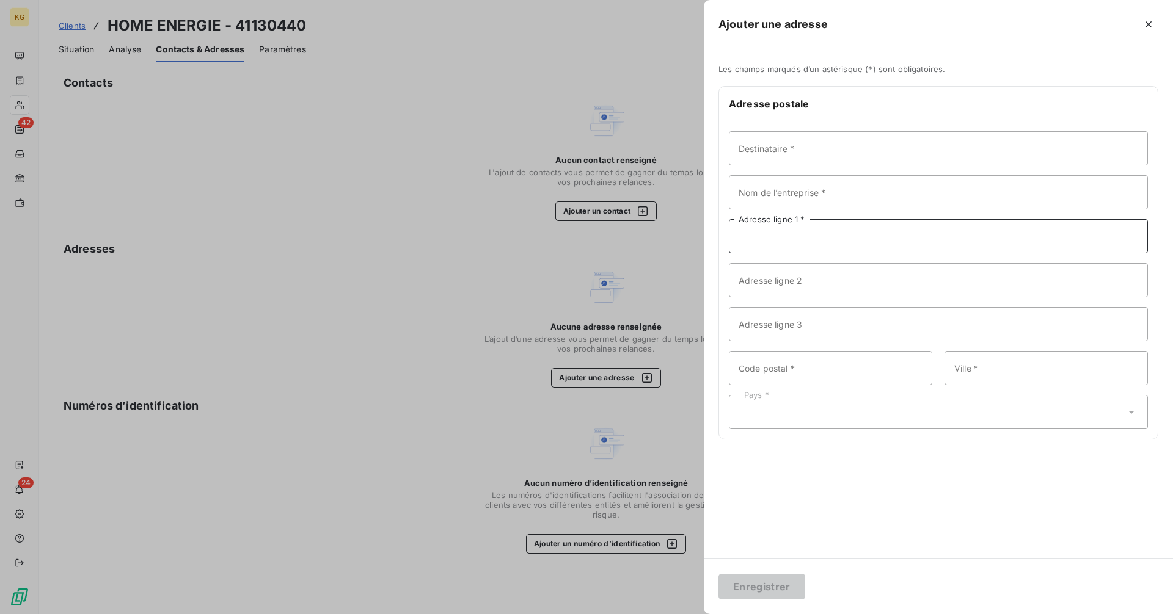
click at [787, 242] on input "Adresse ligne 1 *" at bounding box center [938, 236] width 419 height 34
paste input "[STREET_ADDRESS]"
click at [855, 239] on input "[STREET_ADDRESS]" at bounding box center [938, 236] width 419 height 34
type input "9 PASSAGE DES ABBESSES"
click at [821, 369] on input "Code postal *" at bounding box center [830, 368] width 203 height 34
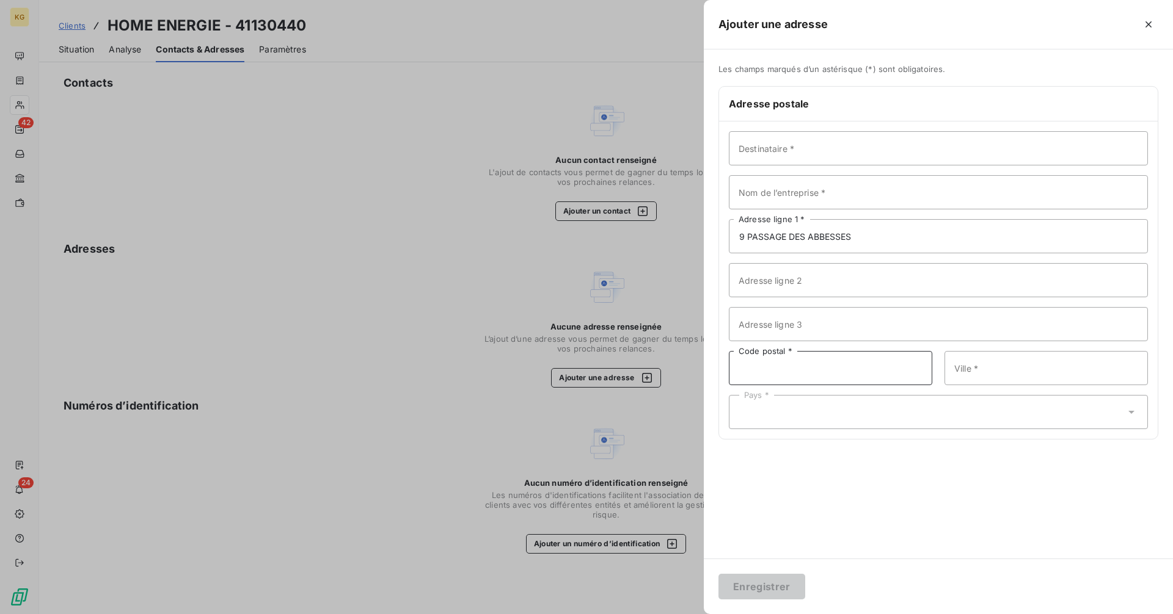
paste input "75018 [GEOGRAPHIC_DATA]"
click at [766, 367] on input "75018 [GEOGRAPHIC_DATA]" at bounding box center [830, 368] width 203 height 34
type input "75018"
click at [1008, 365] on input "Ville *" at bounding box center [1045, 368] width 203 height 34
paste input "[GEOGRAPHIC_DATA]"
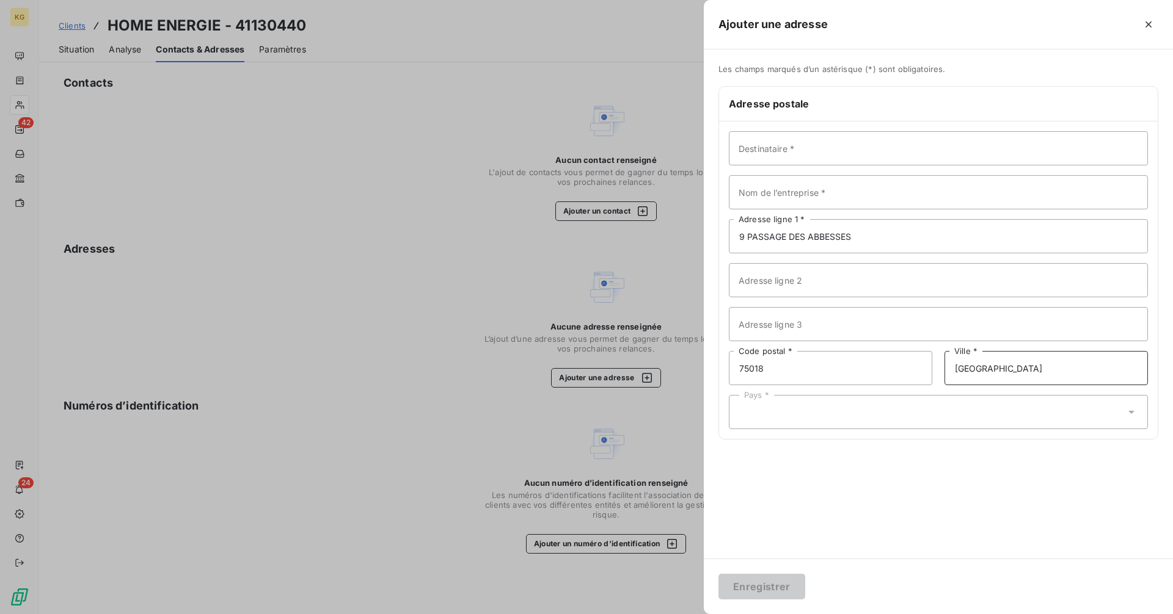
type input "[GEOGRAPHIC_DATA]"
click at [872, 420] on div "Pays *" at bounding box center [938, 412] width 419 height 34
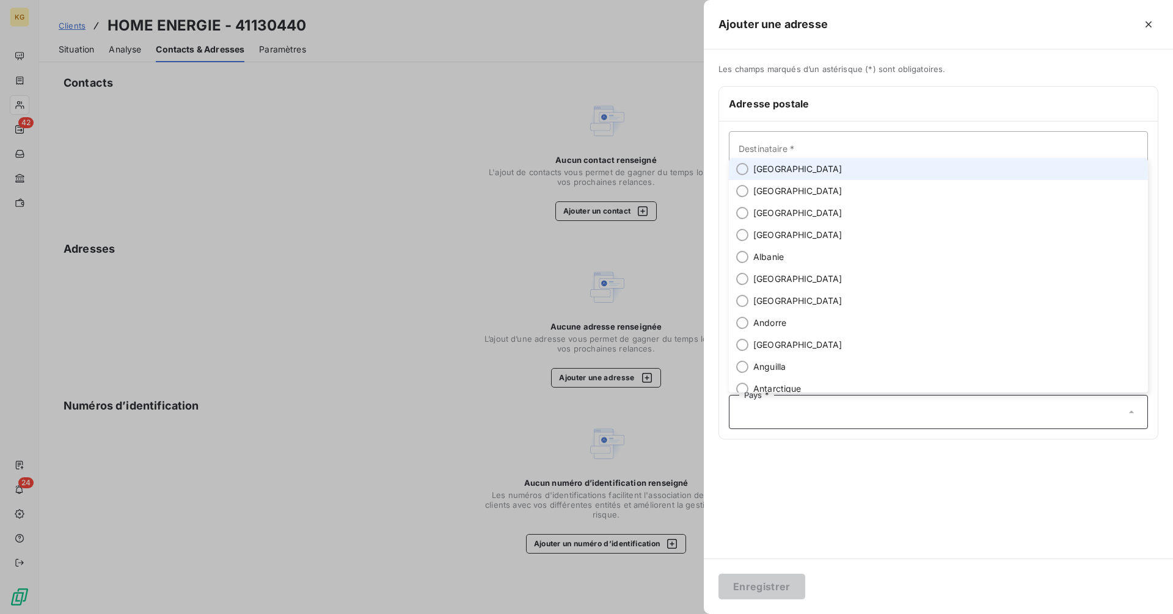
click at [753, 172] on span "[GEOGRAPHIC_DATA]" at bounding box center [797, 169] width 89 height 12
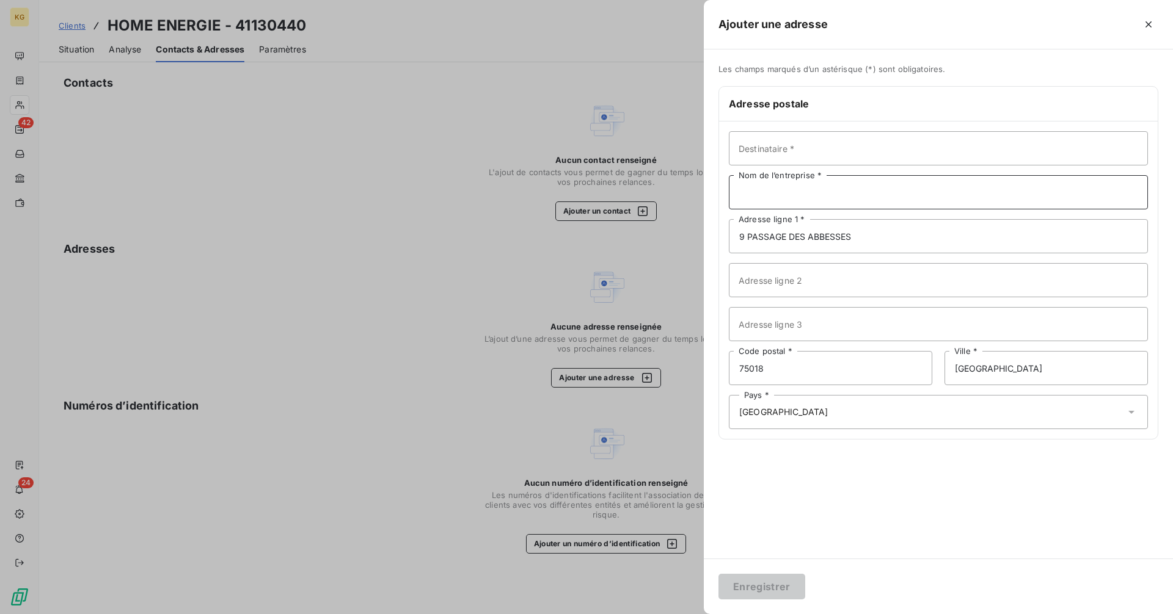
click at [804, 199] on input "Nom de l’entreprise *" at bounding box center [938, 192] width 419 height 34
paste input "HOME ENERGIE"
type input "HOME ENERGIE"
click at [797, 155] on input "Destinataire *" at bounding box center [938, 148] width 419 height 34
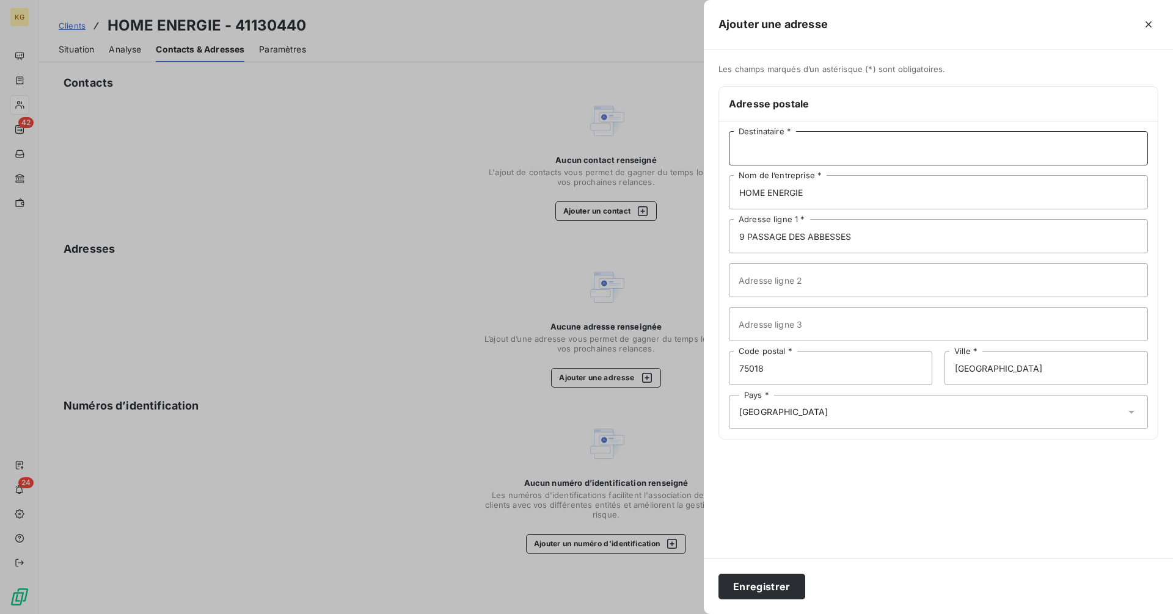
click at [797, 155] on input "Destinataire *" at bounding box center [938, 148] width 419 height 34
paste input "[PERSON_NAME]"
click at [760, 150] on input "[PERSON_NAME]" at bounding box center [938, 148] width 419 height 34
type input "[PERSON_NAME]"
click at [755, 581] on button "Enregistrer" at bounding box center [761, 587] width 87 height 26
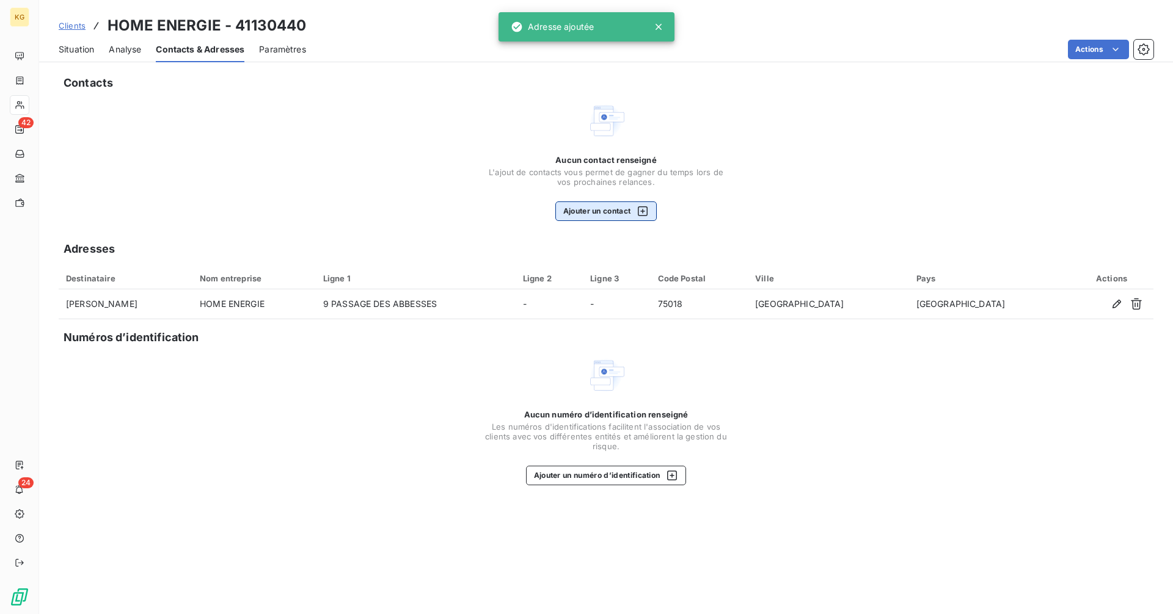
click at [645, 217] on icon "button" at bounding box center [642, 211] width 12 height 12
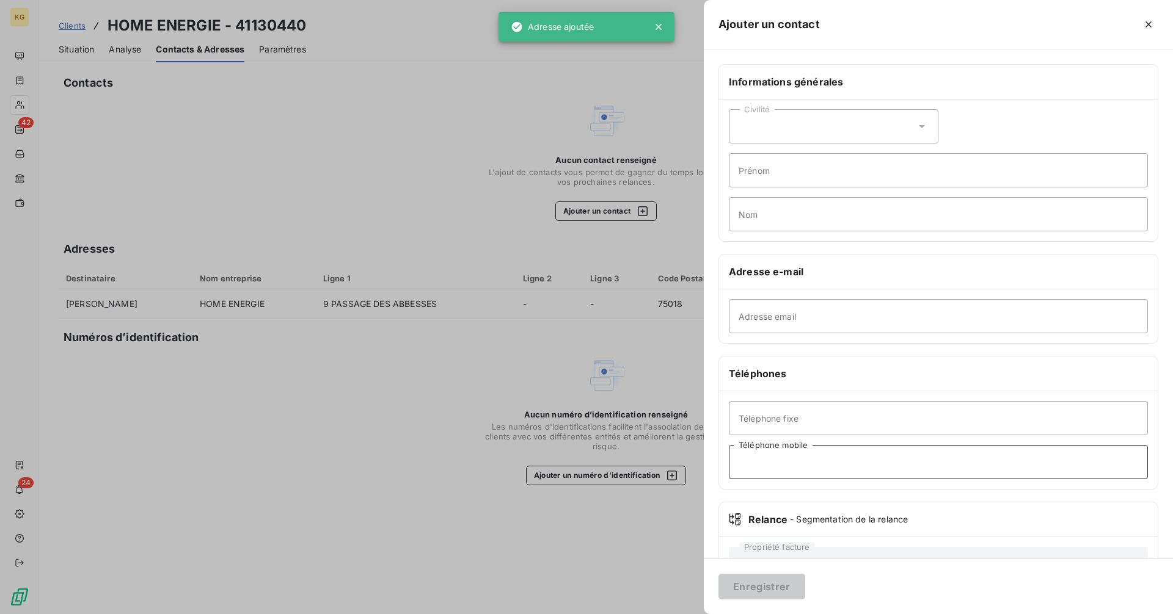
click at [821, 465] on input "Téléphone mobile" at bounding box center [938, 462] width 419 height 34
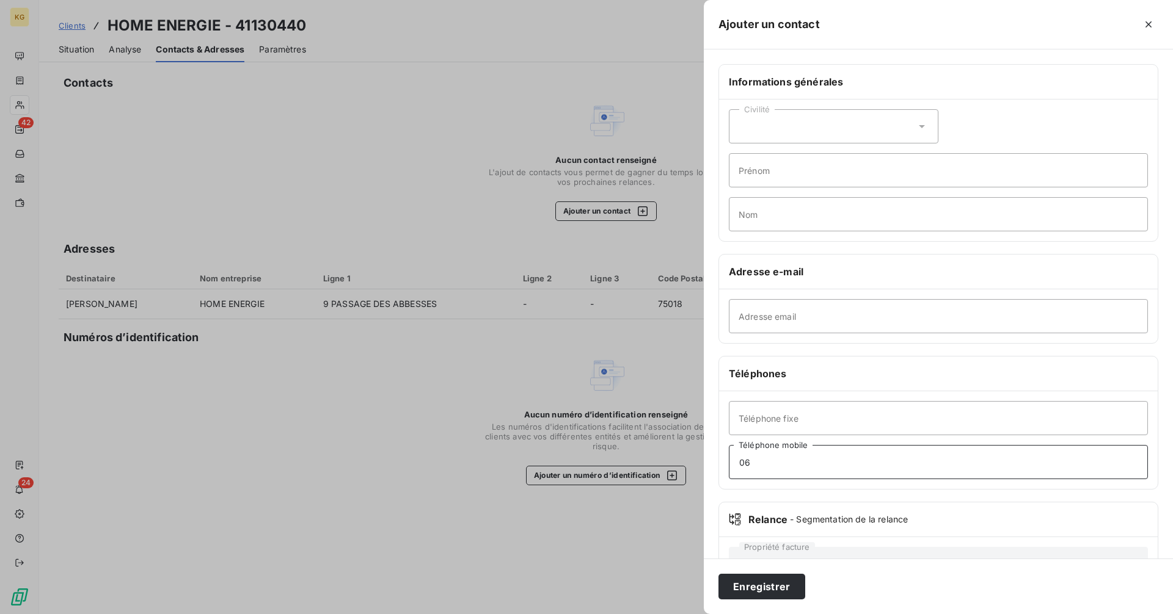
type input "06"
click at [821, 465] on input "06" at bounding box center [938, 462] width 419 height 34
click at [860, 466] on input "06" at bounding box center [938, 462] width 419 height 34
click at [749, 453] on input "06" at bounding box center [938, 462] width 419 height 34
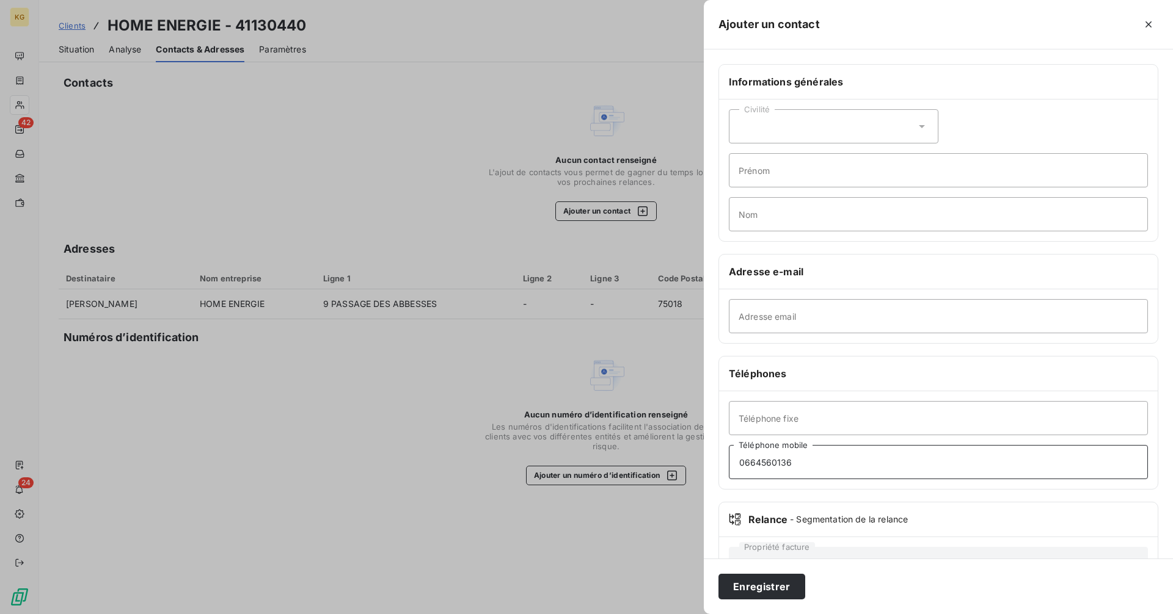
type input "0664560136"
click at [779, 330] on input "Adresse email" at bounding box center [938, 316] width 419 height 34
type input "[EMAIL_ADDRESS][DOMAIN_NAME]"
click at [779, 588] on button "Enregistrer" at bounding box center [761, 587] width 87 height 26
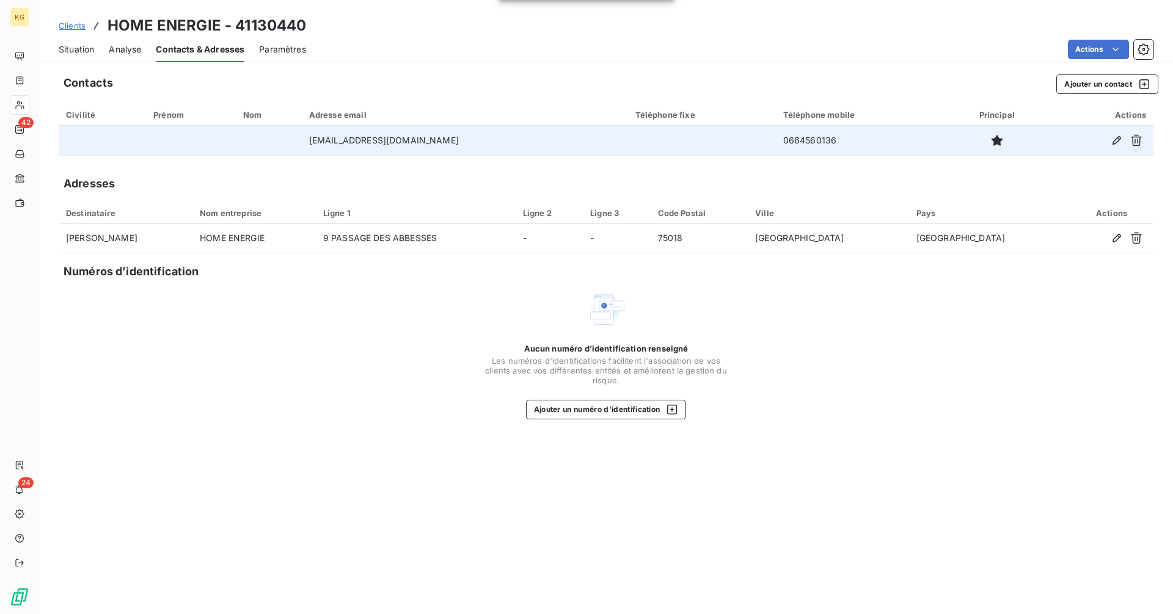
click at [657, 150] on td at bounding box center [702, 140] width 148 height 29
click at [633, 143] on td at bounding box center [702, 140] width 148 height 29
click at [1119, 140] on icon "button" at bounding box center [1116, 140] width 12 height 12
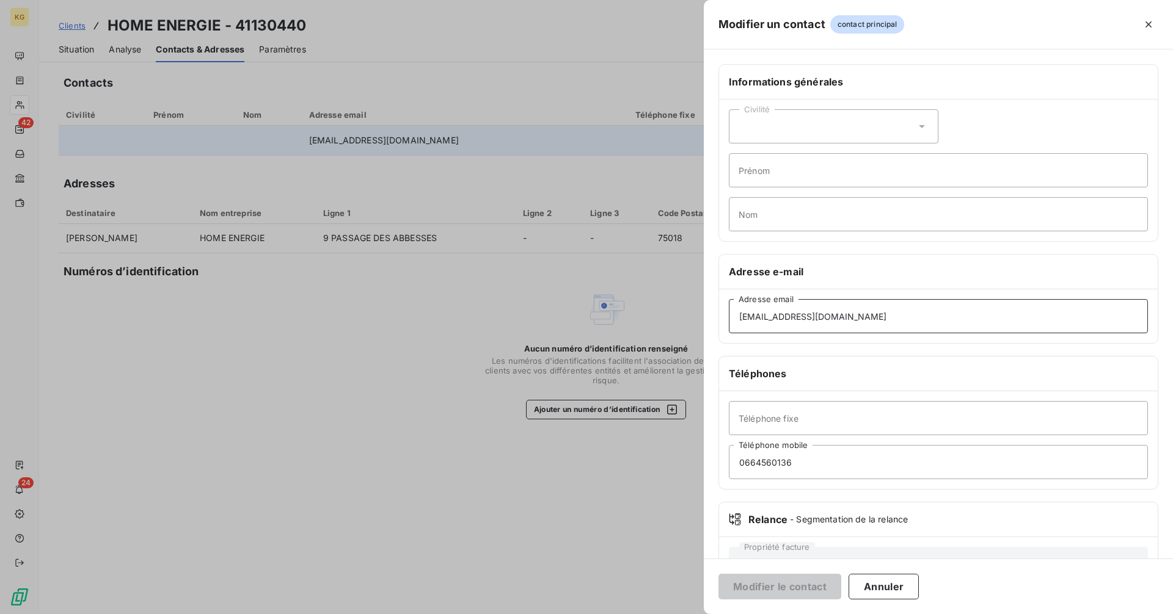
click at [758, 316] on input "[EMAIL_ADDRESS][DOMAIN_NAME]" at bounding box center [938, 316] width 419 height 34
type input "[EMAIL_ADDRESS][DOMAIN_NAME]"
click at [798, 584] on button "Modifier le contact" at bounding box center [779, 587] width 123 height 26
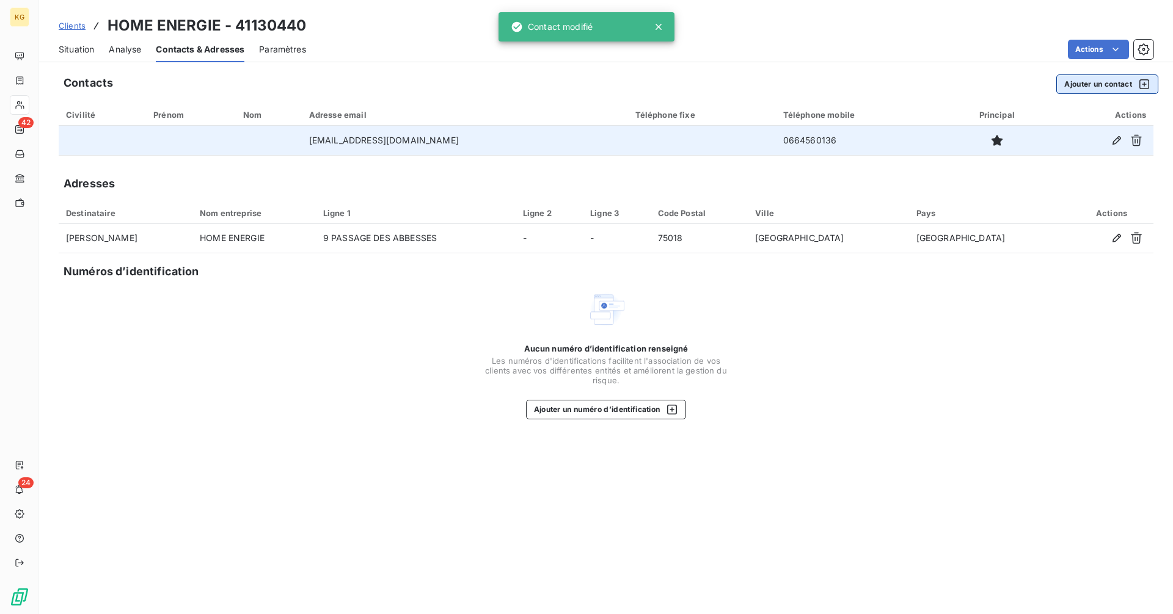
click at [1108, 80] on button "Ajouter un contact" at bounding box center [1107, 85] width 102 height 20
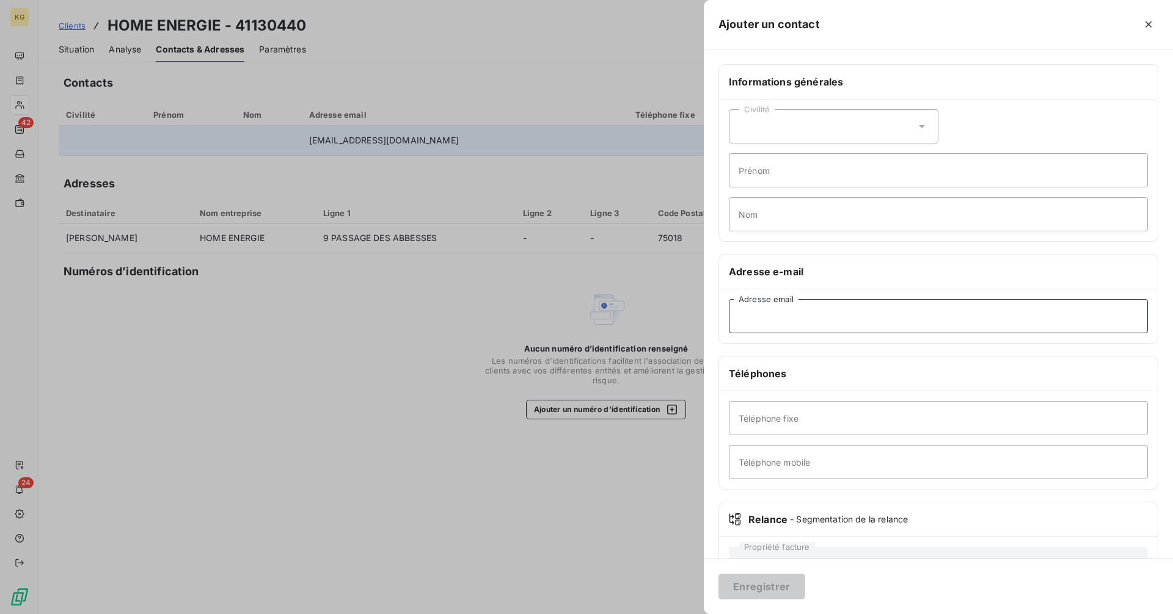
click at [798, 322] on input "Adresse email" at bounding box center [938, 316] width 419 height 34
type input "C"
type input "[EMAIL_ADDRESS][DOMAIN_NAME]"
click at [799, 582] on button "Enregistrer" at bounding box center [761, 587] width 87 height 26
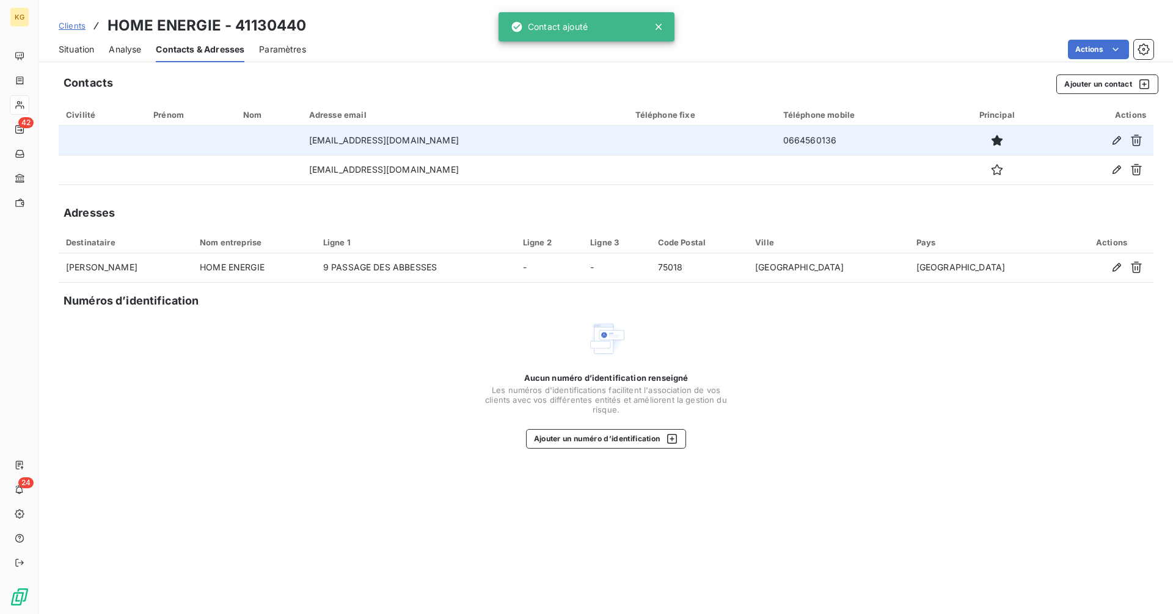
click at [84, 48] on span "Situation" at bounding box center [76, 49] width 35 height 12
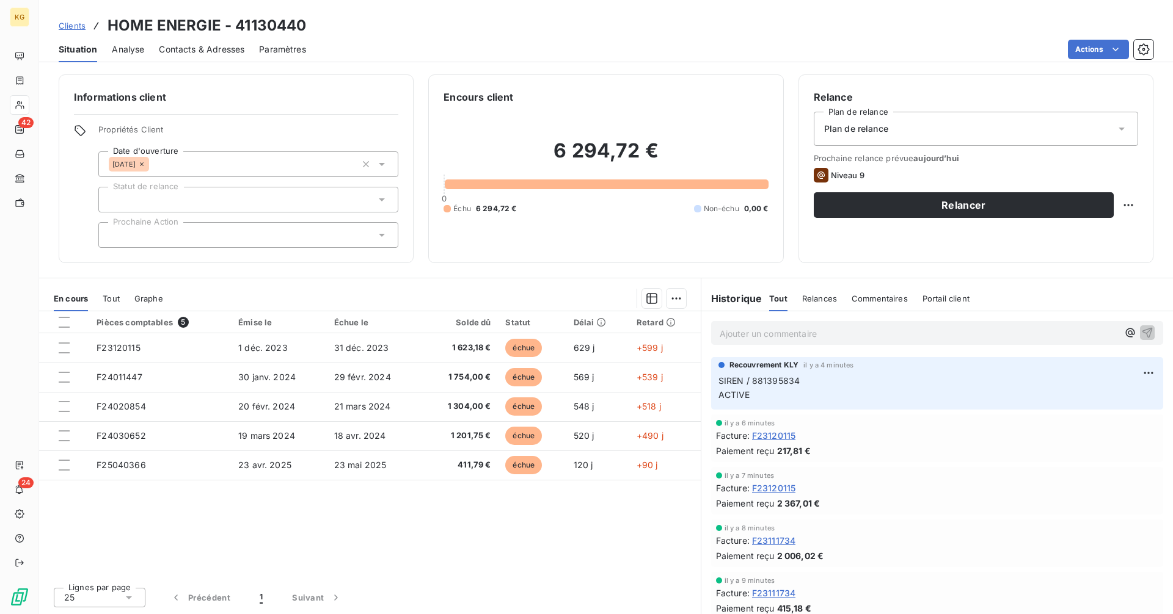
click at [214, 47] on span "Contacts & Adresses" at bounding box center [201, 49] width 85 height 12
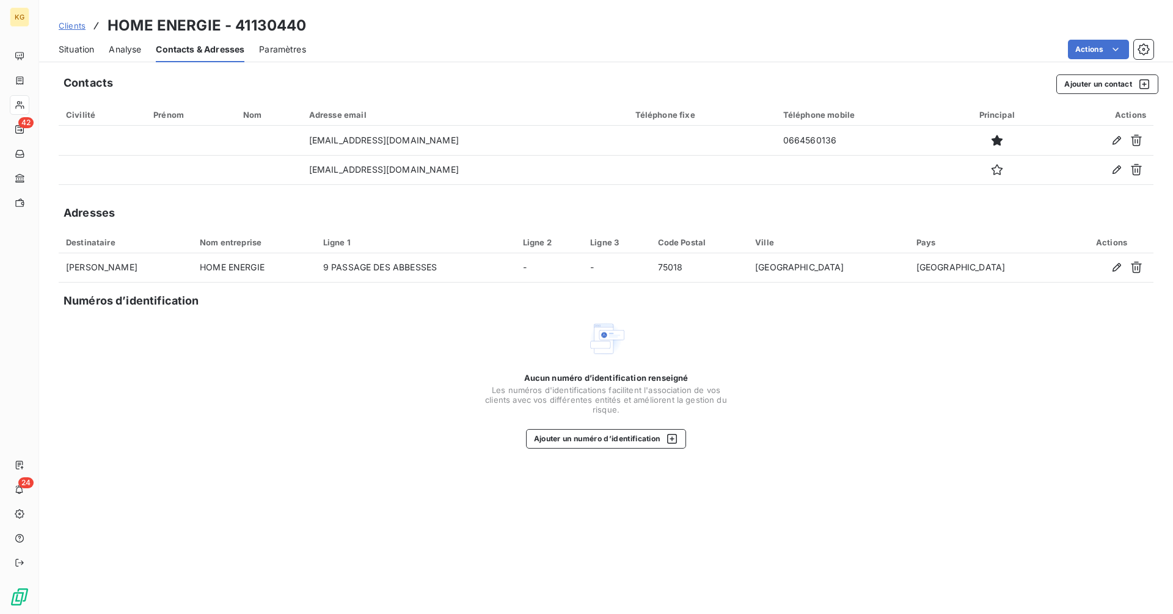
click at [81, 53] on span "Situation" at bounding box center [76, 49] width 35 height 12
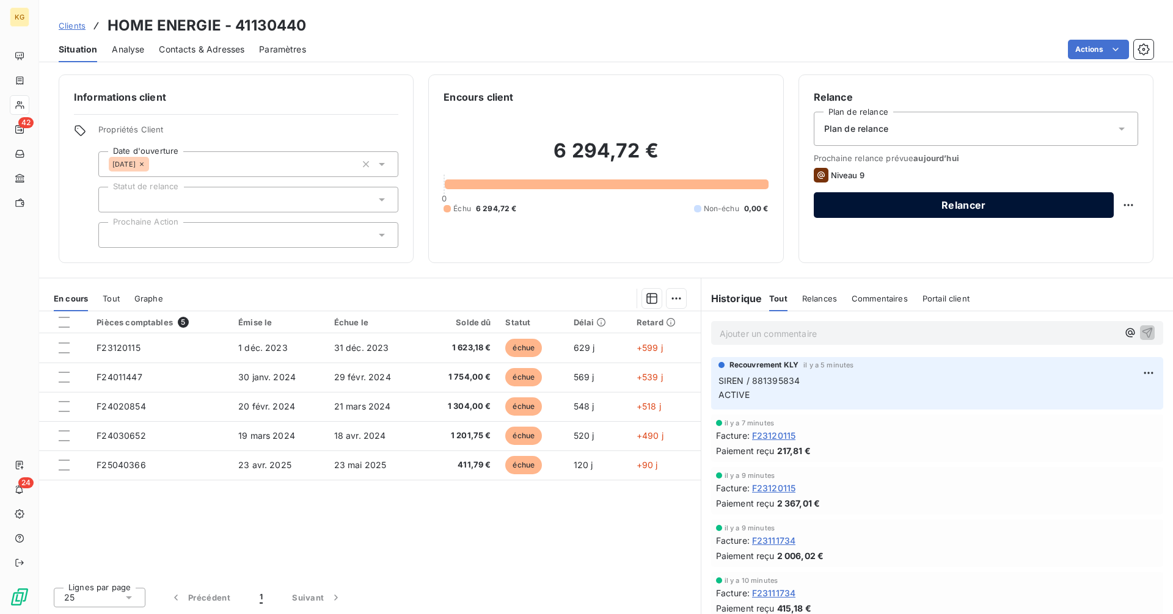
click at [978, 208] on button "Relancer" at bounding box center [963, 205] width 300 height 26
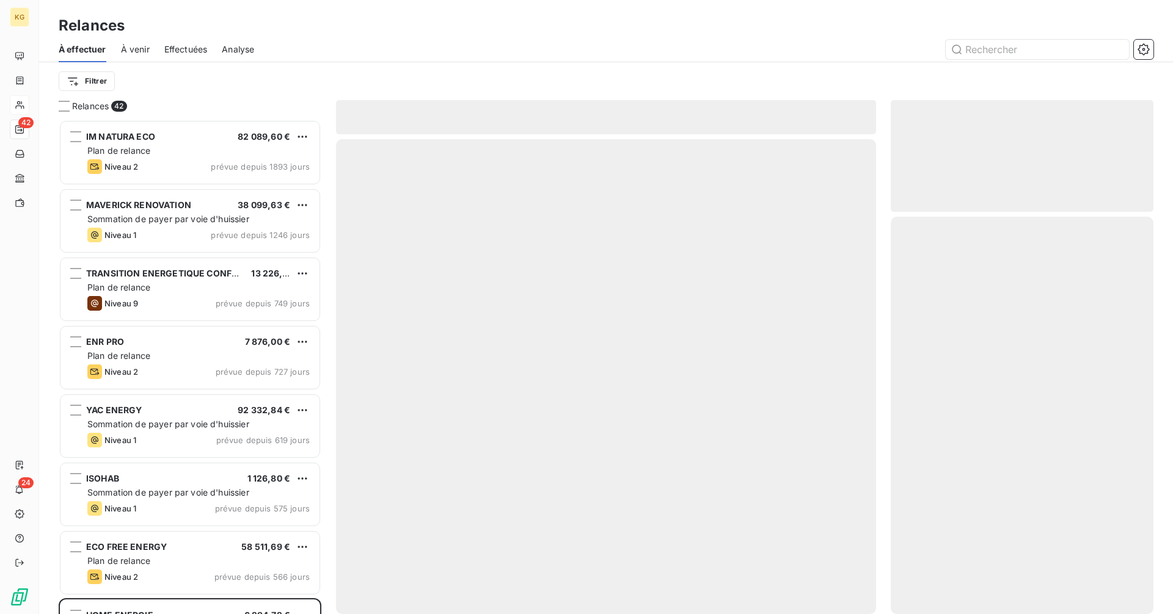
scroll to position [485, 253]
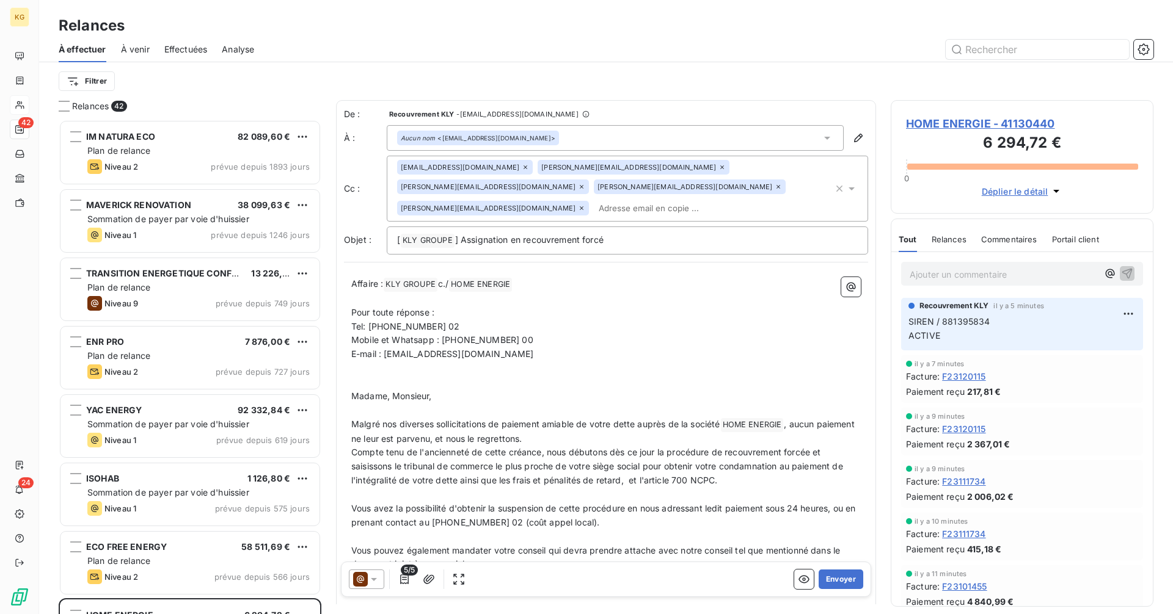
click at [373, 581] on icon at bounding box center [374, 579] width 12 height 12
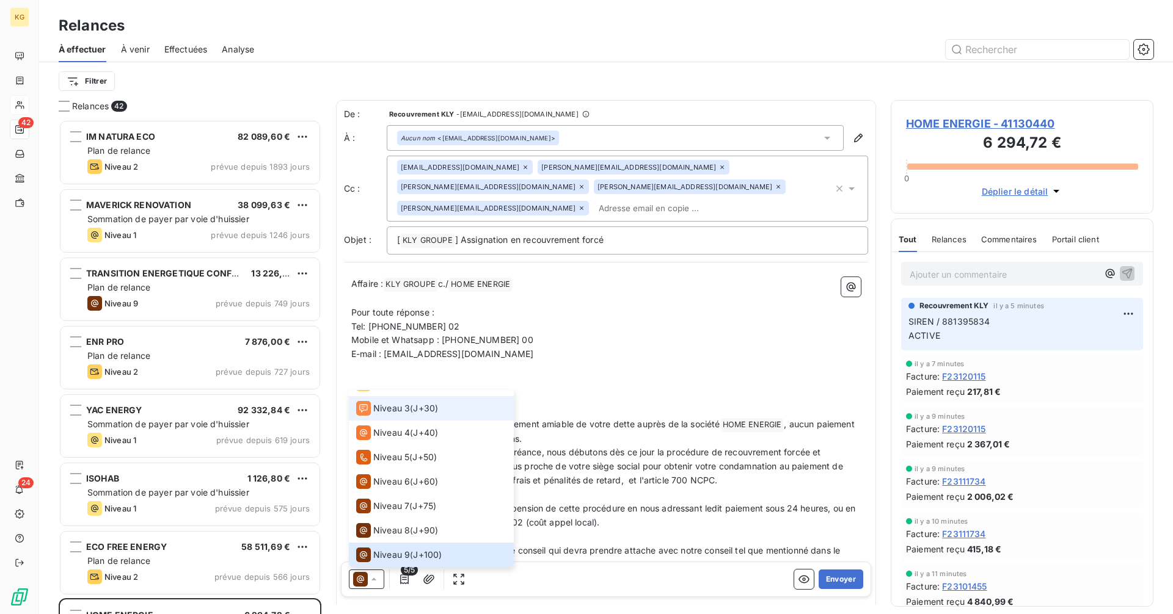
scroll to position [0, 0]
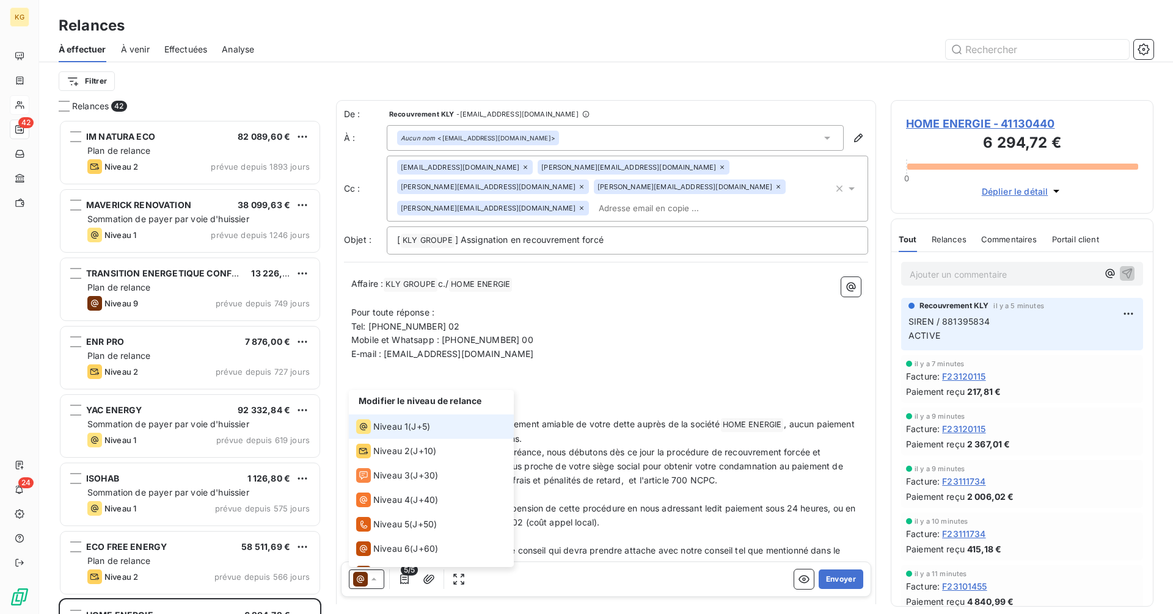
click at [390, 426] on span "Niveau 1" at bounding box center [390, 427] width 35 height 12
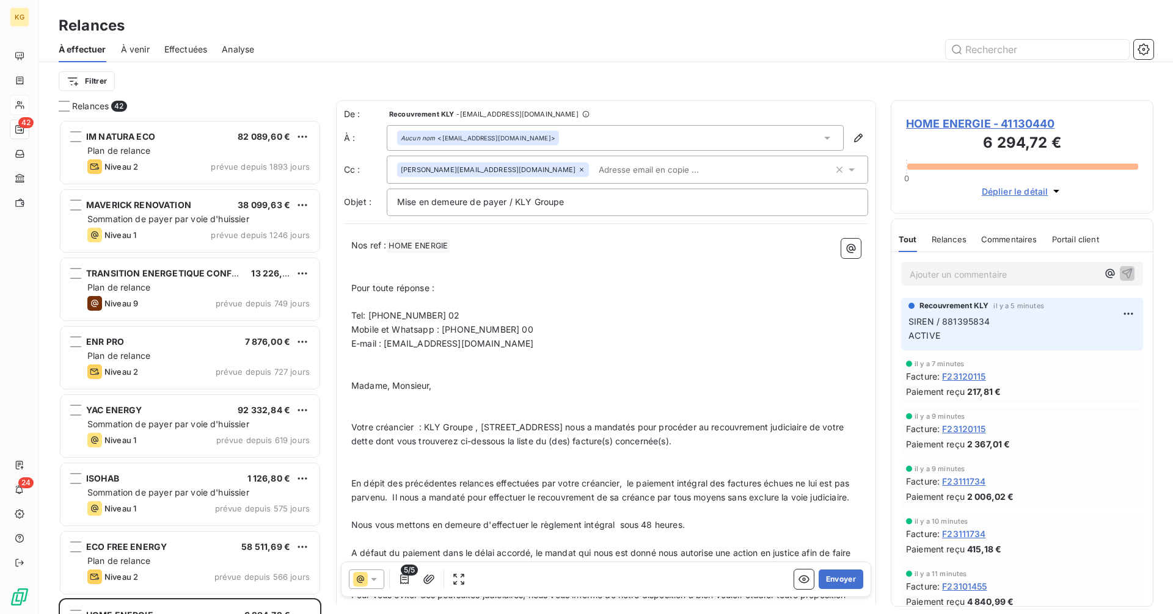
click at [578, 169] on icon at bounding box center [581, 169] width 7 height 7
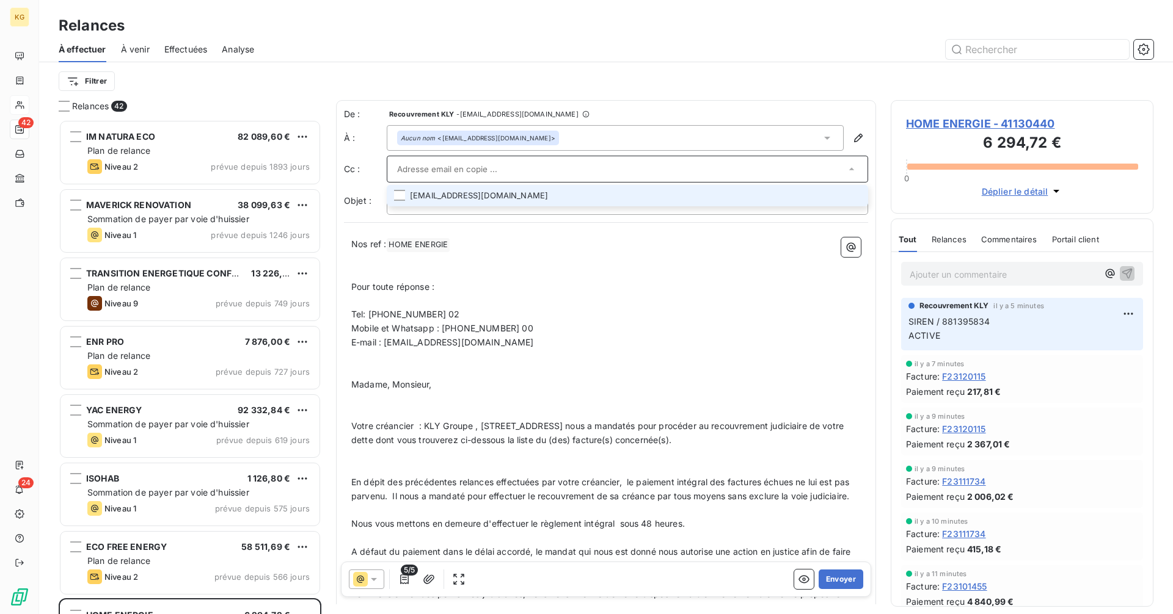
click at [487, 169] on input "text" at bounding box center [621, 169] width 448 height 18
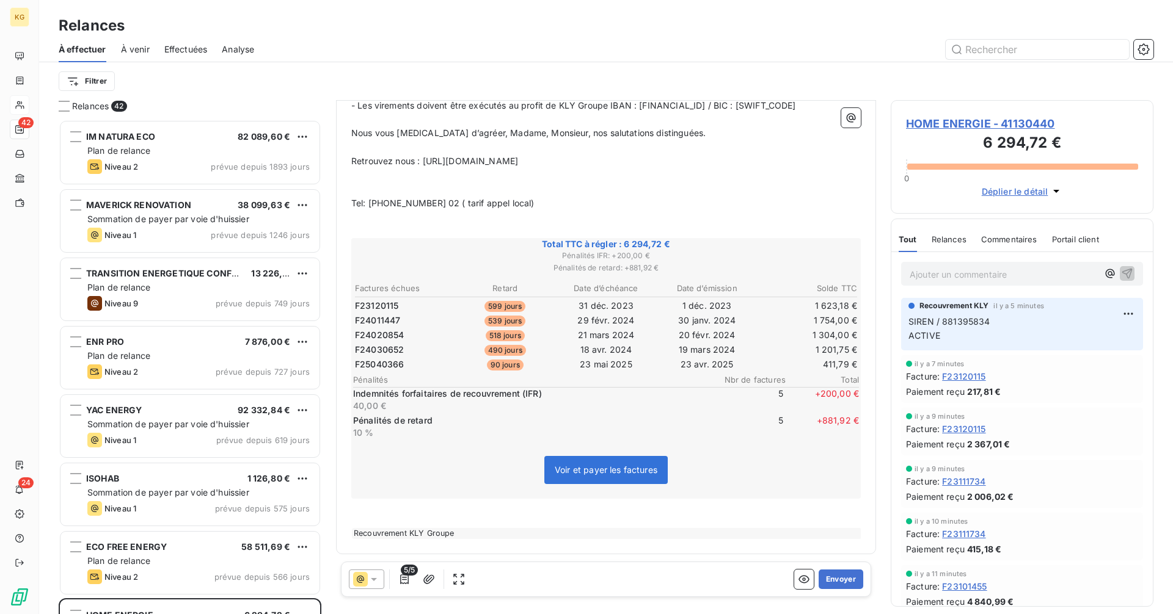
scroll to position [657, 0]
click at [829, 581] on button "Envoyer" at bounding box center [840, 580] width 45 height 20
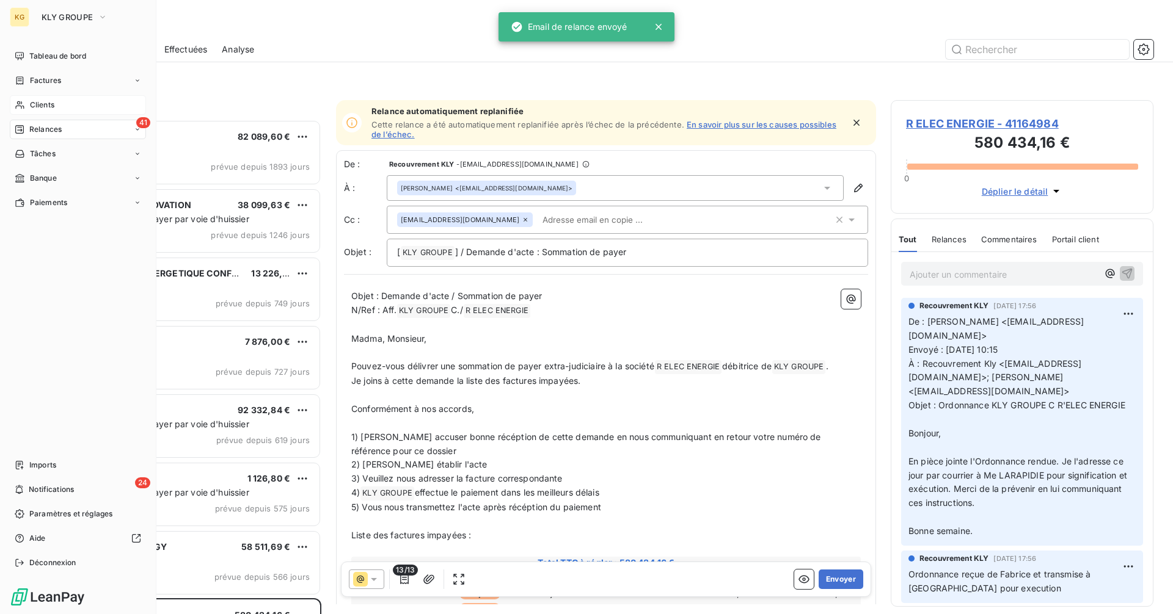
drag, startPoint x: 37, startPoint y: 105, endPoint x: 49, endPoint y: 105, distance: 12.2
click at [37, 105] on span "Clients" at bounding box center [42, 105] width 24 height 11
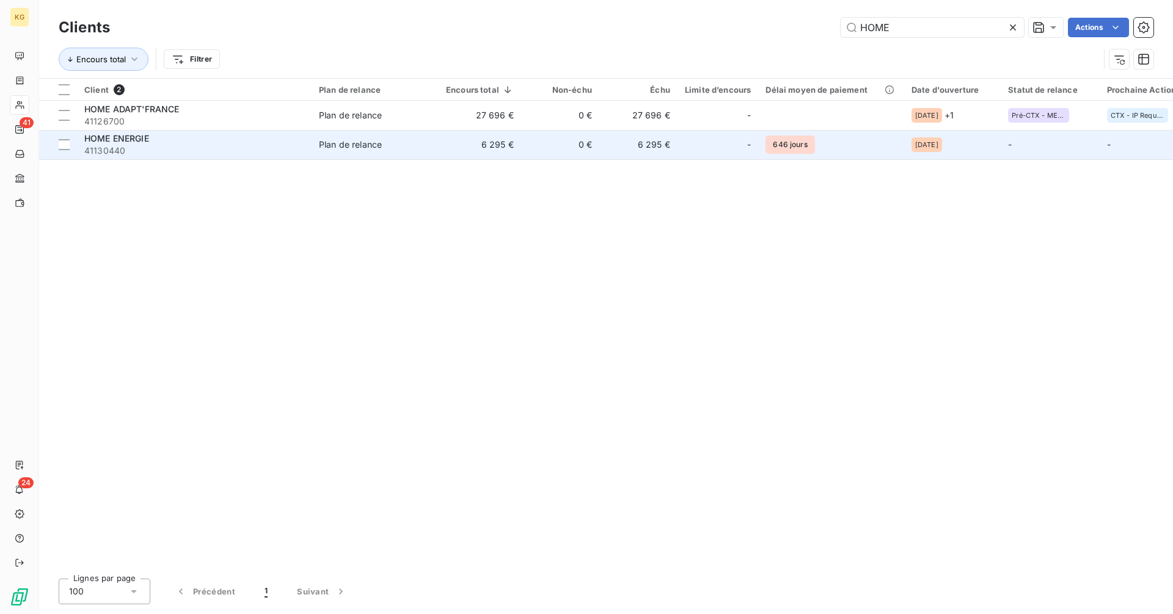
click at [480, 150] on td "6 295 €" at bounding box center [479, 144] width 82 height 29
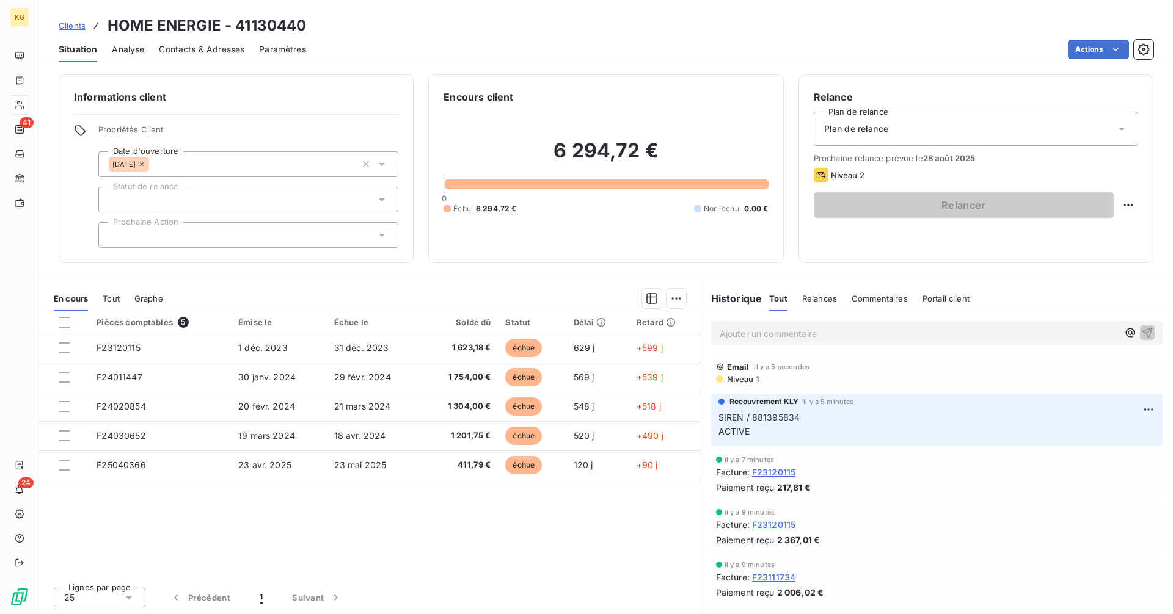
click at [1129, 203] on html "KG 41 24 Clients HOME ENERGIE - 41130440 Situation Analyse Contacts & Adresses …" at bounding box center [586, 307] width 1173 height 614
click at [1100, 234] on div "Replanifier cette action" at bounding box center [1077, 232] width 109 height 20
select select "7"
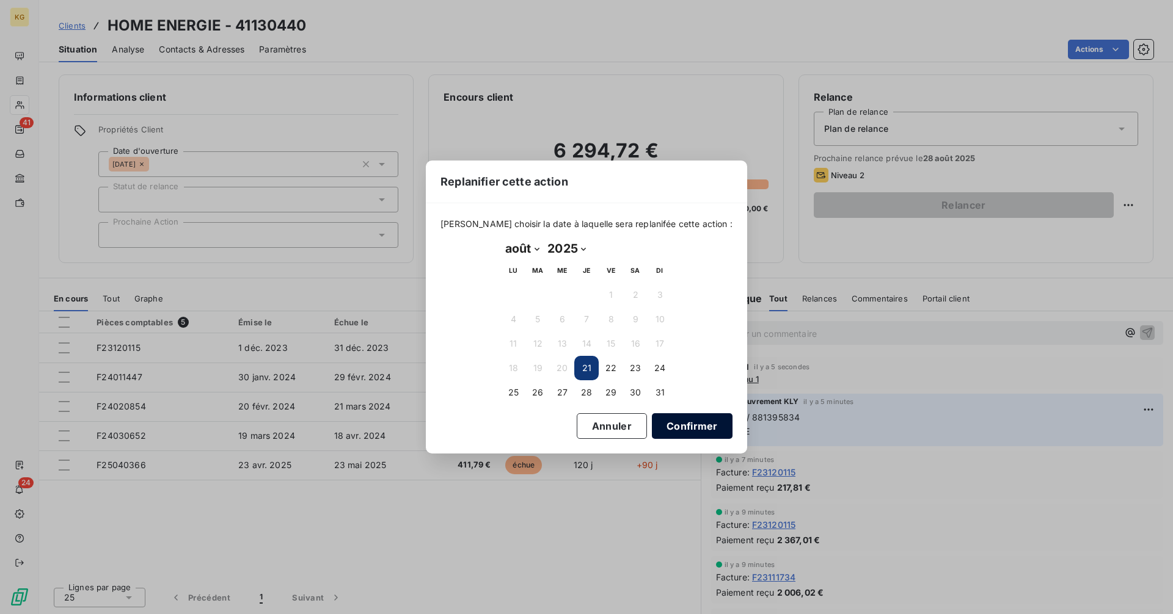
click at [677, 435] on button "Confirmer" at bounding box center [692, 426] width 81 height 26
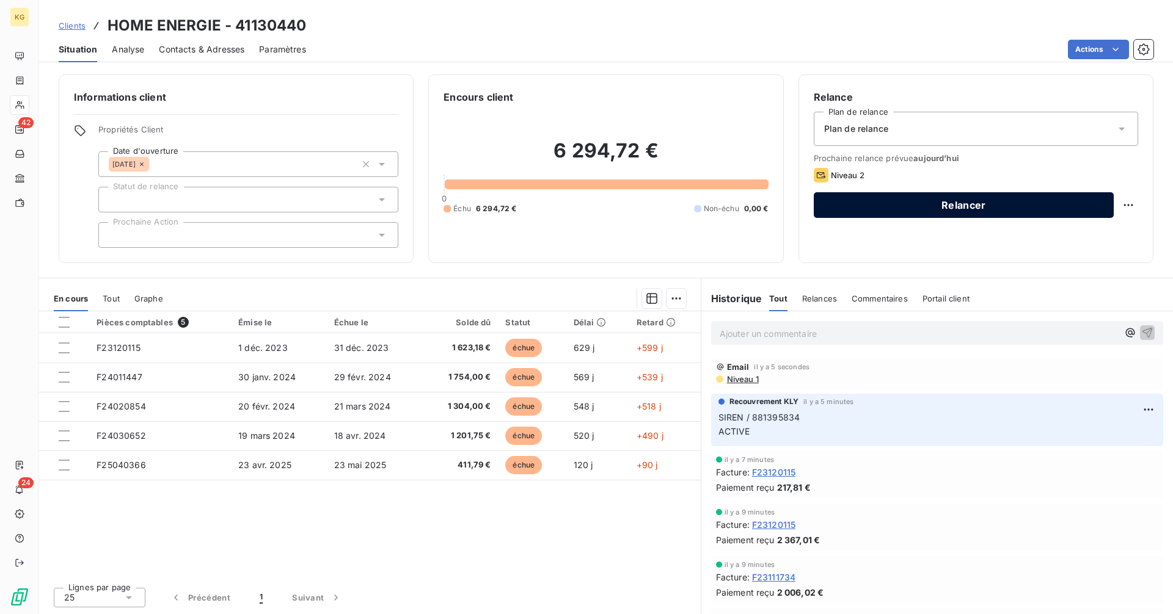
click at [976, 202] on button "Relancer" at bounding box center [963, 205] width 300 height 26
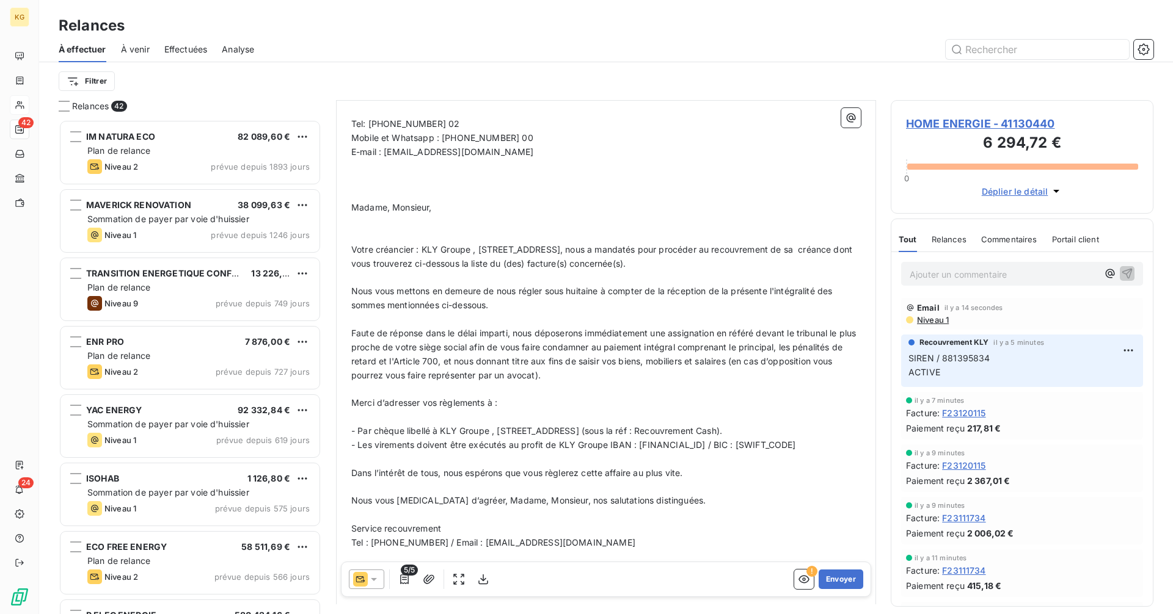
scroll to position [191, 0]
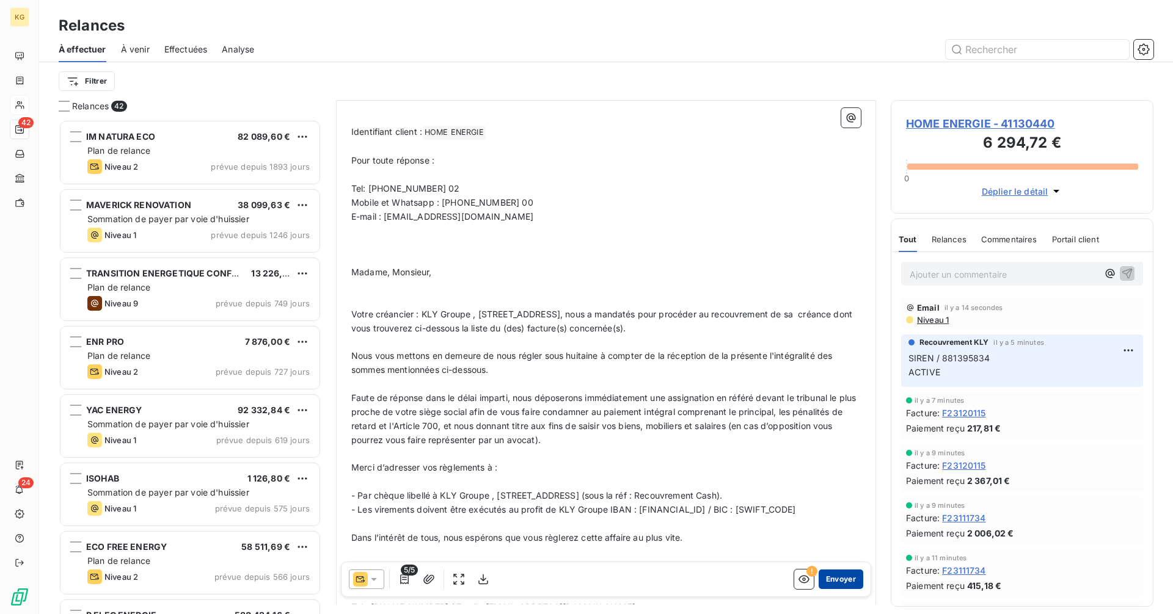
click at [834, 582] on button "Envoyer" at bounding box center [840, 580] width 45 height 20
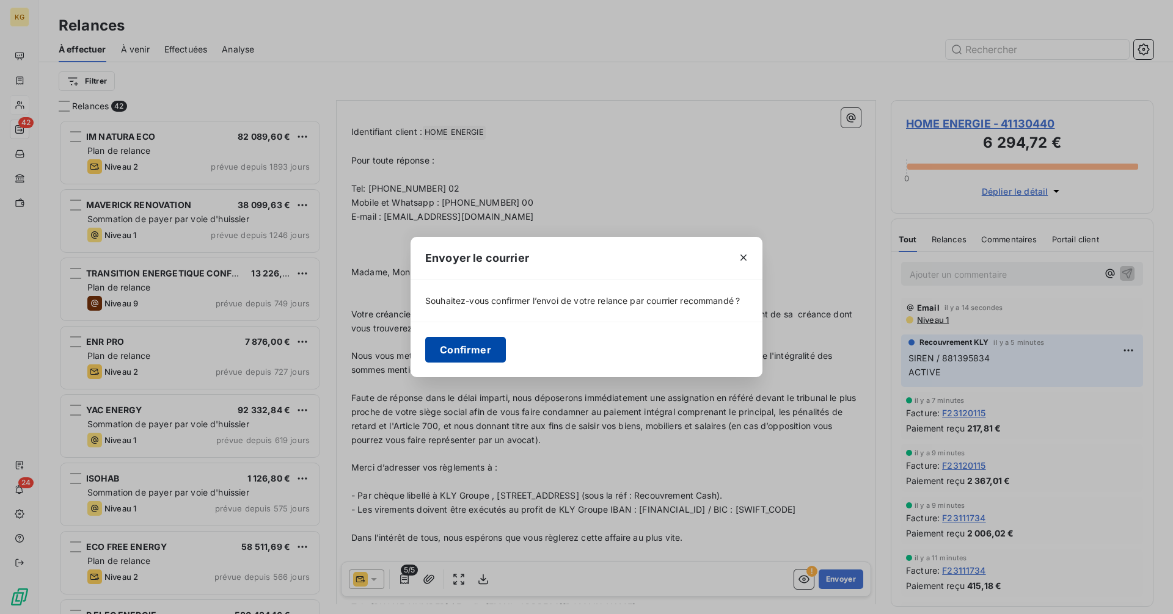
click at [447, 352] on button "Confirmer" at bounding box center [465, 350] width 81 height 26
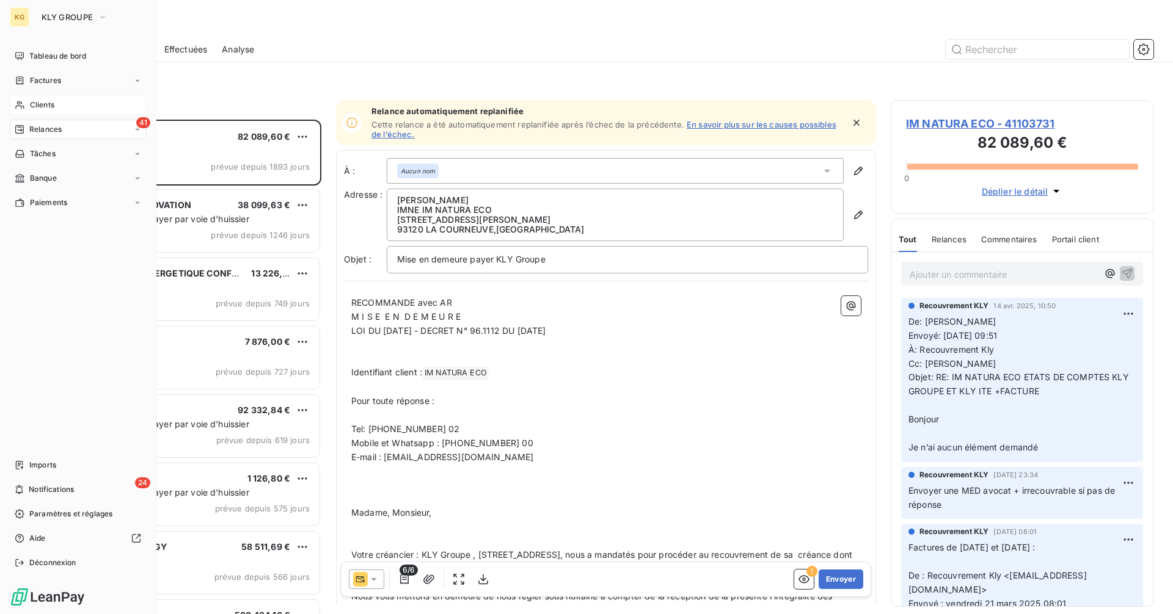
click at [55, 109] on div "Clients" at bounding box center [78, 105] width 136 height 20
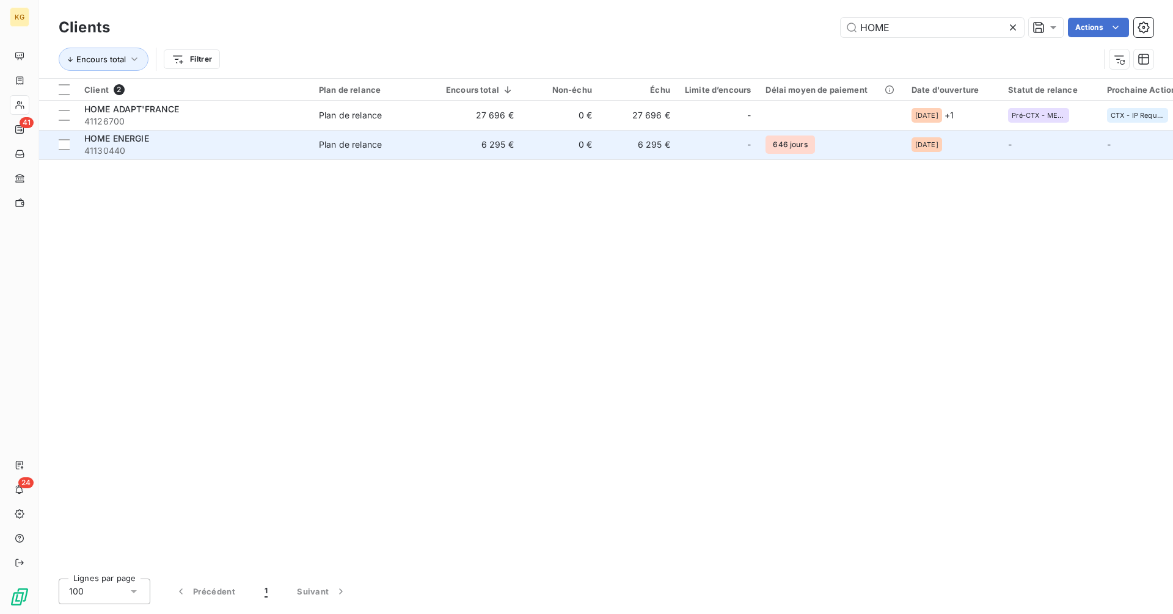
click at [449, 147] on td "6 295 €" at bounding box center [479, 144] width 82 height 29
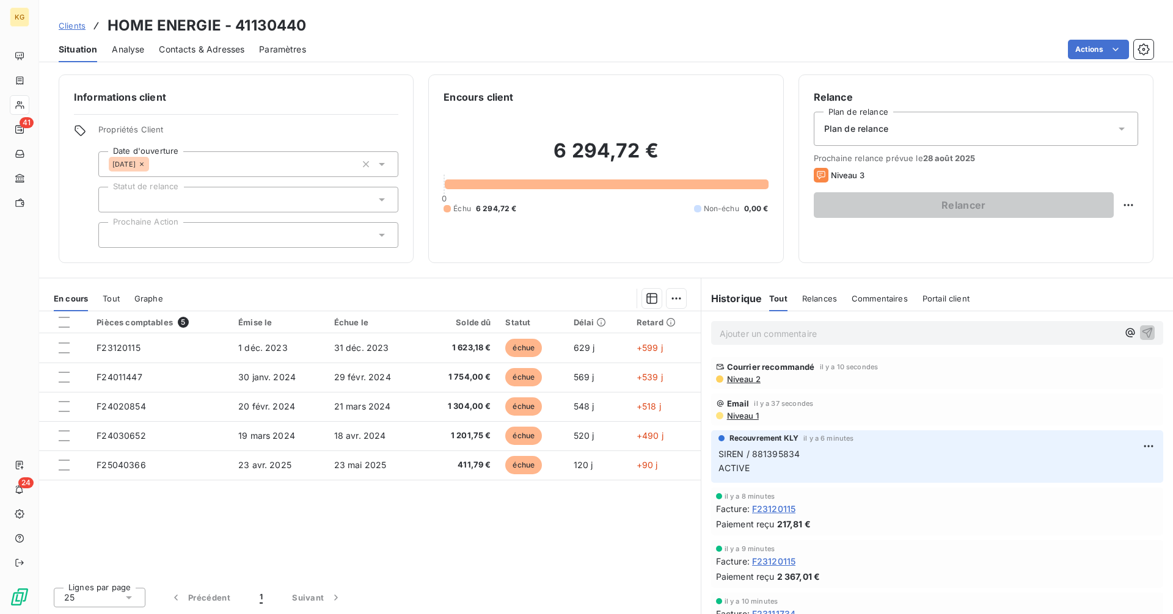
click at [744, 417] on span "Niveau 1" at bounding box center [741, 416] width 33 height 10
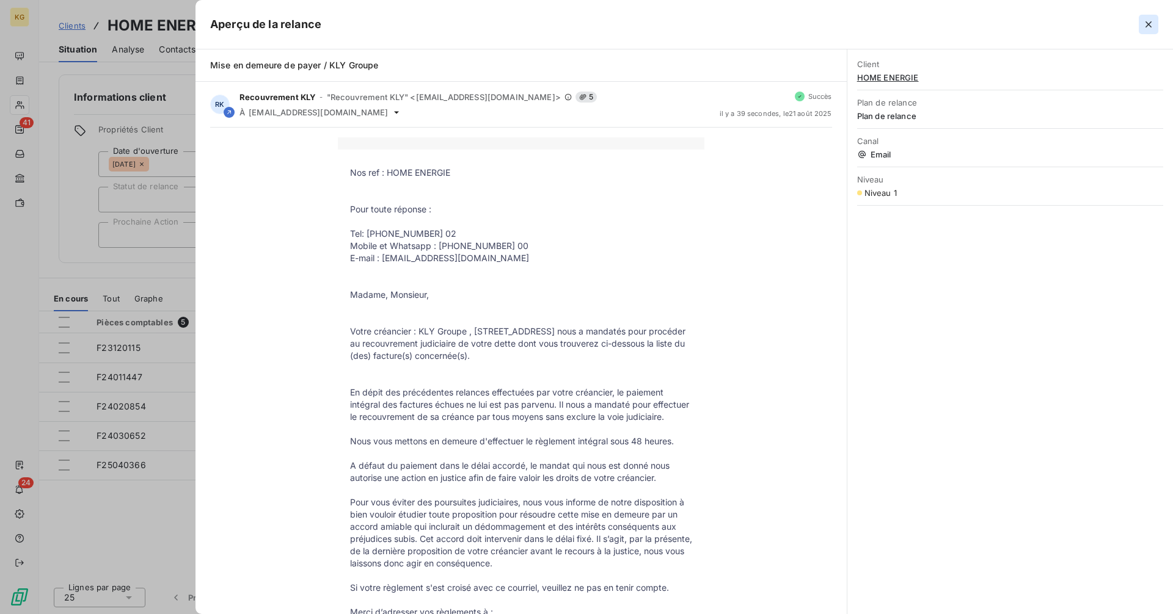
click at [1151, 27] on icon "button" at bounding box center [1148, 24] width 12 height 12
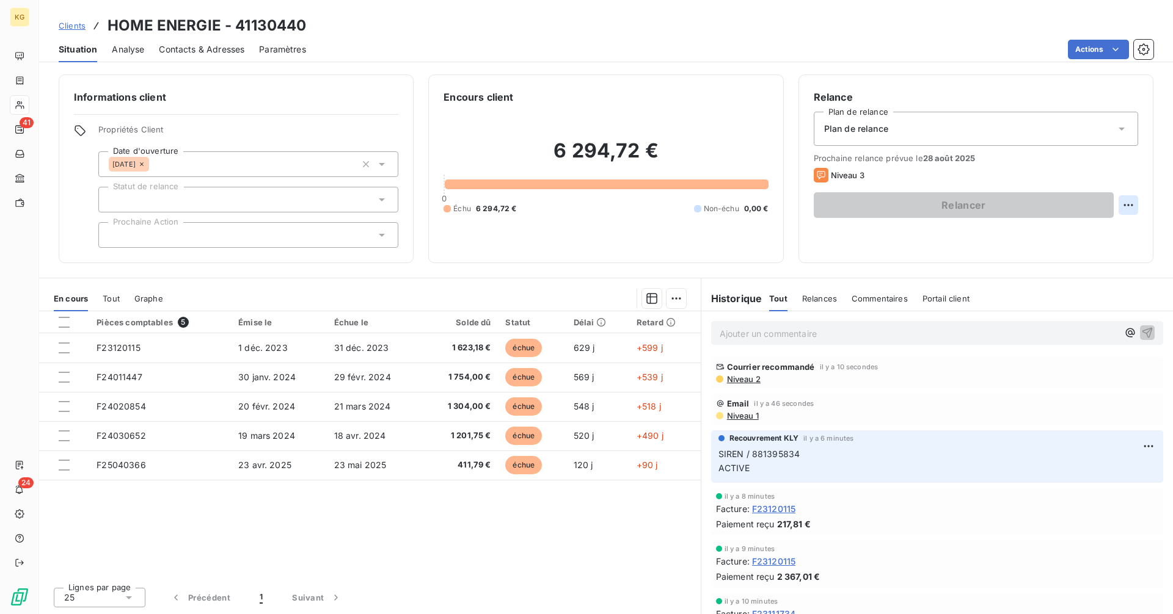
click at [1124, 206] on html "KG 41 24 Clients HOME ENERGIE - 41130440 Situation Analyse Contacts & Adresses …" at bounding box center [586, 307] width 1173 height 614
click at [1092, 238] on div "Replanifier cette action" at bounding box center [1077, 232] width 109 height 20
select select "7"
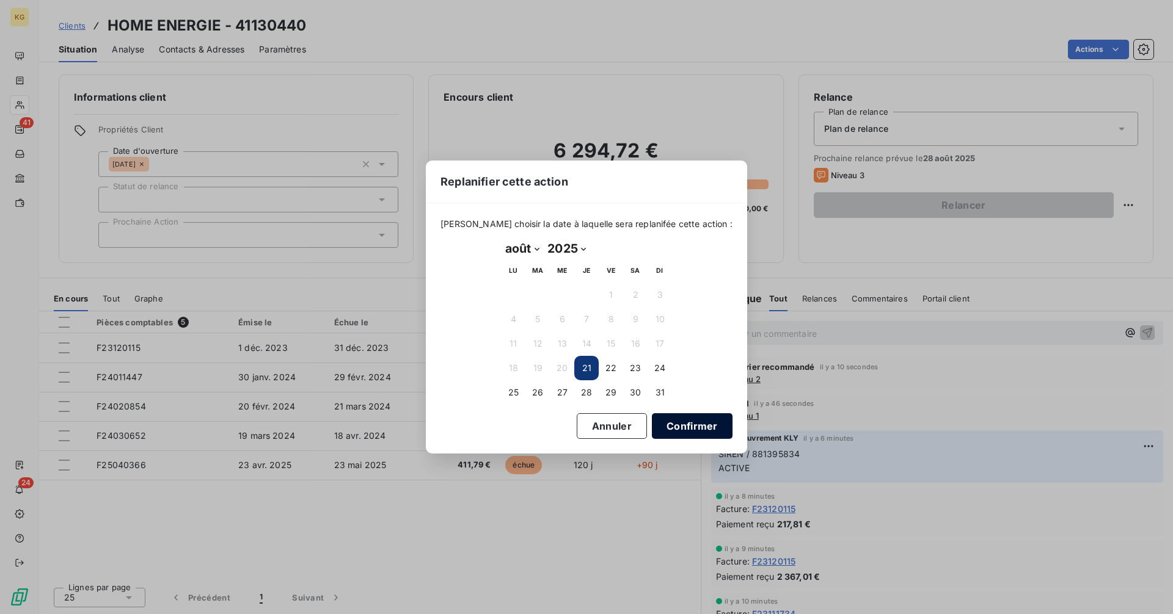
click at [683, 430] on button "Confirmer" at bounding box center [692, 426] width 81 height 26
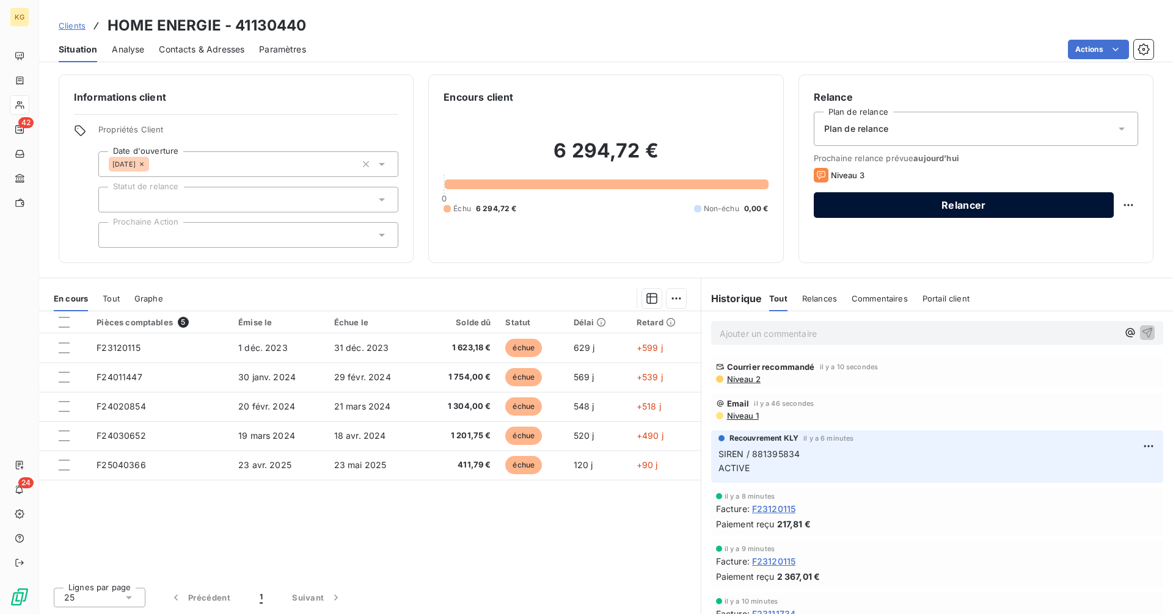
click at [915, 207] on button "Relancer" at bounding box center [963, 205] width 300 height 26
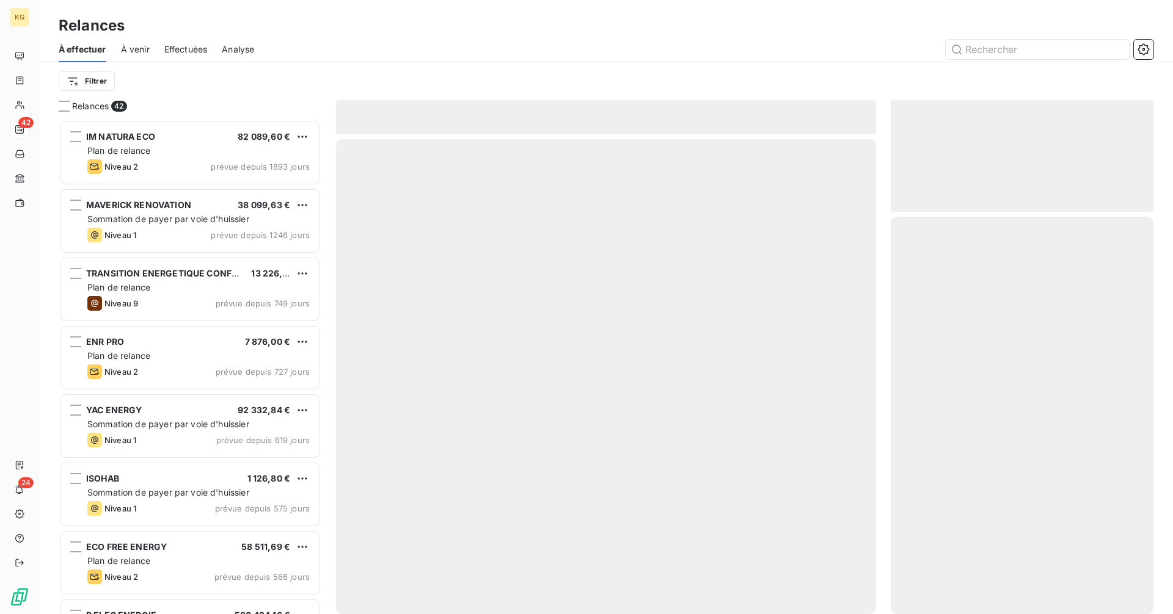
scroll to position [485, 253]
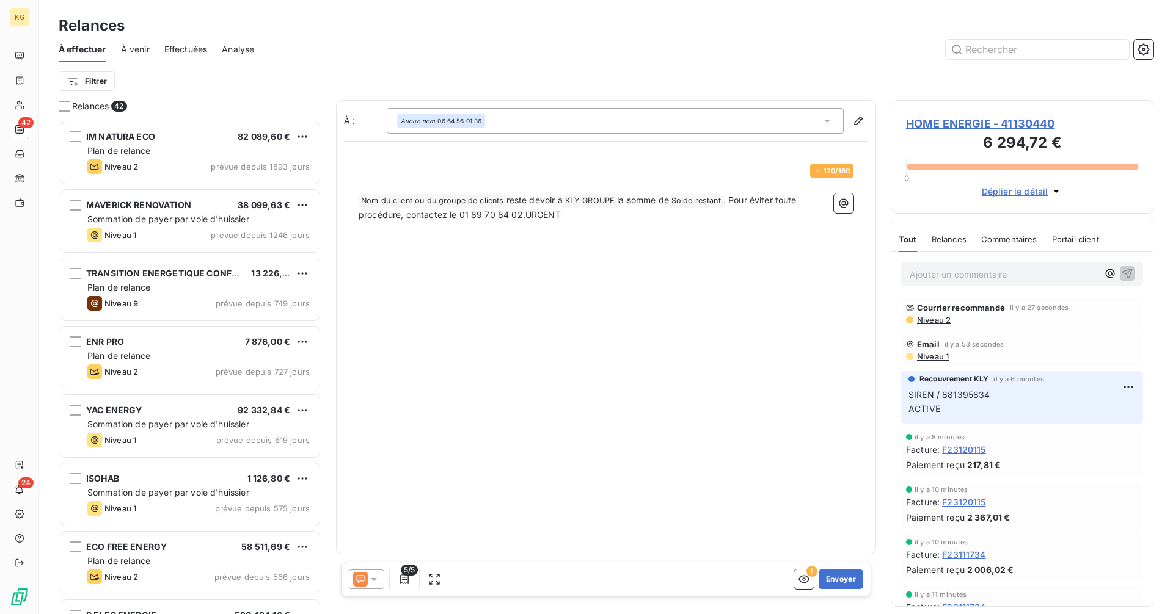
click at [371, 585] on icon at bounding box center [374, 579] width 12 height 12
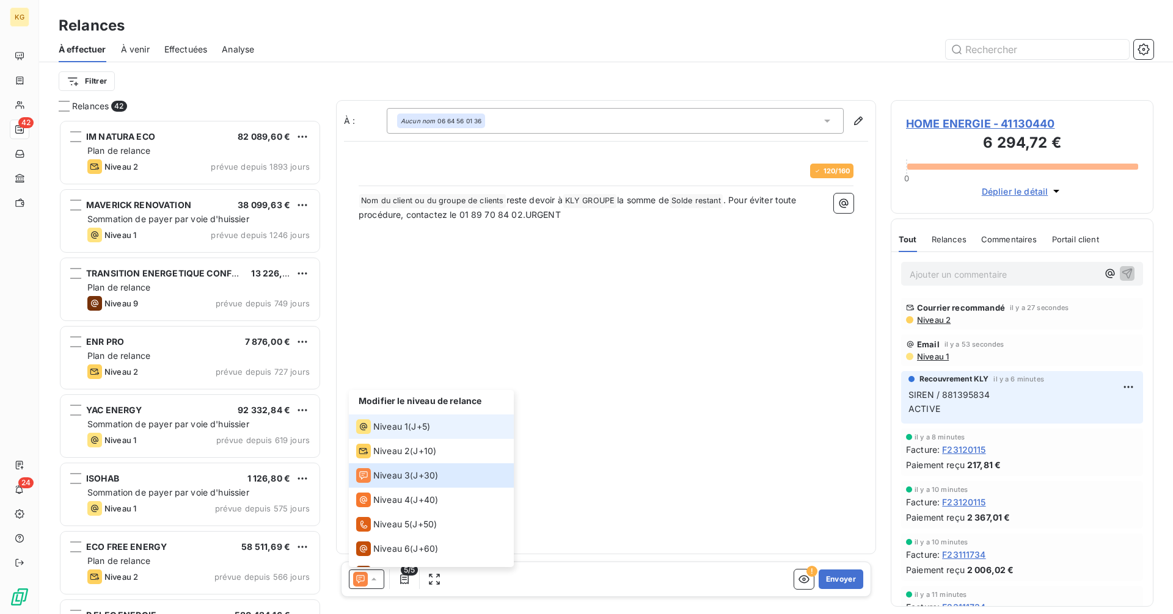
click at [391, 428] on span "Niveau 1" at bounding box center [390, 427] width 35 height 12
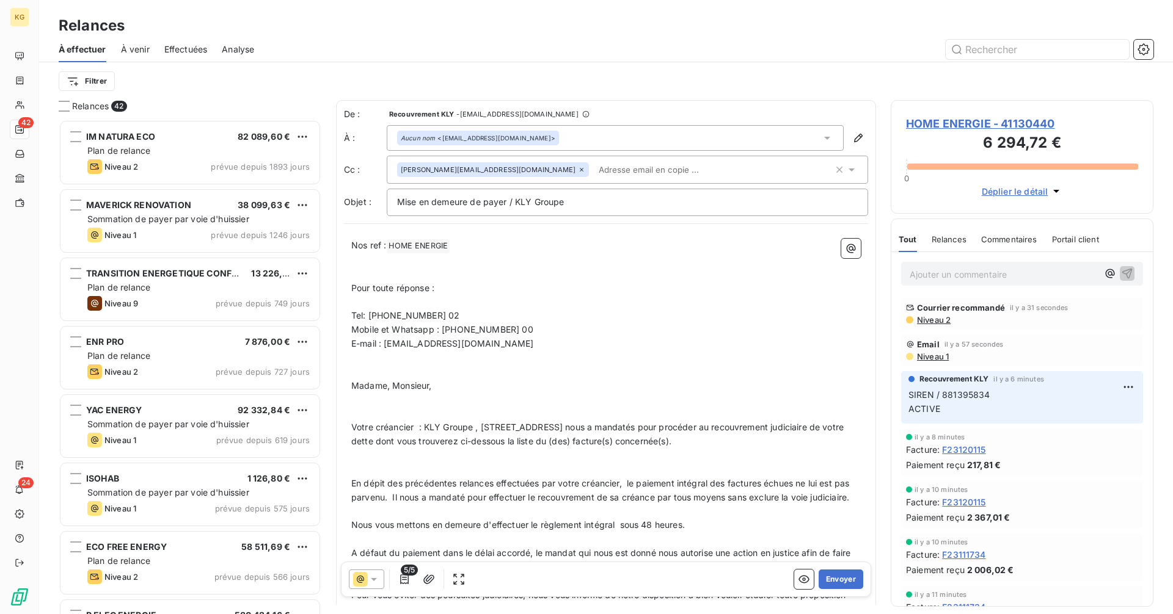
click at [533, 133] on div "Aucun nom <[EMAIL_ADDRESS][DOMAIN_NAME]>" at bounding box center [615, 138] width 457 height 26
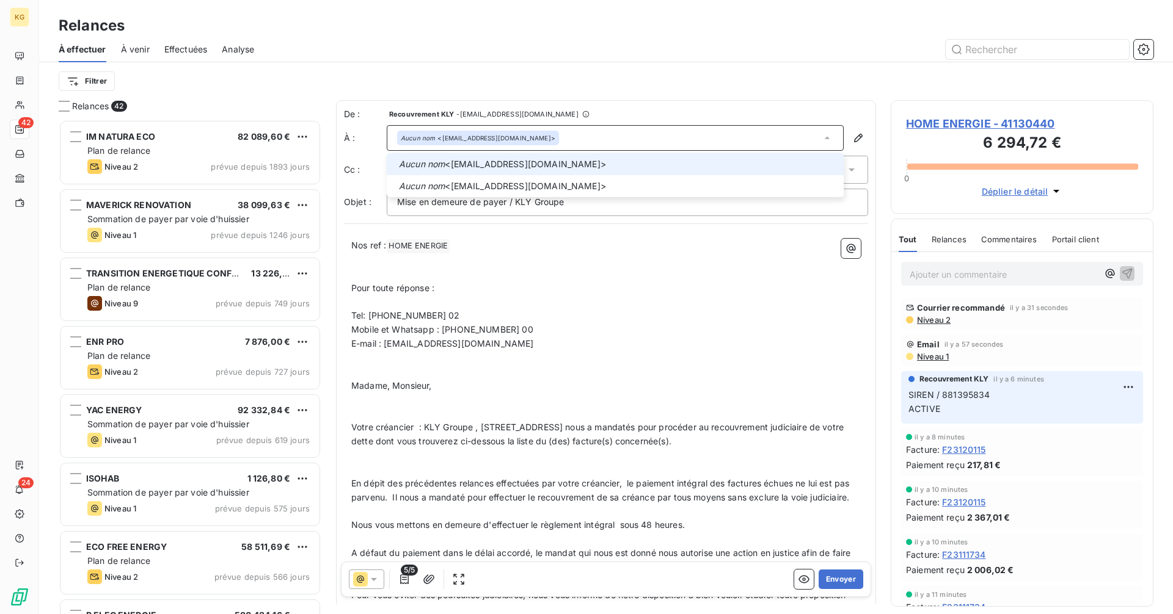
click at [533, 133] on div "Aucun nom <[EMAIL_ADDRESS][DOMAIN_NAME]>" at bounding box center [615, 138] width 457 height 26
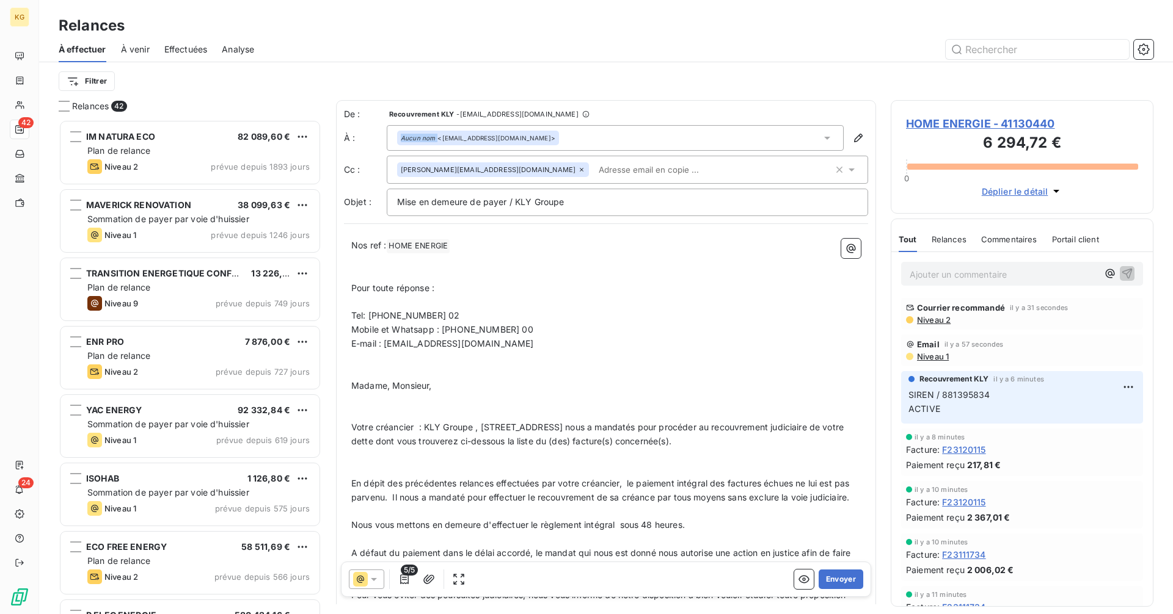
click at [533, 133] on div "Aucun nom <[EMAIL_ADDRESS][DOMAIN_NAME]>" at bounding box center [615, 138] width 457 height 26
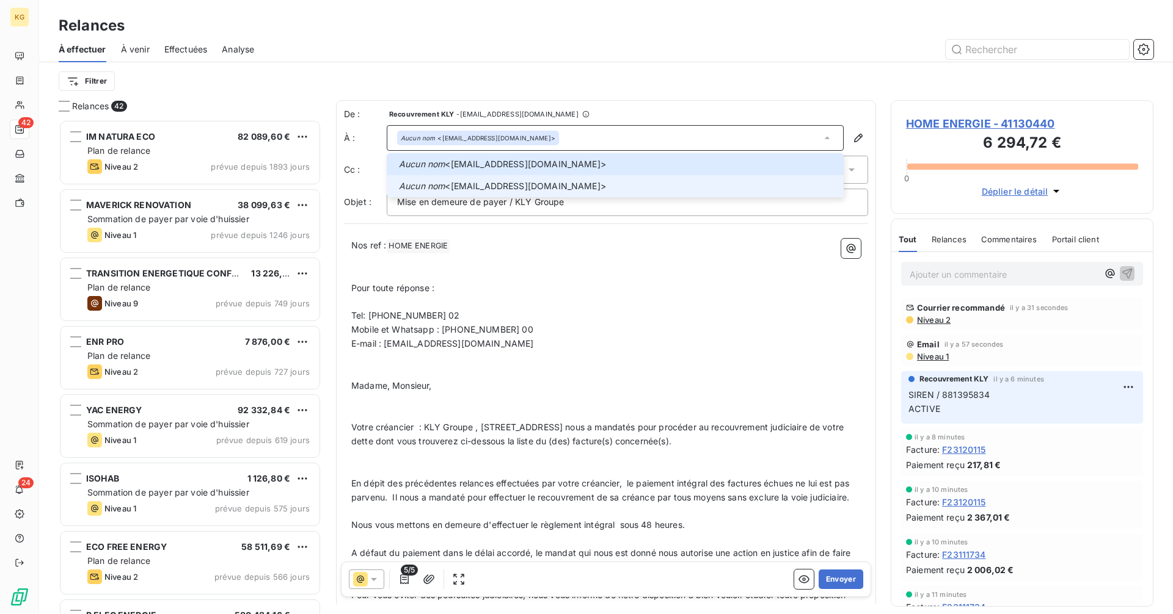
click at [514, 188] on span "Aucun nom <[EMAIL_ADDRESS][DOMAIN_NAME]>" at bounding box center [617, 186] width 437 height 12
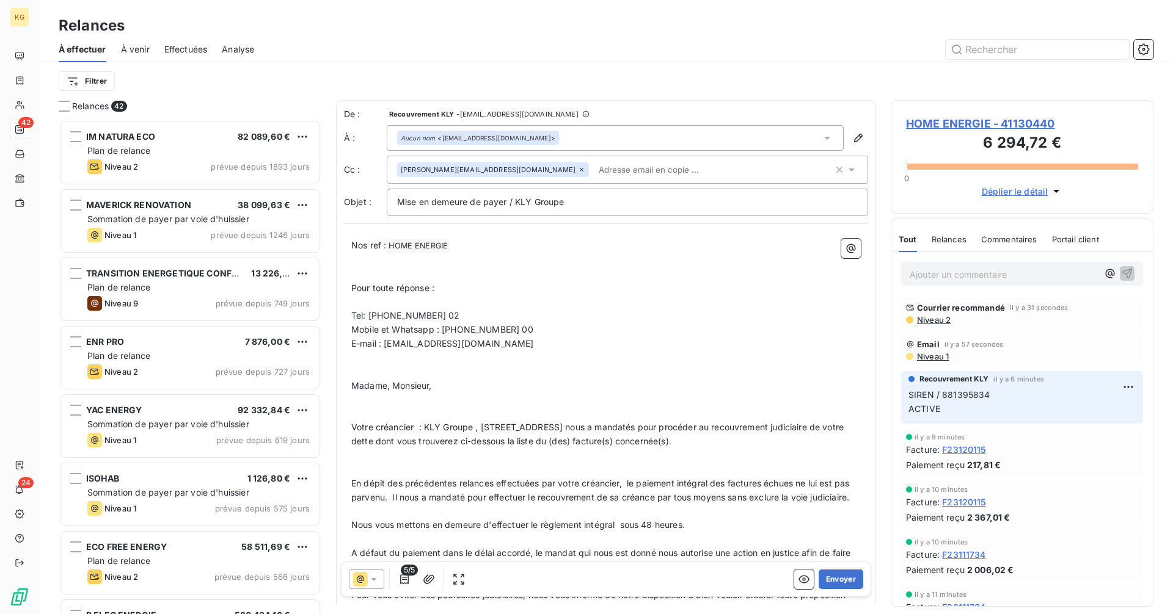
click at [514, 189] on div "Mise en demeure de payer / KLY Groupe" at bounding box center [627, 202] width 481 height 27
click at [578, 169] on icon at bounding box center [581, 169] width 7 height 7
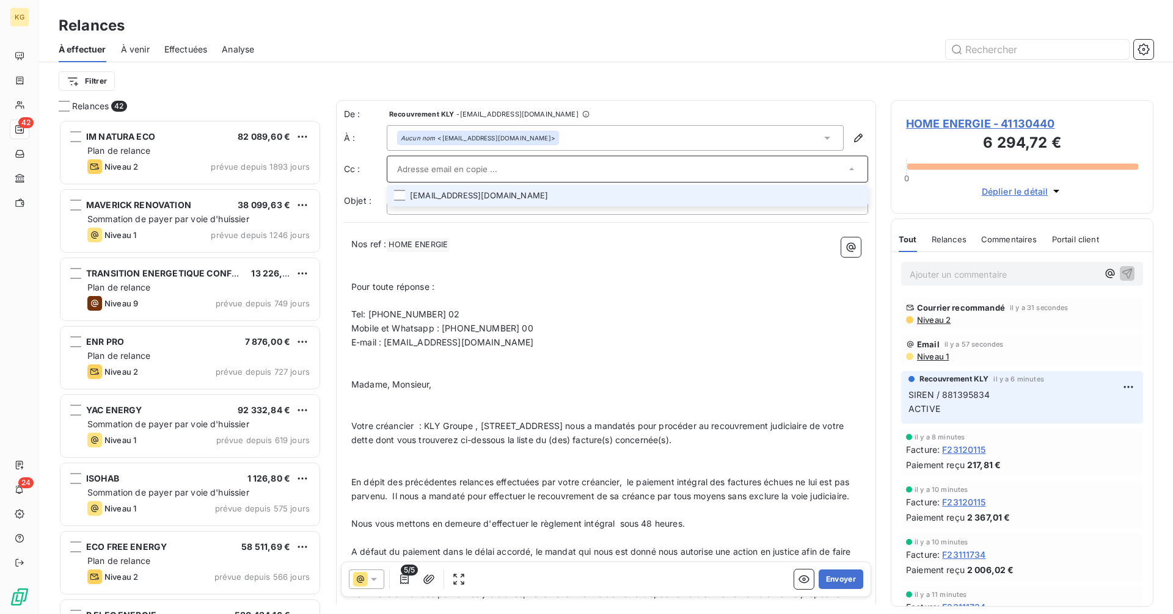
click at [487, 169] on input "text" at bounding box center [621, 169] width 448 height 18
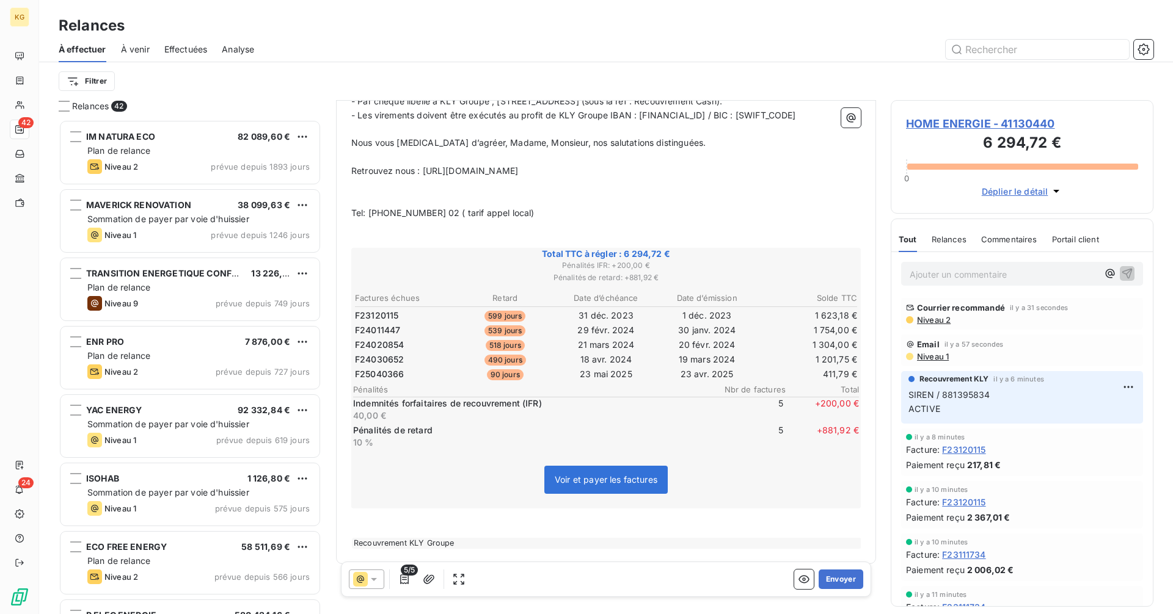
scroll to position [657, 0]
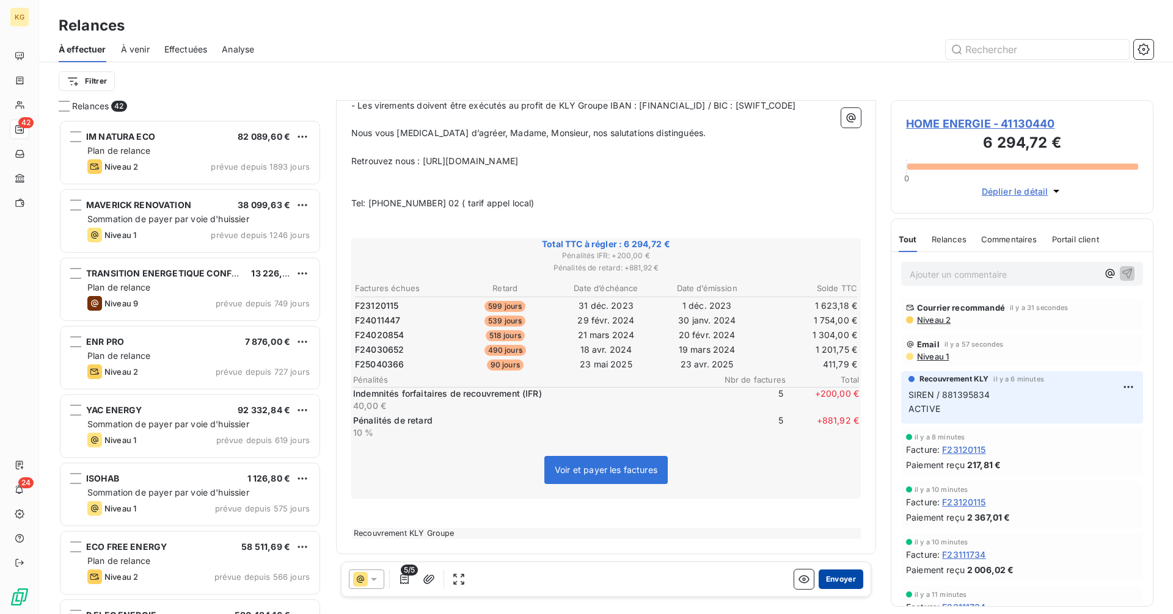
click at [823, 582] on button "Envoyer" at bounding box center [840, 580] width 45 height 20
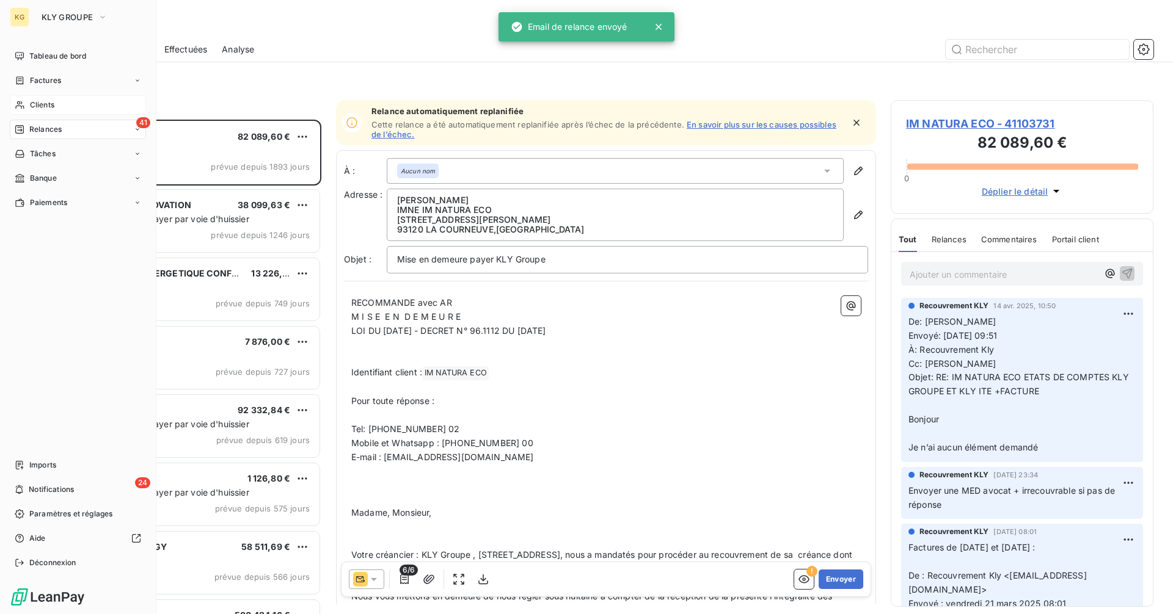
click at [44, 103] on span "Clients" at bounding box center [42, 105] width 24 height 11
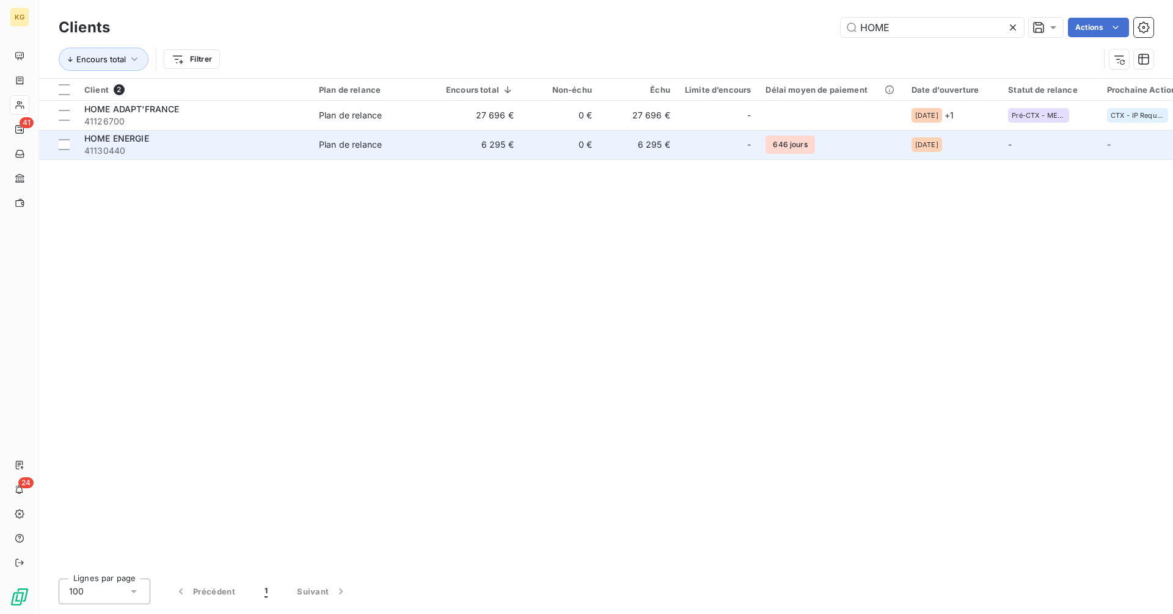
click at [434, 151] on td "Plan de relance" at bounding box center [374, 144] width 127 height 29
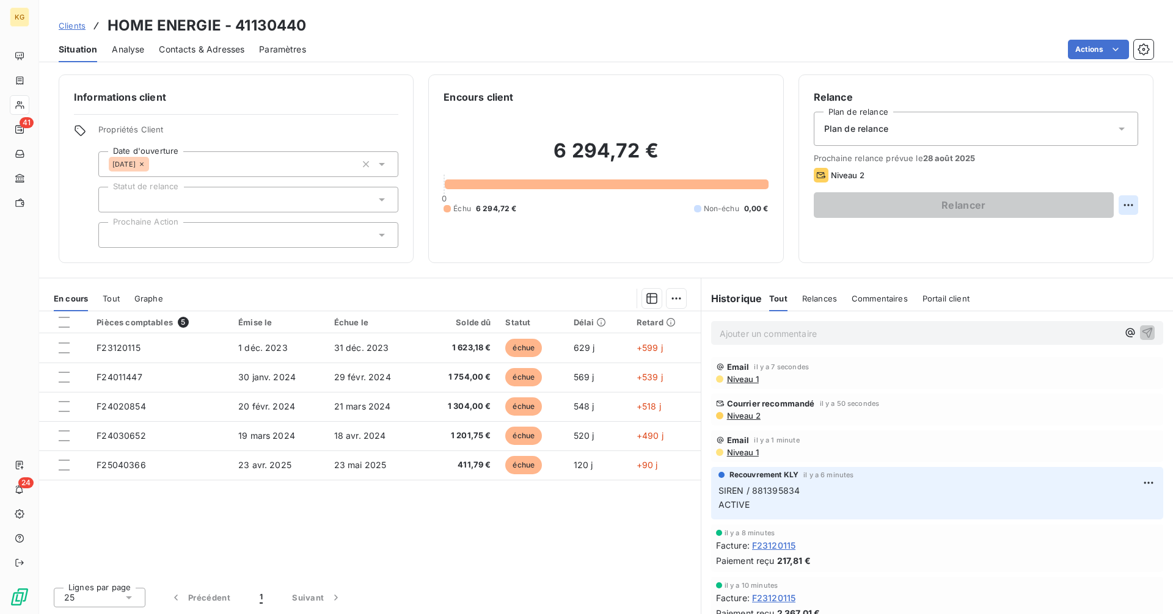
click at [1137, 208] on html "KG 41 24 Clients HOME ENERGIE - 41130440 Situation Analyse Contacts & Adresses …" at bounding box center [586, 307] width 1173 height 614
click at [1121, 206] on html "KG 41 24 Clients HOME ENERGIE - 41130440 Situation Analyse Contacts & Adresses …" at bounding box center [586, 307] width 1173 height 614
click at [1092, 233] on div "Replanifier cette action" at bounding box center [1077, 232] width 109 height 20
select select "7"
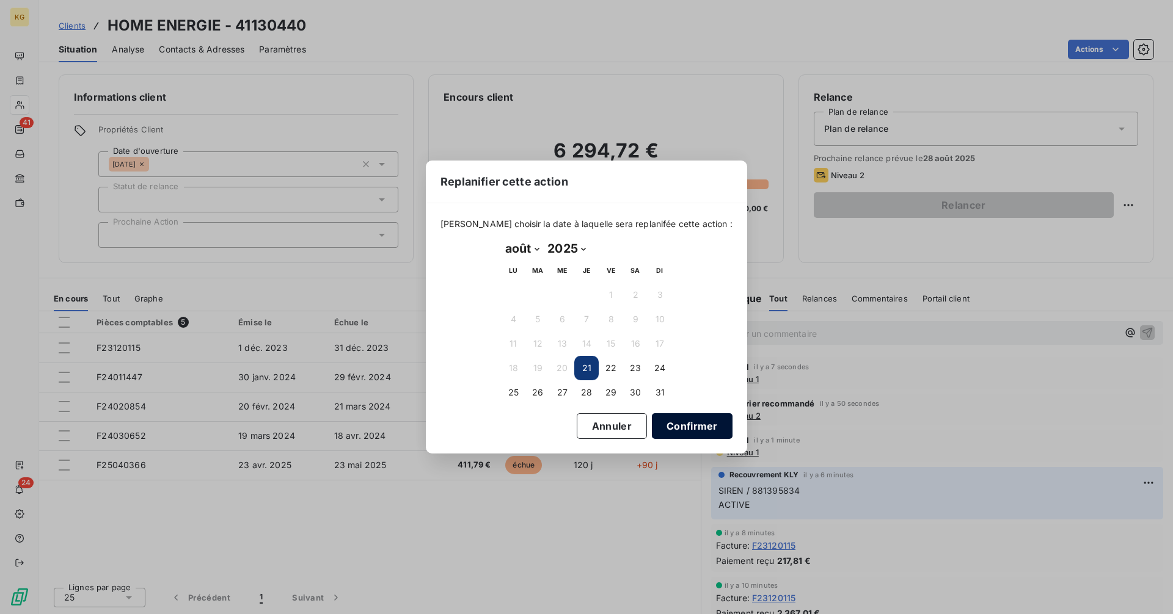
click at [688, 429] on button "Confirmer" at bounding box center [692, 426] width 81 height 26
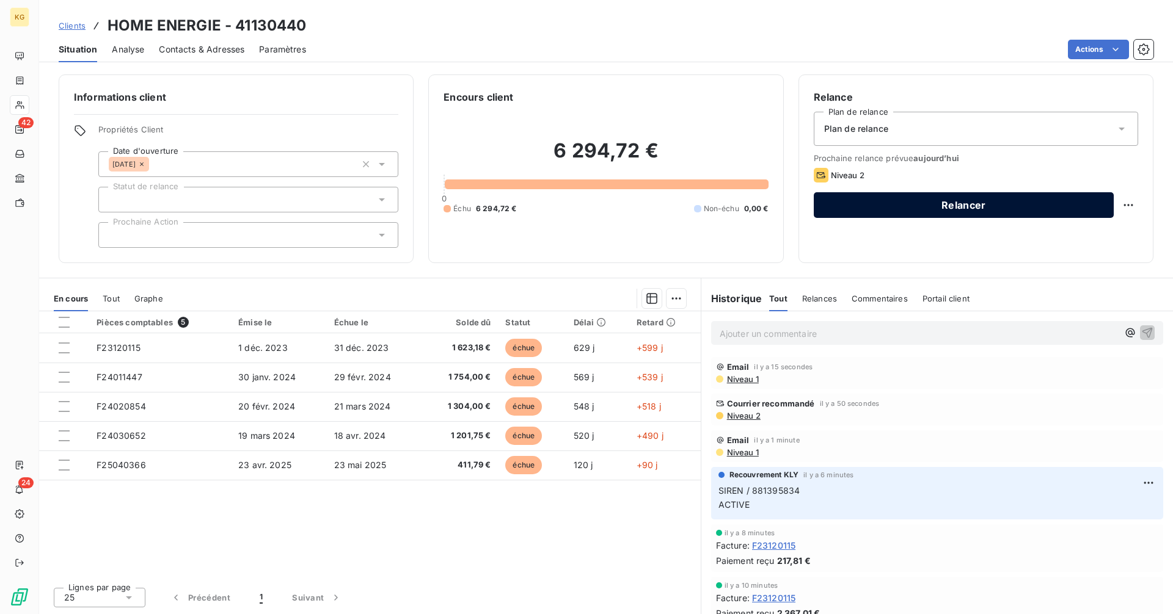
click at [972, 202] on button "Relancer" at bounding box center [963, 205] width 300 height 26
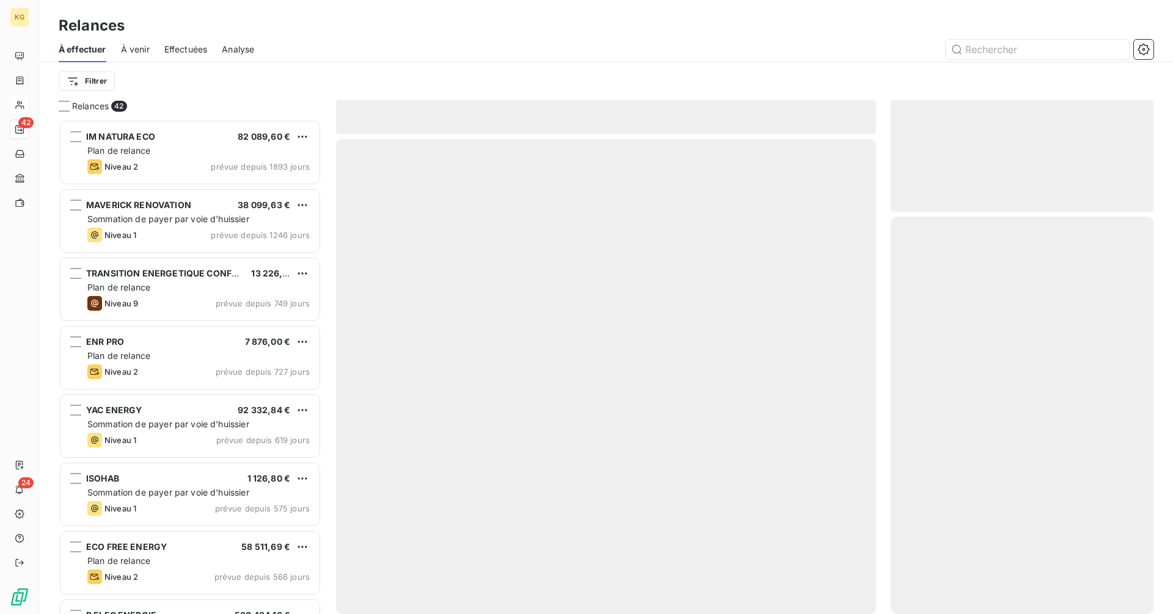
scroll to position [485, 253]
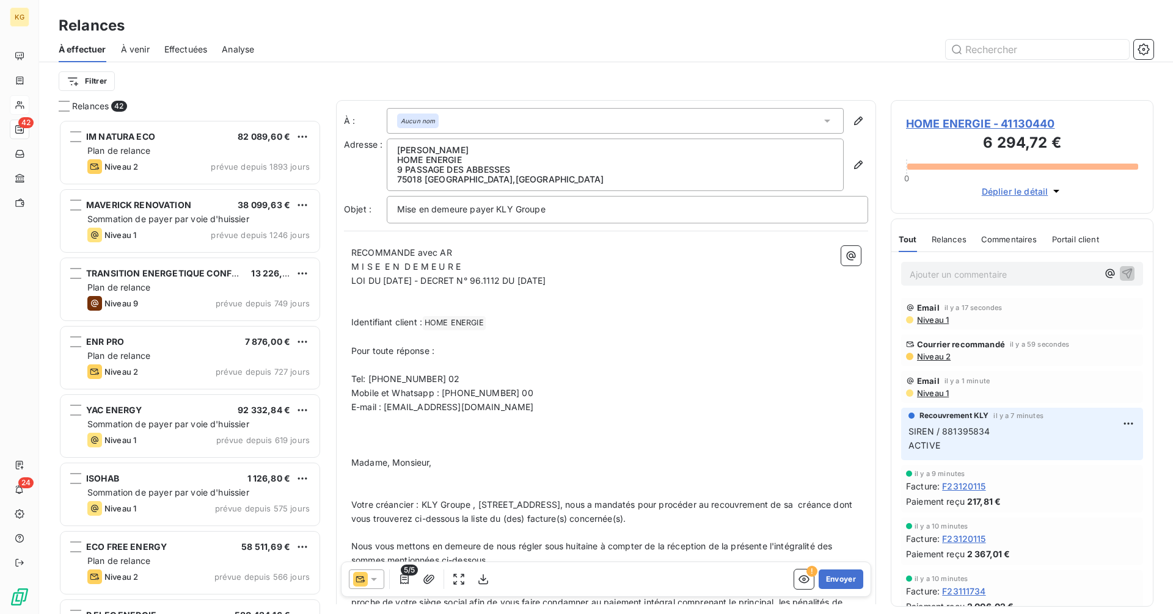
click at [366, 576] on icon at bounding box center [360, 579] width 15 height 15
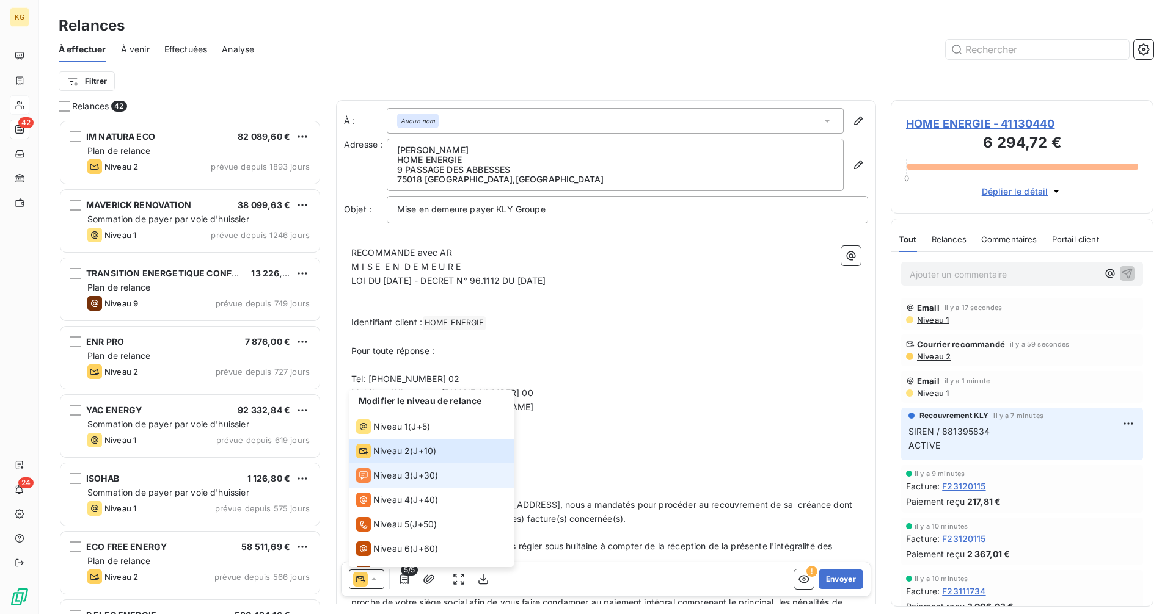
click at [393, 472] on span "Niveau 3" at bounding box center [391, 476] width 37 height 12
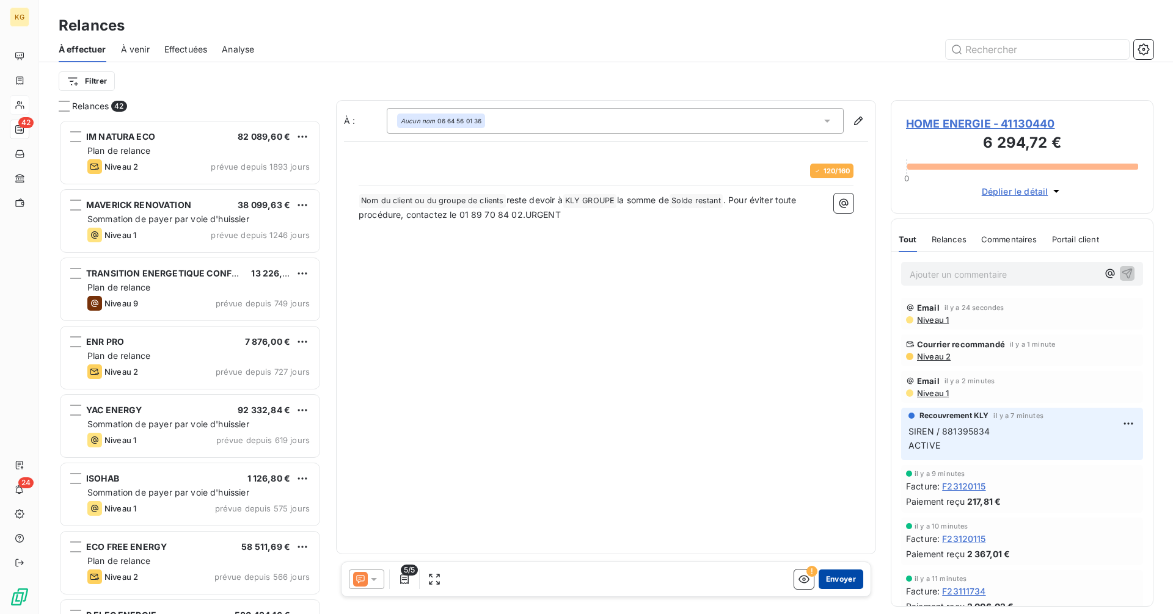
click at [837, 579] on button "Envoyer" at bounding box center [840, 580] width 45 height 20
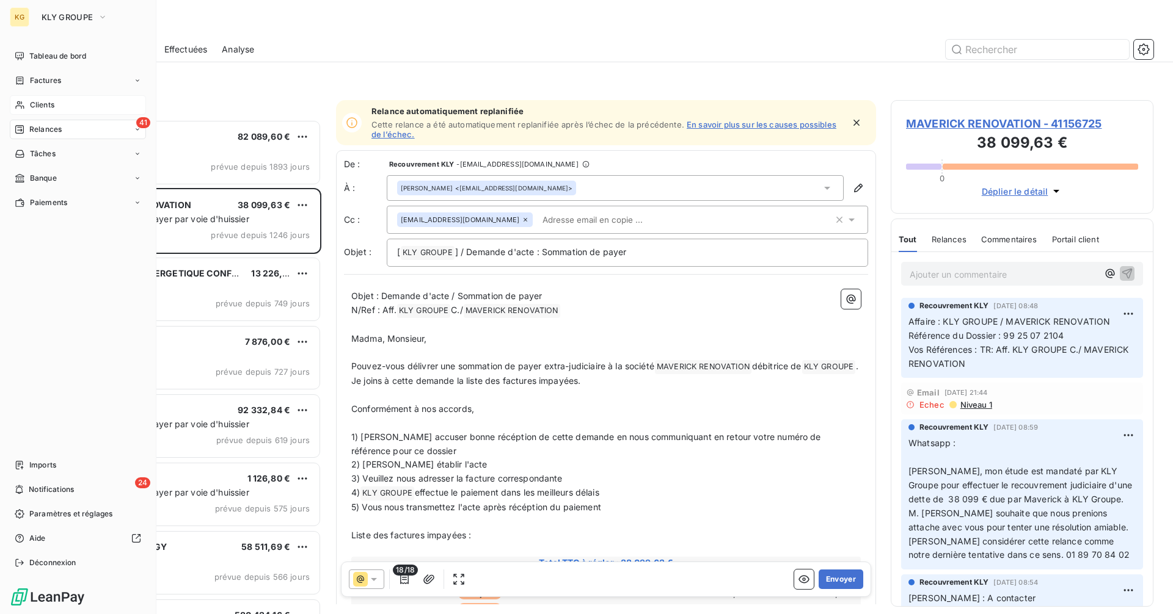
click at [45, 104] on span "Clients" at bounding box center [42, 105] width 24 height 11
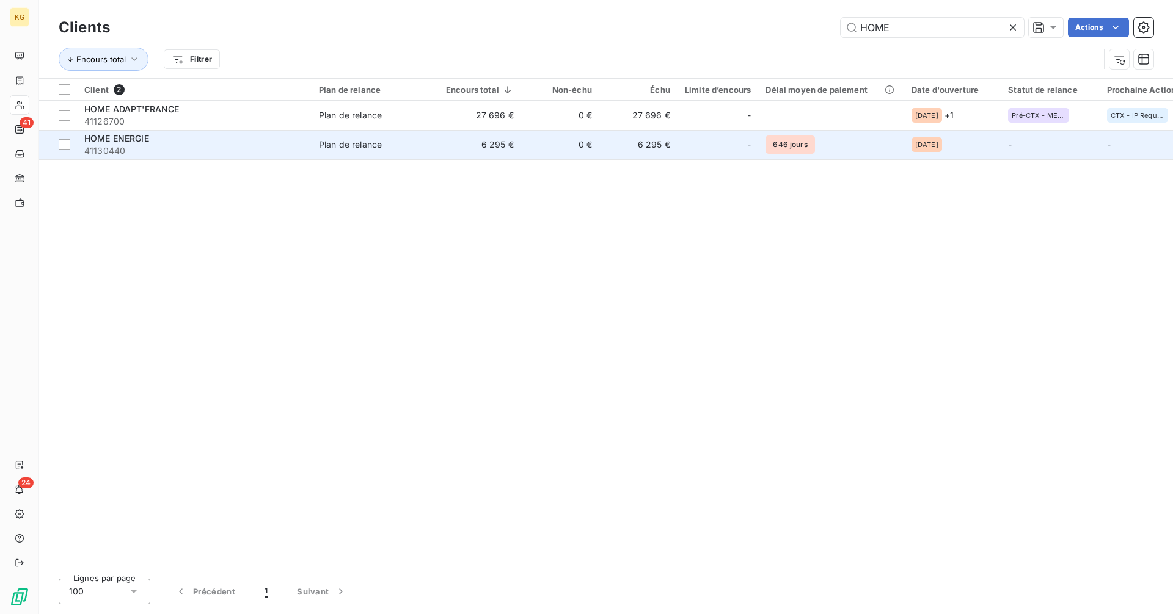
click at [211, 143] on div "HOME ENERGIE" at bounding box center [194, 139] width 220 height 12
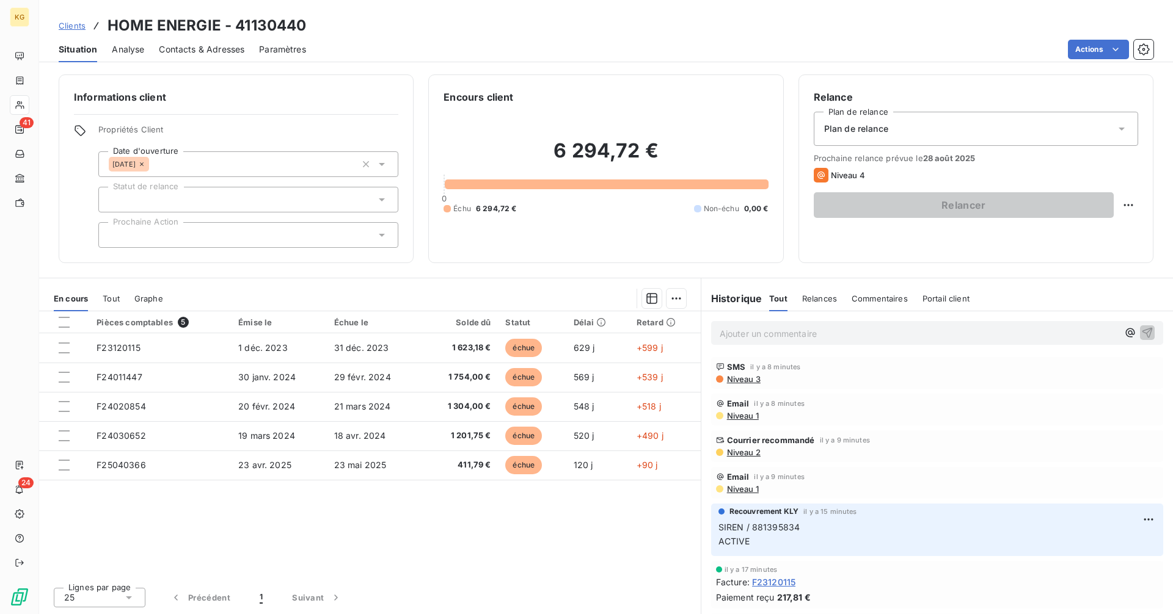
click at [776, 338] on p "Ajouter un commentaire ﻿" at bounding box center [918, 333] width 398 height 15
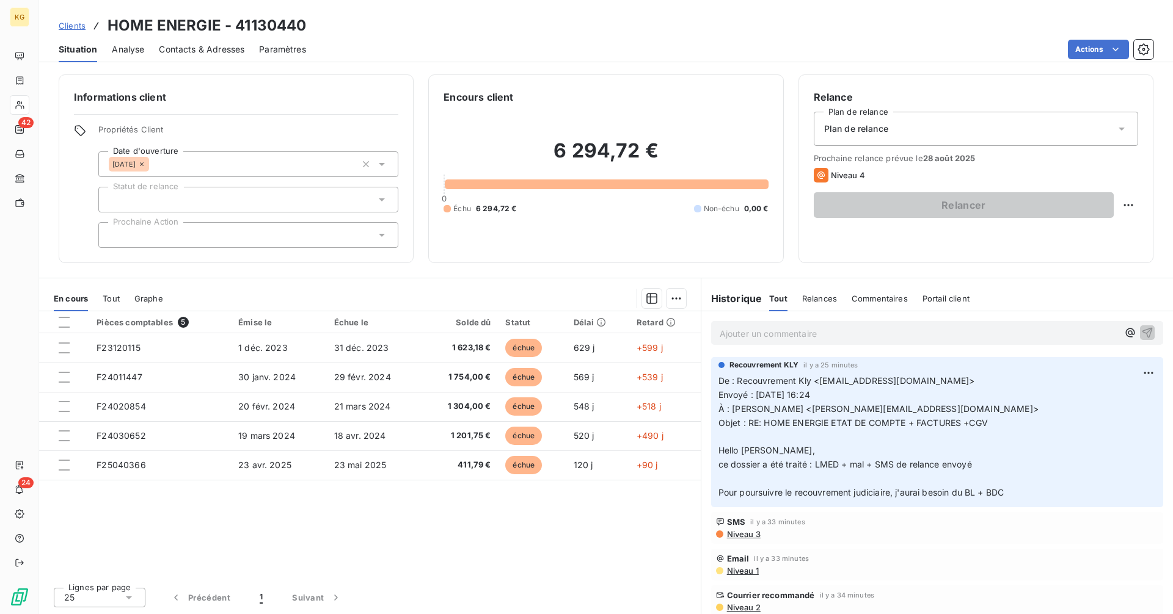
click at [65, 26] on span "Clients" at bounding box center [72, 26] width 27 height 10
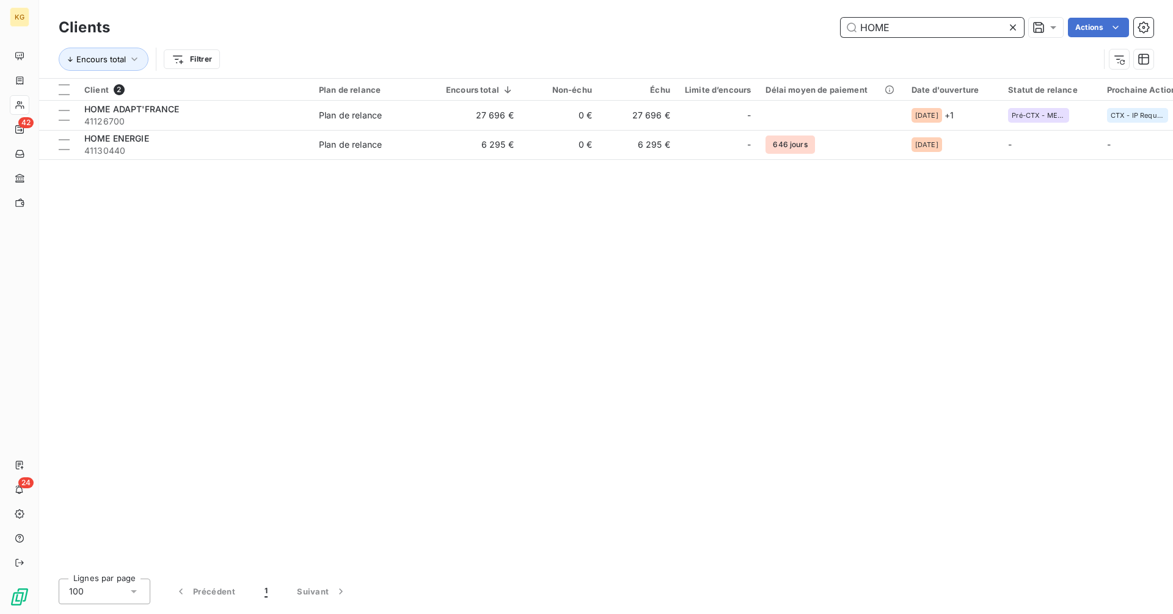
click at [898, 26] on input "HOME" at bounding box center [931, 28] width 183 height 20
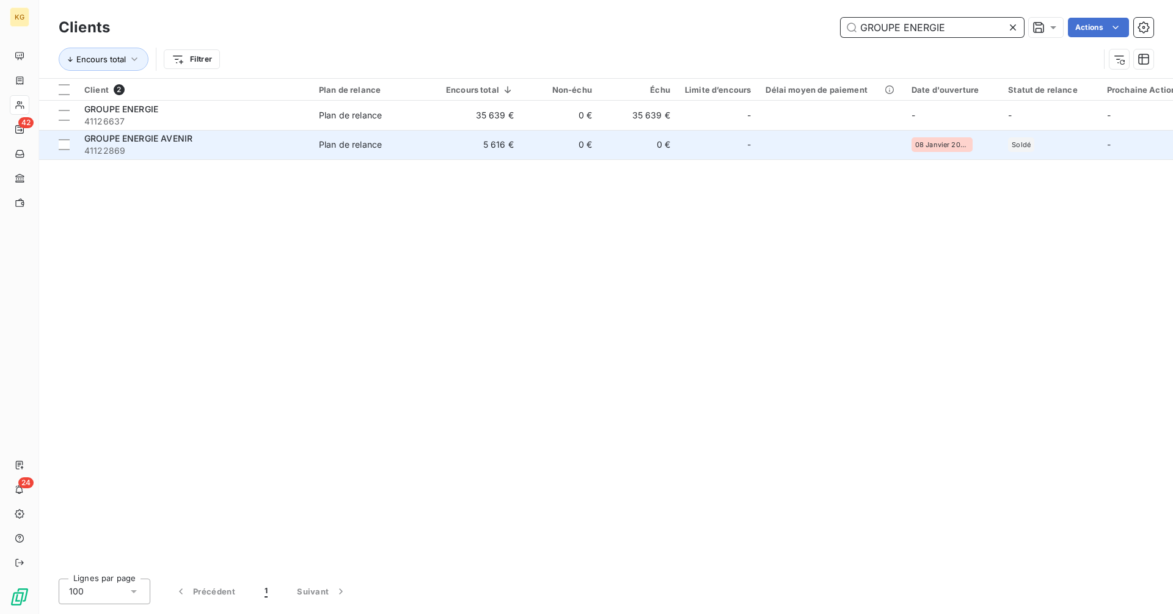
type input "GROUPE ENERGIE"
click at [416, 143] on span "Plan de relance" at bounding box center [375, 145] width 112 height 12
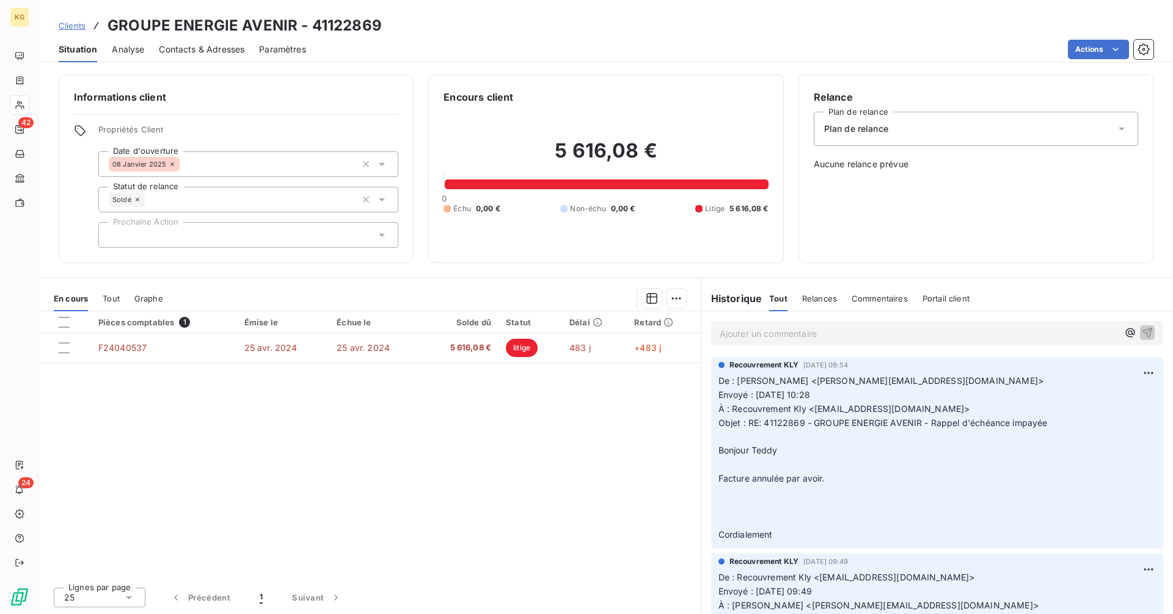
click at [81, 27] on span "Clients" at bounding box center [72, 26] width 27 height 10
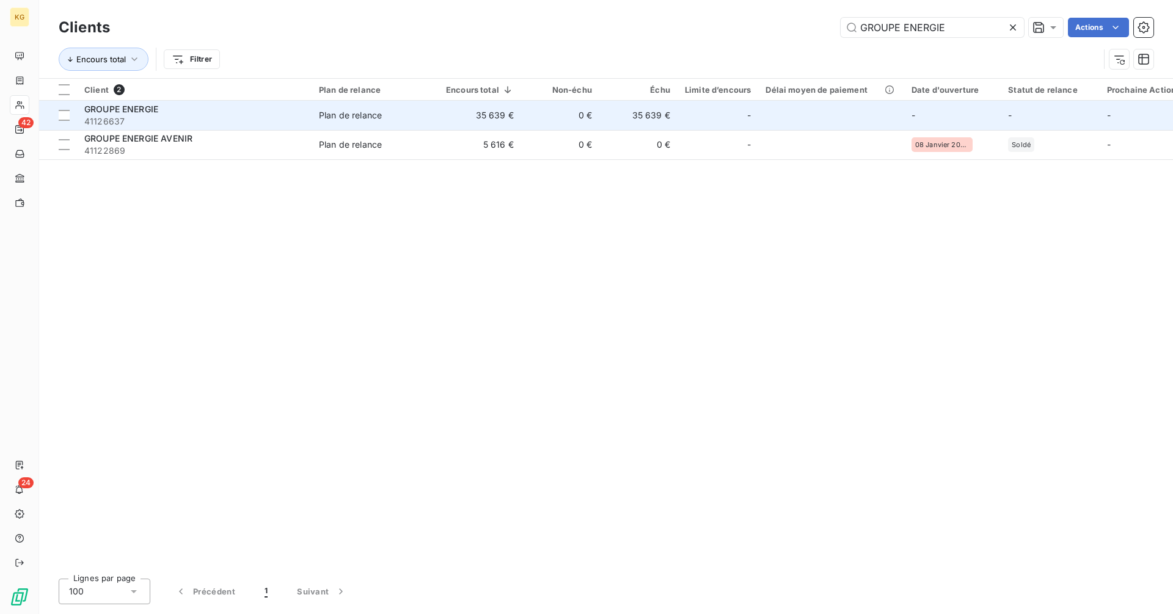
click at [357, 124] on td "Plan de relance" at bounding box center [374, 115] width 127 height 29
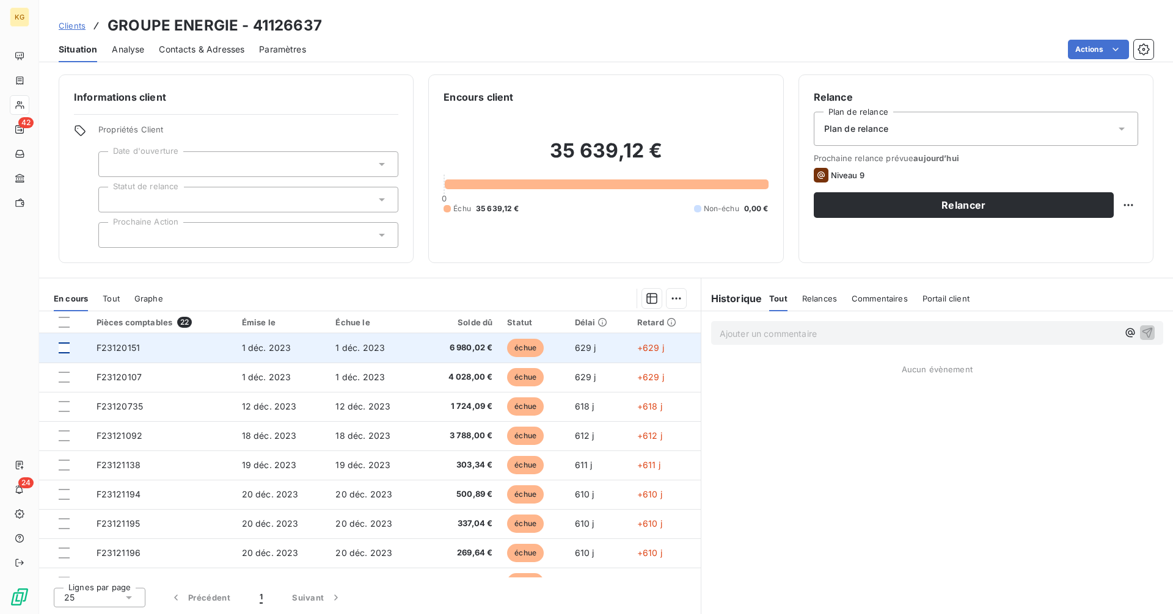
click at [60, 351] on div at bounding box center [64, 348] width 11 height 11
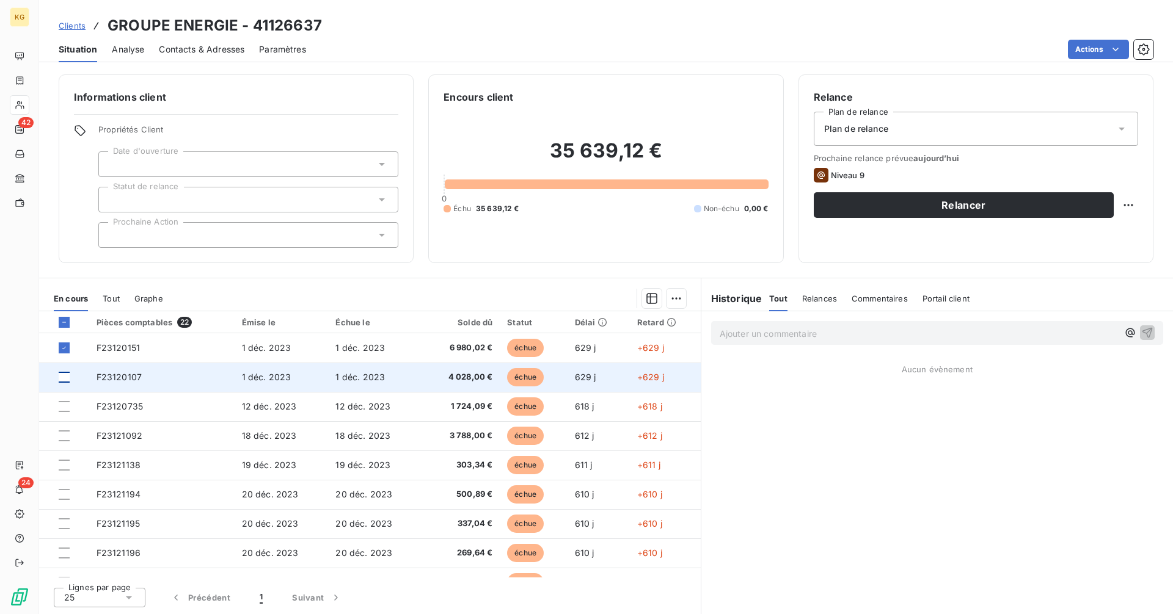
click at [62, 375] on div at bounding box center [64, 377] width 11 height 11
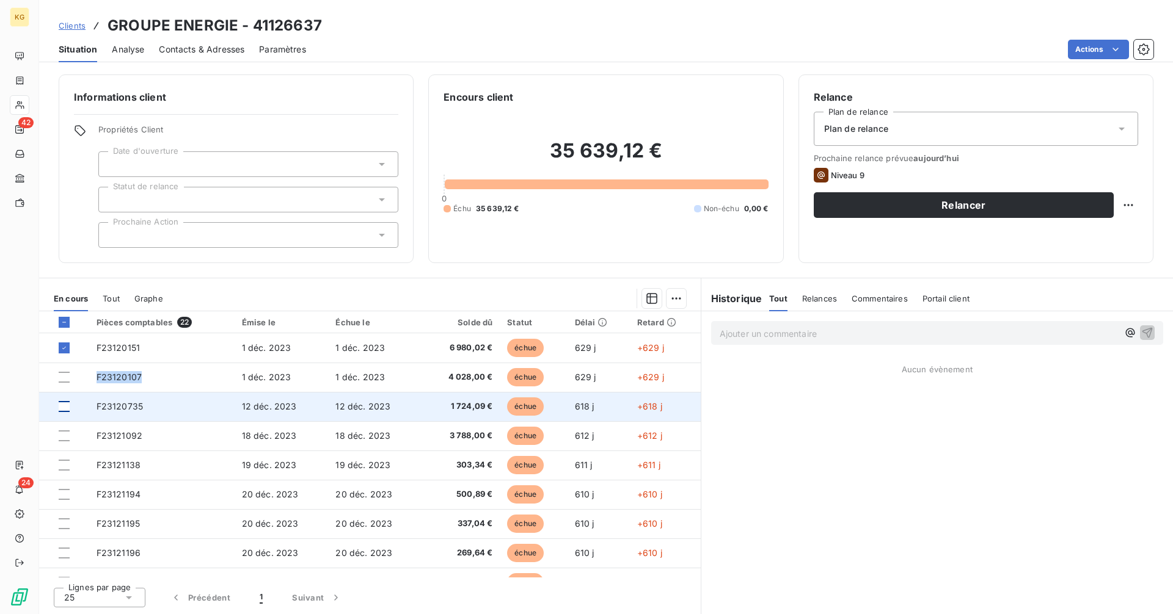
click at [65, 406] on div at bounding box center [64, 406] width 11 height 11
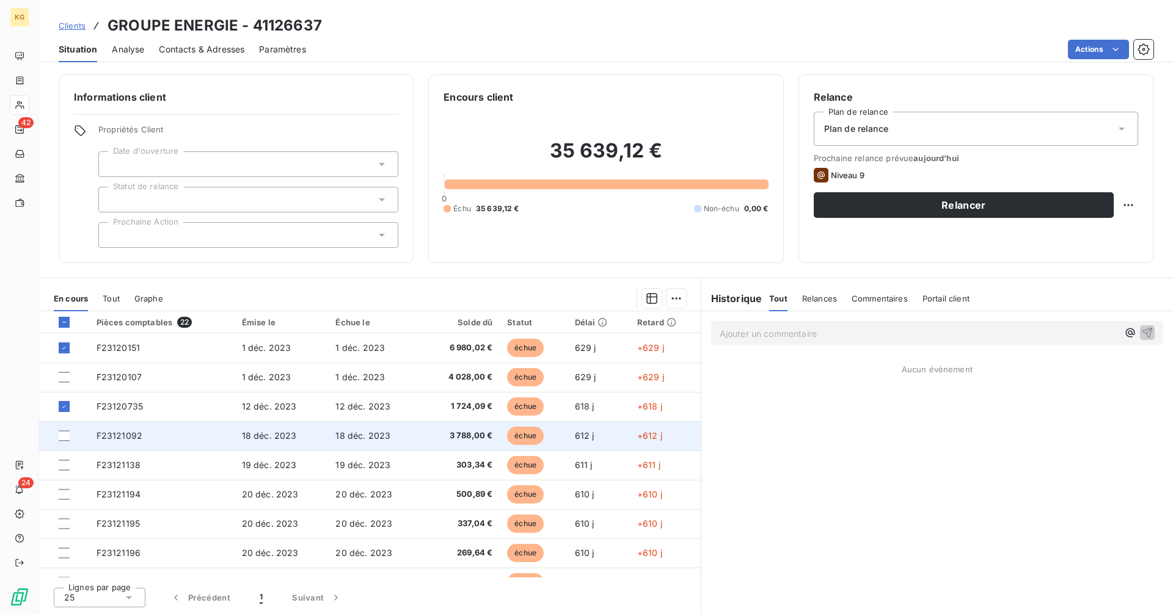
click at [64, 429] on td at bounding box center [64, 435] width 50 height 29
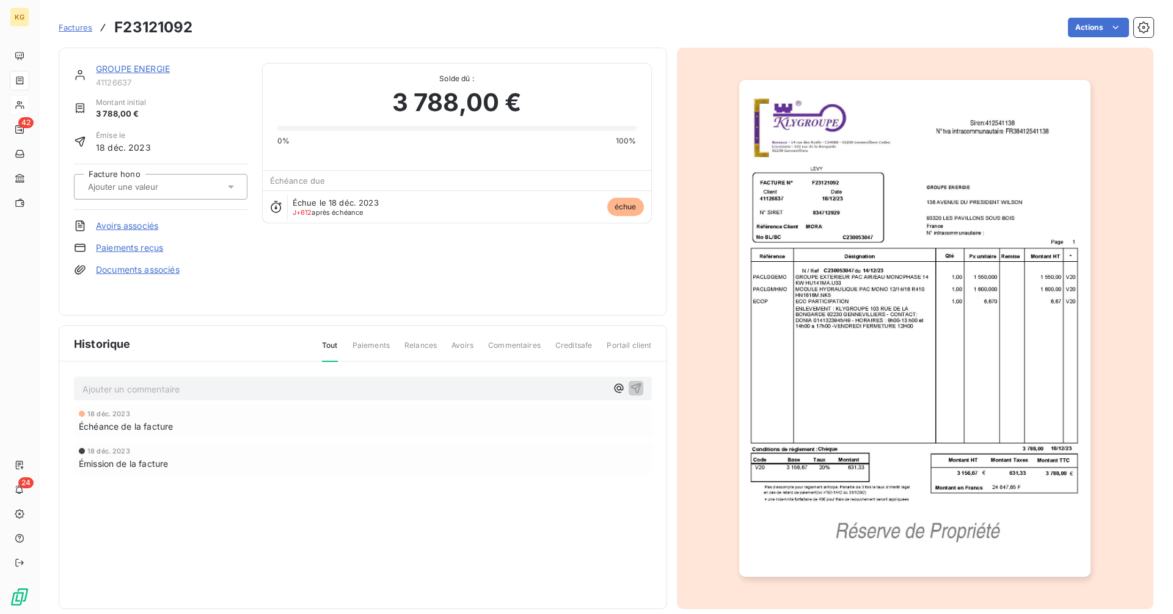
click at [139, 68] on link "GROUPE ENERGIE" at bounding box center [133, 69] width 74 height 10
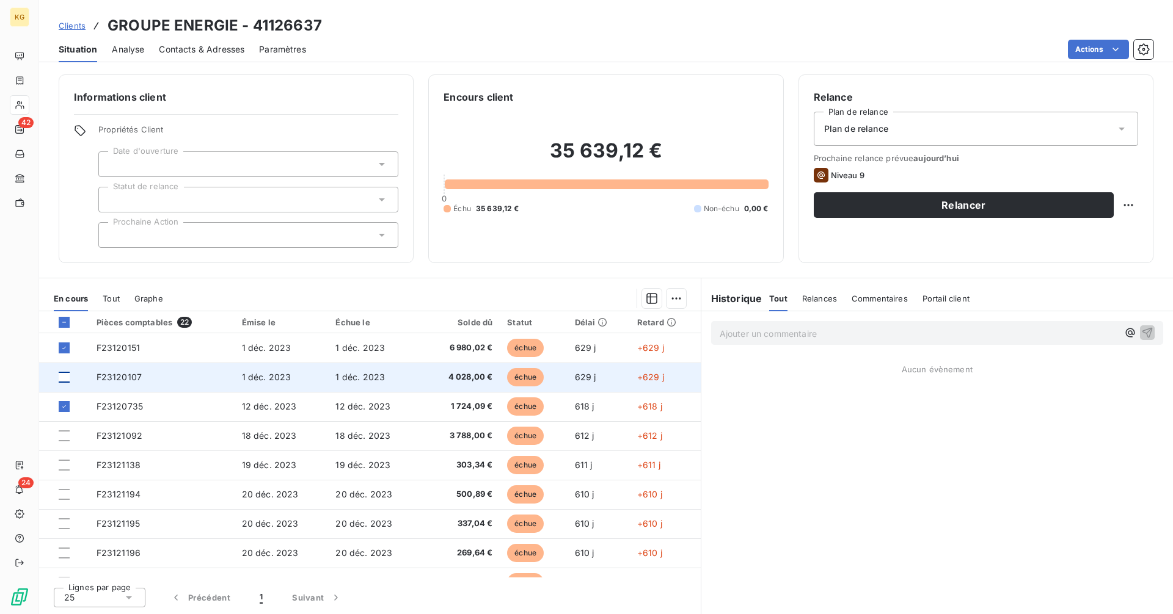
click at [59, 379] on div at bounding box center [64, 377] width 11 height 11
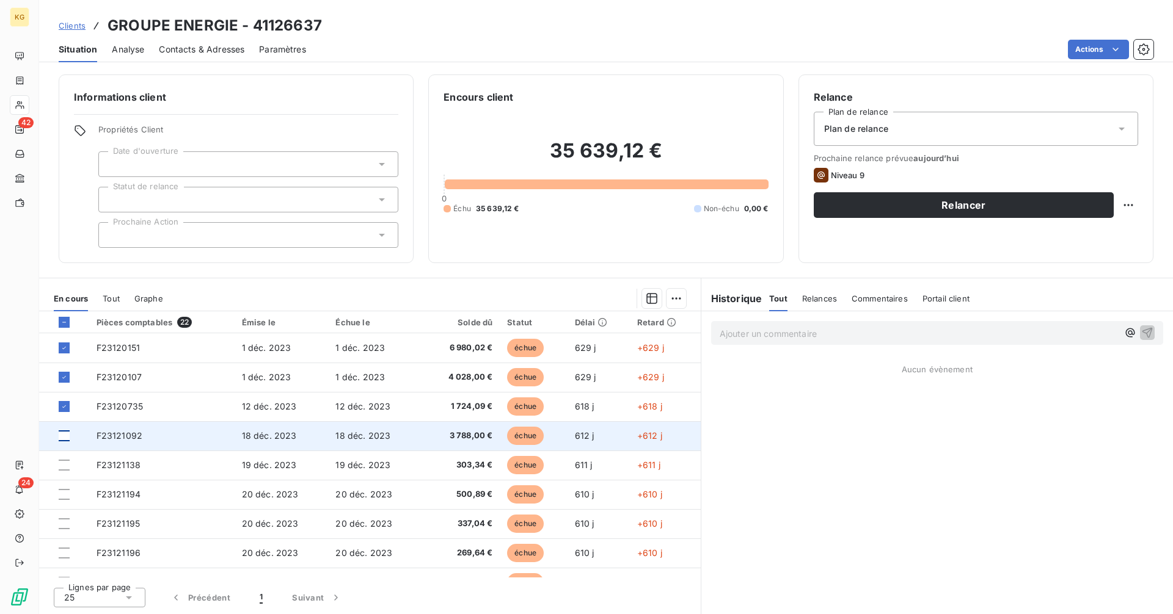
click at [67, 434] on div at bounding box center [64, 436] width 11 height 11
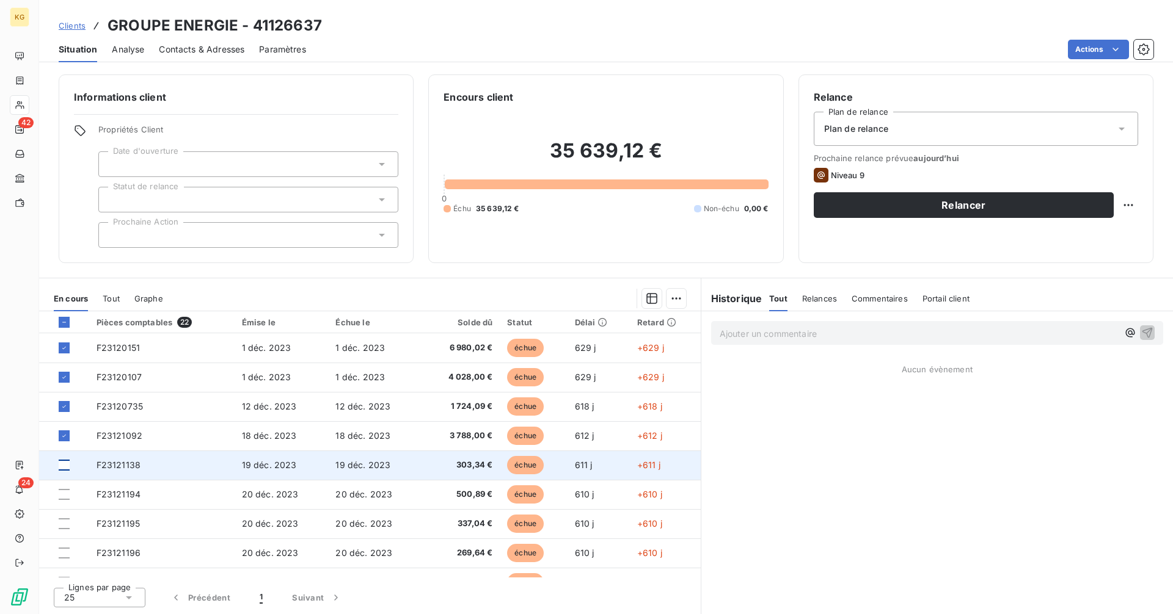
click at [64, 467] on div at bounding box center [64, 465] width 11 height 11
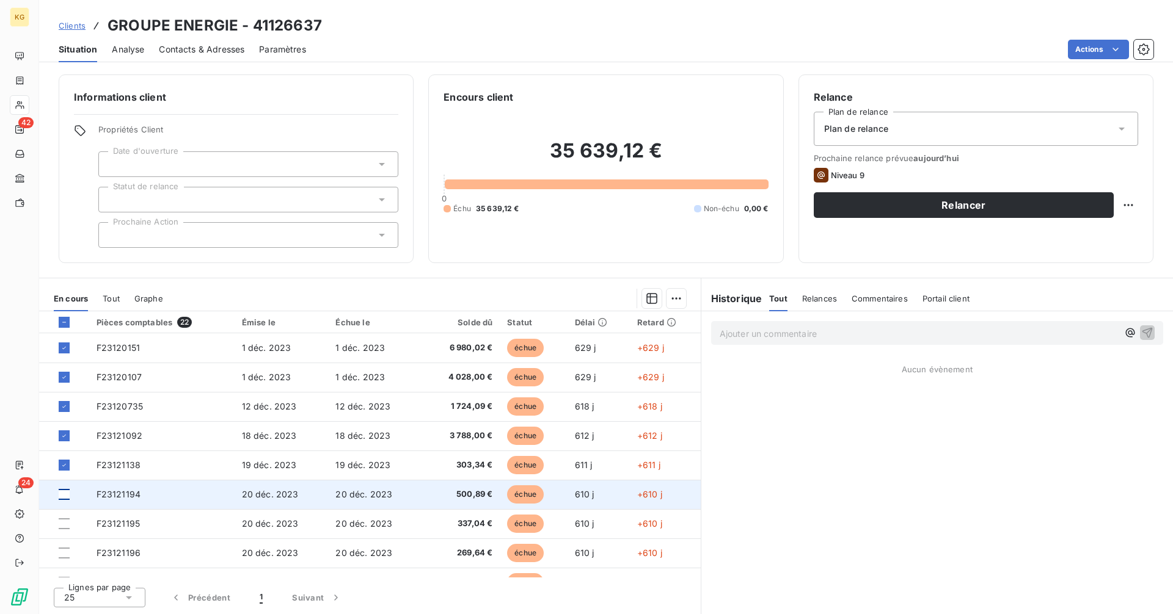
click at [62, 492] on div at bounding box center [64, 494] width 11 height 11
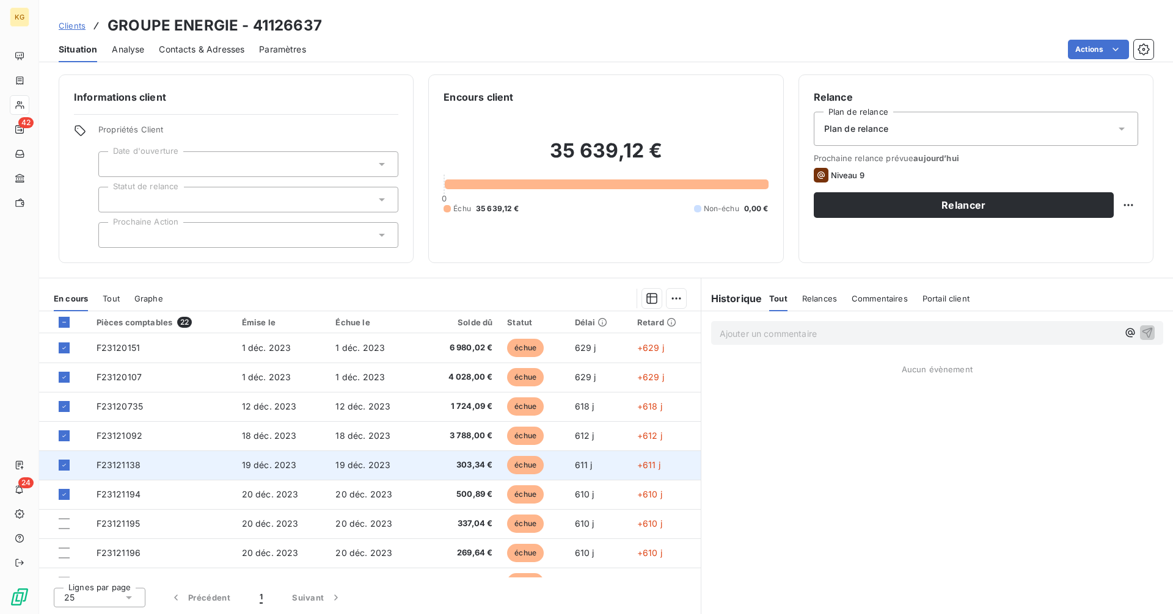
scroll to position [142, 0]
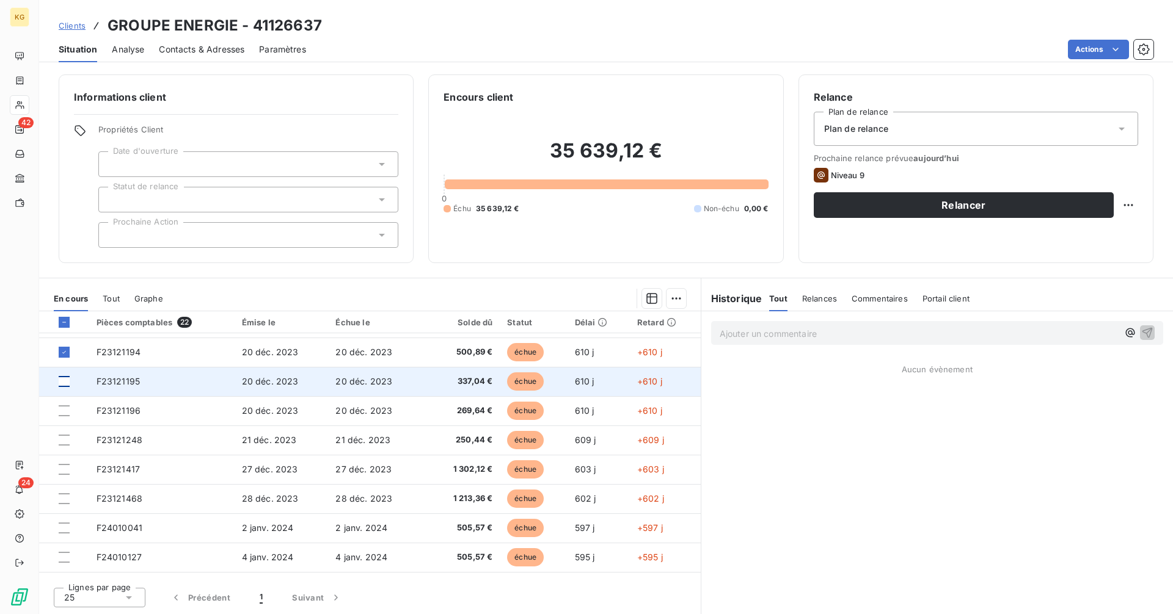
click at [64, 384] on div at bounding box center [64, 381] width 11 height 11
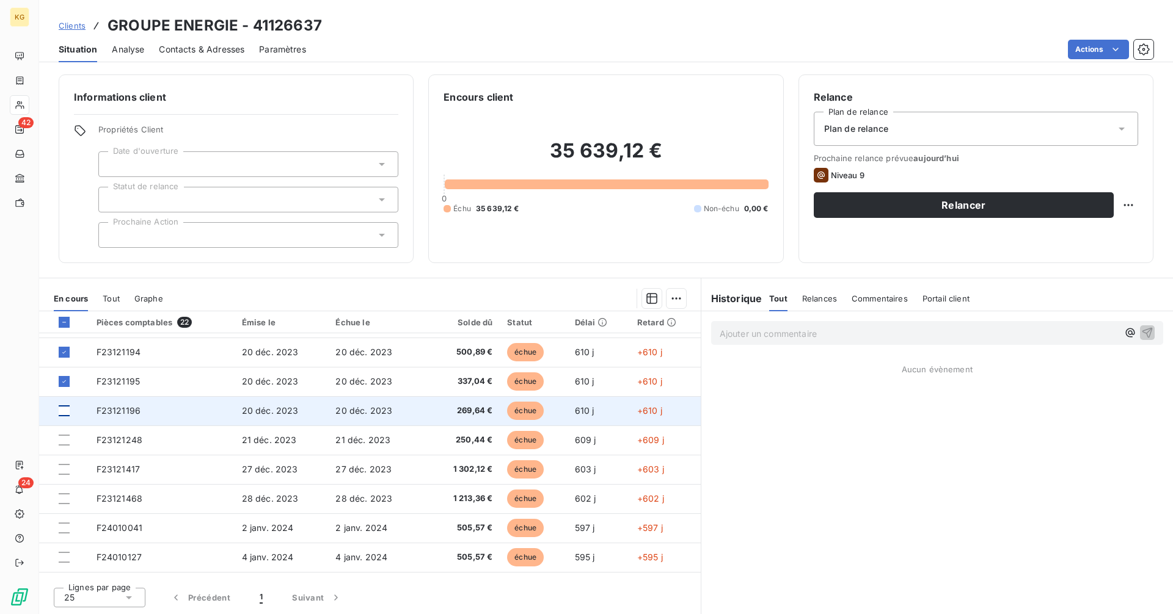
click at [64, 410] on div at bounding box center [64, 410] width 11 height 11
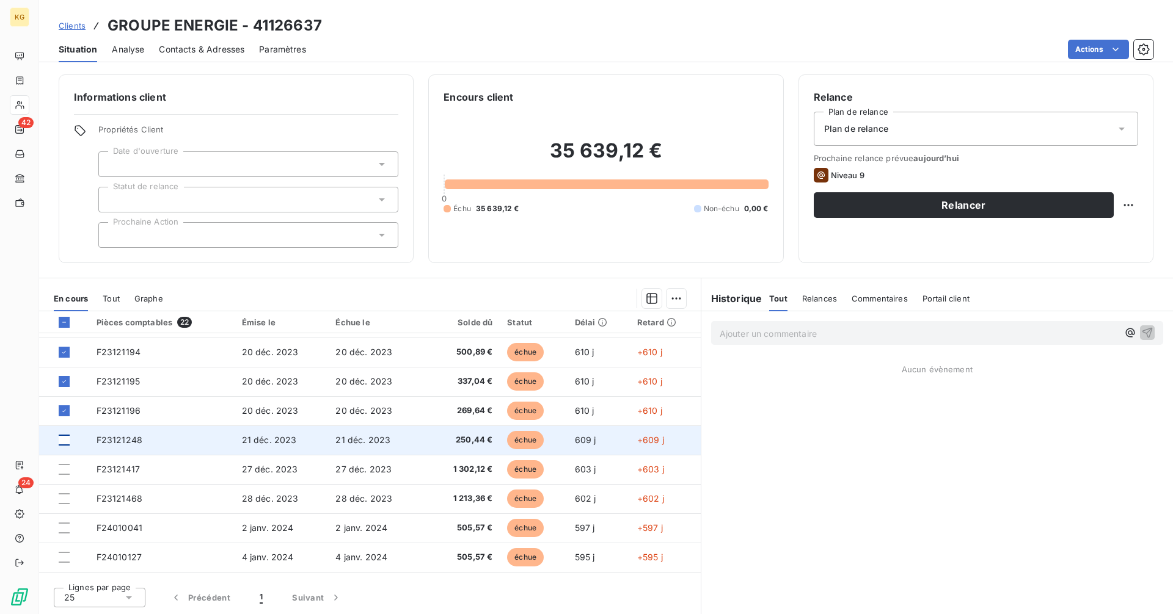
click at [64, 443] on div at bounding box center [64, 440] width 11 height 11
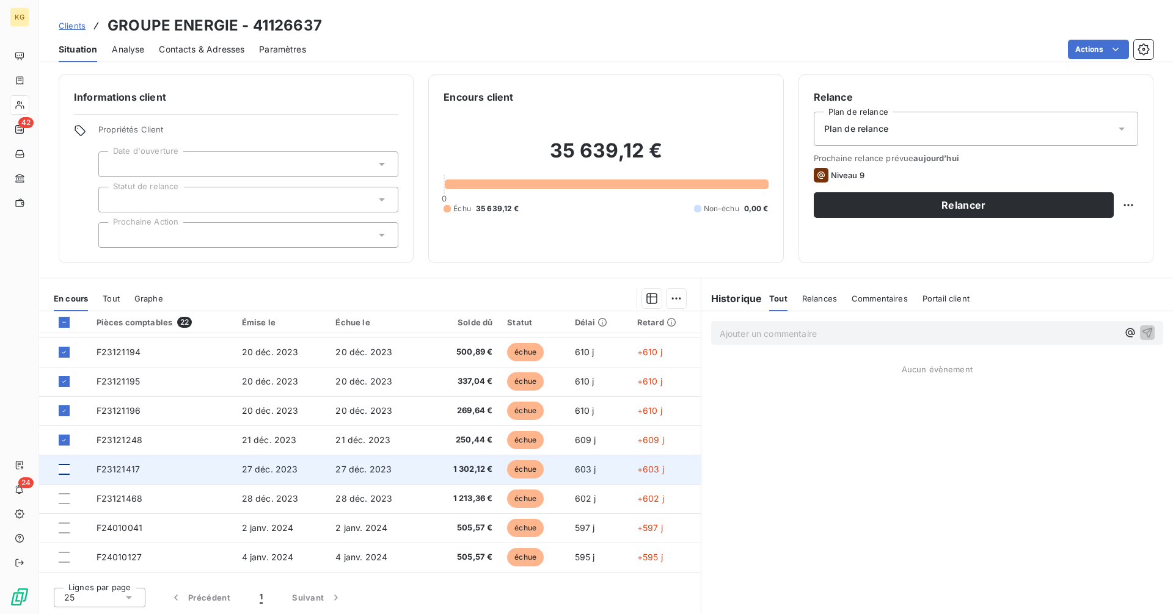
click at [63, 470] on div at bounding box center [64, 469] width 11 height 11
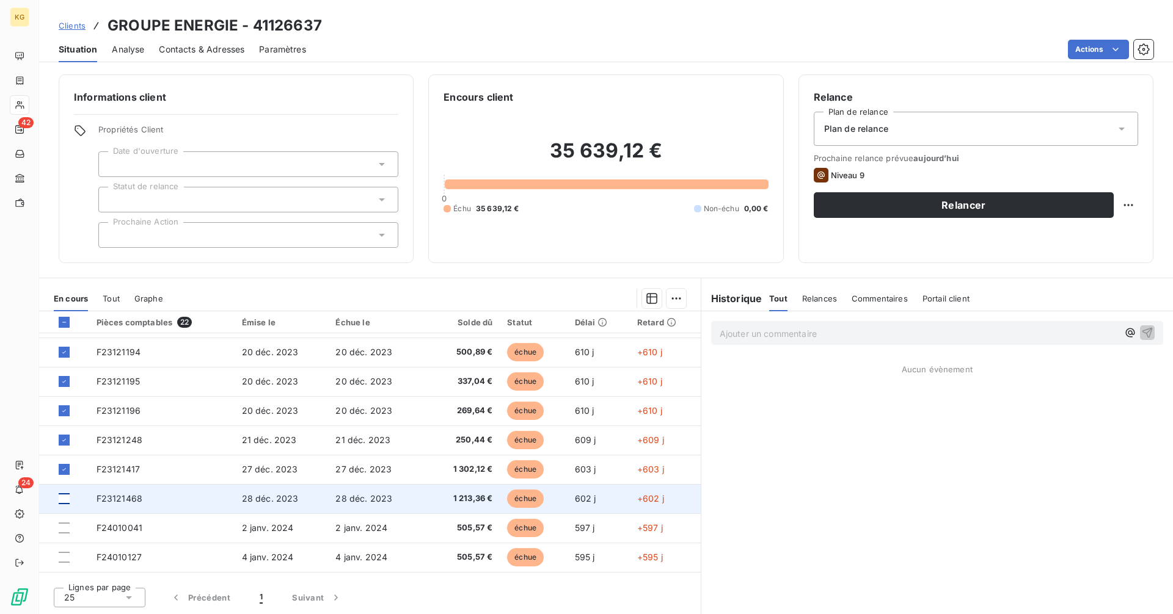
click at [62, 495] on div at bounding box center [64, 498] width 11 height 11
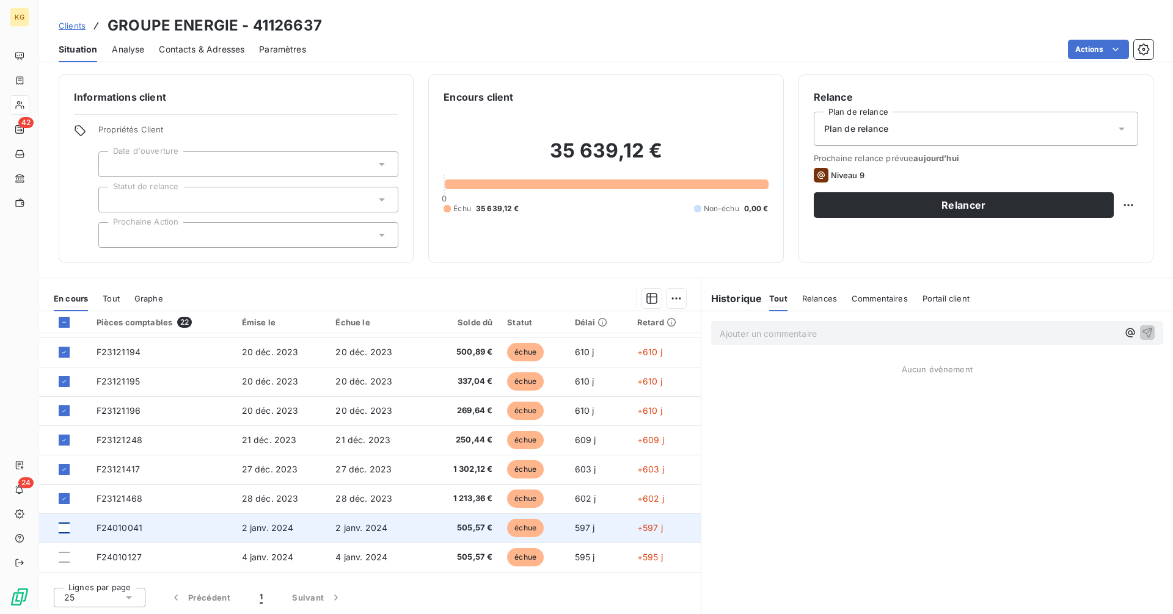
click at [64, 532] on div at bounding box center [64, 528] width 11 height 11
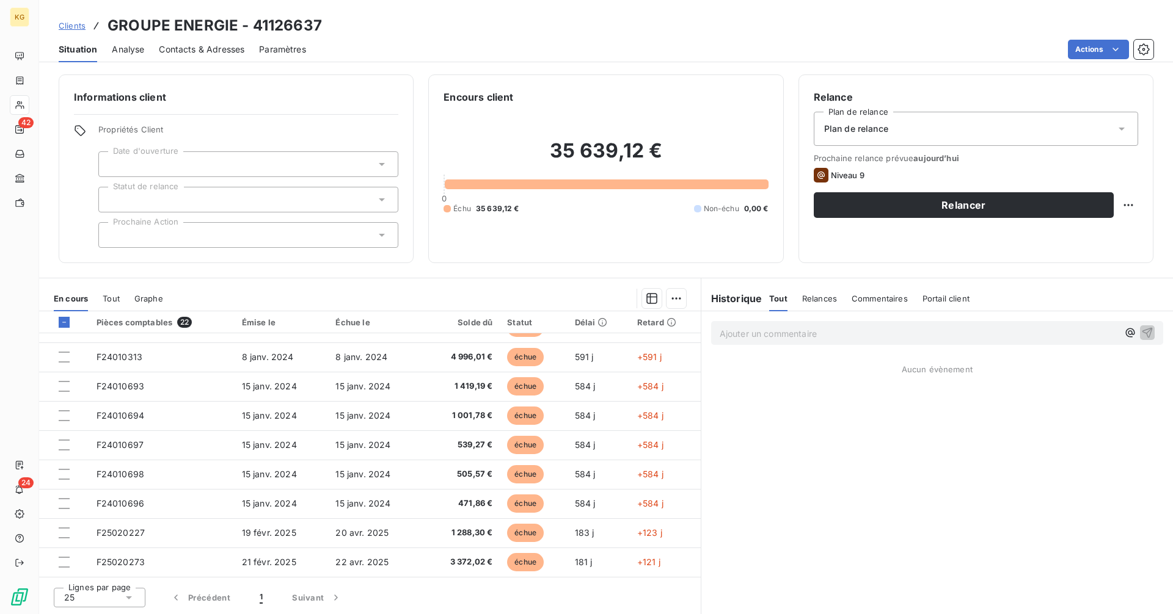
scroll to position [259, 0]
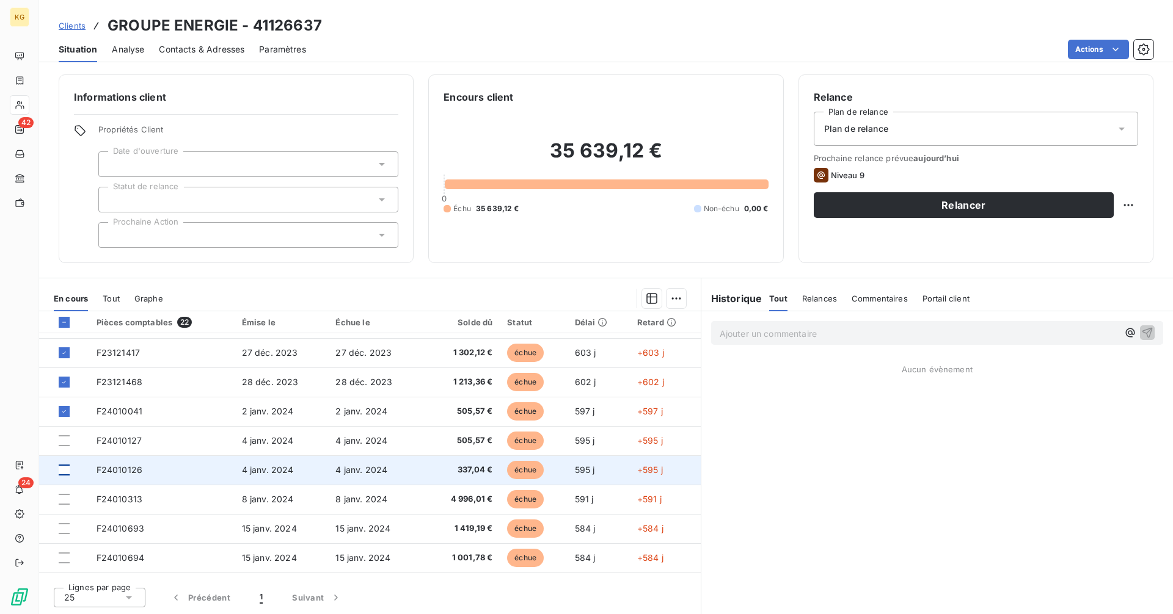
click at [67, 470] on div at bounding box center [64, 470] width 11 height 11
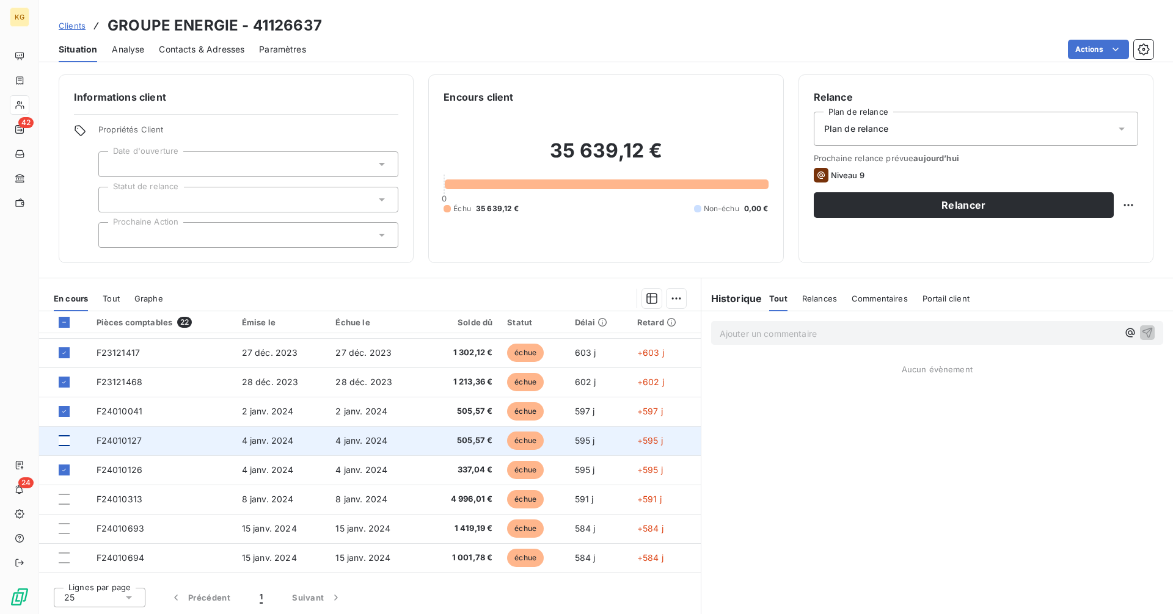
click at [62, 442] on div at bounding box center [64, 440] width 11 height 11
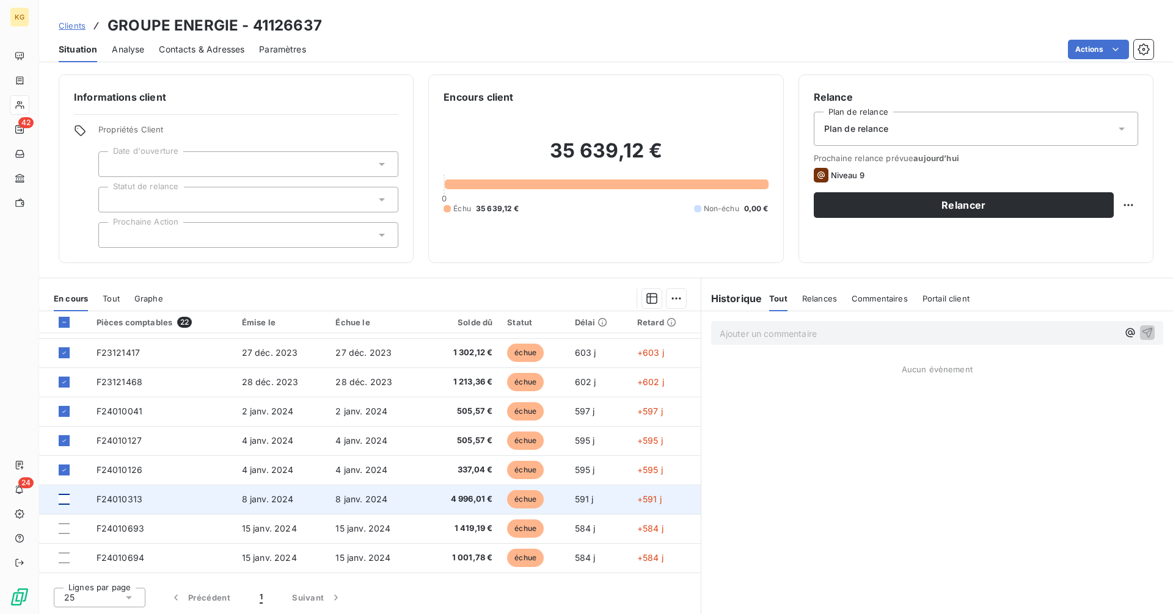
click at [65, 500] on div at bounding box center [64, 499] width 11 height 11
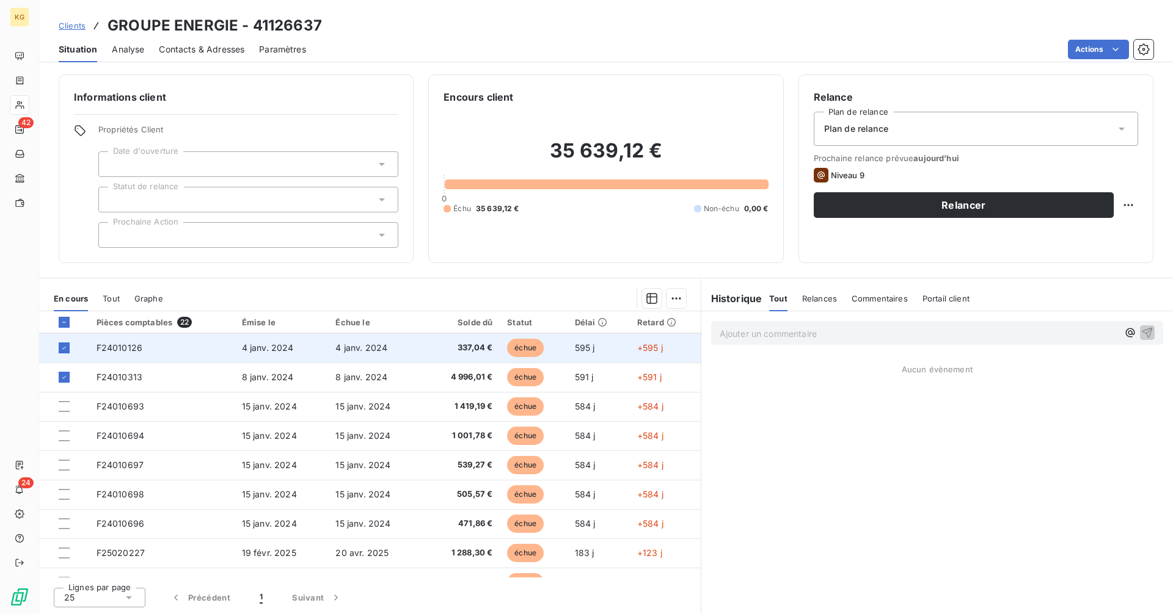
scroll to position [401, 0]
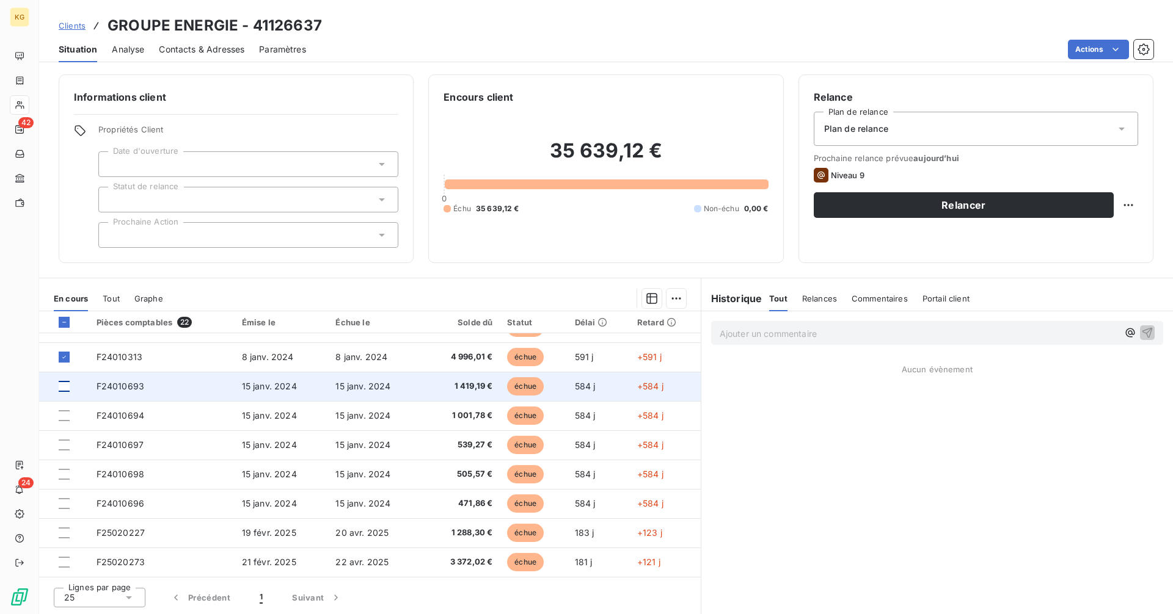
click at [62, 391] on div at bounding box center [64, 386] width 11 height 11
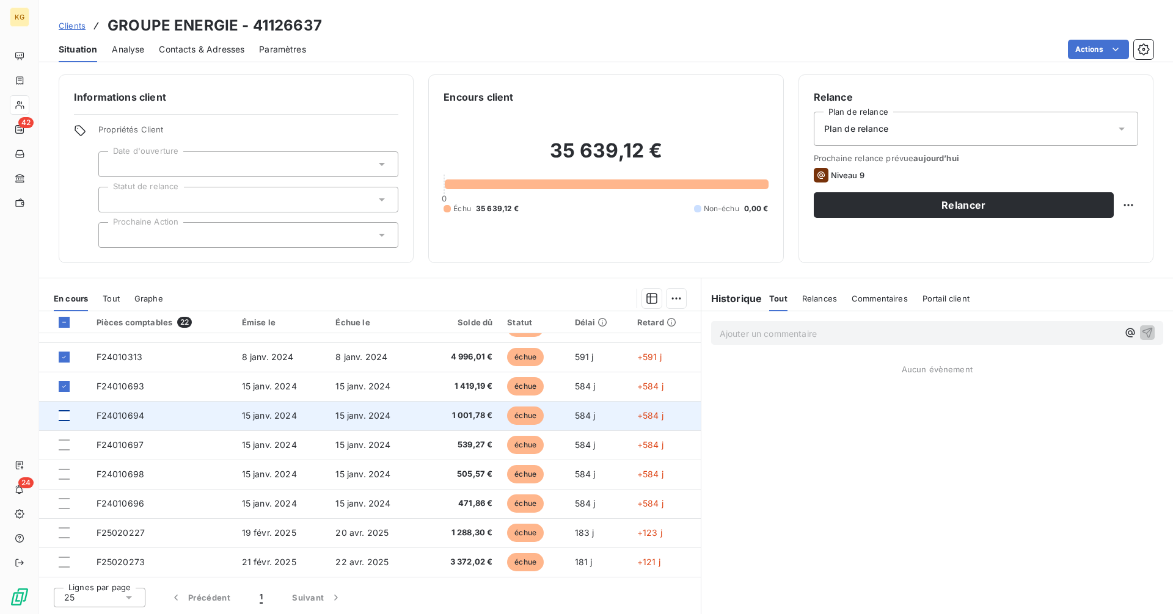
click at [62, 414] on div at bounding box center [64, 415] width 11 height 11
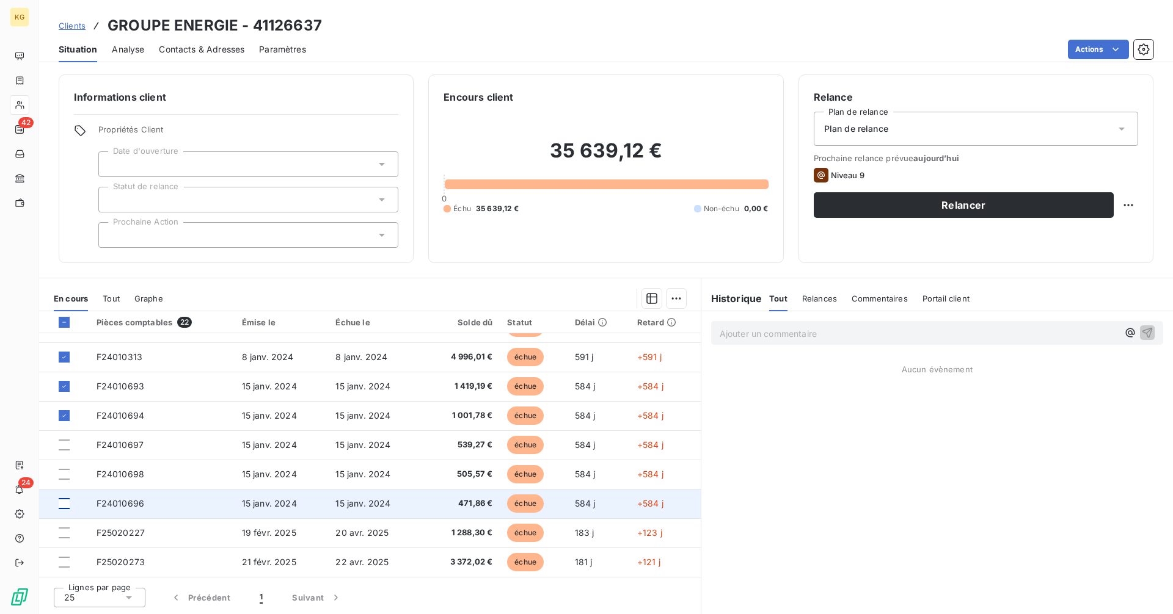
click at [60, 506] on div at bounding box center [64, 503] width 11 height 11
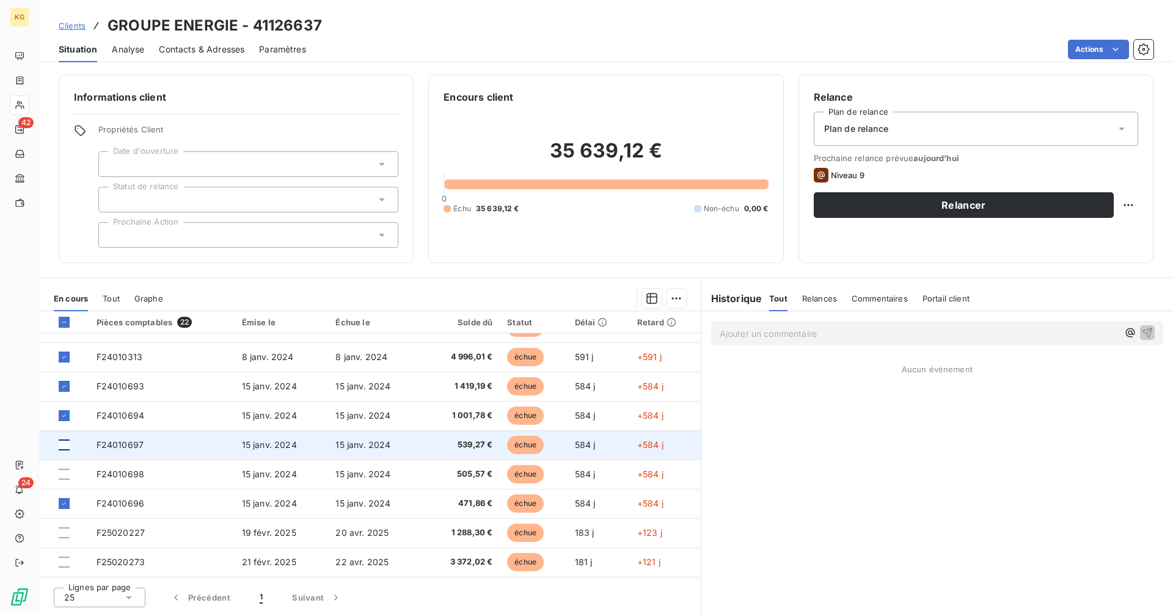
click at [65, 449] on div at bounding box center [64, 445] width 11 height 11
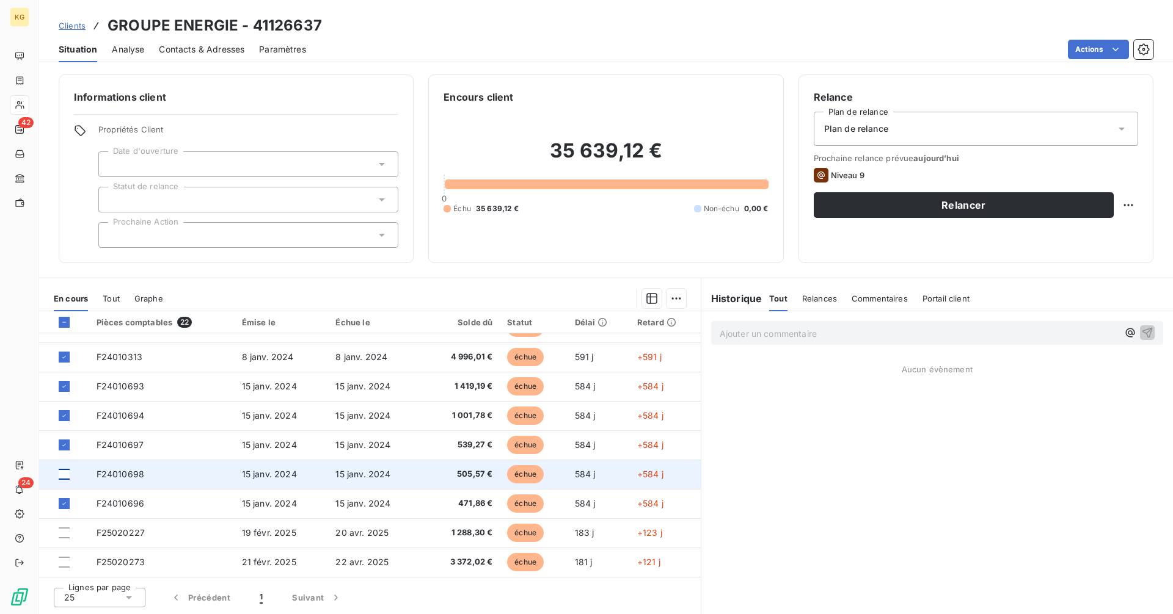
click at [68, 474] on div at bounding box center [64, 474] width 11 height 11
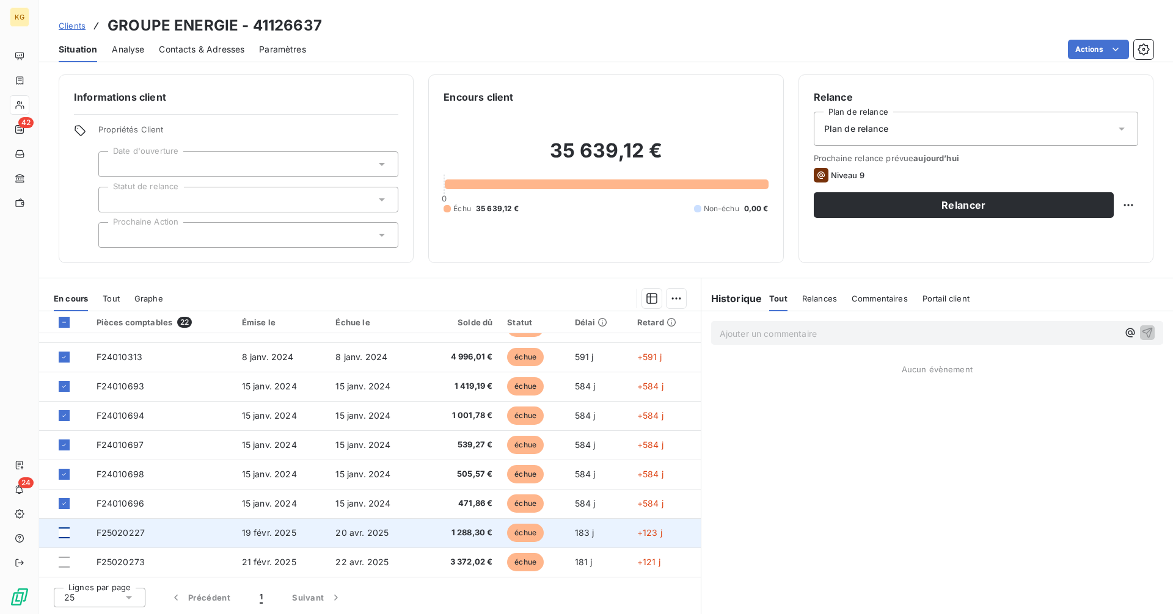
click at [68, 534] on div at bounding box center [64, 533] width 11 height 11
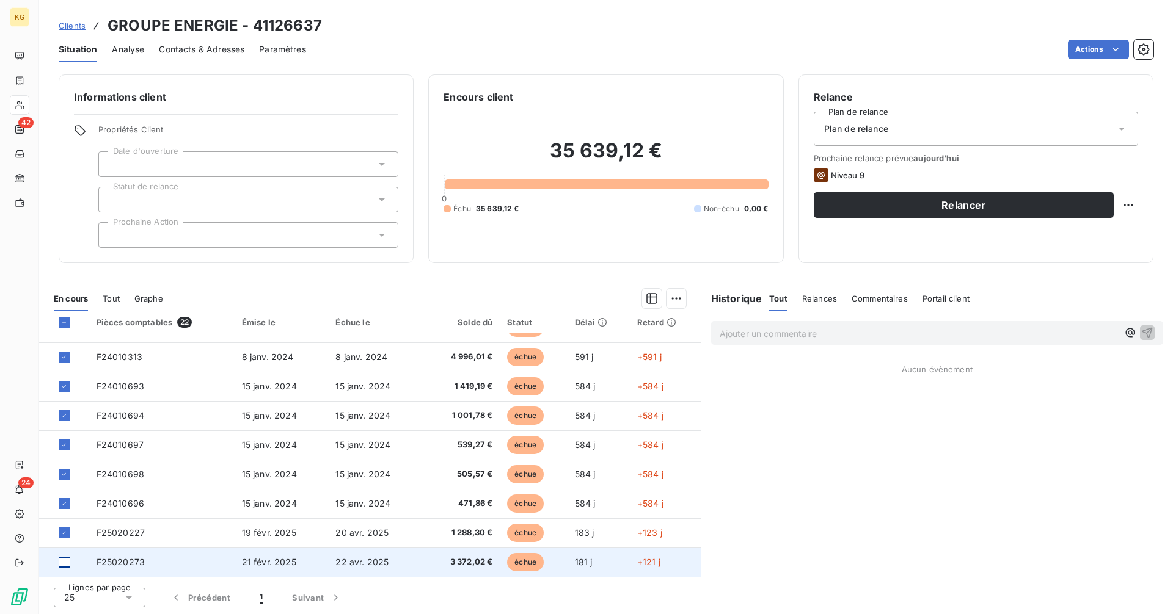
click at [65, 561] on div at bounding box center [64, 562] width 11 height 11
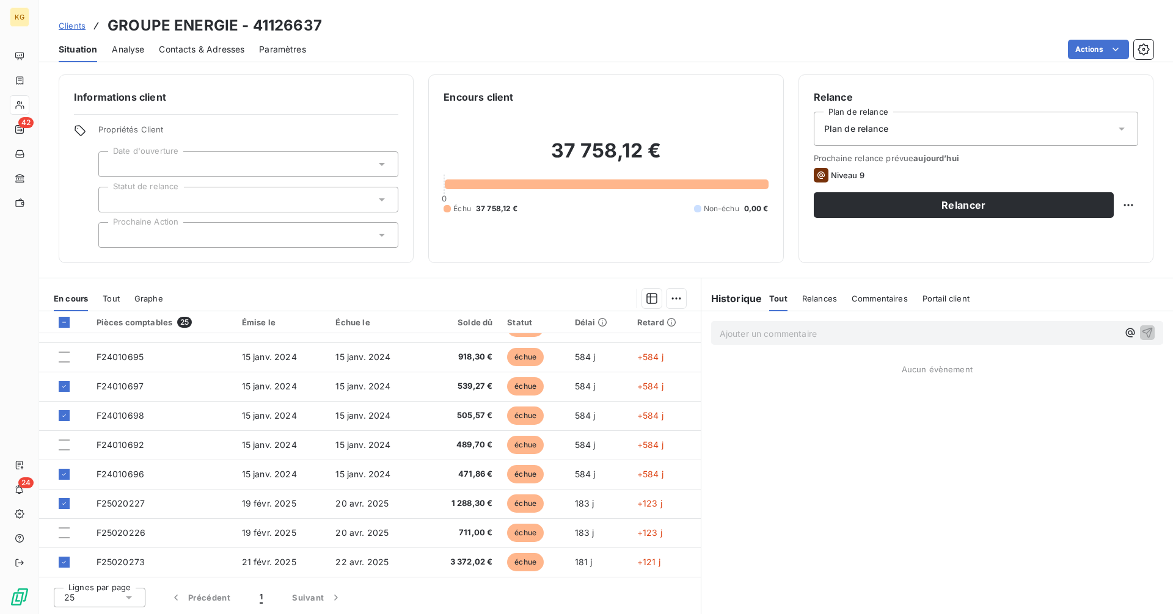
scroll to position [0, 0]
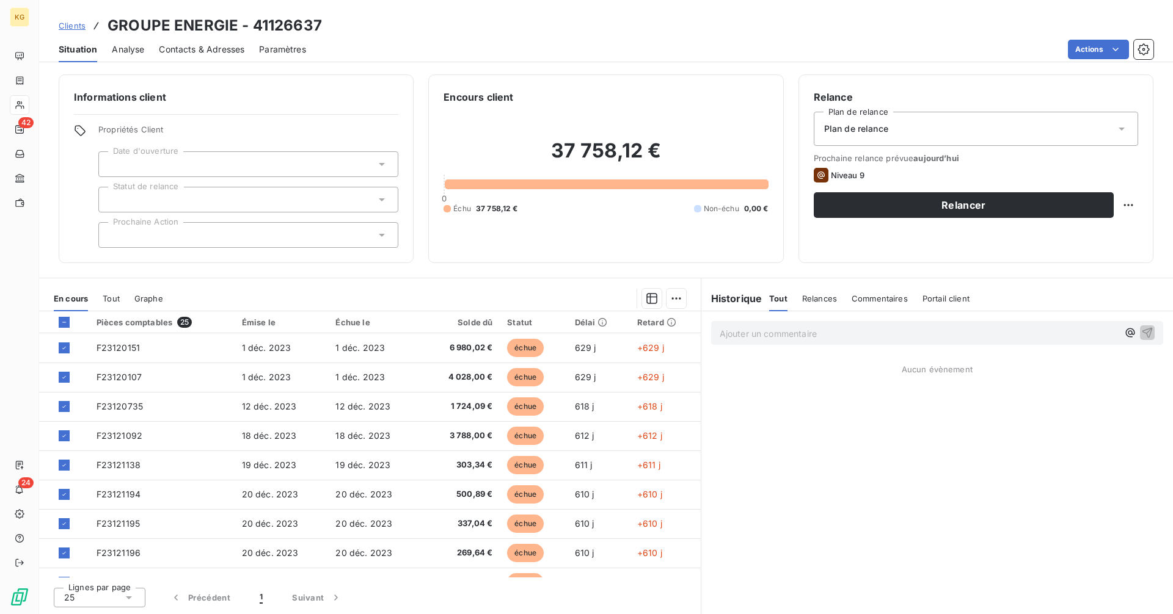
click at [61, 27] on span "Clients" at bounding box center [72, 26] width 27 height 10
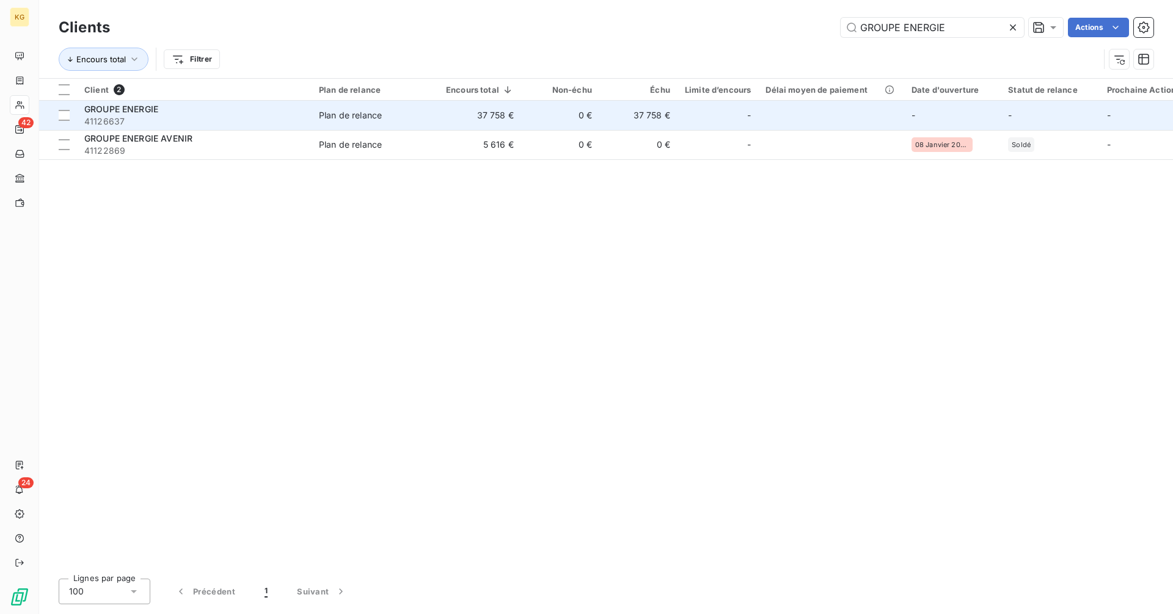
click at [473, 117] on td "37 758 €" at bounding box center [479, 115] width 82 height 29
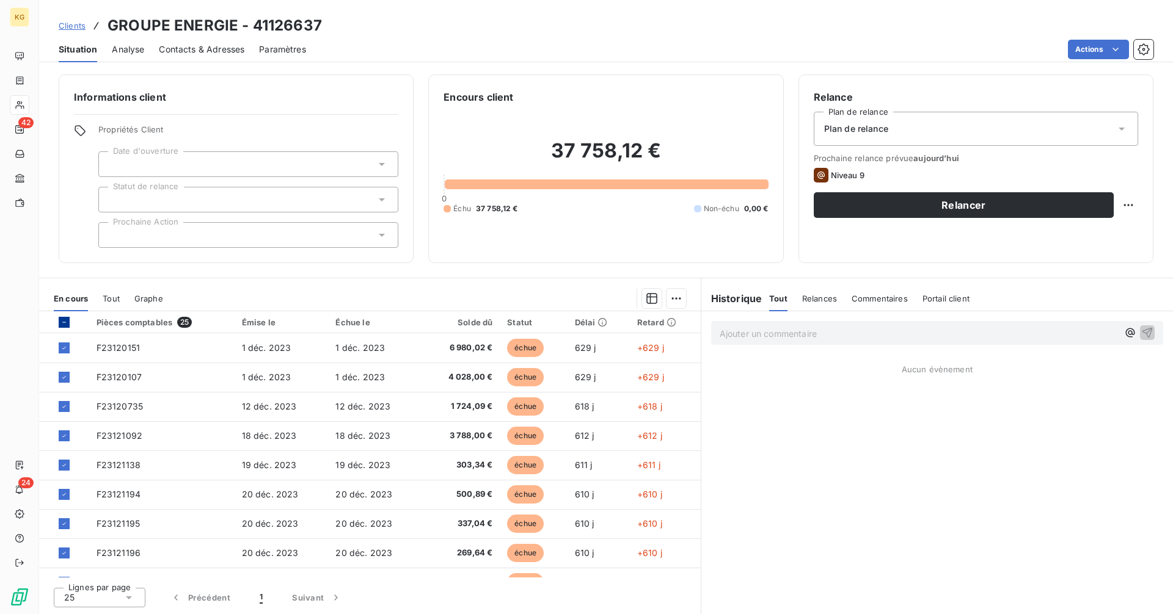
click at [62, 326] on div at bounding box center [64, 322] width 11 height 11
click at [68, 323] on div at bounding box center [64, 322] width 11 height 11
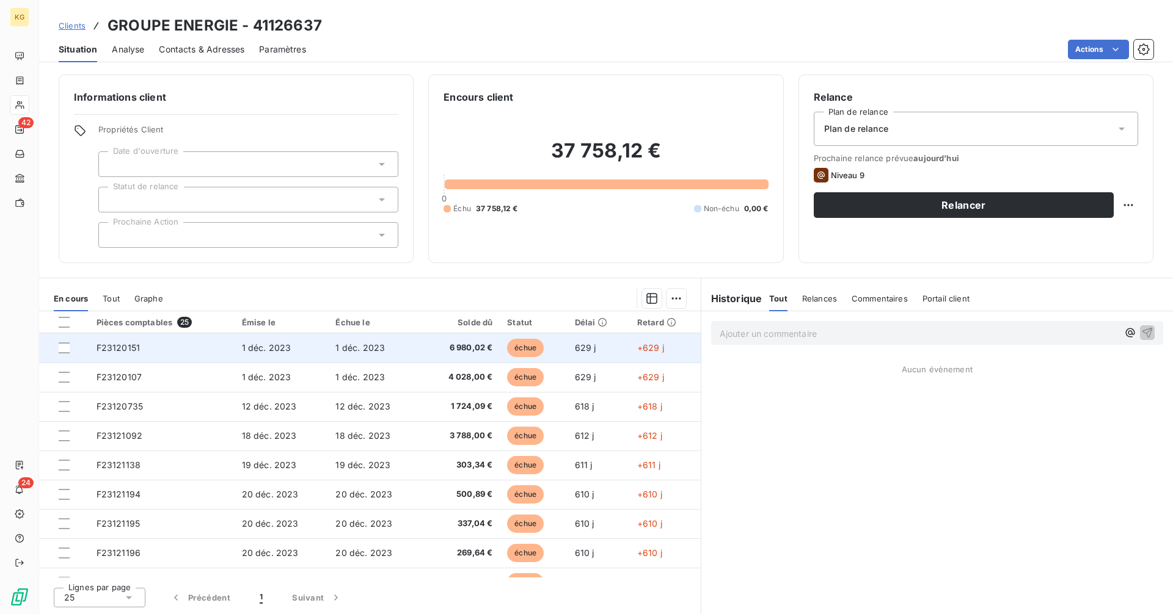
click at [457, 352] on span "6 980,02 €" at bounding box center [460, 348] width 63 height 12
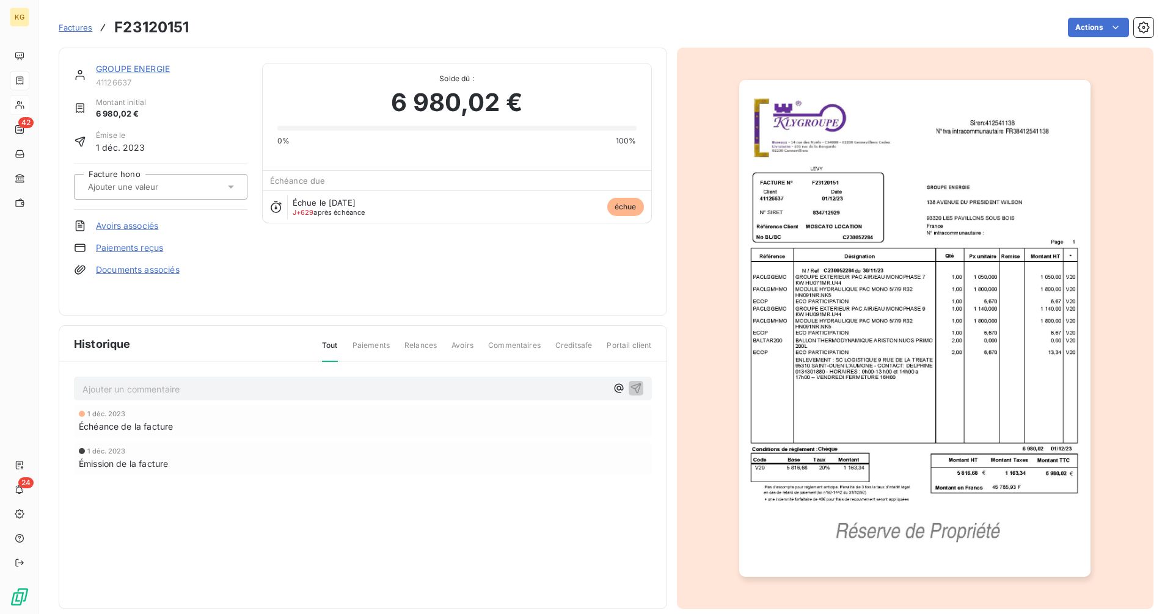
click at [148, 252] on link "Paiements reçus" at bounding box center [129, 248] width 67 height 12
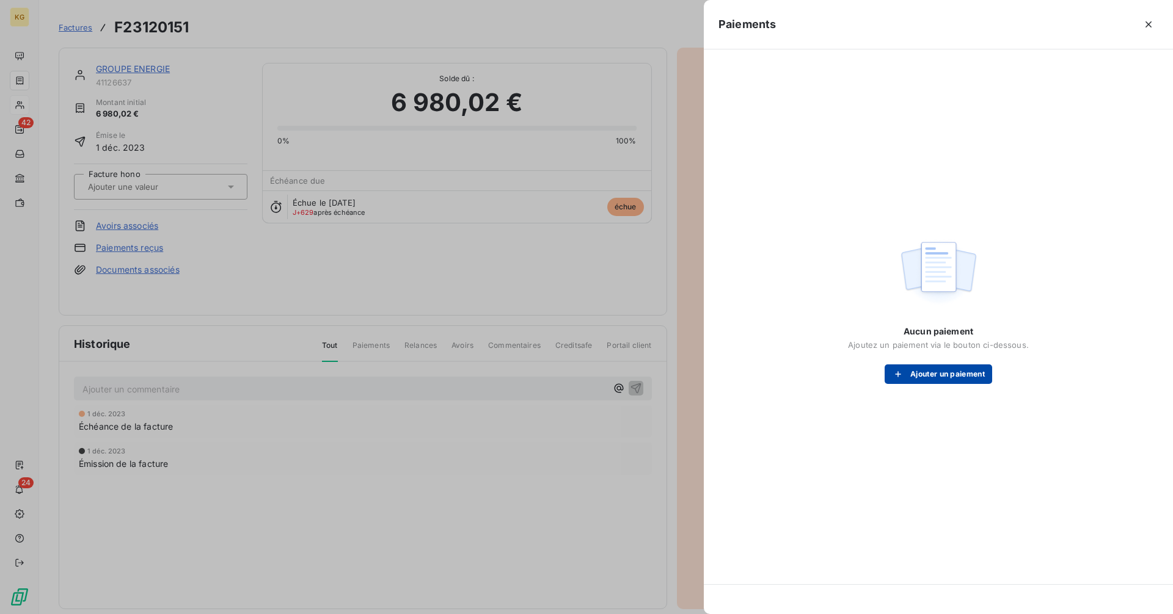
click at [948, 379] on button "Ajouter un paiement" at bounding box center [937, 375] width 107 height 20
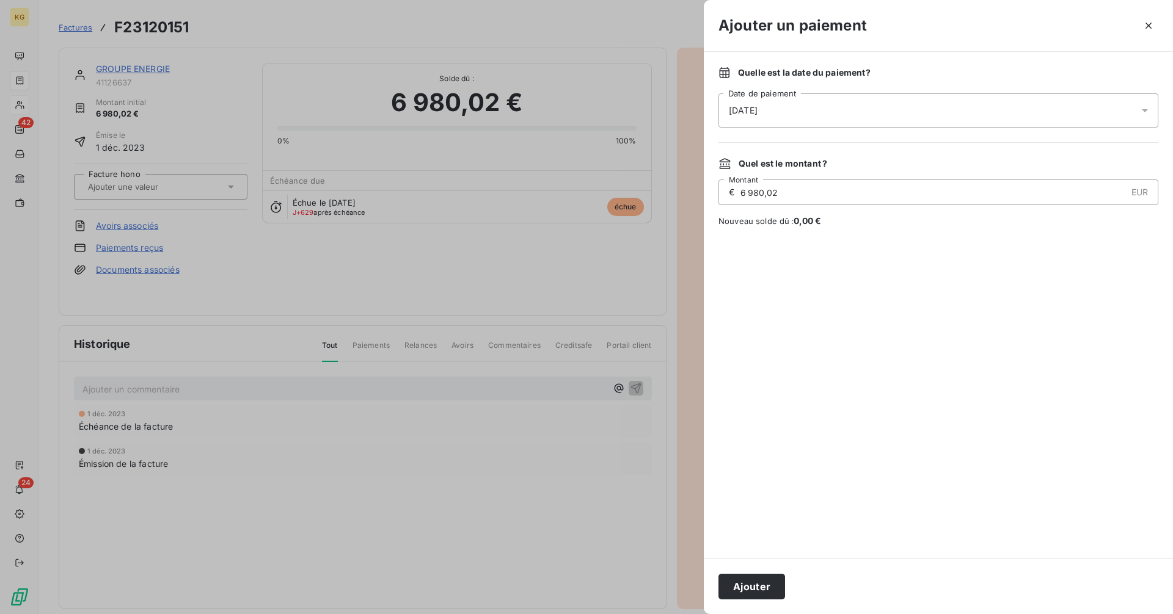
click at [816, 192] on input "6 980,02" at bounding box center [932, 192] width 387 height 24
click at [767, 195] on input "5 311,52" at bounding box center [932, 192] width 387 height 24
type input "5 311,32"
click at [763, 585] on button "Ajouter" at bounding box center [751, 587] width 67 height 26
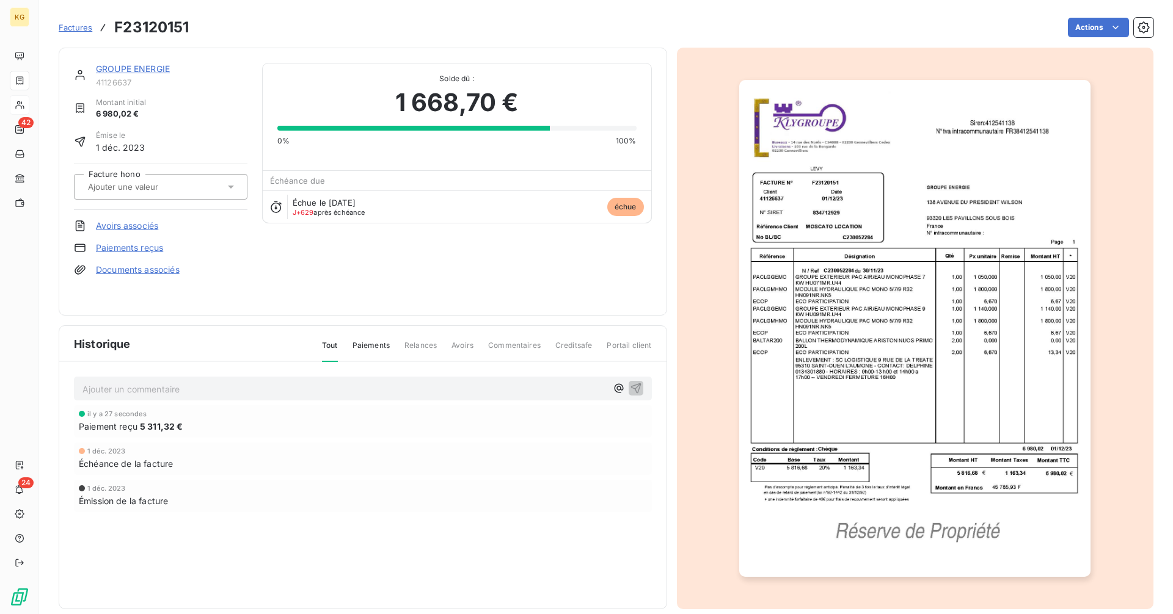
click at [121, 67] on link "GROUPE ENERGIE" at bounding box center [133, 69] width 74 height 10
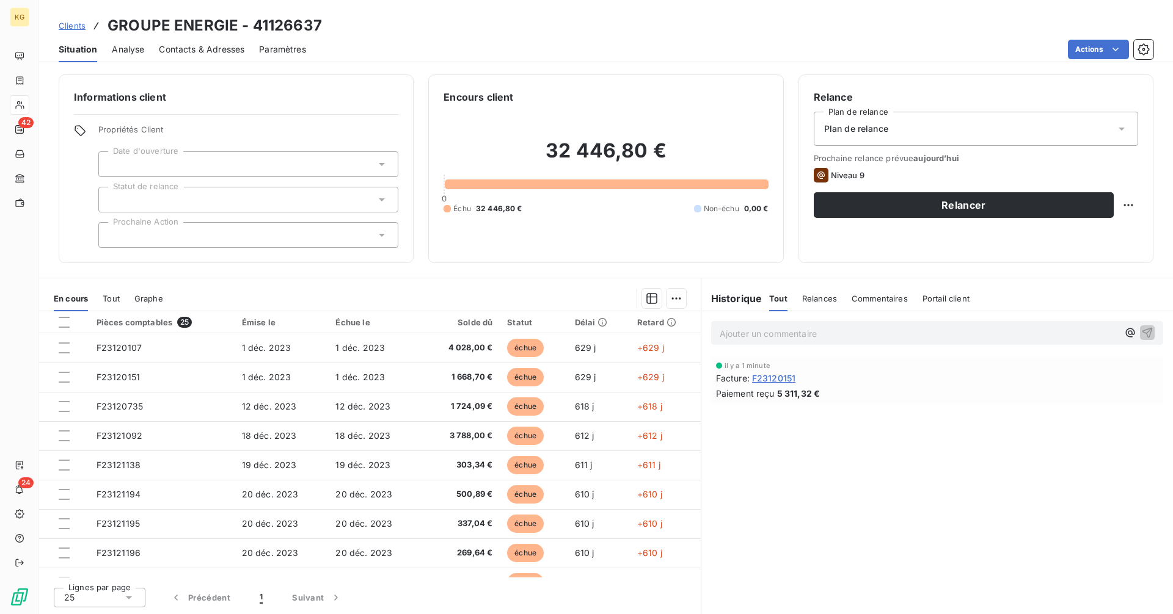
click at [785, 333] on p "Ajouter un commentaire ﻿" at bounding box center [918, 333] width 398 height 15
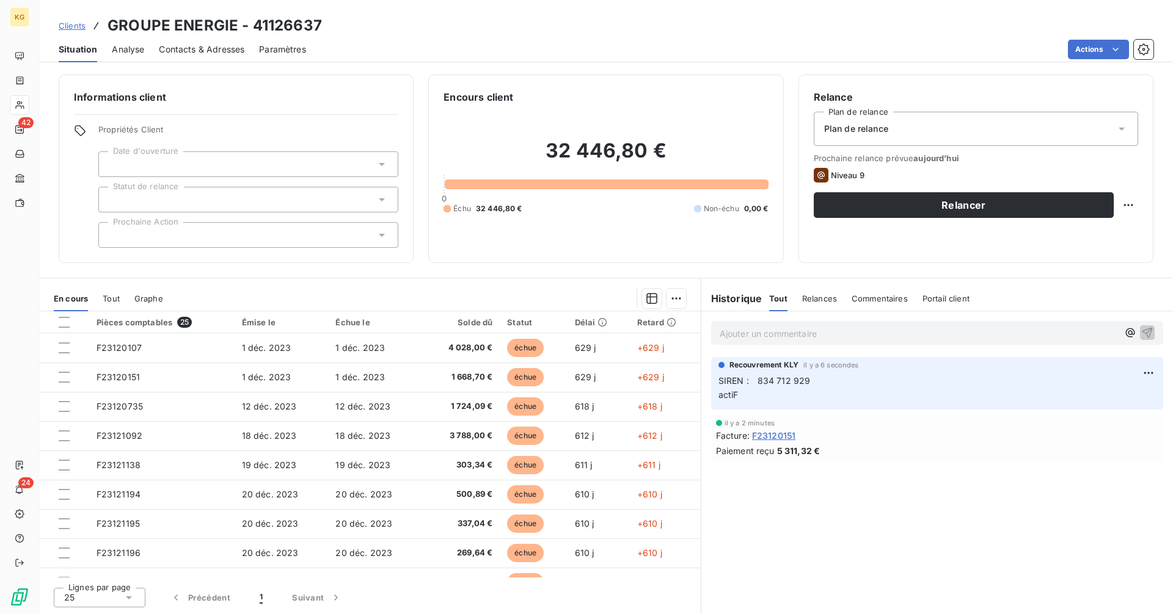
click at [209, 53] on span "Contacts & Adresses" at bounding box center [201, 49] width 85 height 12
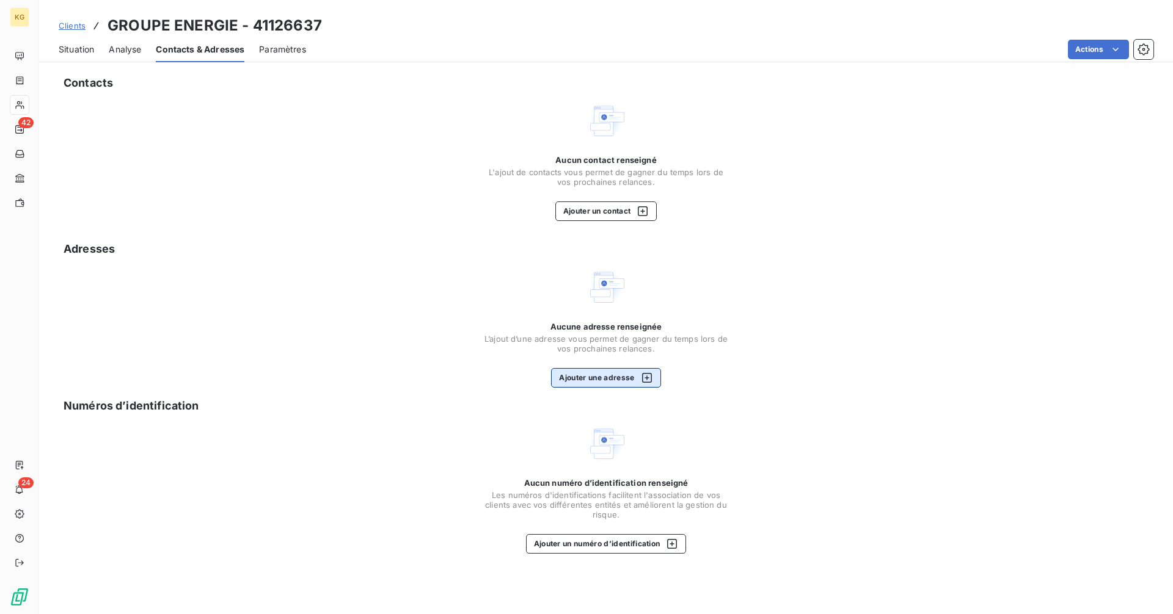
click at [624, 380] on button "Ajouter une adresse" at bounding box center [605, 378] width 109 height 20
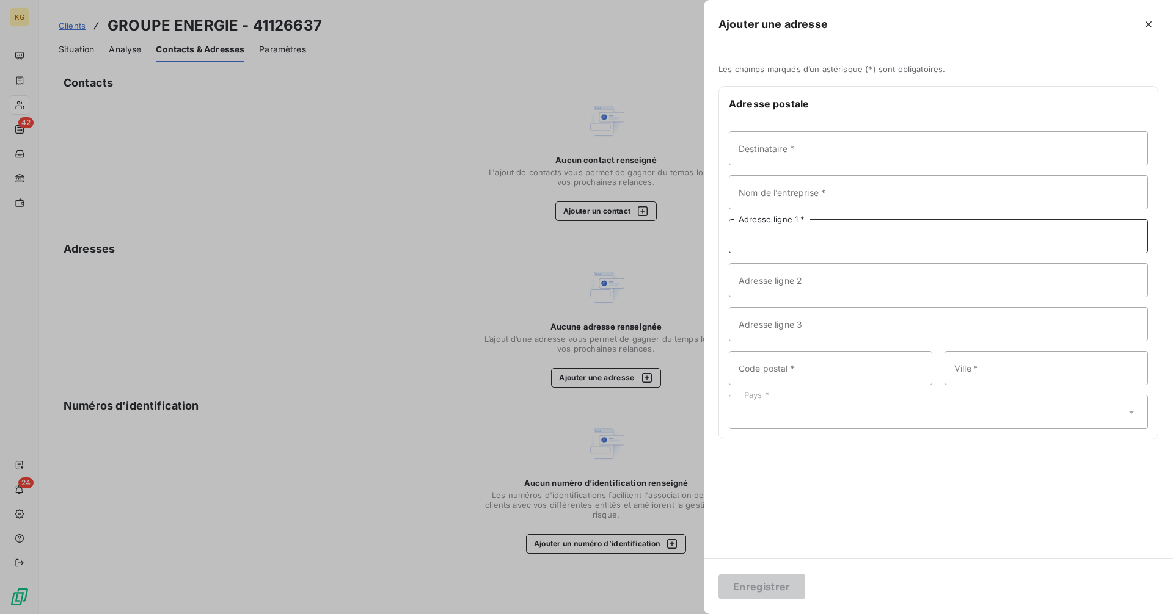
click at [790, 239] on input "Adresse ligne 1 *" at bounding box center [938, 236] width 419 height 34
paste input "[STREET_ADDRESS][PERSON_NAME]"
click at [898, 236] on input "[STREET_ADDRESS][PERSON_NAME]" at bounding box center [938, 236] width 419 height 34
type input "[STREET_ADDRESS][PERSON_NAME]"
click at [747, 374] on input "Code postal *" at bounding box center [830, 368] width 203 height 34
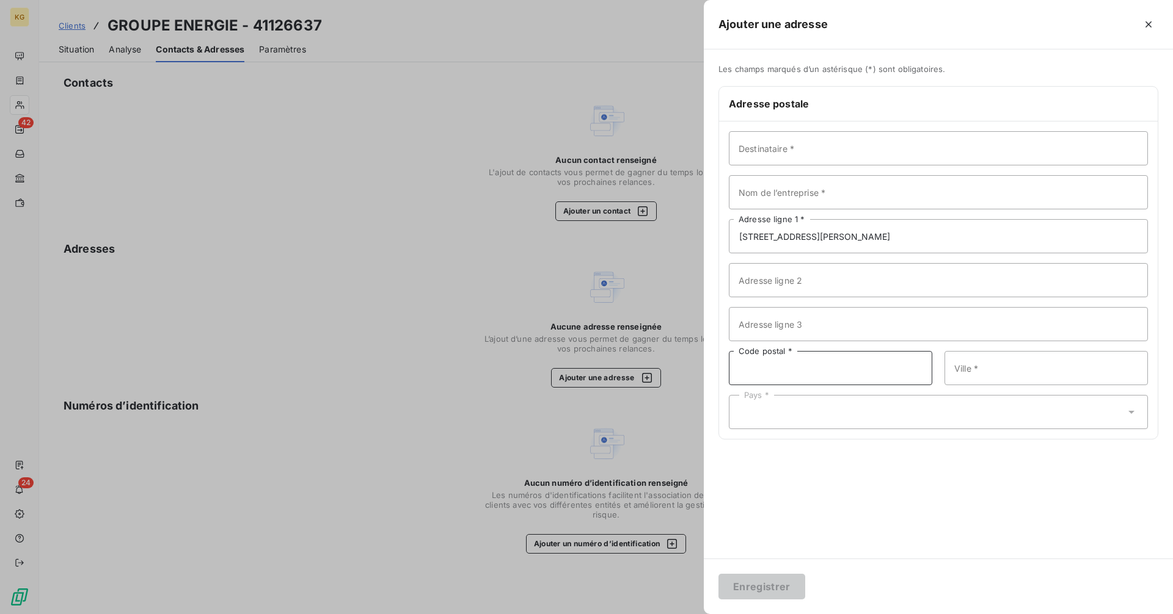
paste input "93320 LES PAVILLONS-[GEOGRAPHIC_DATA]"
click at [768, 370] on input "93320 LES PAVILLONS-[GEOGRAPHIC_DATA]" at bounding box center [830, 368] width 203 height 34
type input "93320"
click at [1022, 365] on input "Ville *" at bounding box center [1045, 368] width 203 height 34
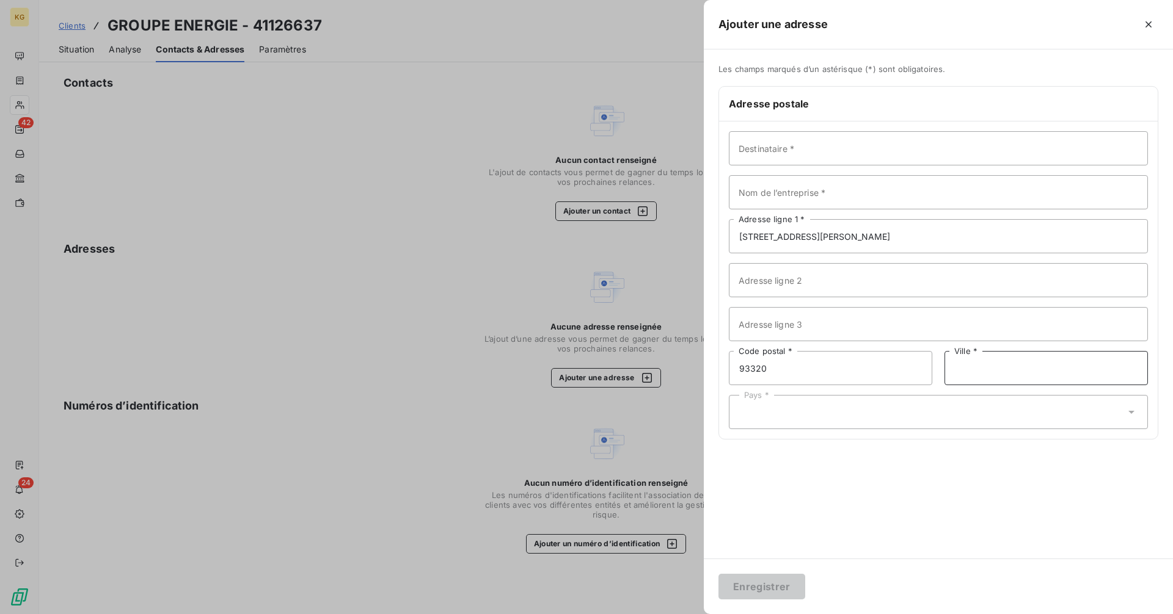
paste input "LES PAVILLONS-[GEOGRAPHIC_DATA]"
type input "LES PAVILLONS-[GEOGRAPHIC_DATA]"
click at [917, 407] on div "Pays *" at bounding box center [938, 412] width 419 height 34
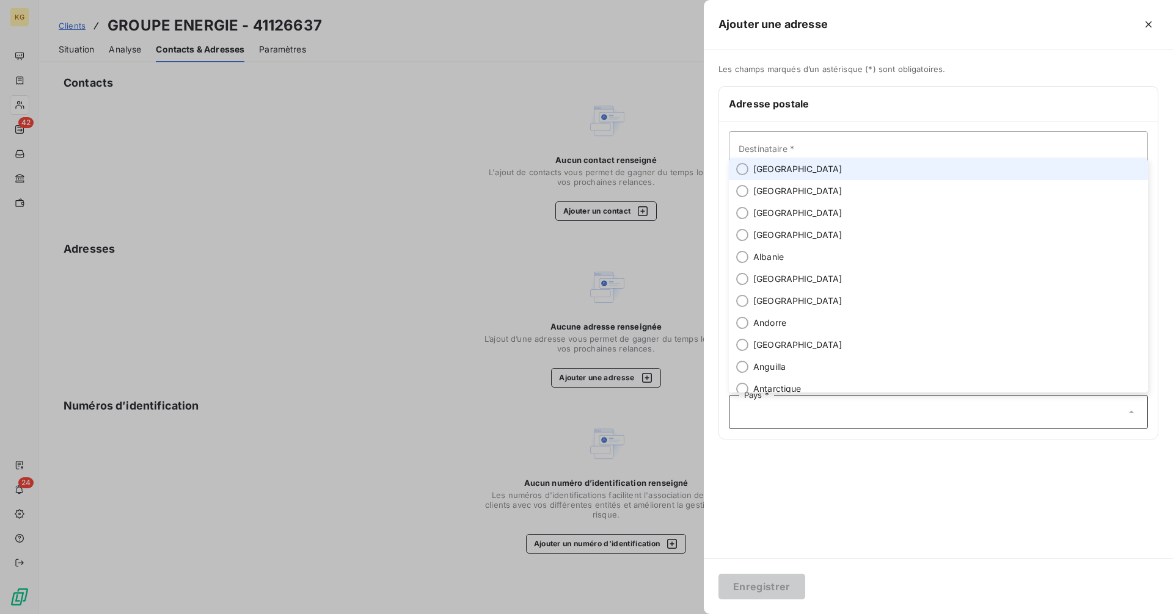
click at [800, 175] on li "[GEOGRAPHIC_DATA]" at bounding box center [938, 169] width 419 height 22
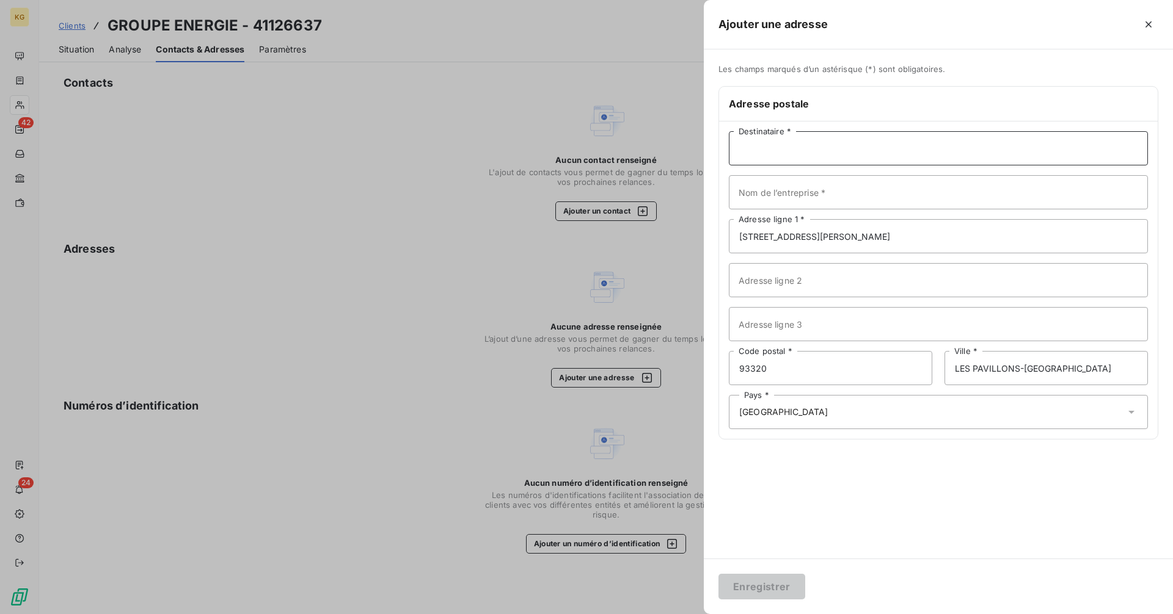
click at [812, 160] on input "Destinataire *" at bounding box center [938, 148] width 419 height 34
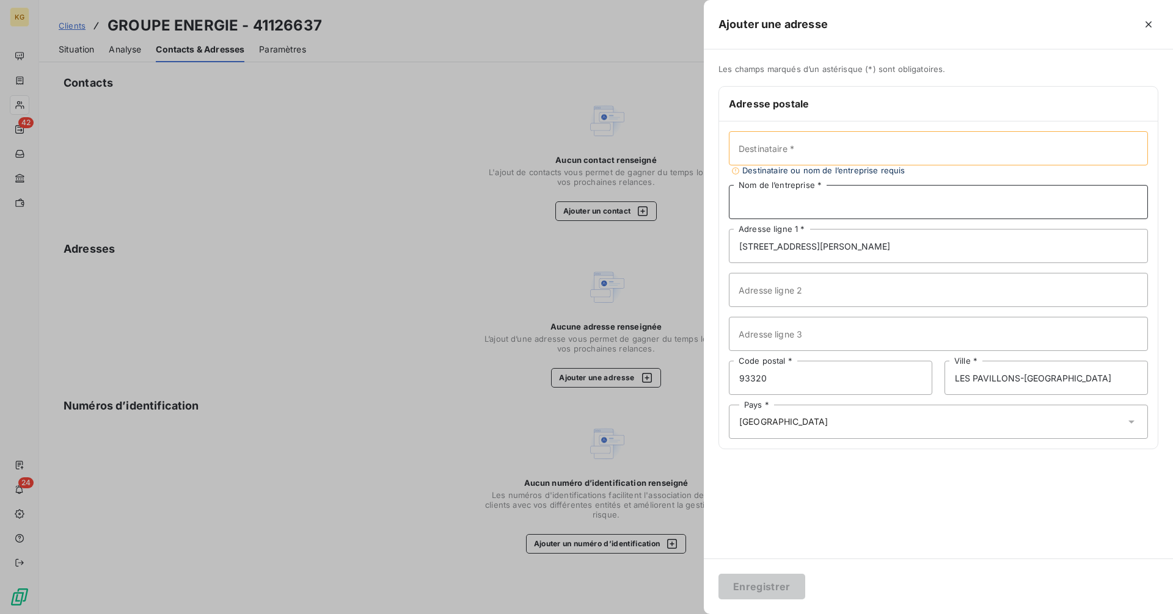
click at [821, 211] on input "Nom de l’entreprise *" at bounding box center [938, 202] width 419 height 34
paste input "GROUPE ENERGIE"
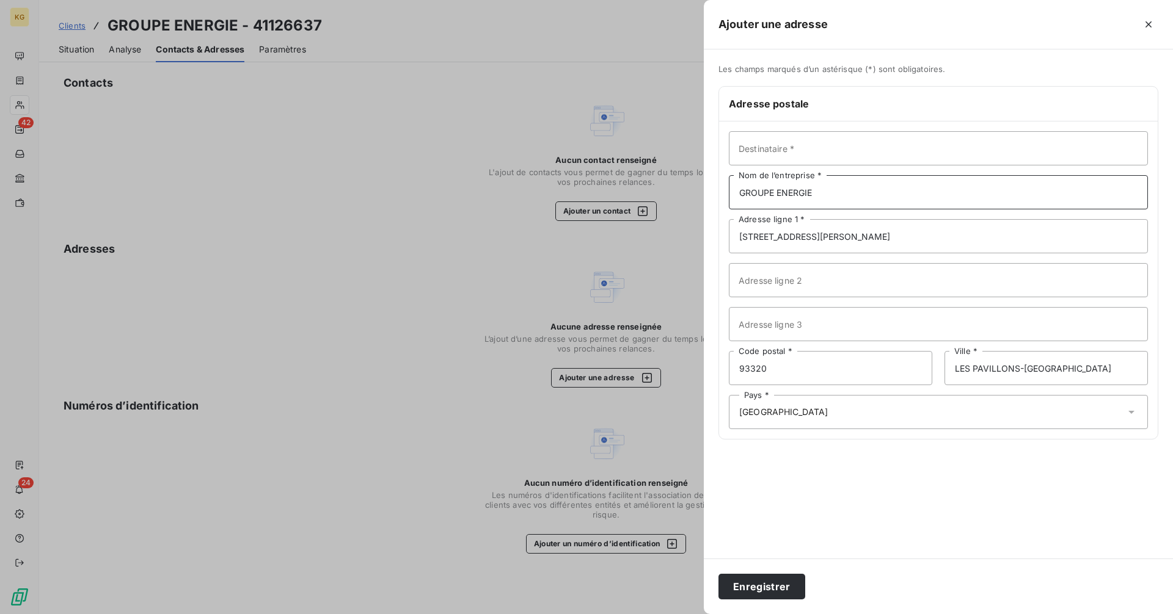
type input "GROUPE ENERGIE"
click at [787, 143] on input "Destinataire *" at bounding box center [938, 148] width 419 height 34
paste input "[PERSON_NAME]"
type input "[PERSON_NAME]"
click at [752, 592] on button "Enregistrer" at bounding box center [761, 587] width 87 height 26
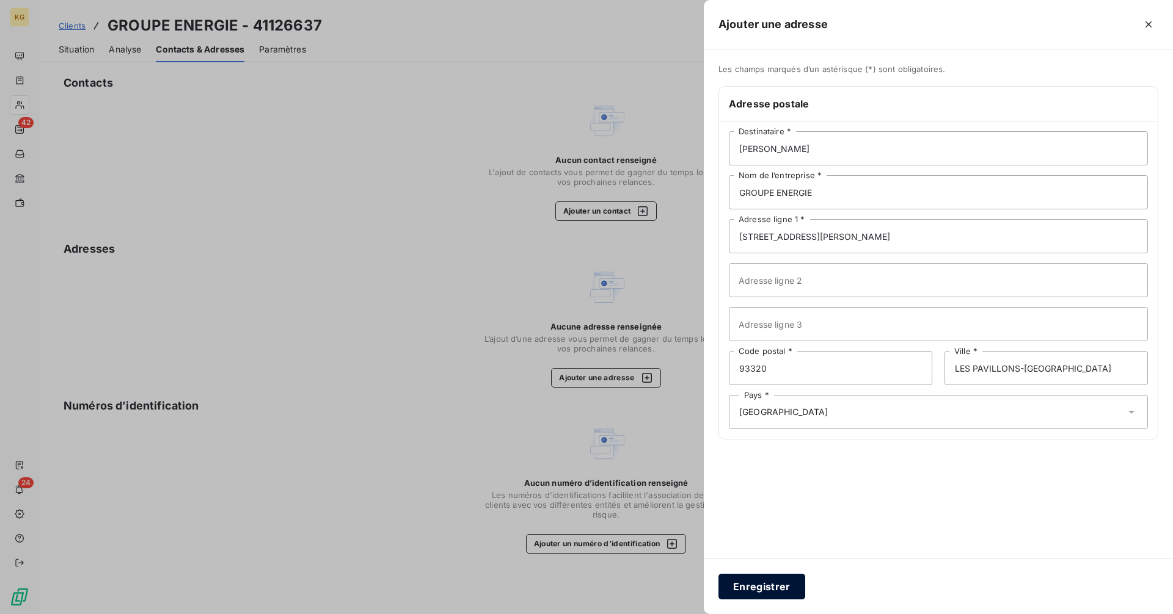
click at [752, 592] on button "Enregistrer" at bounding box center [761, 587] width 87 height 26
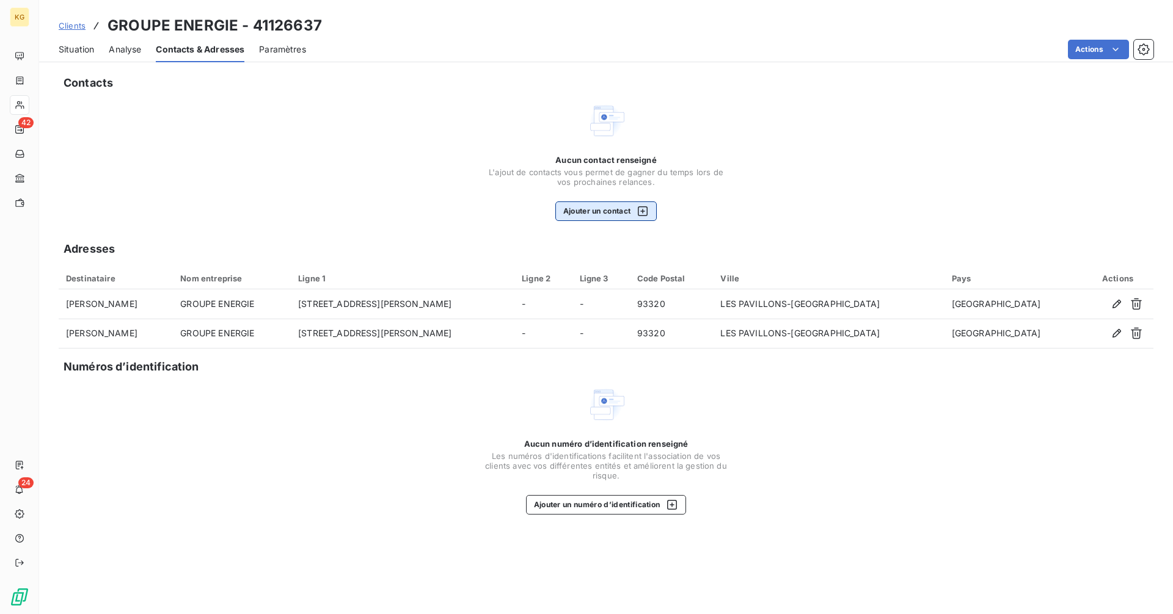
click at [605, 208] on button "Ajouter un contact" at bounding box center [606, 212] width 102 height 20
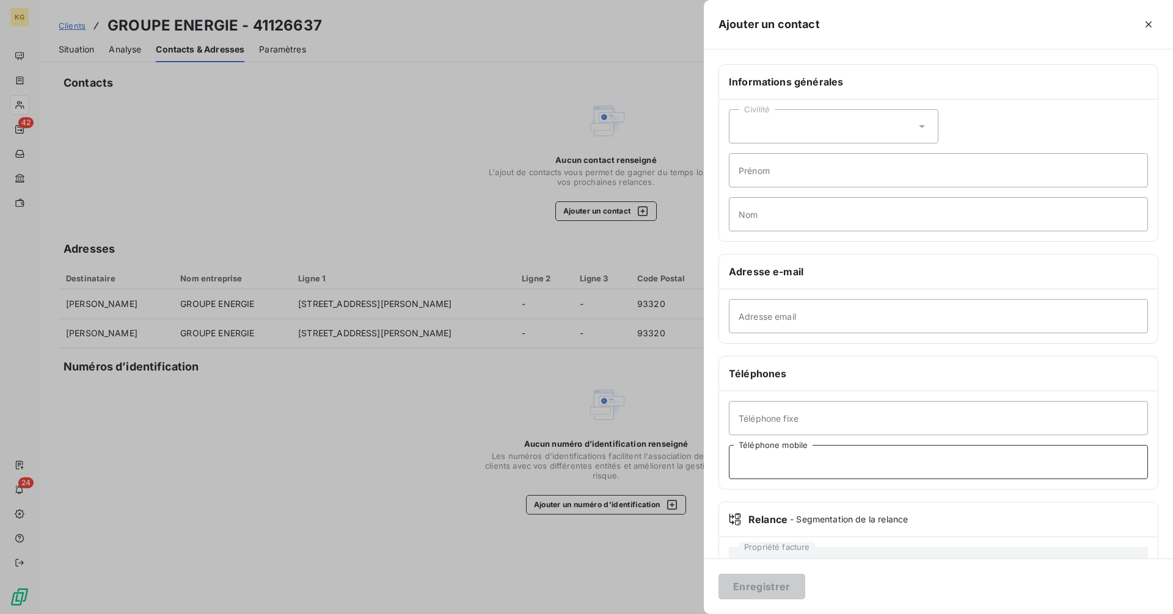
click at [777, 468] on input "Téléphone mobile" at bounding box center [938, 462] width 419 height 34
type input "0666975762"
click at [782, 587] on button "Enregistrer" at bounding box center [761, 587] width 87 height 26
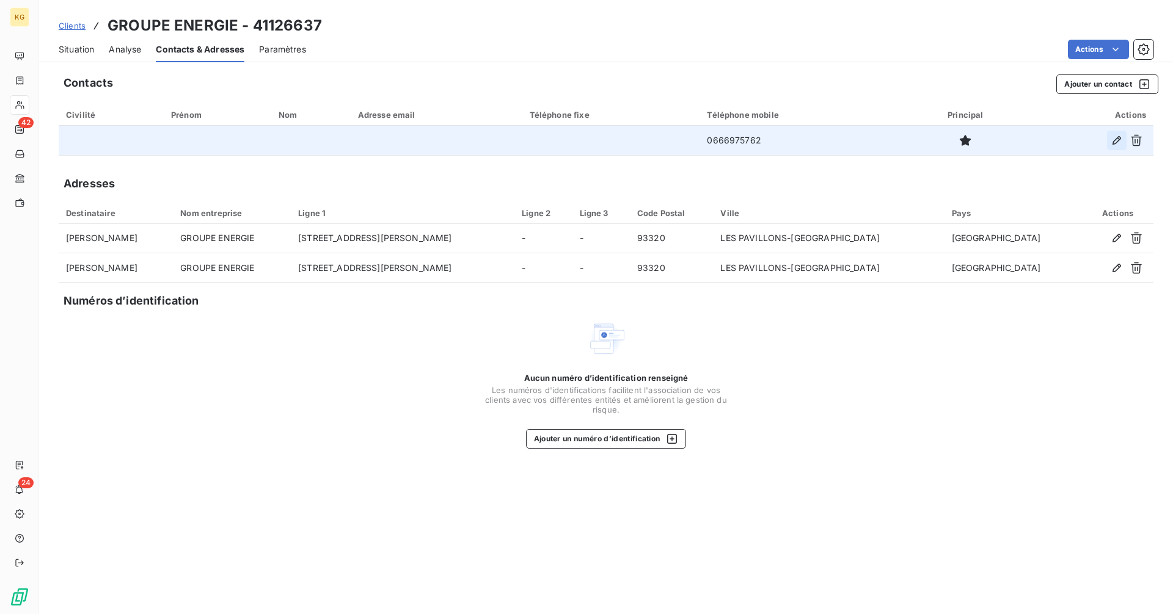
click at [1111, 141] on icon "button" at bounding box center [1116, 140] width 12 height 12
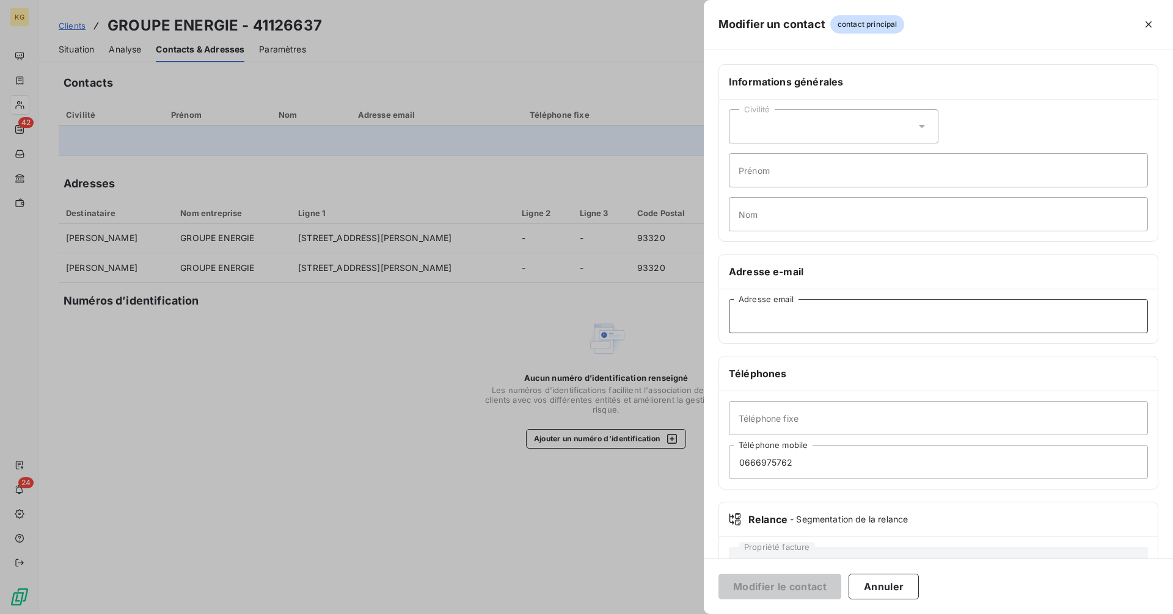
click at [770, 318] on input "Adresse email" at bounding box center [938, 316] width 419 height 34
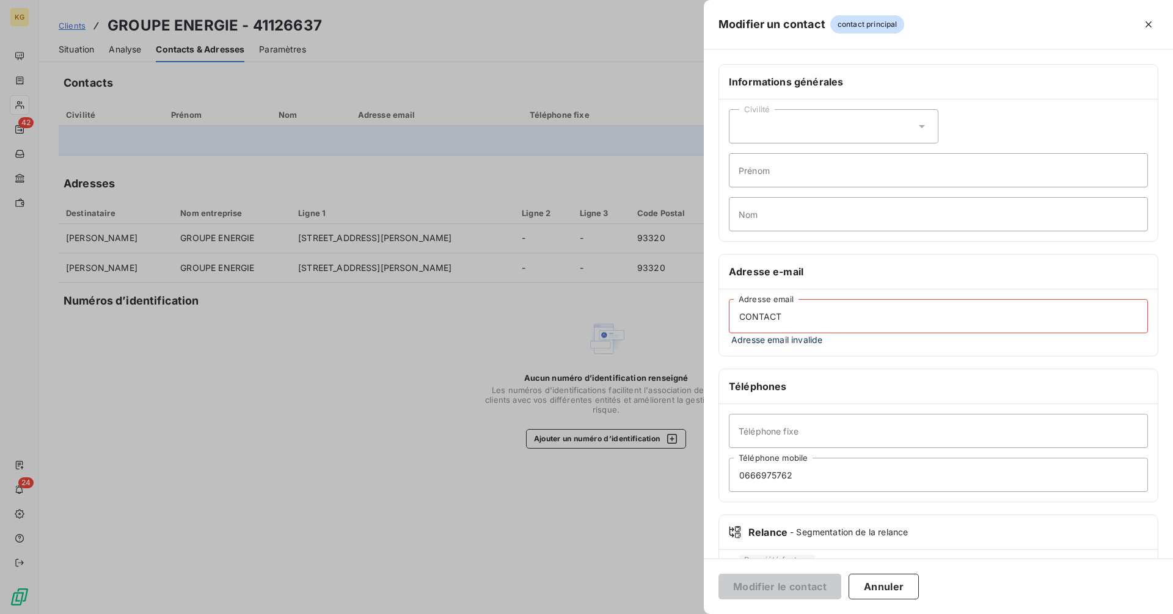
drag, startPoint x: 796, startPoint y: 319, endPoint x: 699, endPoint y: 315, distance: 97.2
click at [718, 315] on div "Adresse e-mail CONTACT Adresse email Adresse email invalide" at bounding box center [938, 305] width 440 height 103
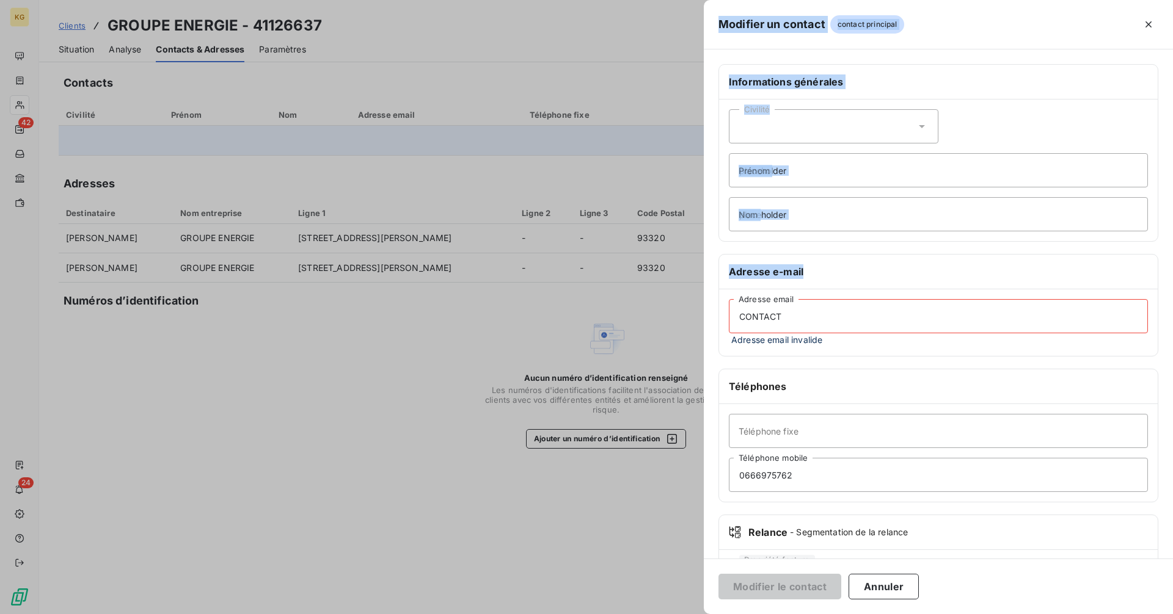
click at [697, 614] on div "Modifier un contact contact principal Informations générales Civilité Prénom No…" at bounding box center [586, 614] width 1173 height 0
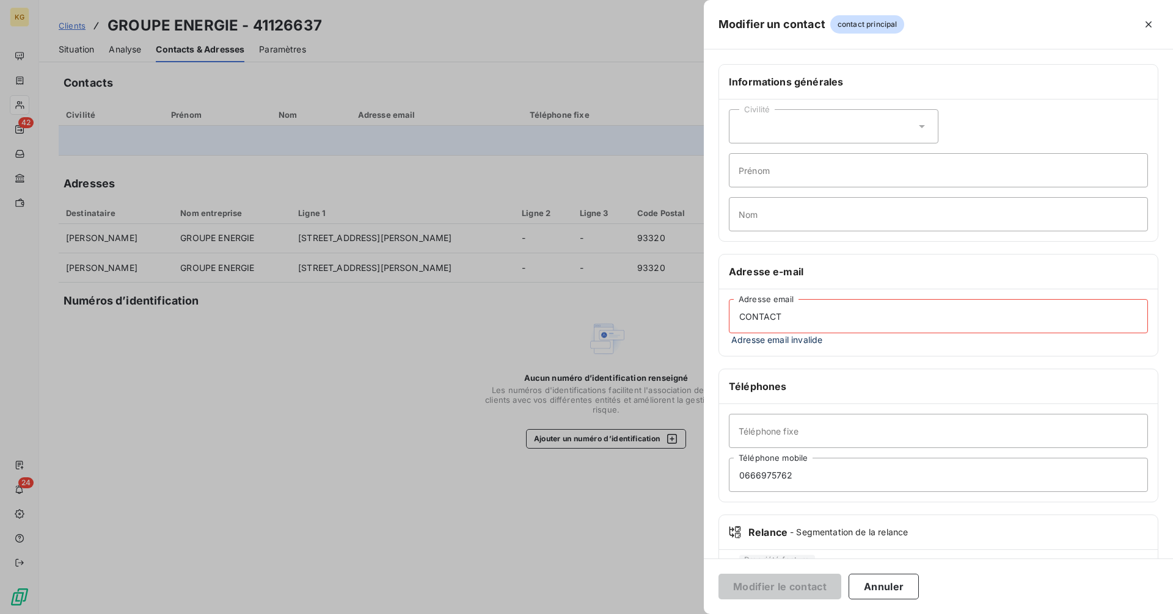
click at [785, 314] on input "CONTACT" at bounding box center [938, 316] width 419 height 34
click at [807, 315] on input "contact.groupe" at bounding box center [938, 316] width 419 height 34
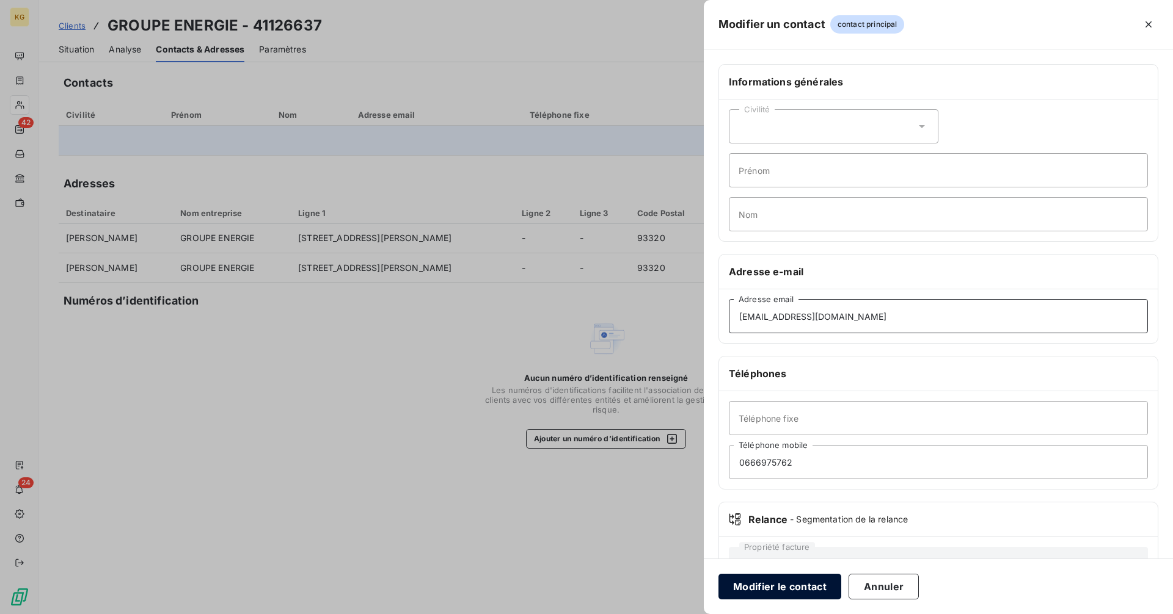
type input "[EMAIL_ADDRESS][DOMAIN_NAME]"
click at [802, 581] on button "Modifier le contact" at bounding box center [779, 587] width 123 height 26
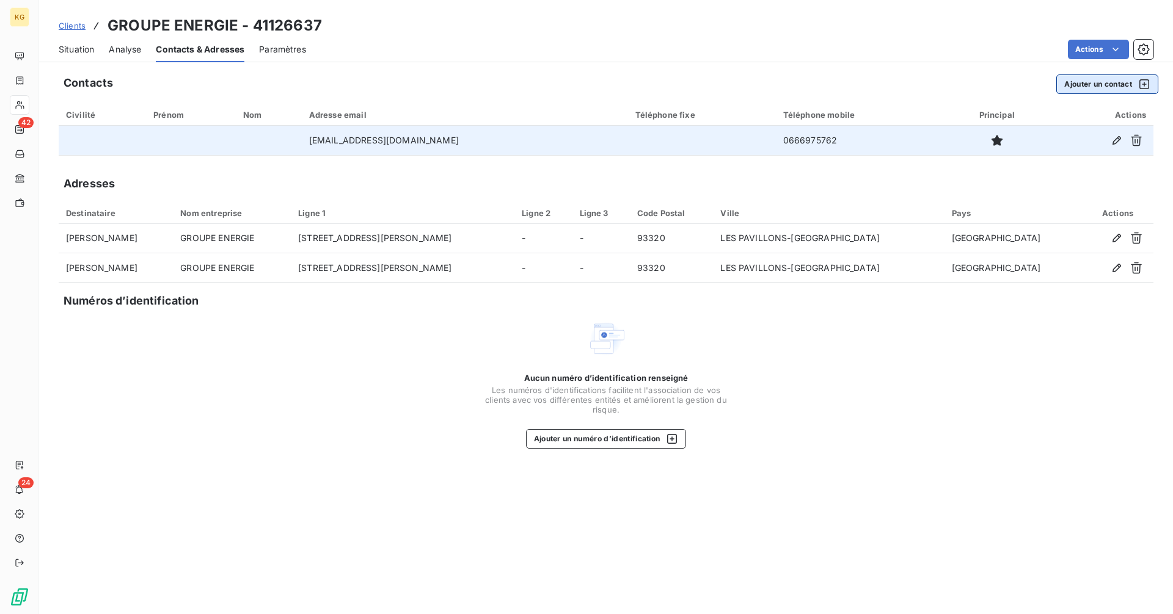
click at [1094, 85] on button "Ajouter un contact" at bounding box center [1107, 85] width 102 height 20
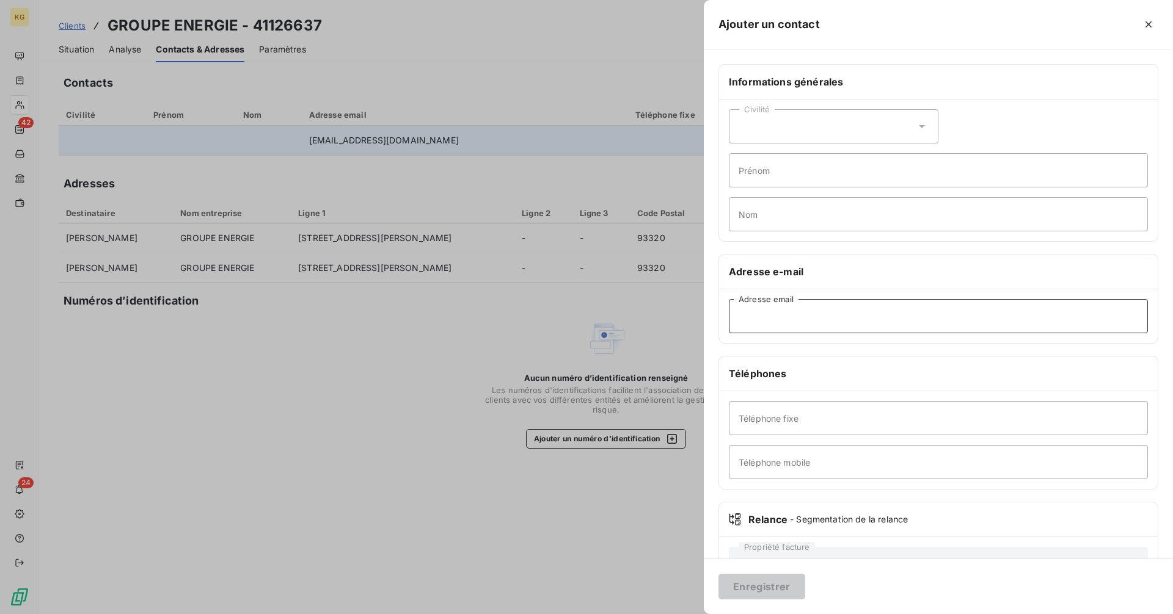
click at [793, 322] on input "Adresse email" at bounding box center [938, 316] width 419 height 34
click at [750, 318] on input "[DOMAIN_NAME][EMAIL_ADDRESS][DOMAIN_NAME]" at bounding box center [938, 316] width 419 height 34
type input "[DOMAIN_NAME][EMAIL_ADDRESS][DOMAIN_NAME]"
click at [789, 583] on button "Enregistrer" at bounding box center [761, 587] width 87 height 26
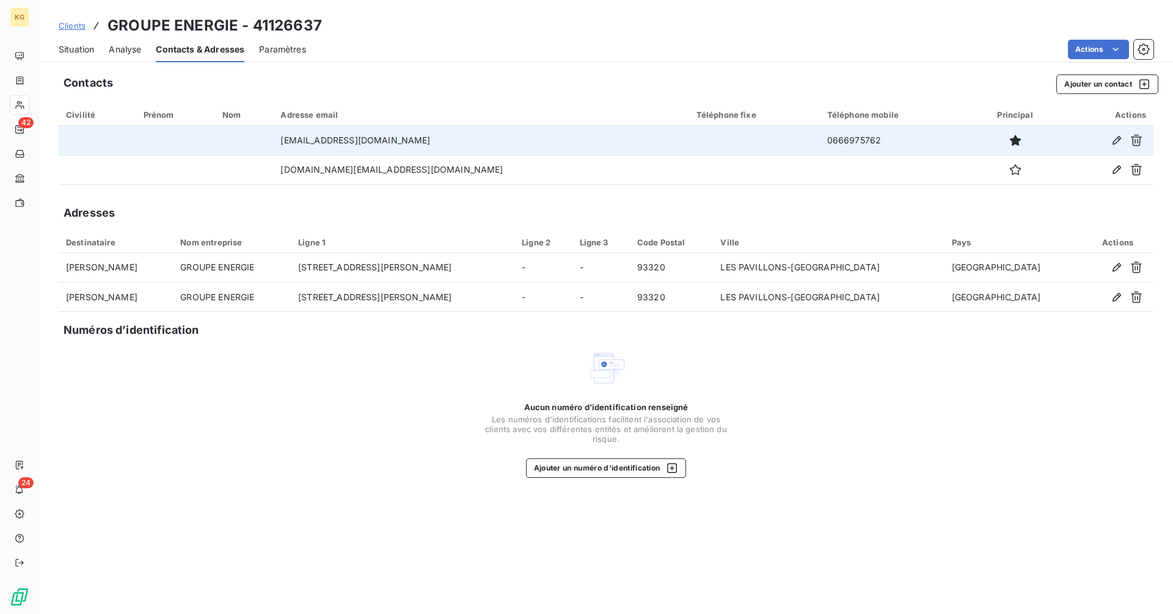
click at [71, 54] on span "Situation" at bounding box center [76, 49] width 35 height 12
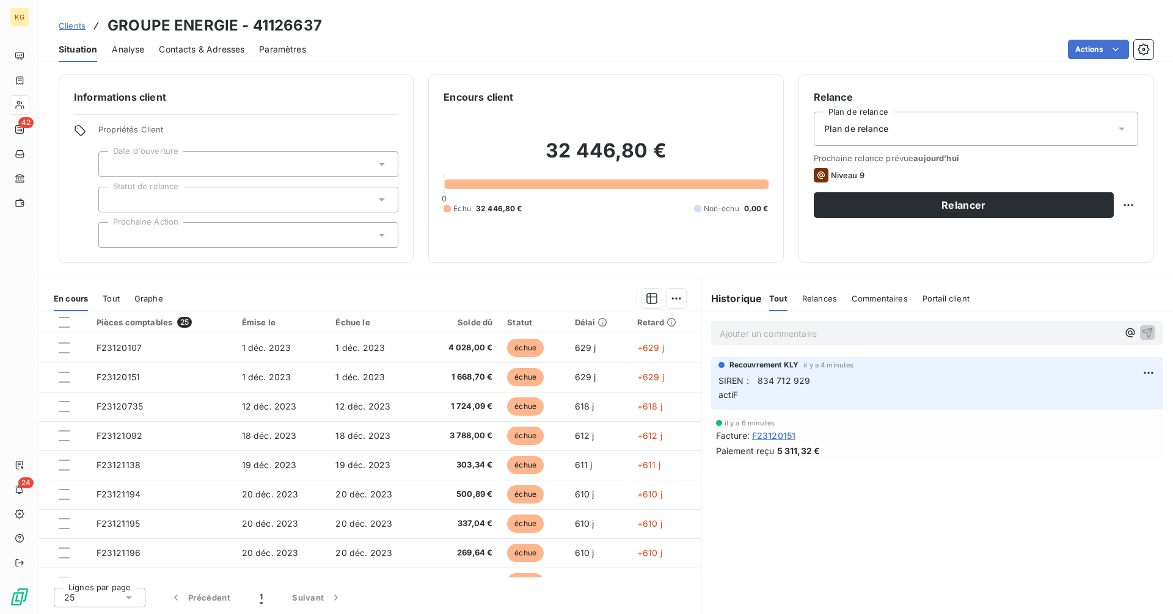
click at [261, 167] on div at bounding box center [248, 164] width 300 height 26
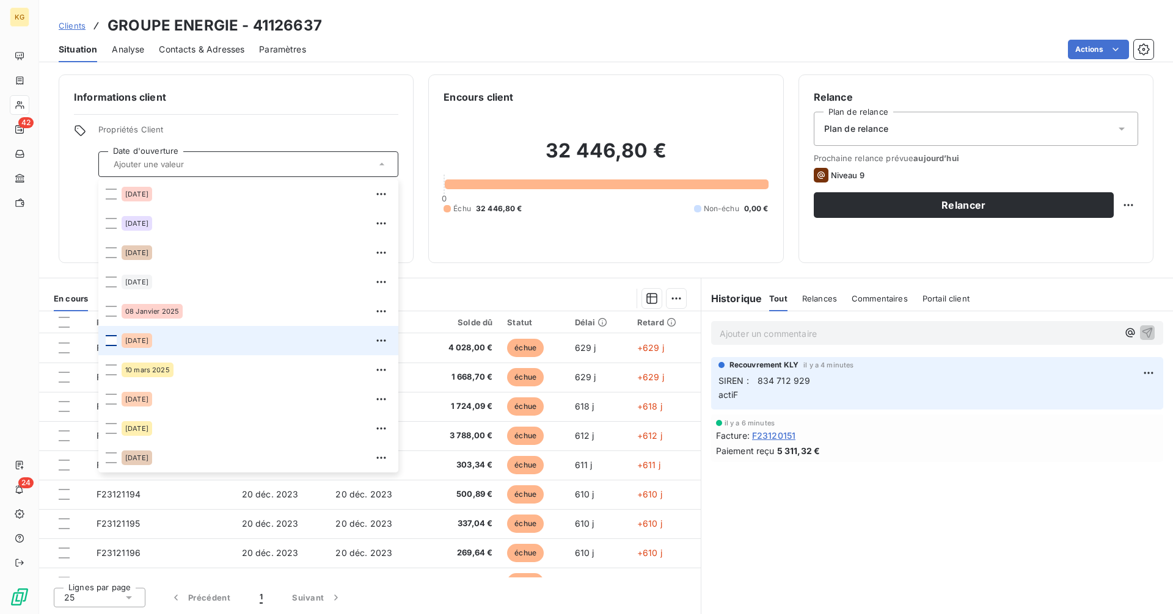
click at [111, 341] on div at bounding box center [111, 340] width 11 height 11
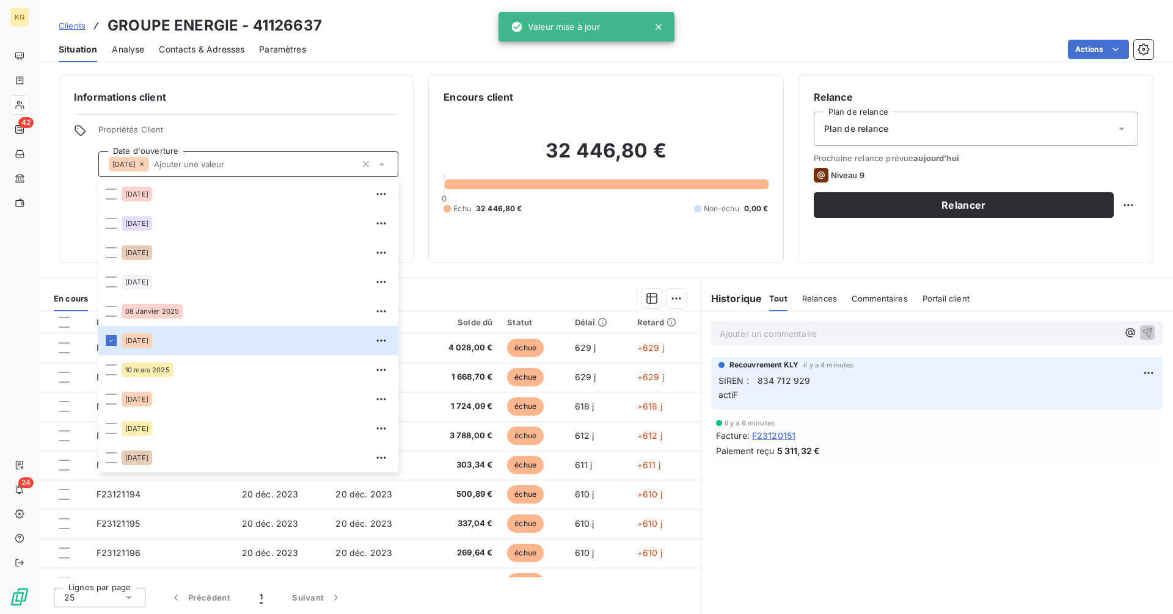
click at [351, 128] on span "Propriétés Client" at bounding box center [248, 133] width 300 height 17
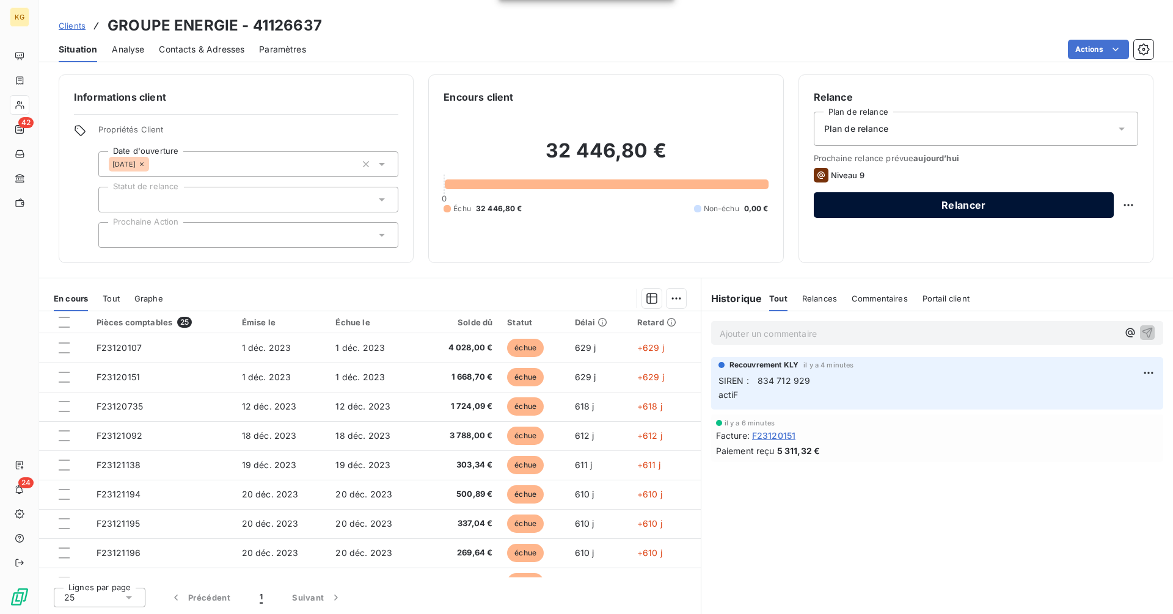
click at [907, 209] on button "Relancer" at bounding box center [963, 205] width 300 height 26
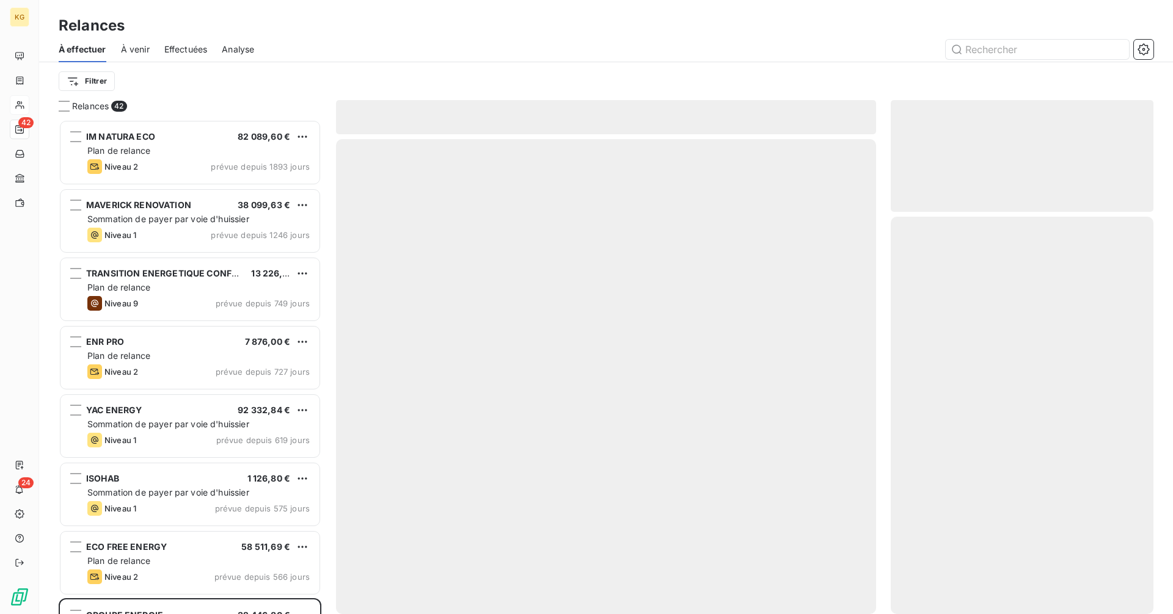
scroll to position [485, 253]
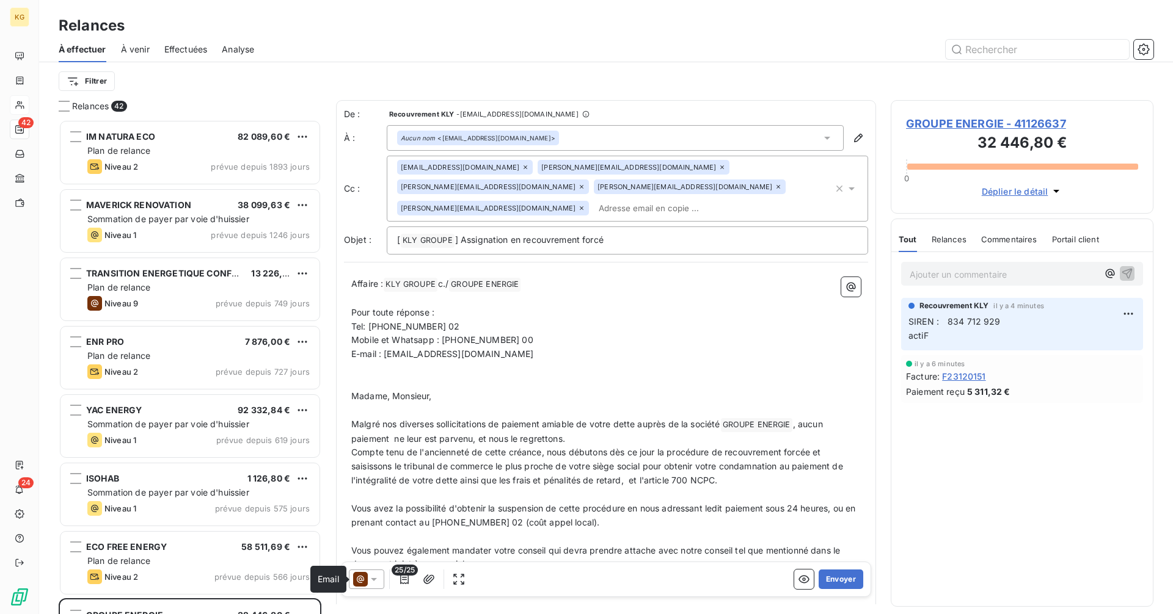
click at [360, 581] on icon at bounding box center [360, 579] width 15 height 15
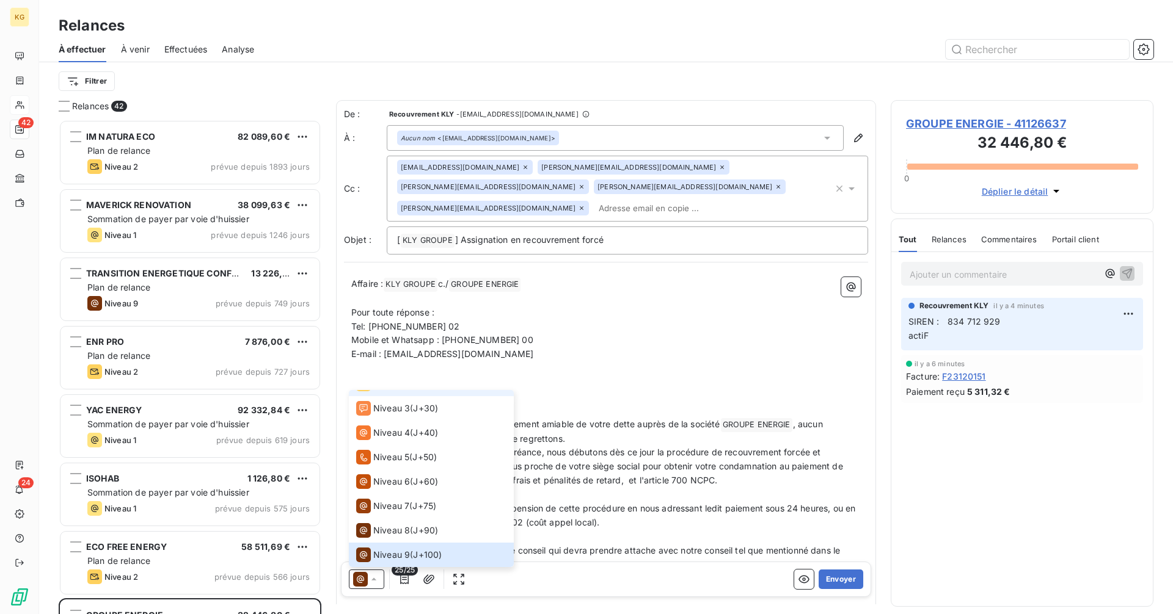
scroll to position [0, 0]
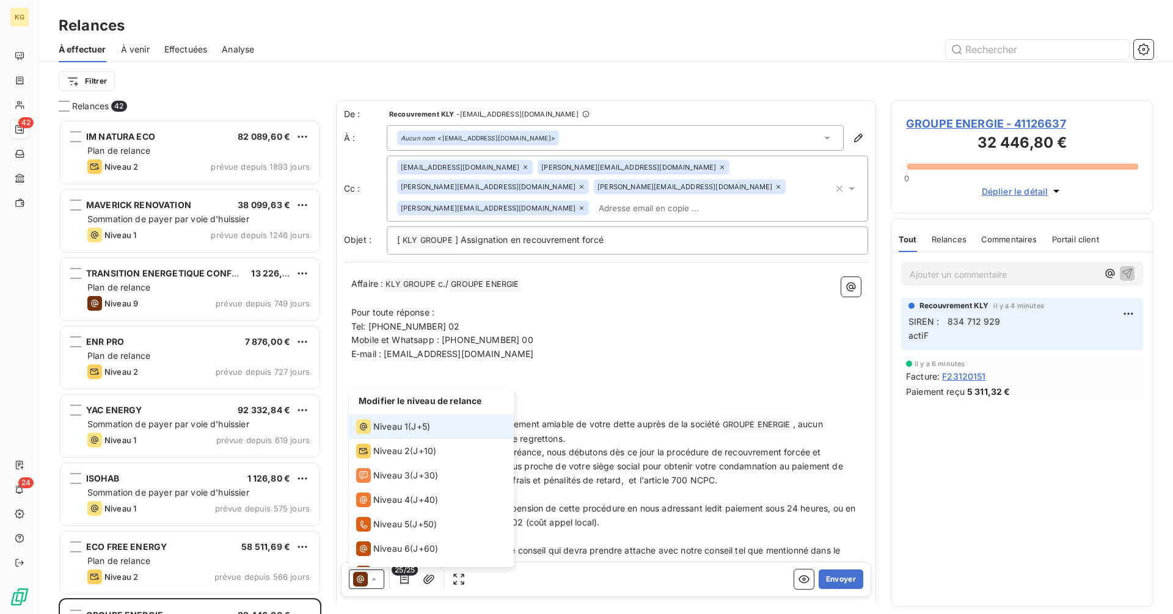
click at [398, 429] on span "Niveau 1" at bounding box center [390, 427] width 35 height 12
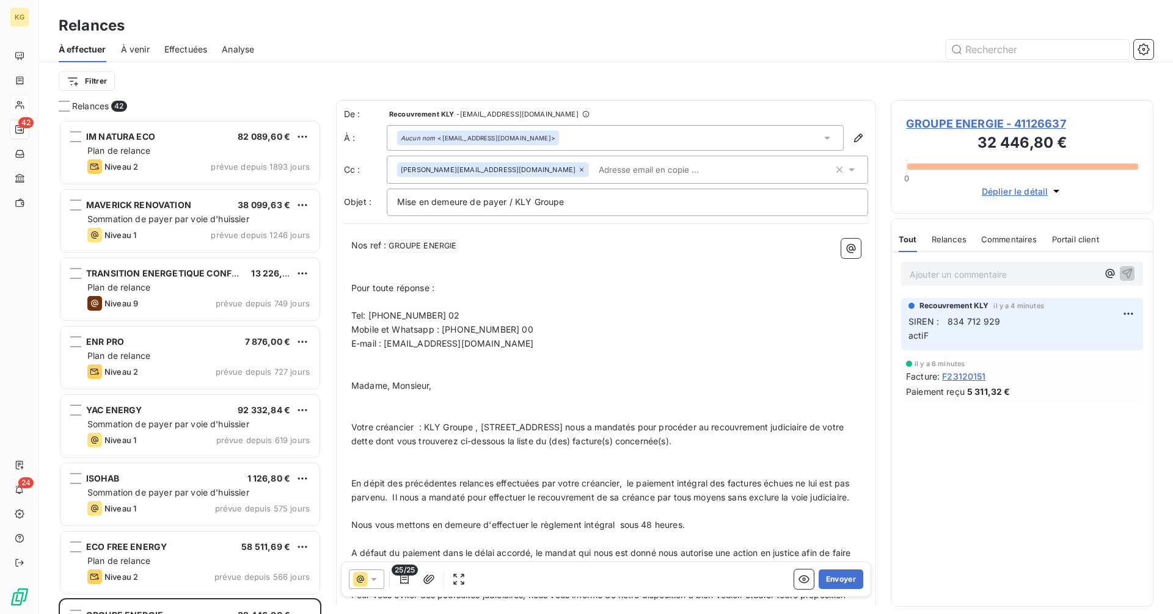
click at [580, 170] on icon at bounding box center [582, 170] width 4 height 4
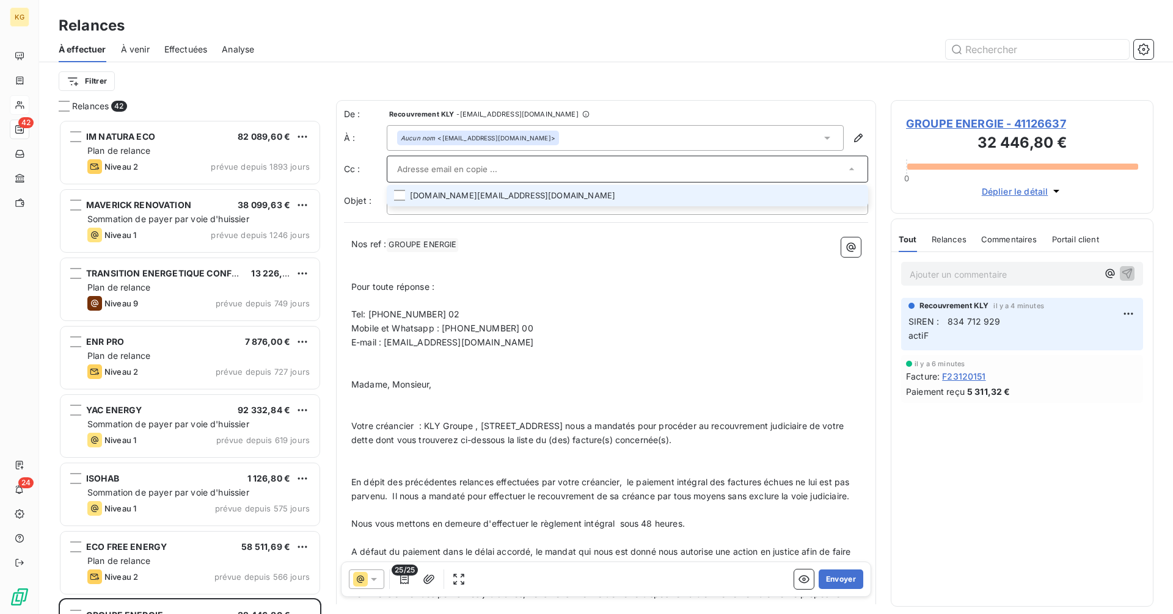
click at [516, 172] on input "text" at bounding box center [621, 169] width 448 height 18
click at [516, 172] on div at bounding box center [621, 169] width 448 height 18
click at [500, 197] on li "[DOMAIN_NAME][EMAIL_ADDRESS][DOMAIN_NAME]" at bounding box center [627, 195] width 481 height 21
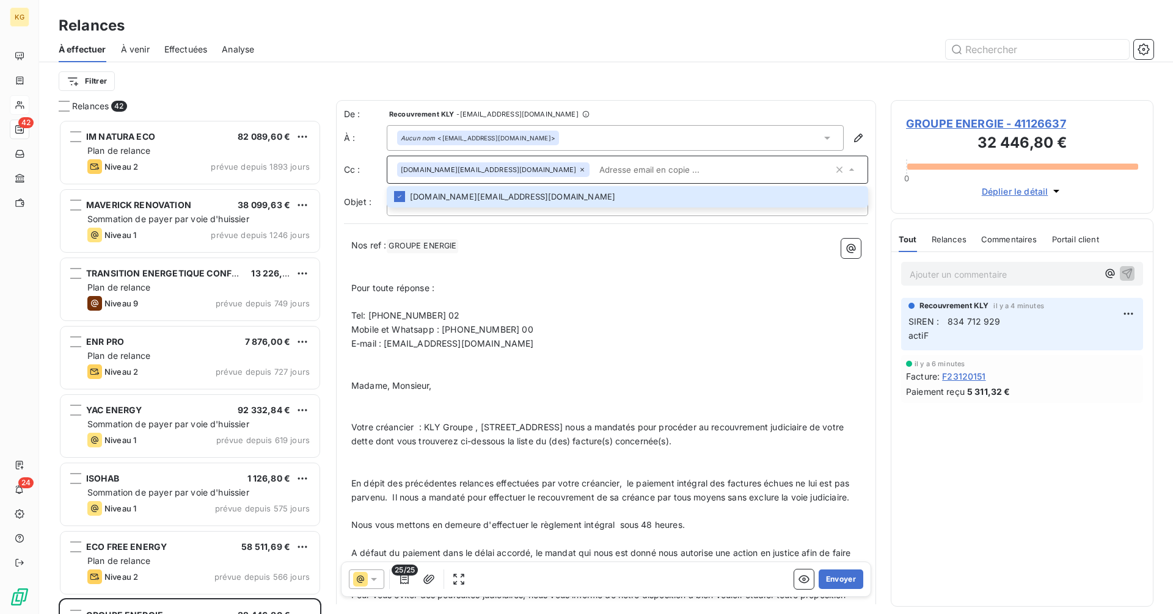
click at [613, 279] on p "﻿" at bounding box center [605, 274] width 509 height 14
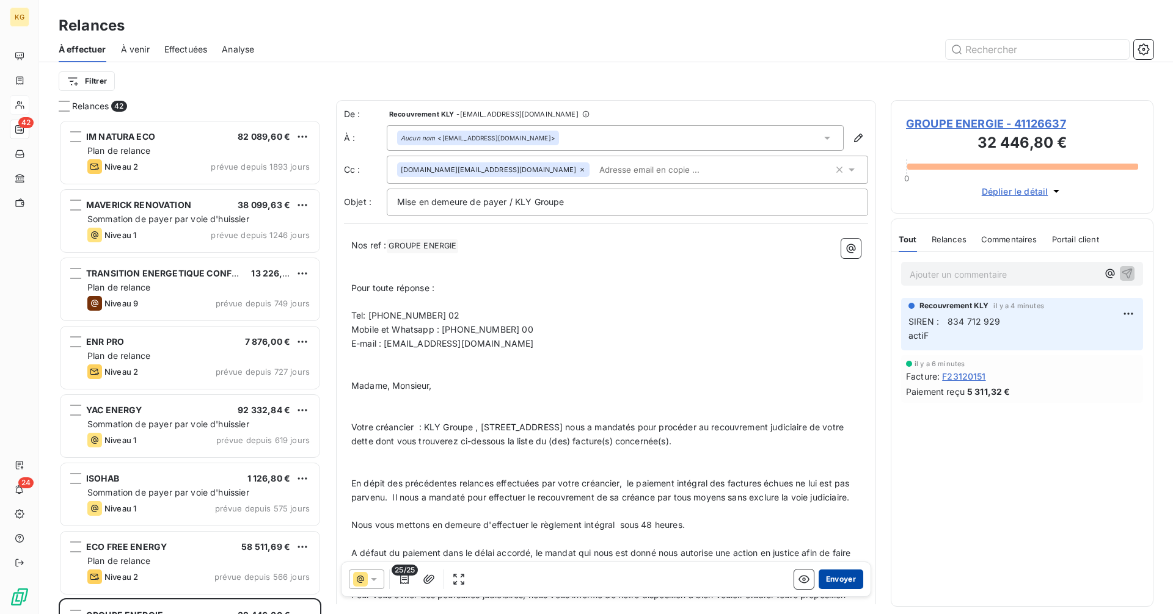
click at [845, 583] on button "Envoyer" at bounding box center [840, 580] width 45 height 20
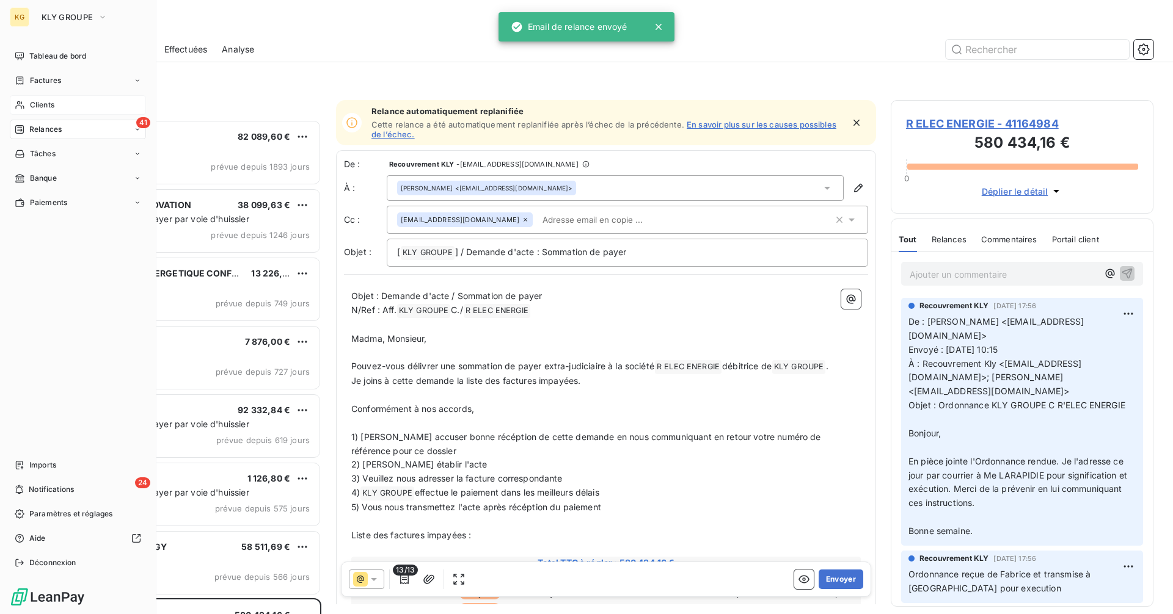
drag, startPoint x: 52, startPoint y: 103, endPoint x: 71, endPoint y: 107, distance: 19.4
click at [53, 103] on span "Clients" at bounding box center [42, 105] width 24 height 11
click at [54, 104] on span "Clients" at bounding box center [42, 105] width 24 height 11
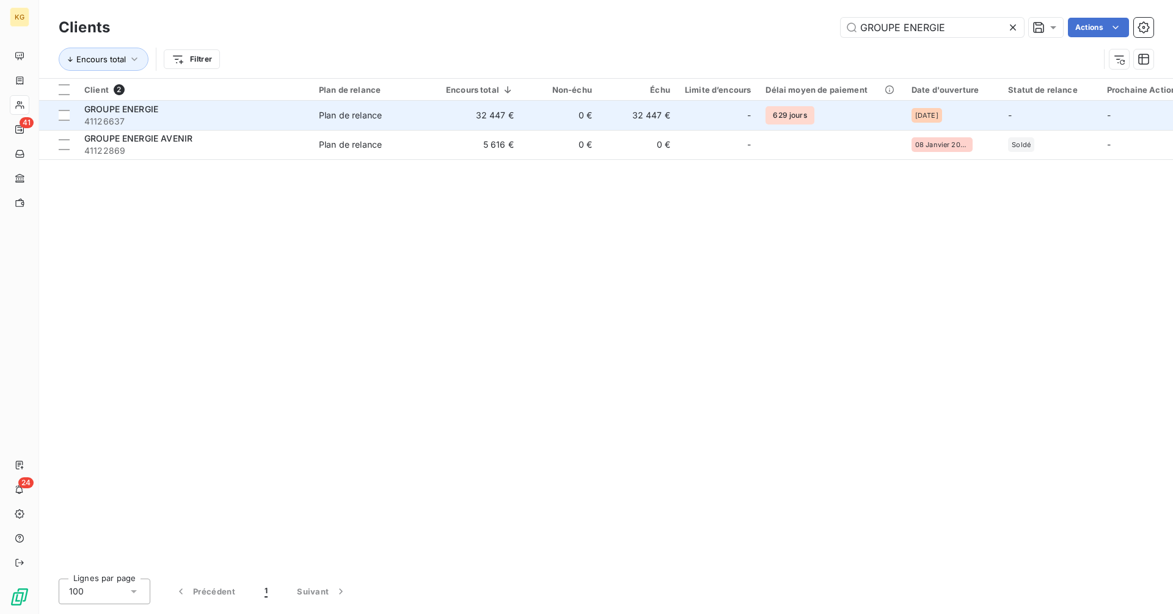
click at [315, 116] on td "Plan de relance" at bounding box center [374, 115] width 127 height 29
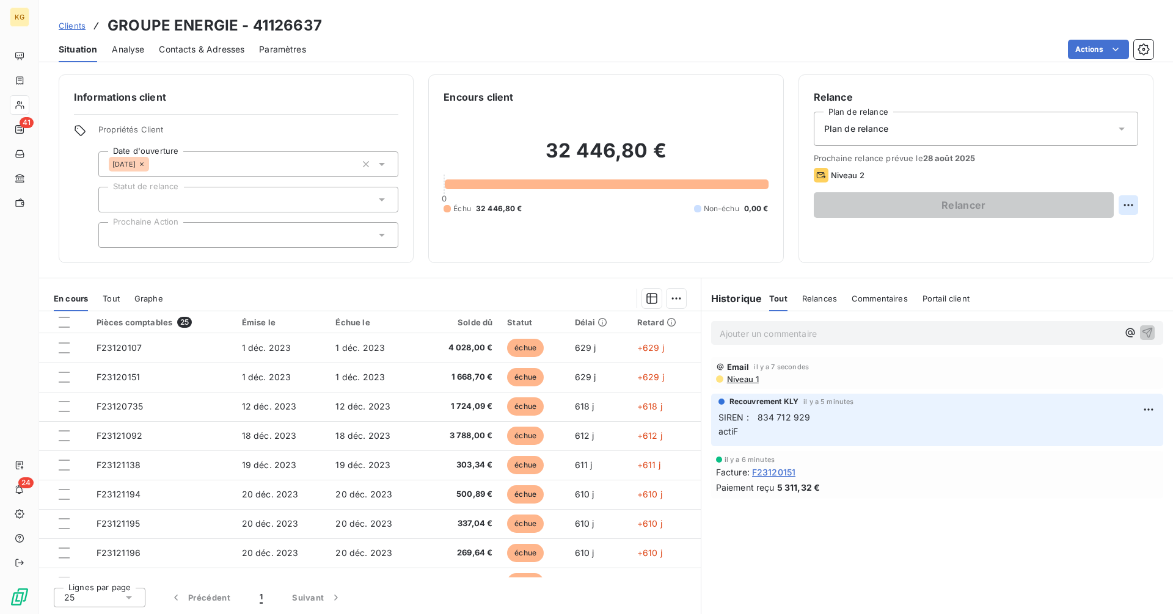
click at [1130, 208] on html "KG 41 24 Clients GROUPE ENERGIE - 41126637 Situation Analyse Contacts & Adresse…" at bounding box center [586, 307] width 1173 height 614
click at [1082, 235] on div "Replanifier cette action" at bounding box center [1077, 232] width 109 height 20
select select "7"
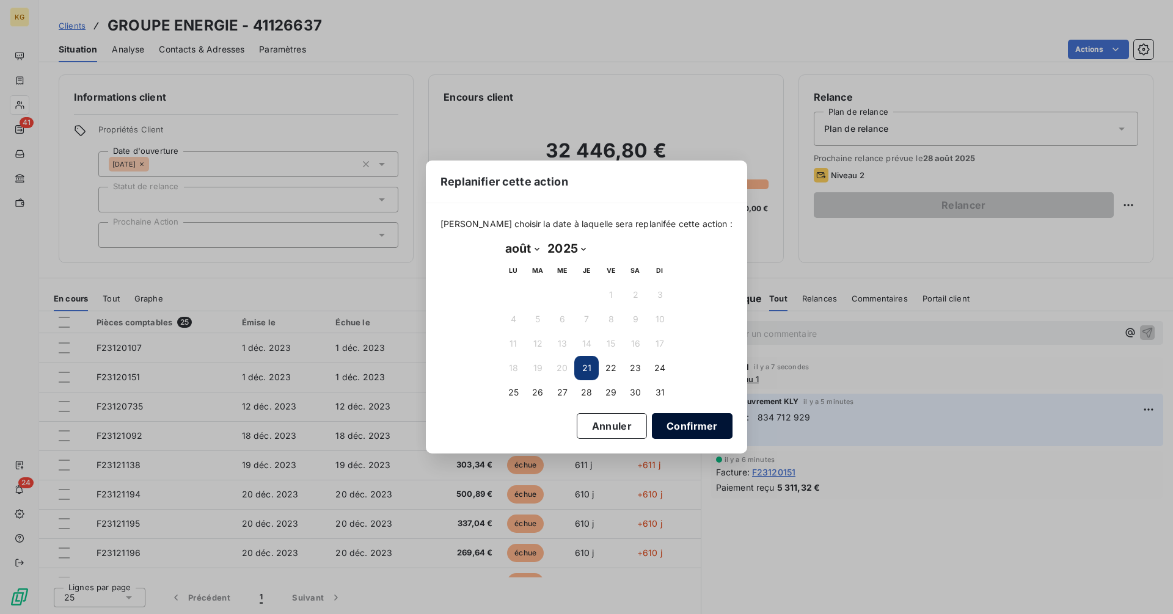
drag, startPoint x: 667, startPoint y: 427, endPoint x: 674, endPoint y: 421, distance: 8.7
click at [668, 427] on button "Confirmer" at bounding box center [692, 426] width 81 height 26
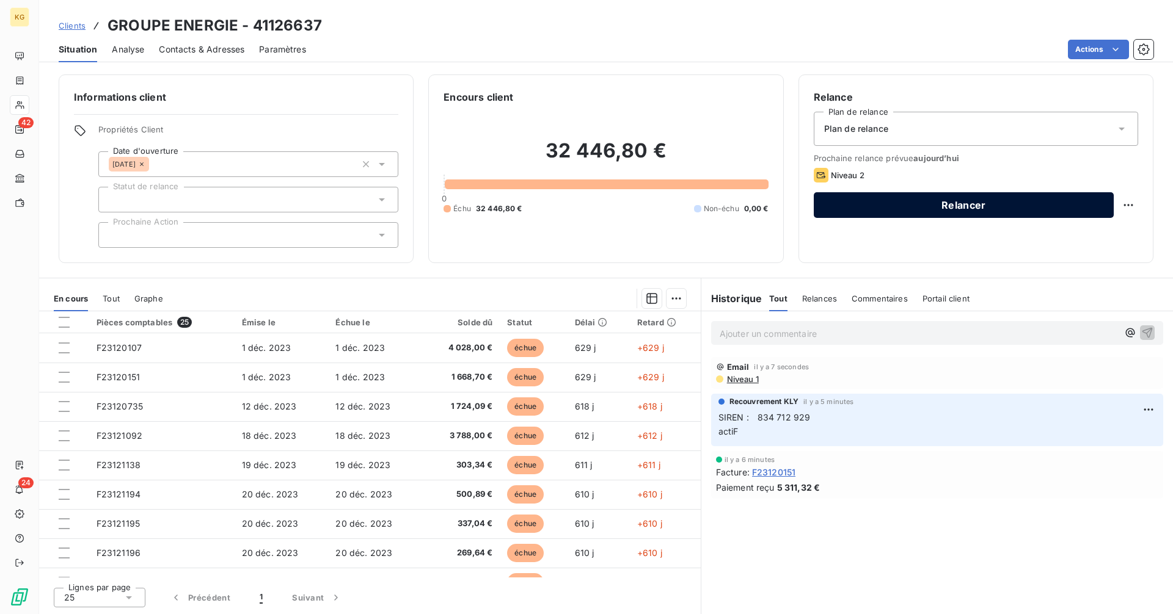
click at [958, 205] on button "Relancer" at bounding box center [963, 205] width 300 height 26
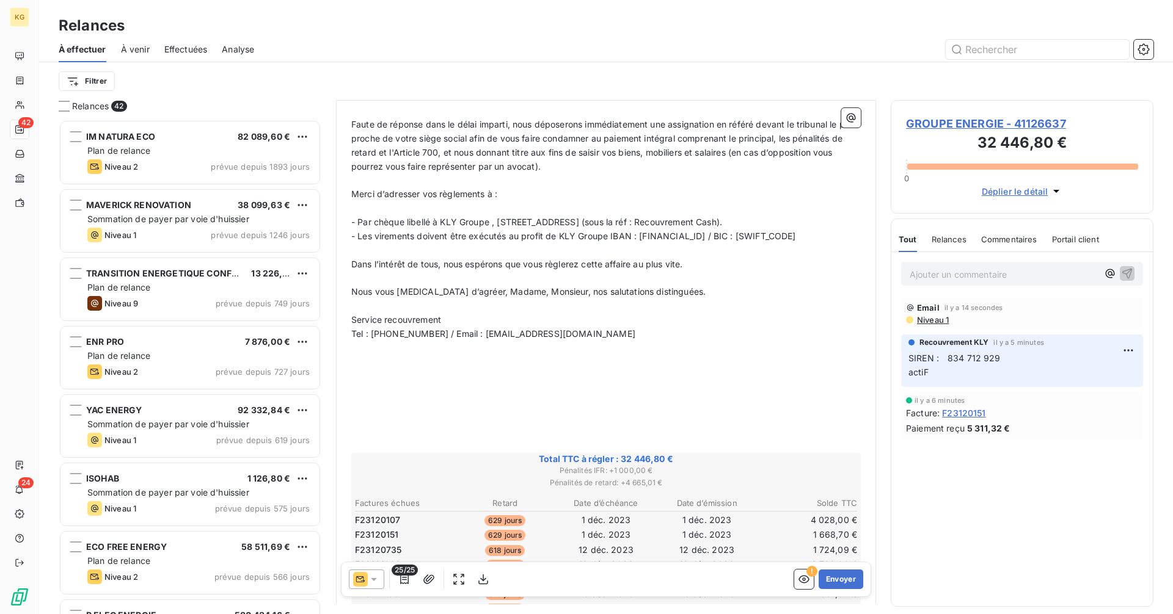
scroll to position [713, 0]
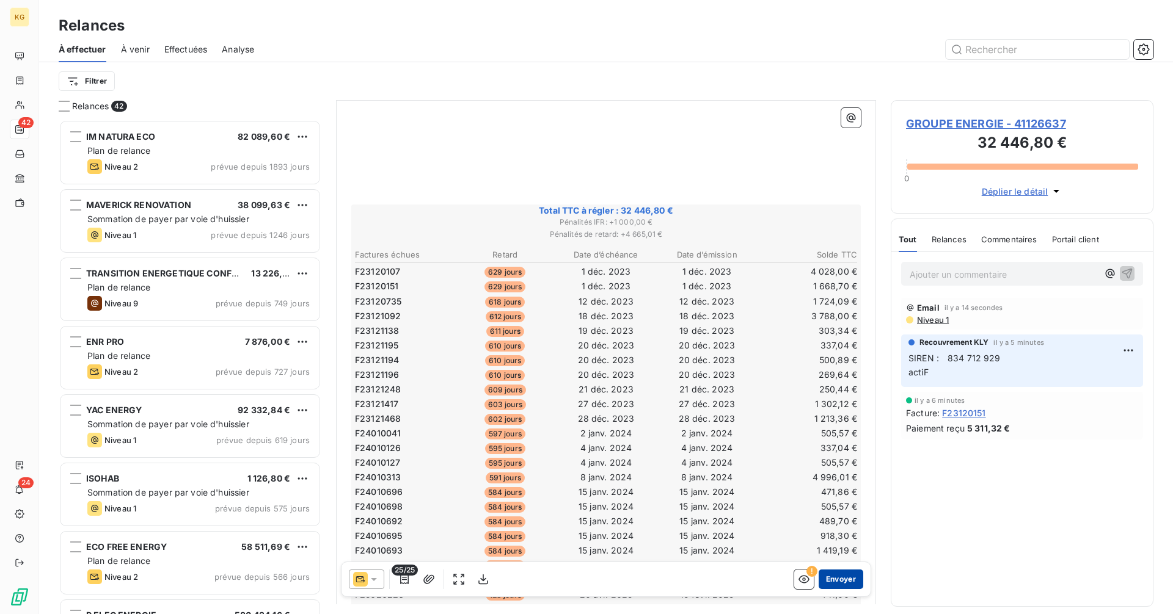
click at [823, 583] on button "Envoyer" at bounding box center [840, 580] width 45 height 20
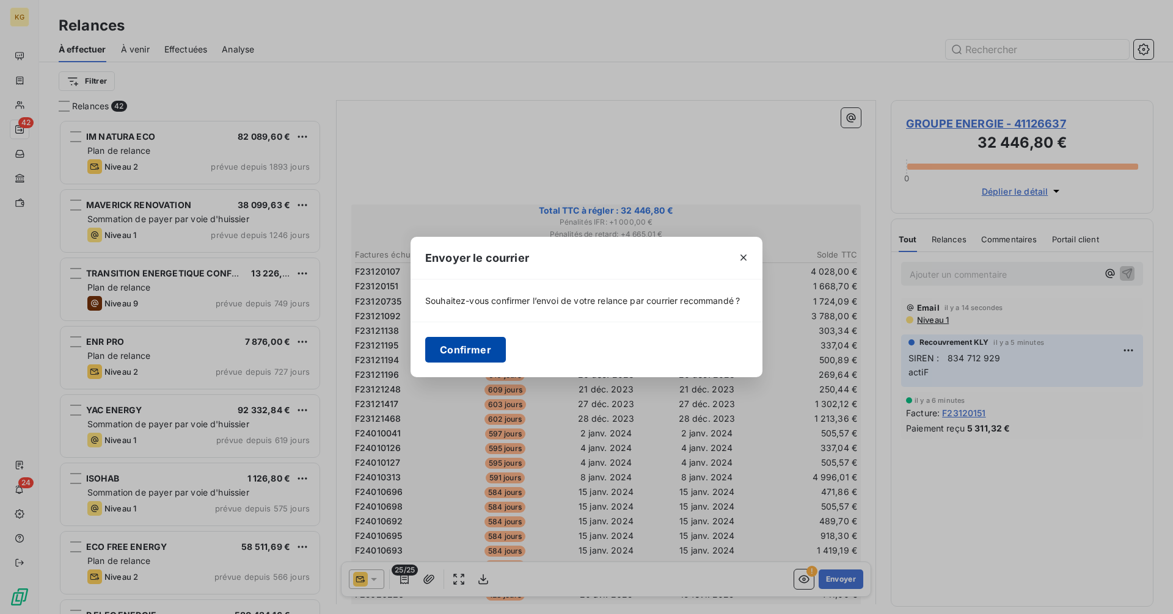
click at [482, 352] on button "Confirmer" at bounding box center [465, 350] width 81 height 26
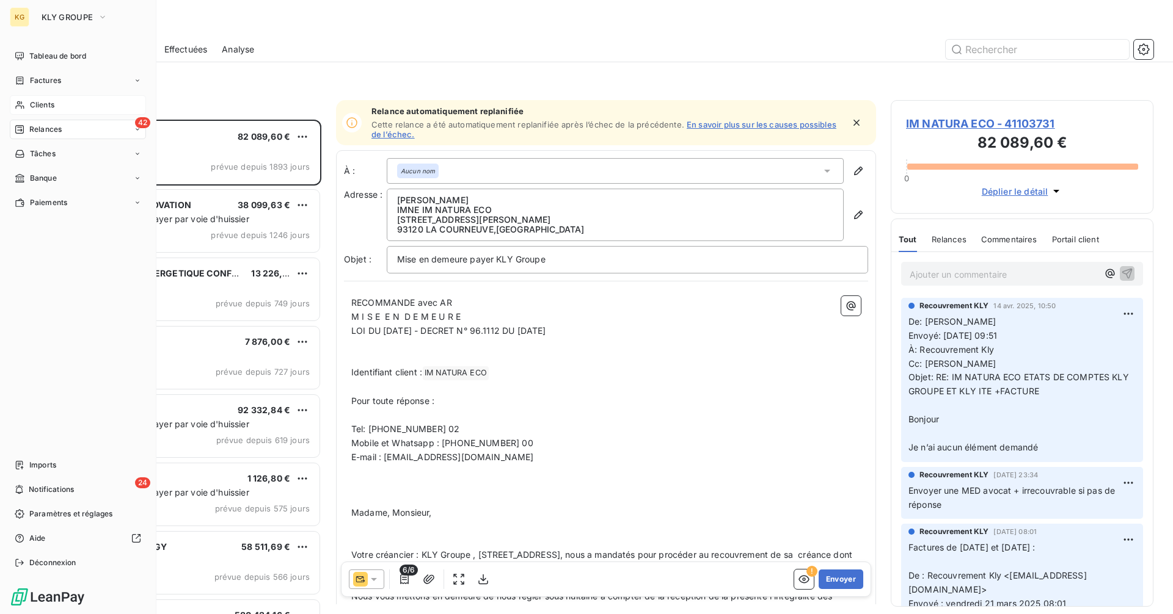
click at [35, 102] on span "Clients" at bounding box center [42, 105] width 24 height 11
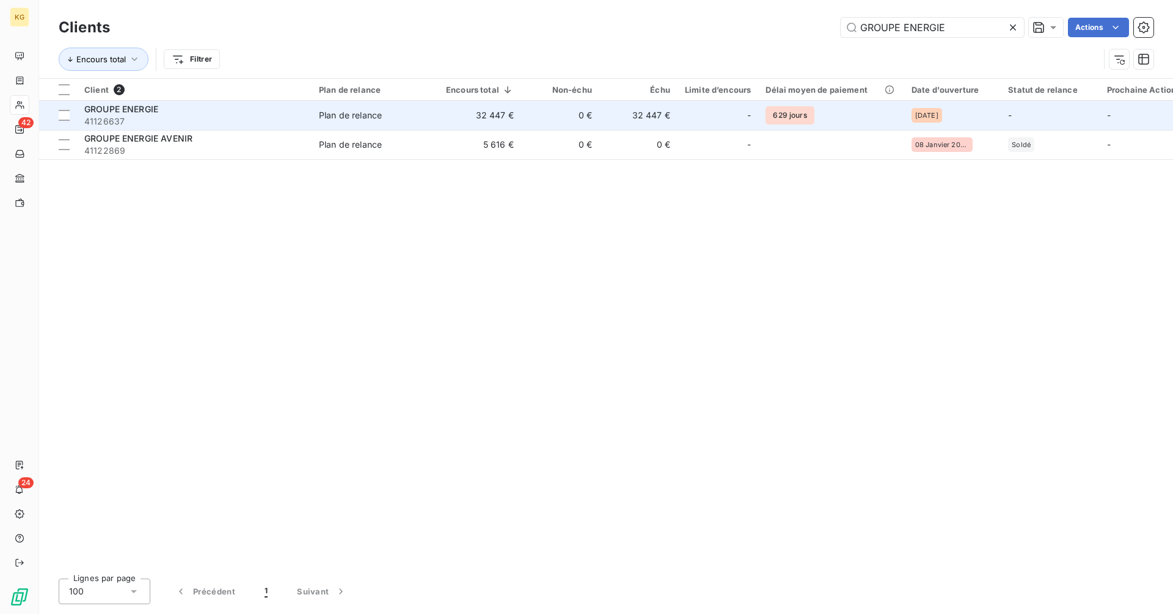
click at [692, 111] on div "-" at bounding box center [718, 116] width 66 height 20
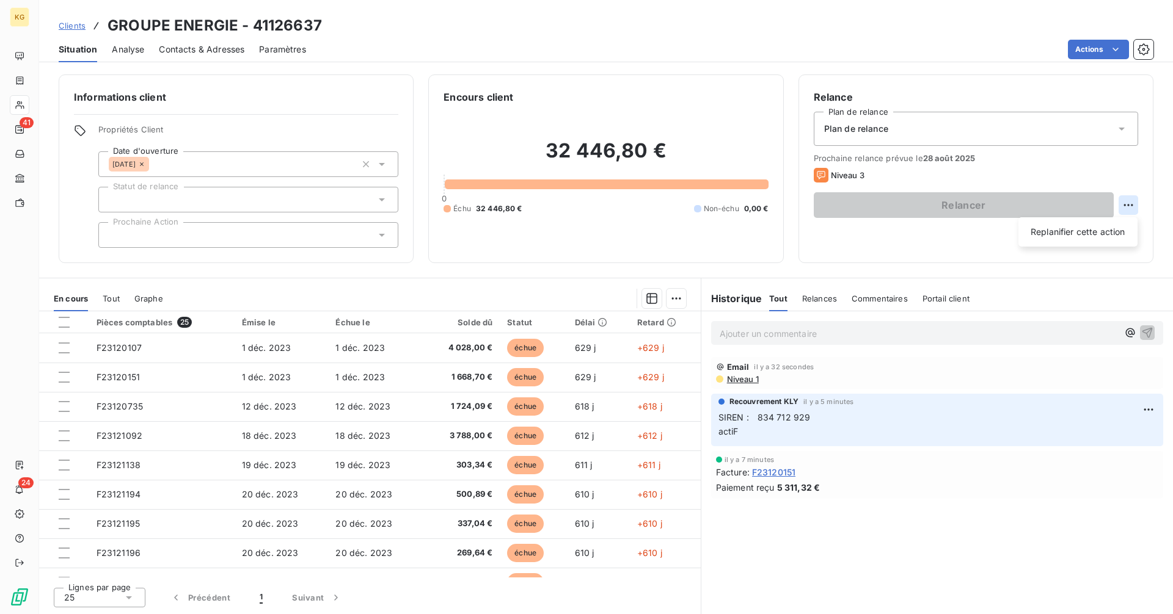
click at [1130, 200] on html "KG 41 24 Clients GROUPE ENERGIE - 41126637 Situation Analyse Contacts & Adresse…" at bounding box center [586, 307] width 1173 height 614
click at [1098, 228] on div "Replanifier cette action" at bounding box center [1077, 232] width 109 height 20
select select "7"
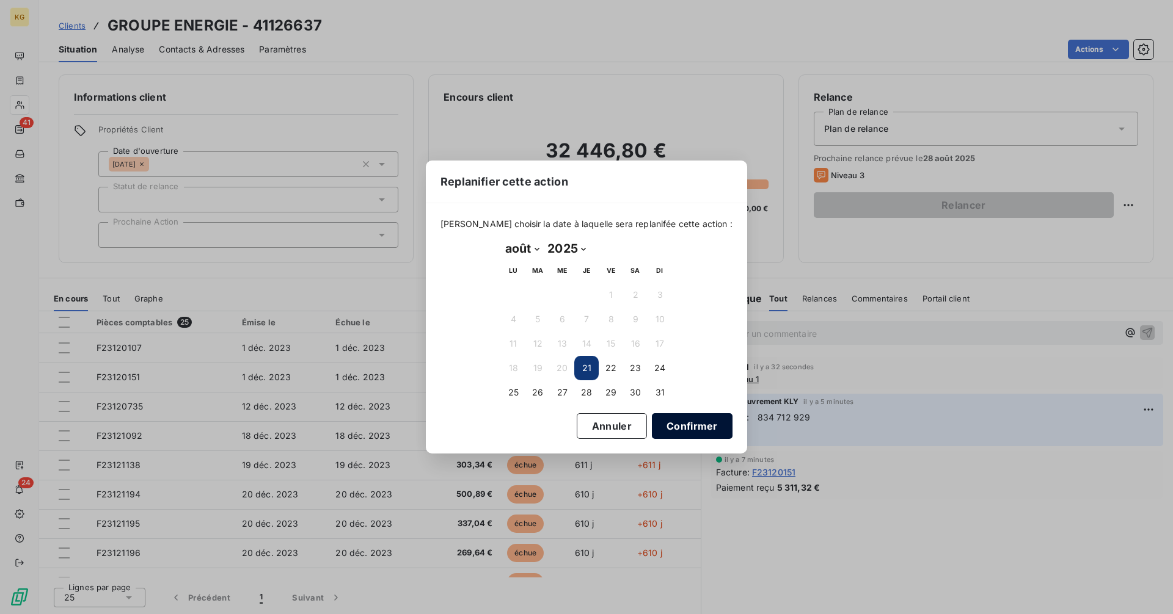
click at [678, 426] on button "Confirmer" at bounding box center [692, 426] width 81 height 26
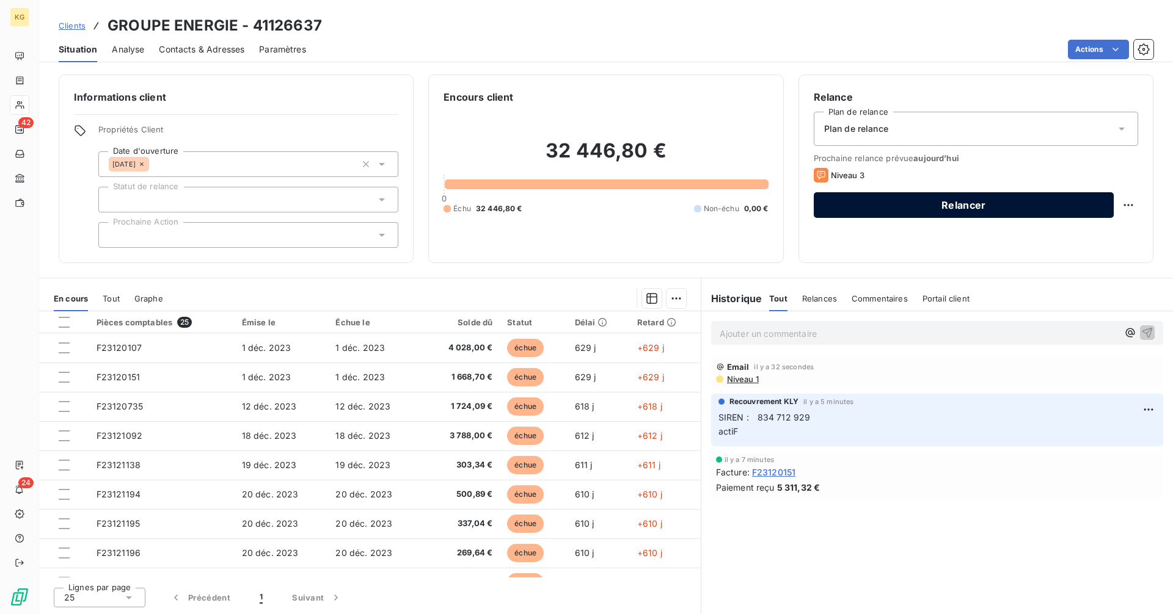
click at [991, 202] on button "Relancer" at bounding box center [963, 205] width 300 height 26
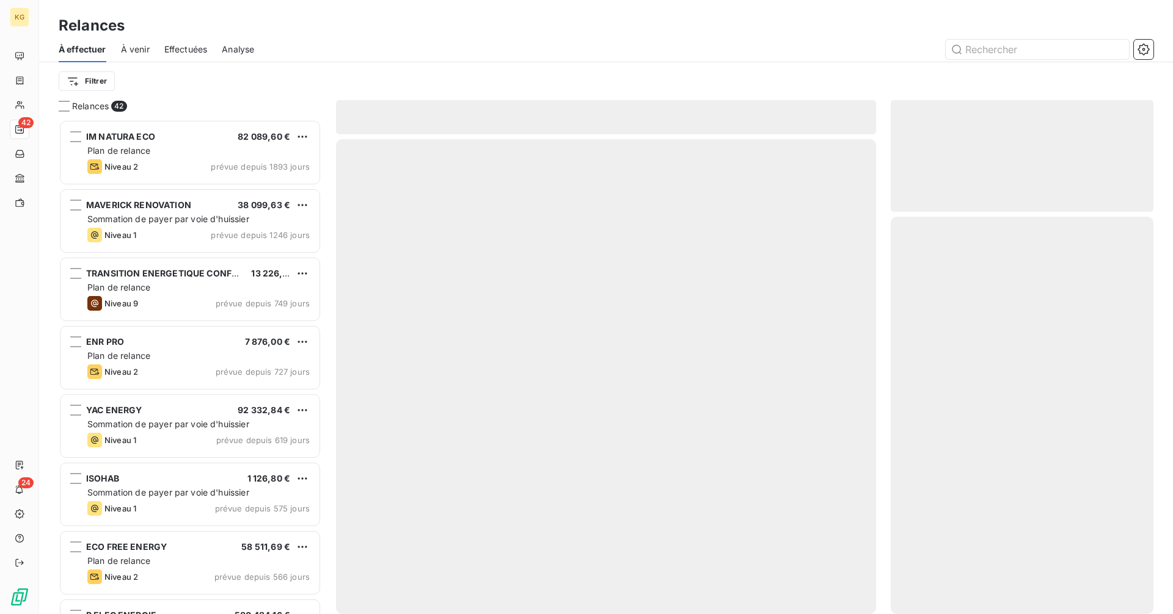
scroll to position [485, 253]
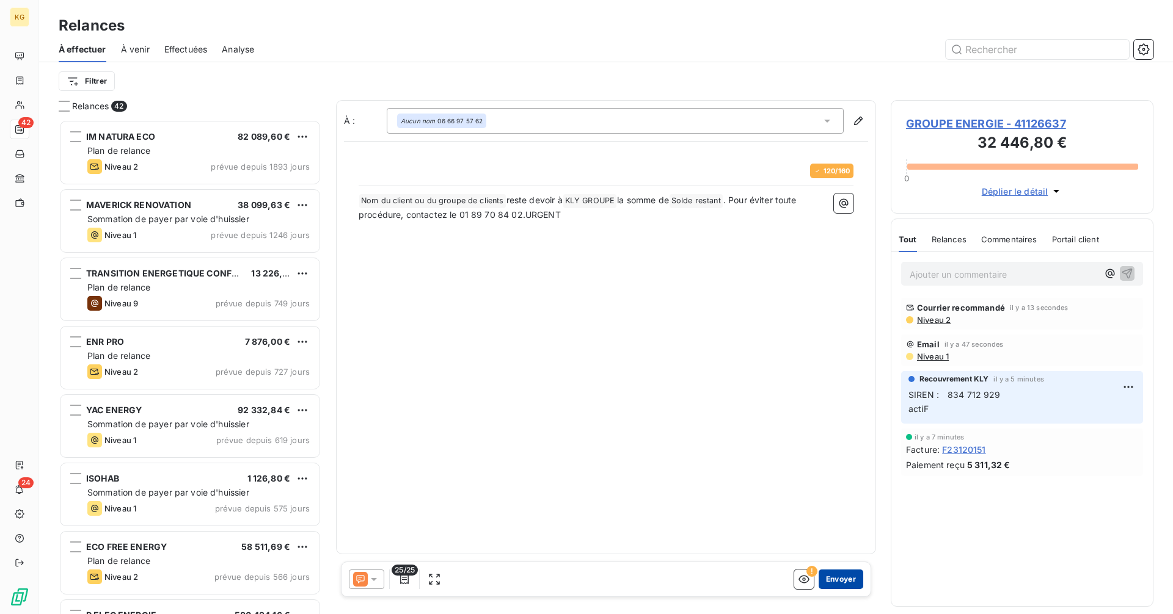
click at [842, 577] on button "Envoyer" at bounding box center [840, 580] width 45 height 20
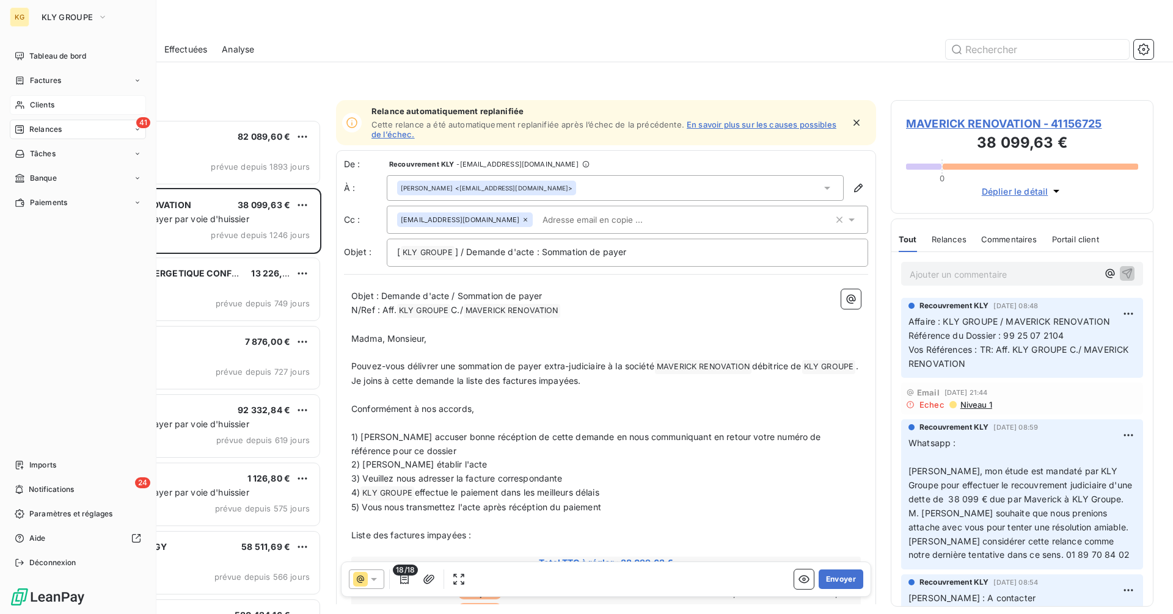
click at [62, 106] on div "Clients" at bounding box center [78, 105] width 136 height 20
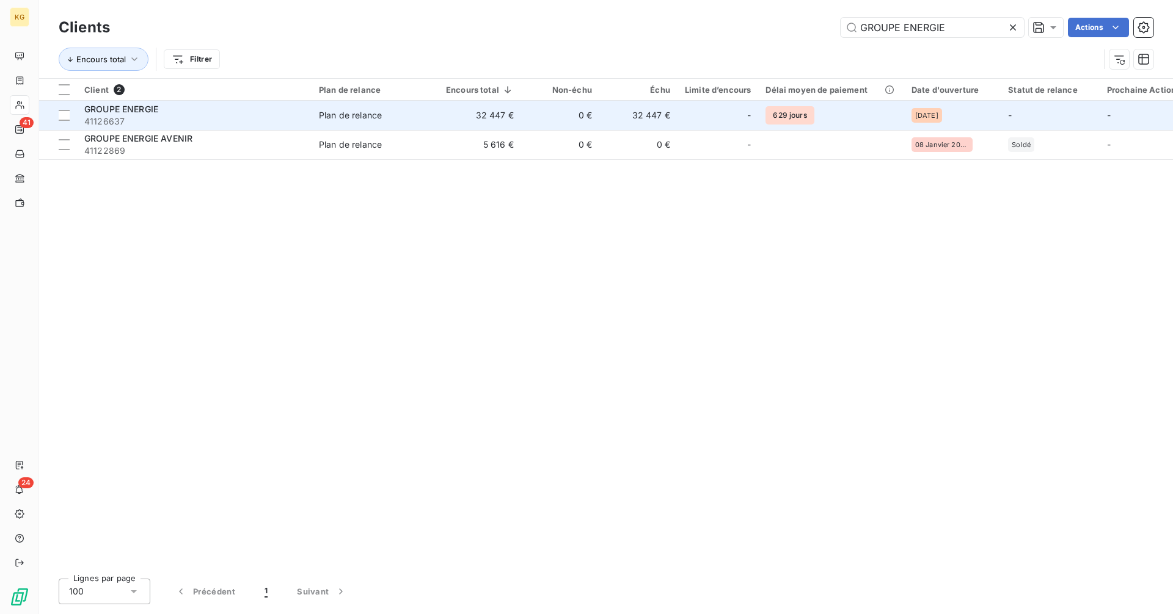
click at [331, 120] on div "Plan de relance" at bounding box center [350, 115] width 63 height 12
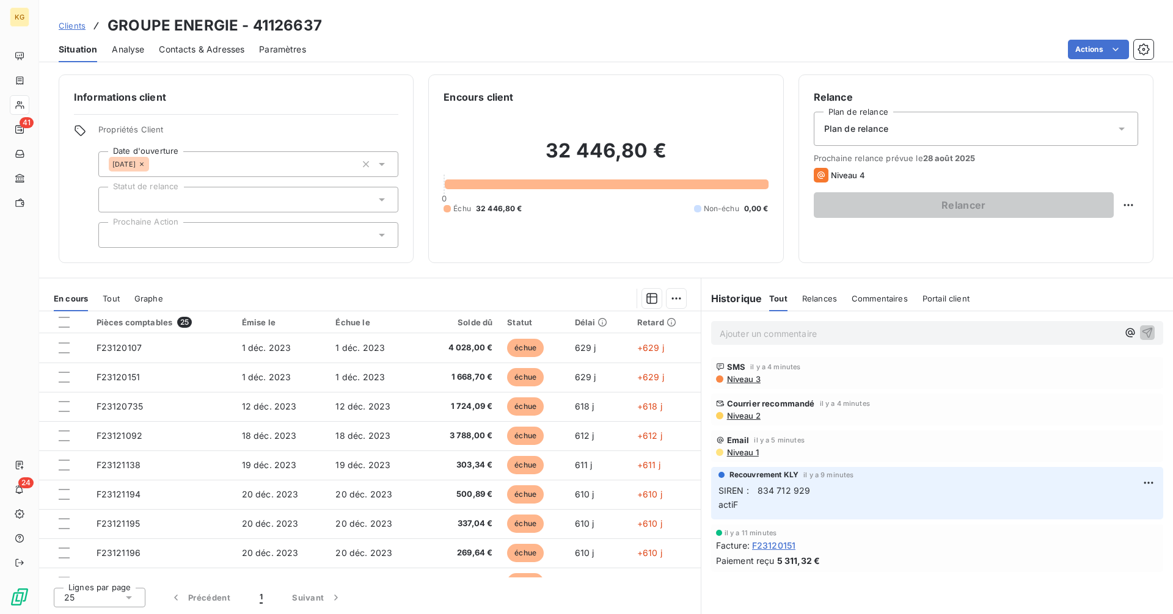
click at [748, 335] on p "Ajouter un commentaire ﻿" at bounding box center [918, 333] width 398 height 15
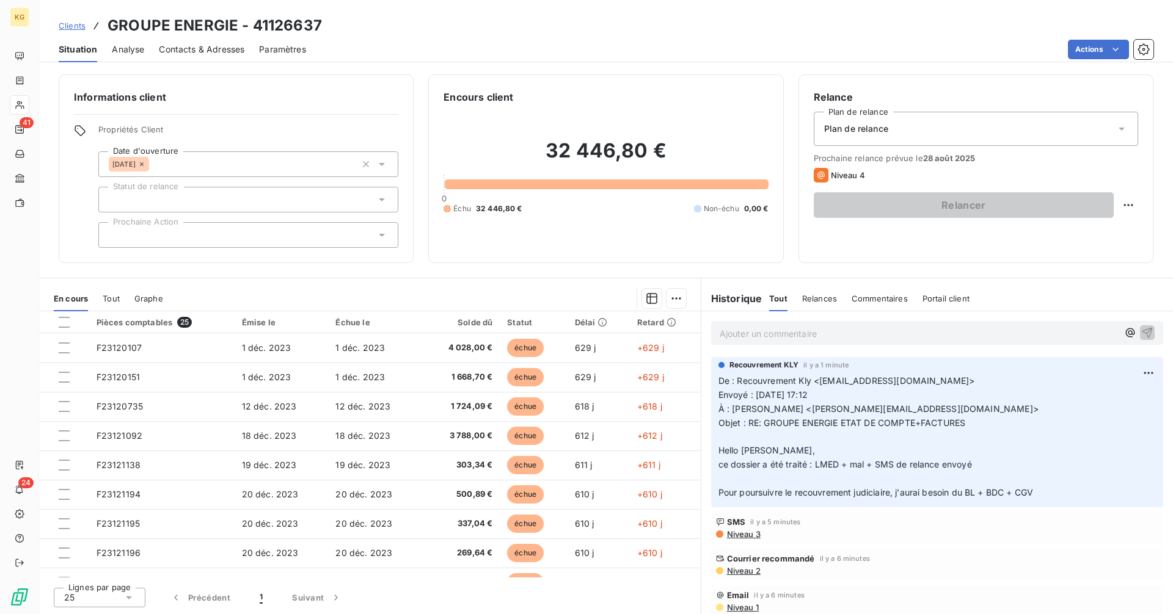
click at [214, 23] on h3 "GROUPE ENERGIE - 41126637" at bounding box center [214, 26] width 214 height 22
copy h3 "GROUPE ENERGIE - 41126637"
click at [581, 159] on h2 "32 446,80 €" at bounding box center [605, 157] width 324 height 37
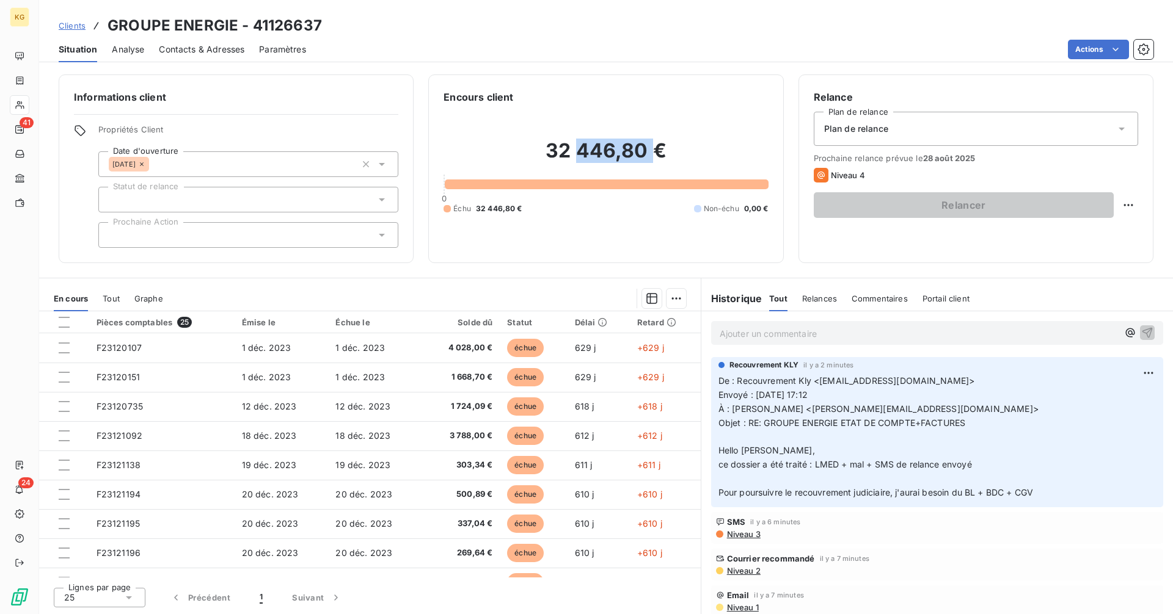
click at [581, 159] on h2 "32 446,80 €" at bounding box center [605, 157] width 324 height 37
copy h2 "32 446,80 €"
click at [78, 24] on span "Clients" at bounding box center [72, 26] width 27 height 10
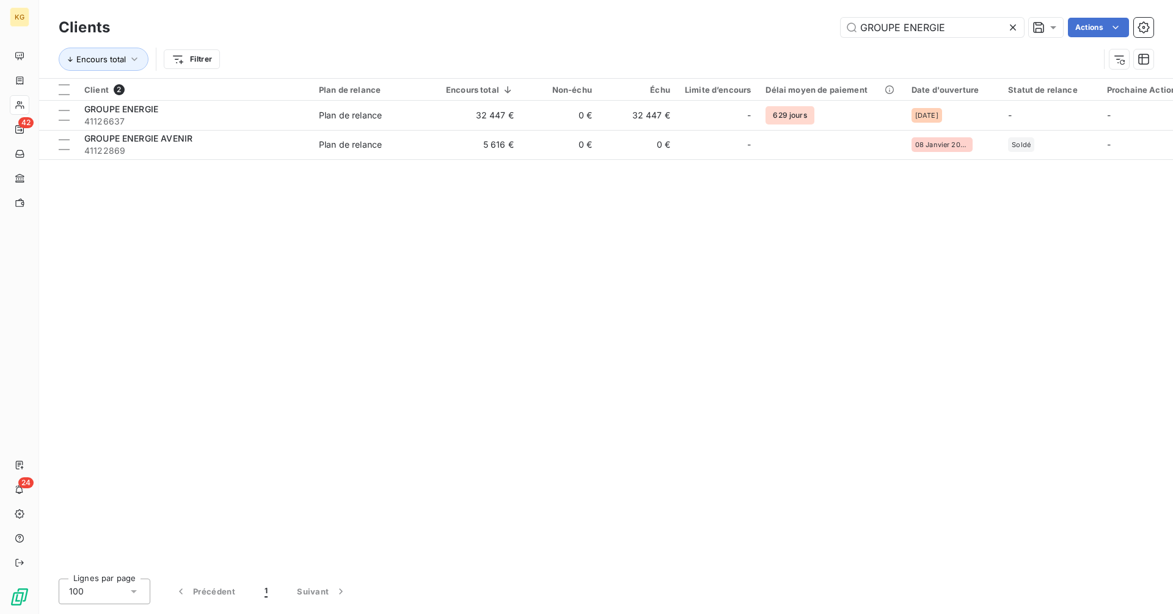
click at [1017, 29] on icon at bounding box center [1012, 27] width 12 height 12
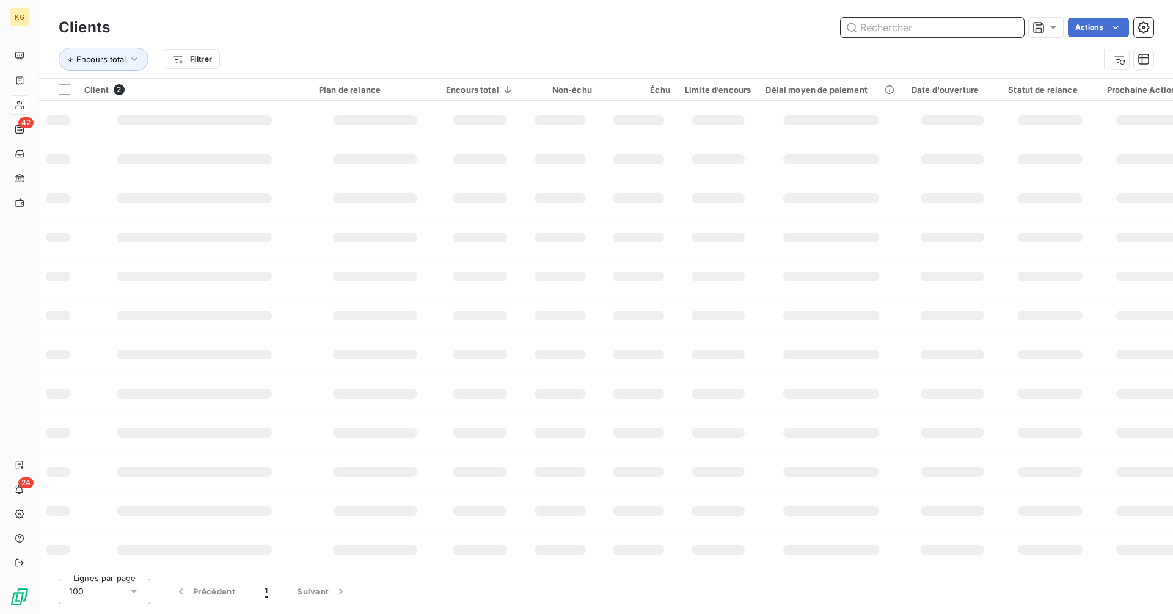
click at [958, 29] on input "text" at bounding box center [931, 28] width 183 height 20
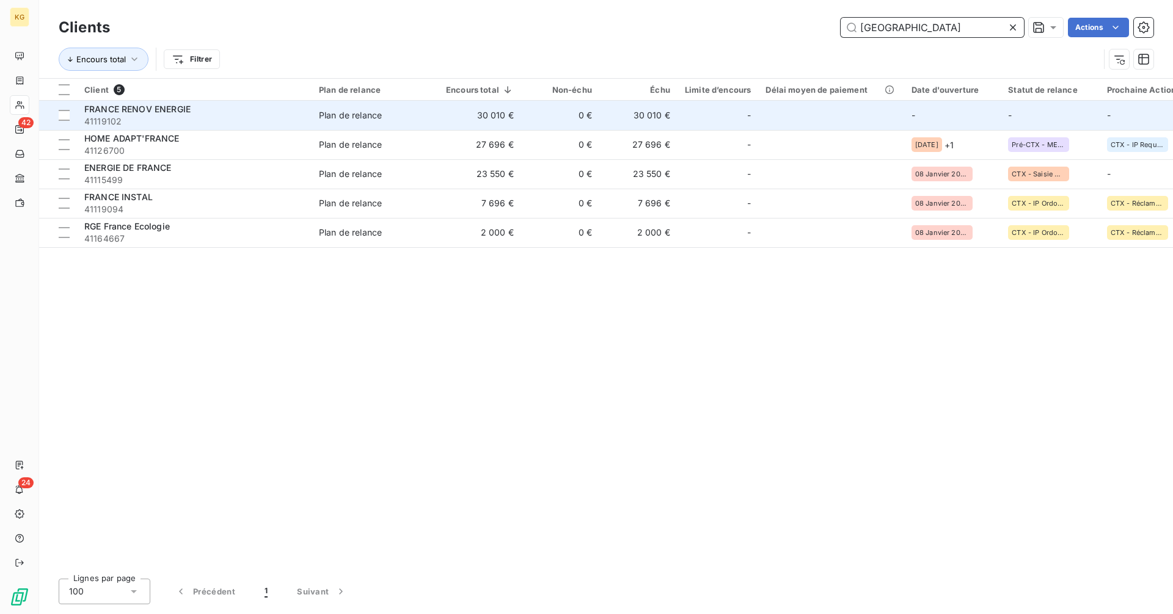
type input "[GEOGRAPHIC_DATA]"
click at [515, 114] on td "30 010 €" at bounding box center [479, 115] width 82 height 29
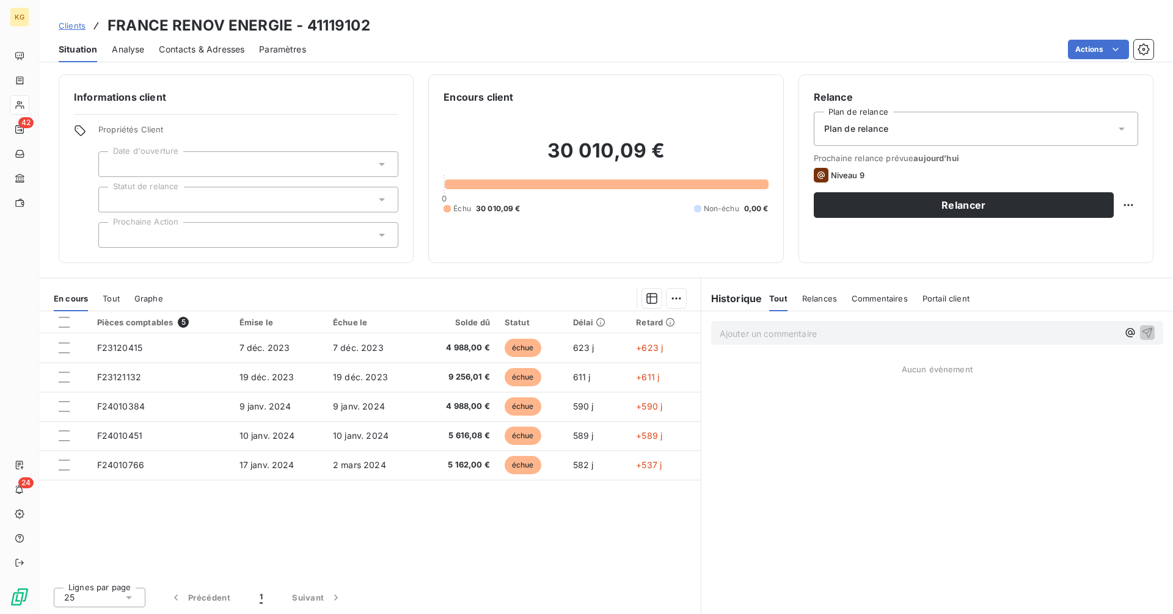
click at [268, 161] on div at bounding box center [248, 164] width 300 height 26
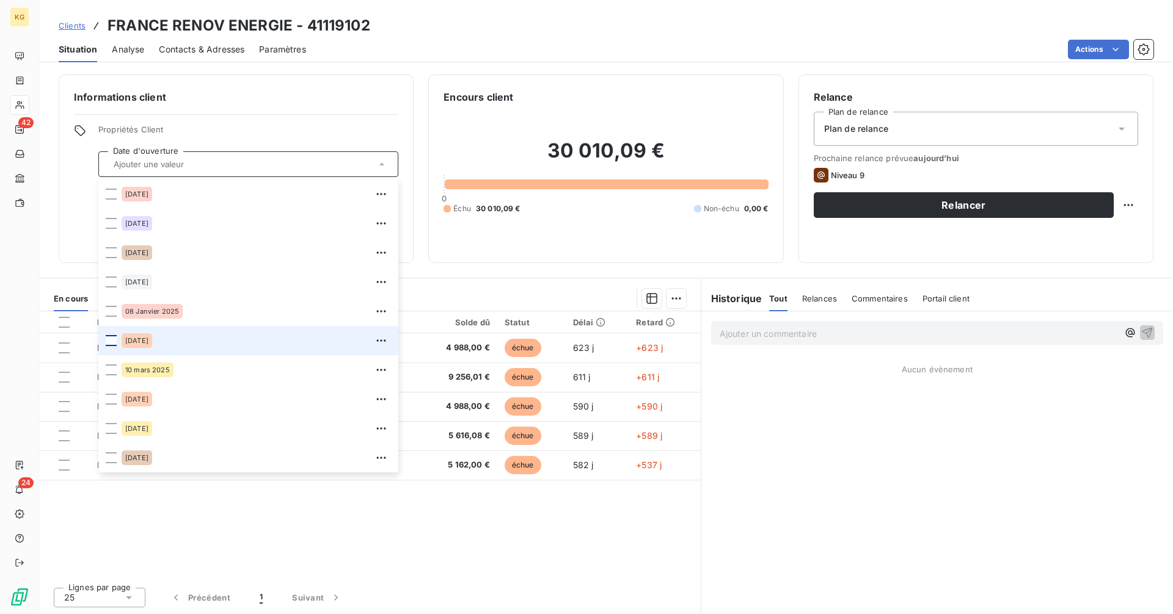
click at [112, 345] on div at bounding box center [111, 340] width 11 height 11
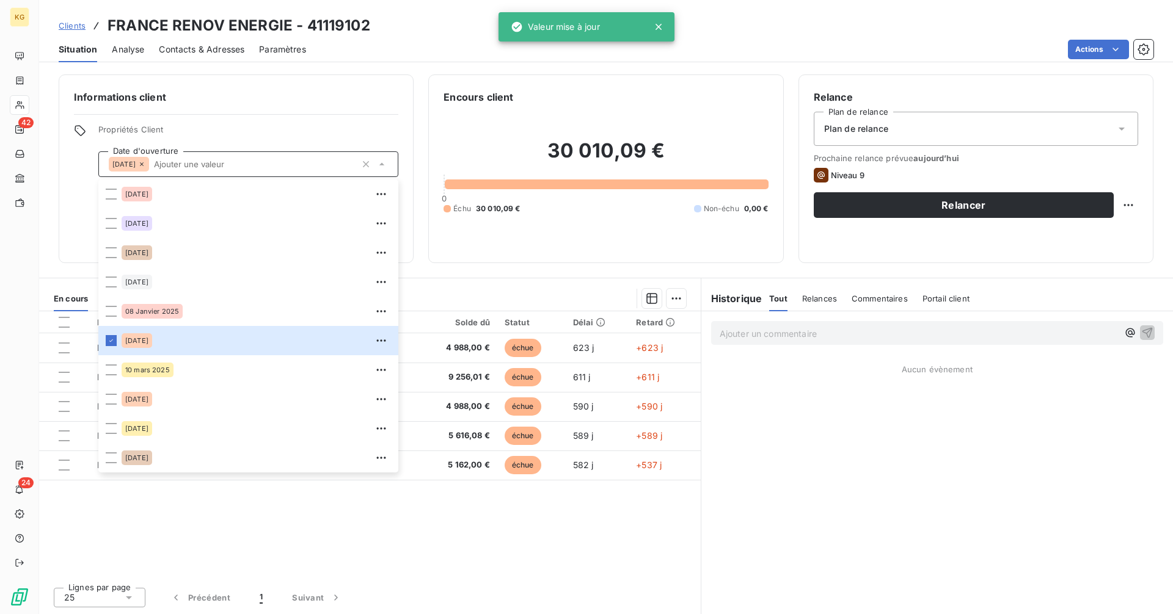
click at [787, 358] on div "Ajouter un commentaire ﻿ Aucun évènement" at bounding box center [936, 462] width 471 height 303
